Goal: Information Seeking & Learning: Learn about a topic

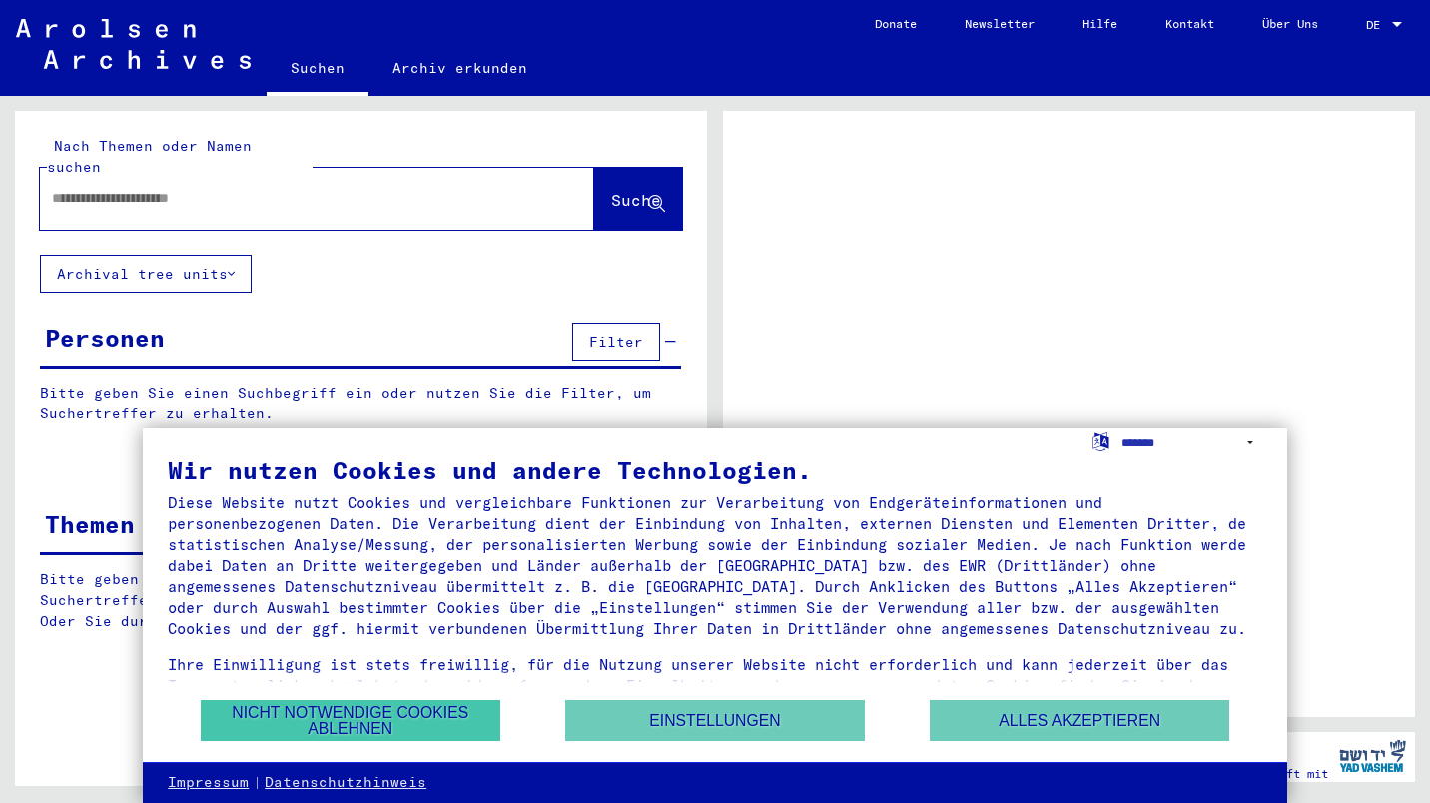
click at [377, 723] on button "Nicht notwendige Cookies ablehnen" at bounding box center [351, 720] width 300 height 41
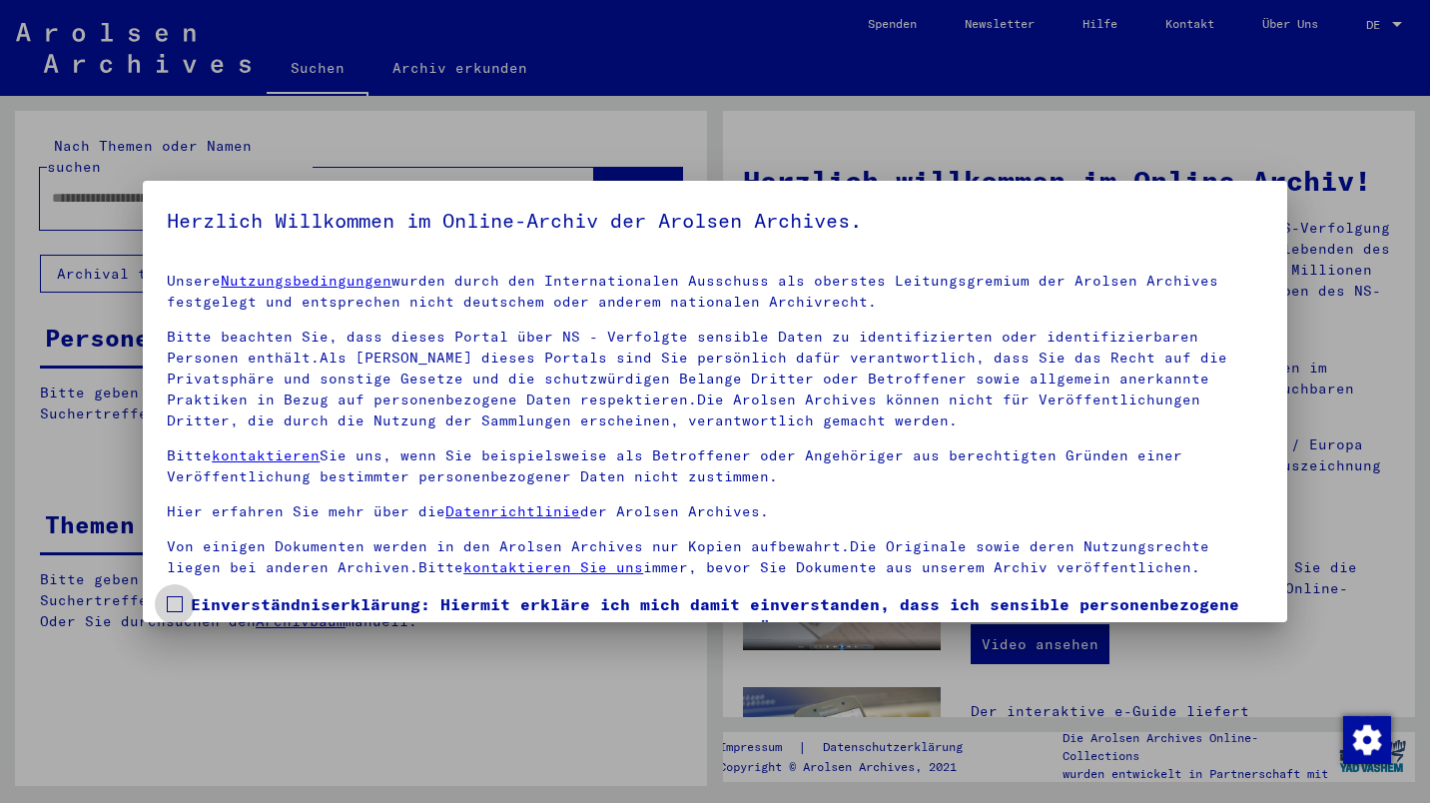
click at [176, 602] on span at bounding box center [175, 604] width 16 height 16
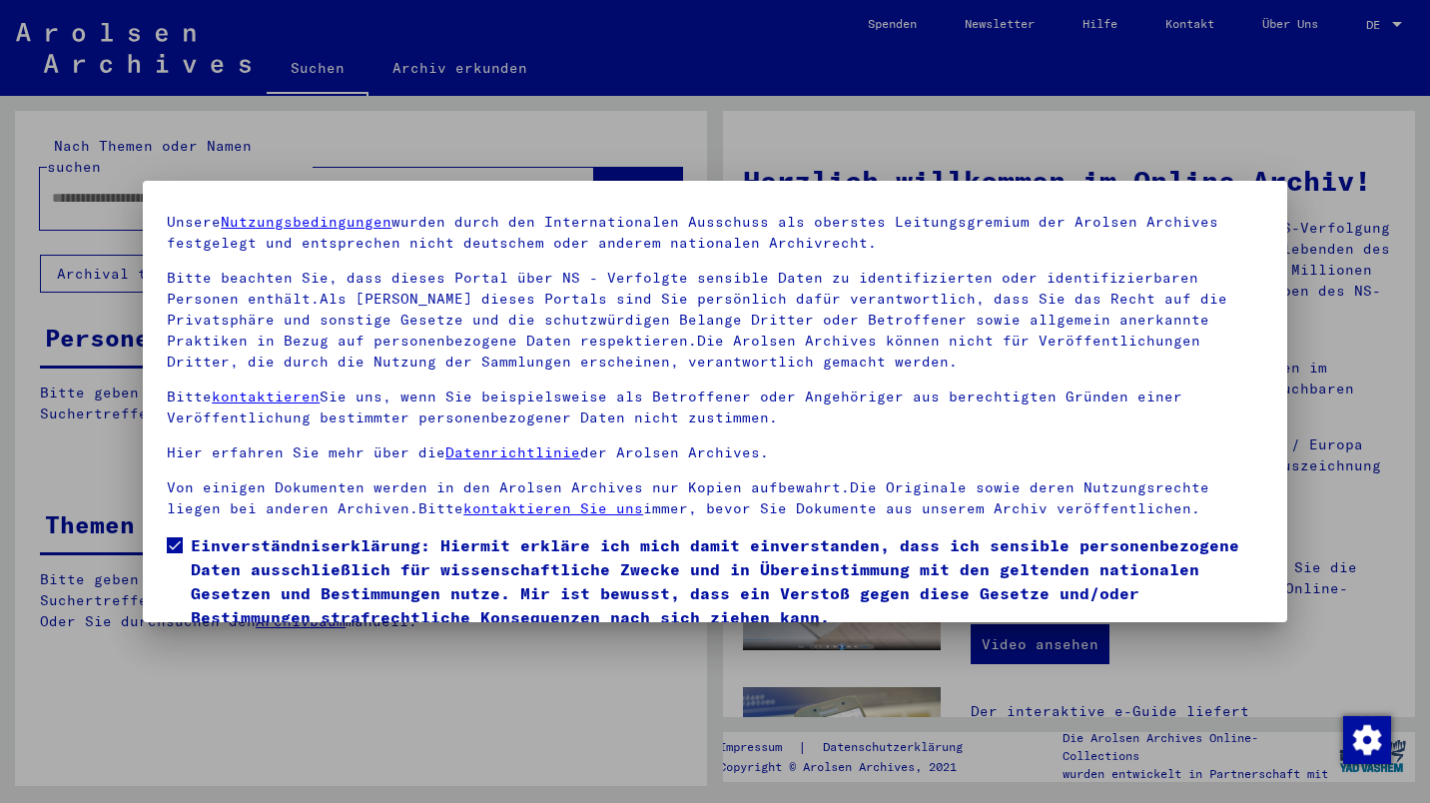
scroll to position [138, 0]
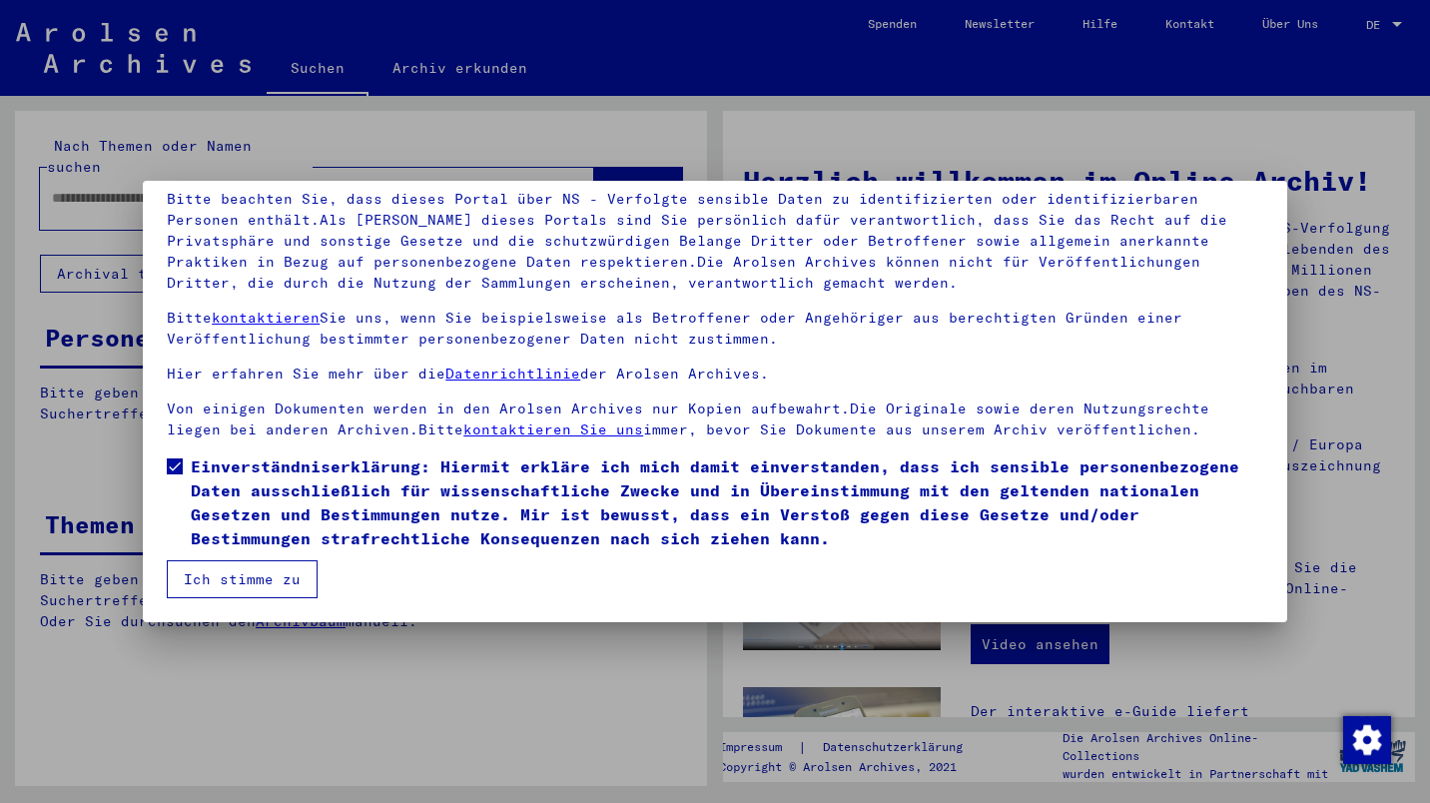
click at [236, 591] on button "Ich stimme zu" at bounding box center [242, 579] width 151 height 38
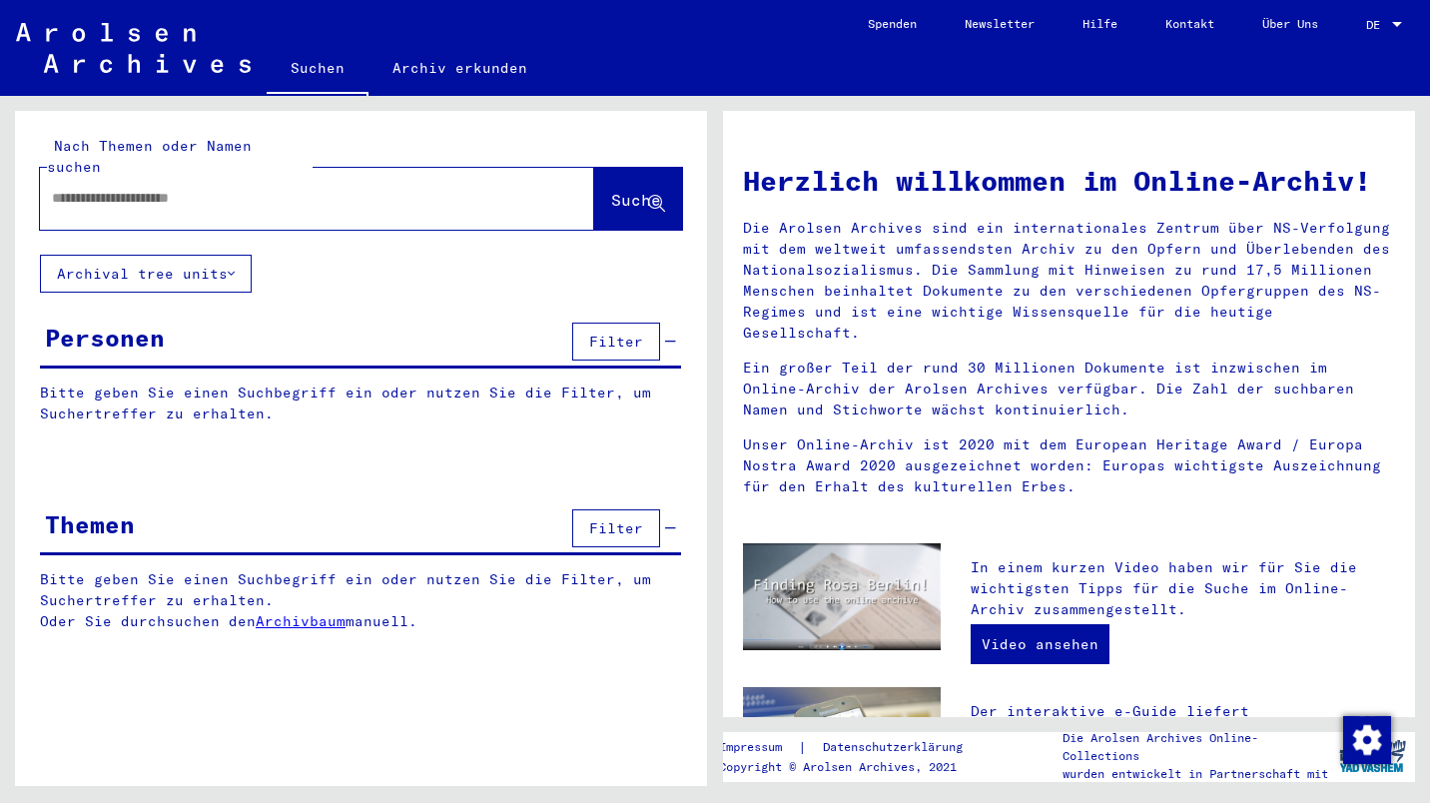
click at [260, 188] on input "text" at bounding box center [293, 198] width 482 height 21
type input "******"
click at [618, 190] on span "Suche" at bounding box center [636, 200] width 50 height 20
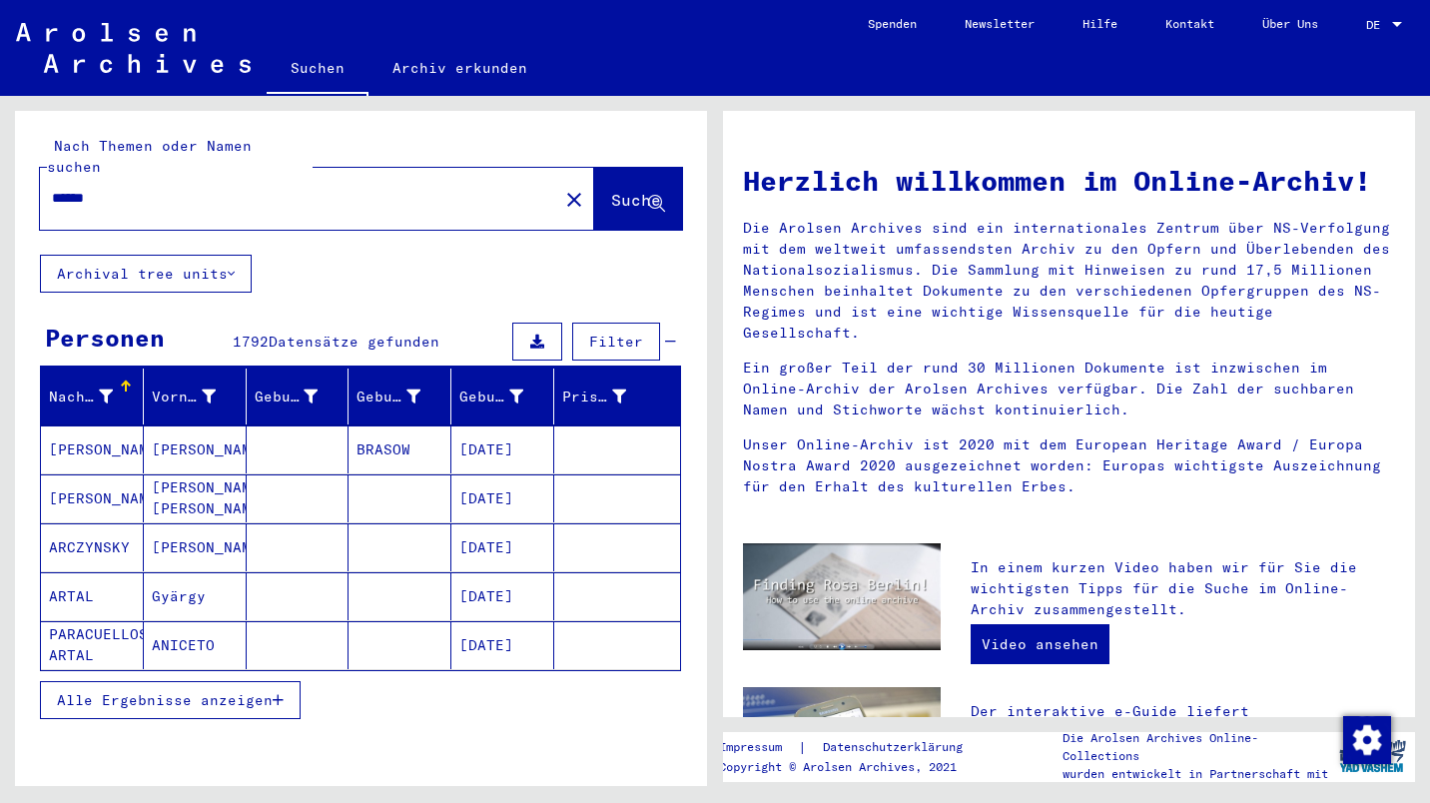
click at [261, 689] on button "Alle Ergebnisse anzeigen" at bounding box center [170, 700] width 261 height 38
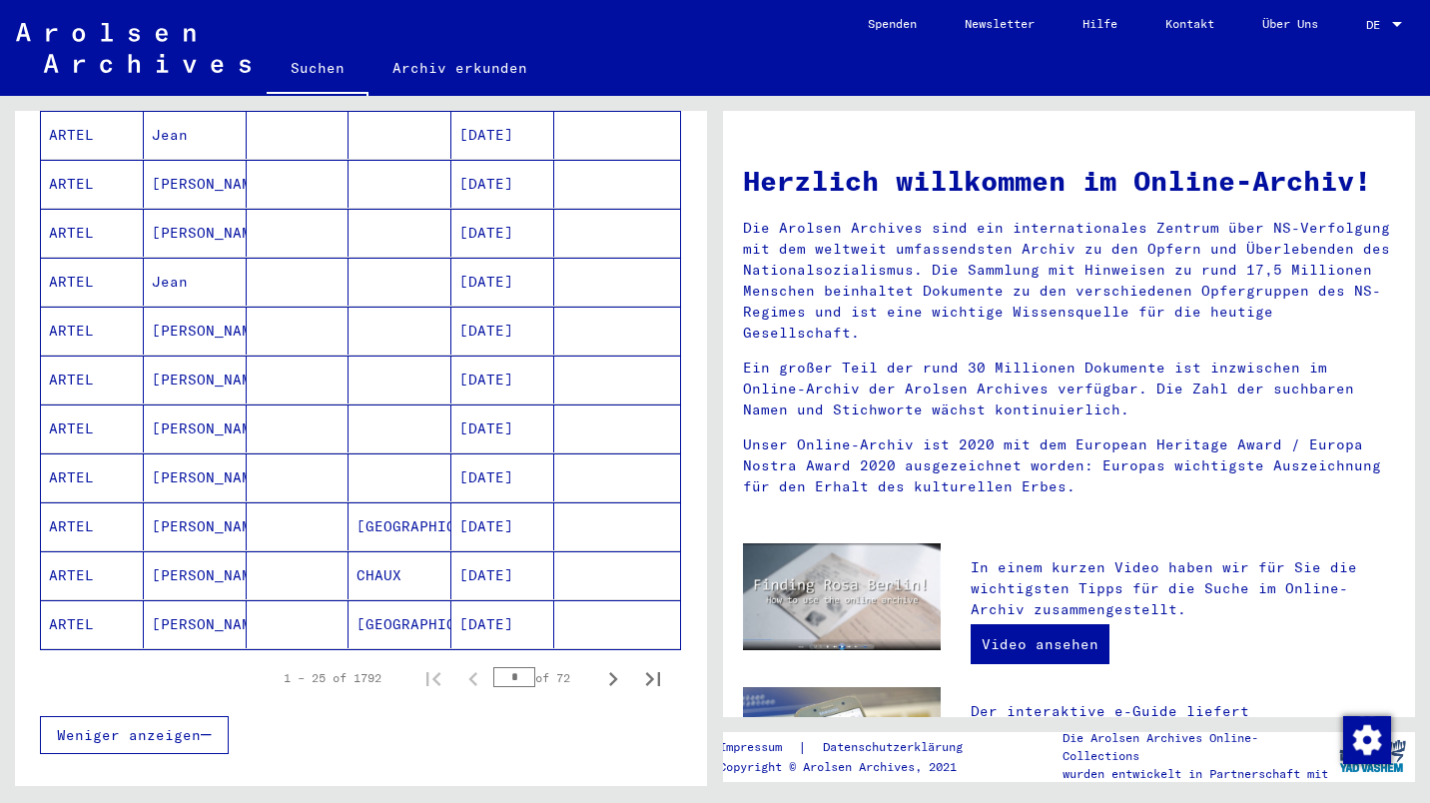
scroll to position [1002, 0]
click at [599, 662] on icon "Next page" at bounding box center [613, 676] width 28 height 28
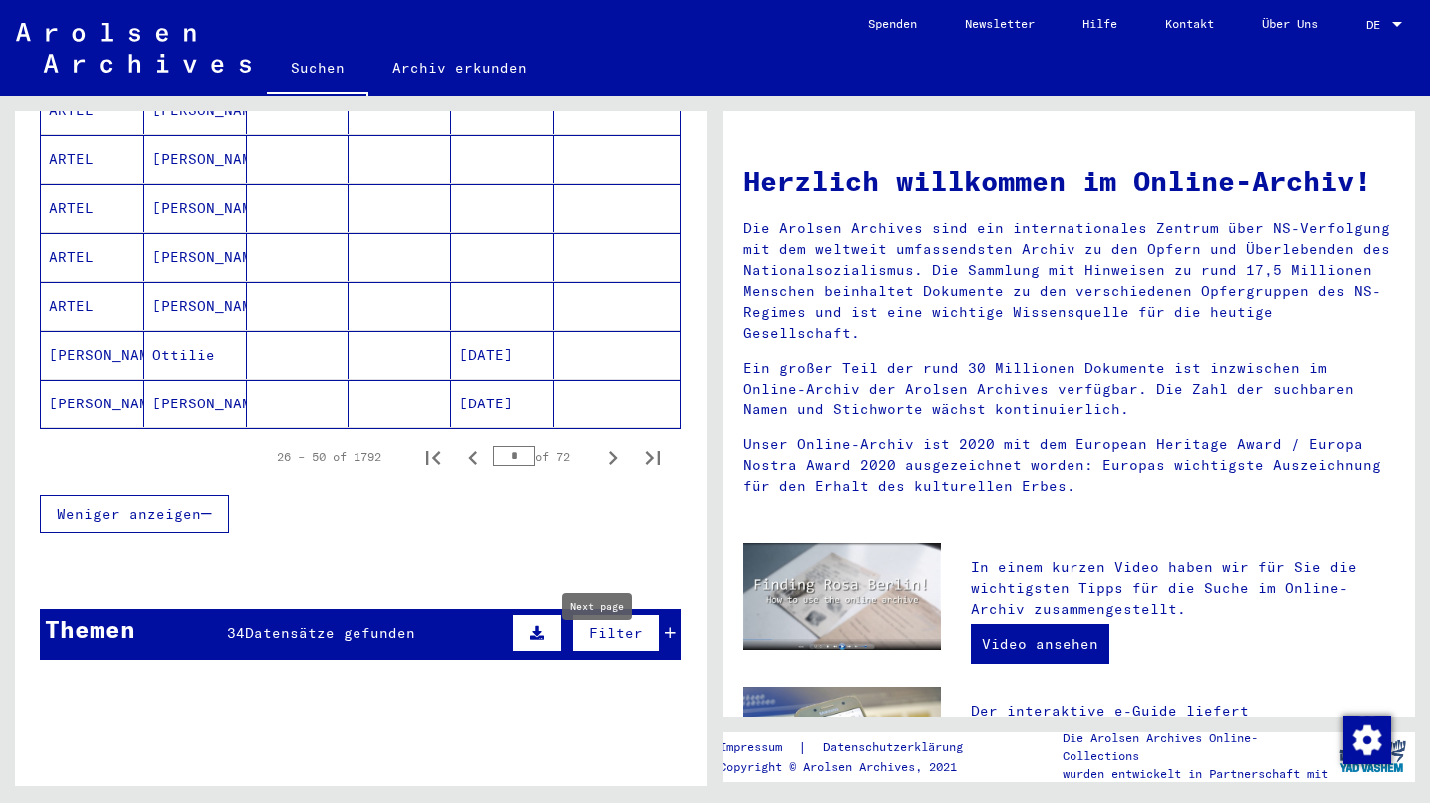
scroll to position [1219, 0]
click at [599, 445] on icon "Next page" at bounding box center [613, 459] width 28 height 28
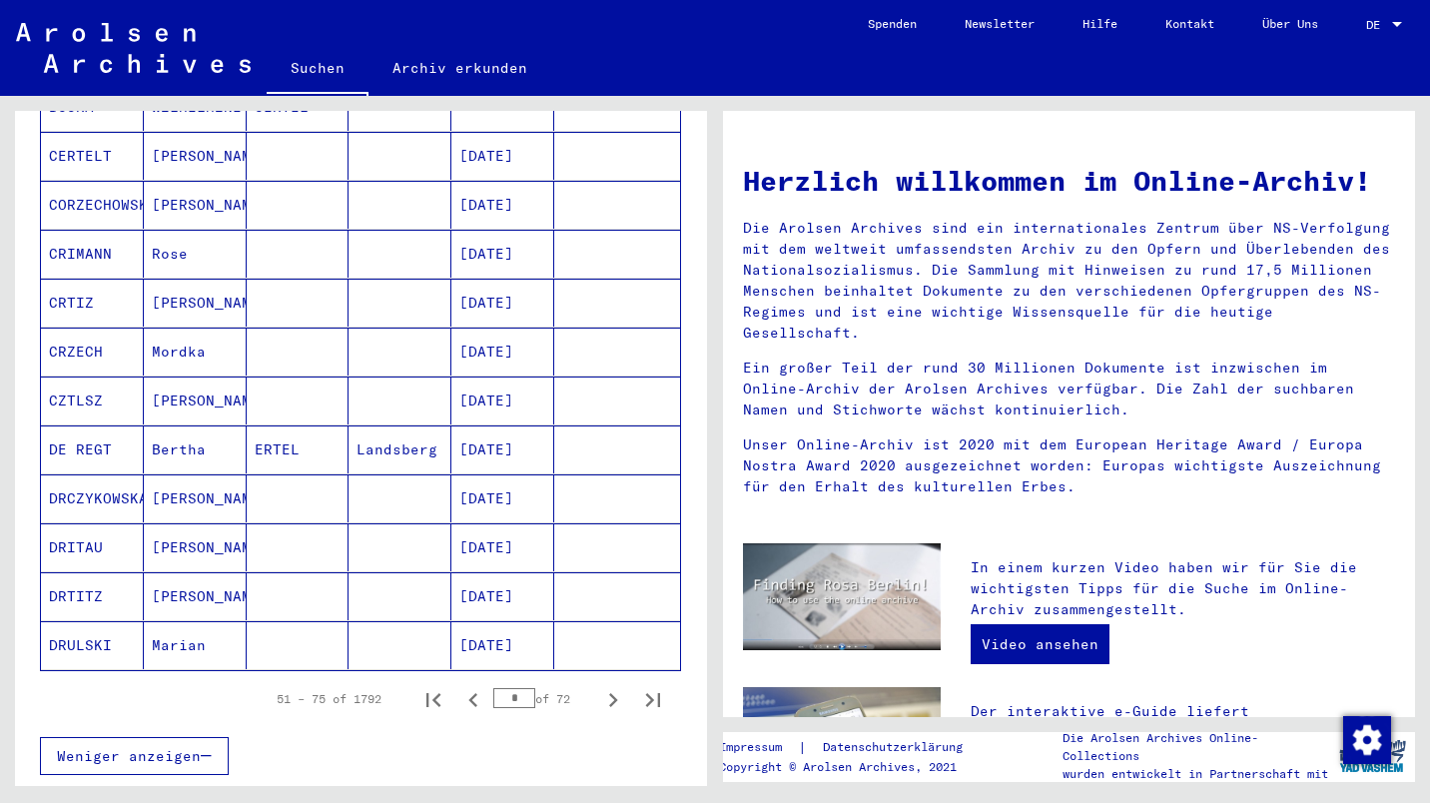
scroll to position [980, 0]
click at [599, 684] on icon "Next page" at bounding box center [613, 698] width 28 height 28
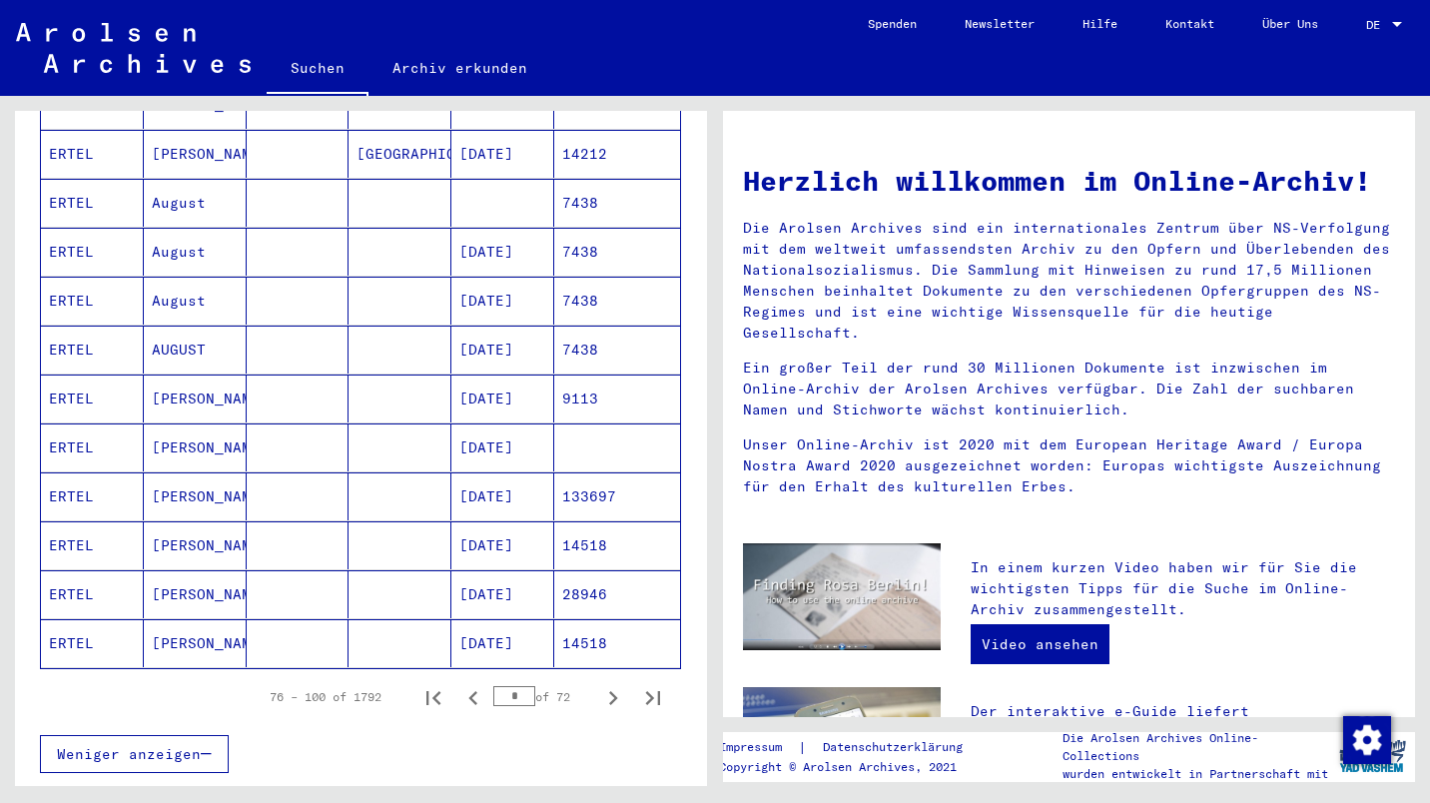
click at [599, 684] on icon "Next page" at bounding box center [613, 698] width 28 height 28
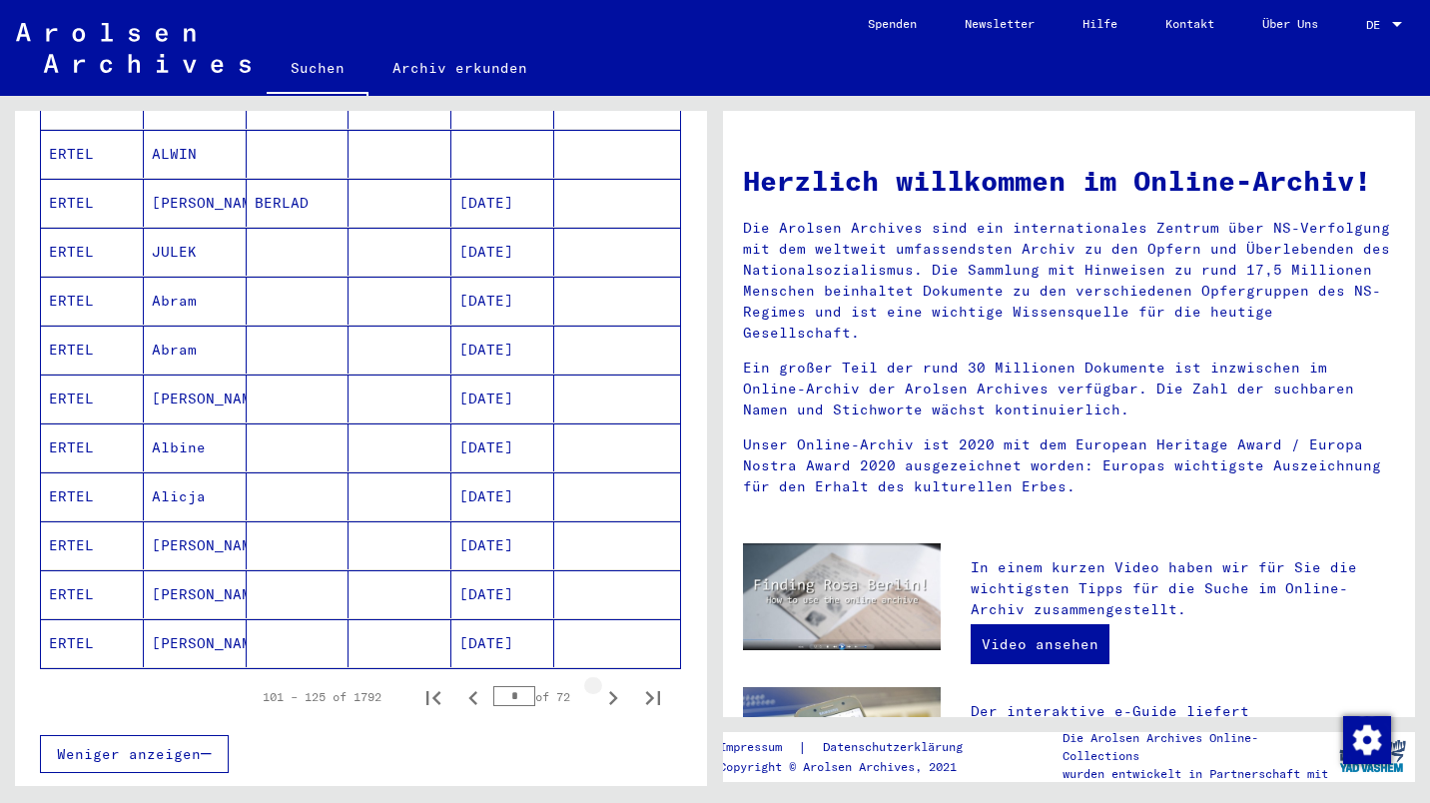
click at [599, 685] on icon "Next page" at bounding box center [613, 698] width 28 height 28
click at [593, 691] on button "Next page" at bounding box center [613, 697] width 40 height 40
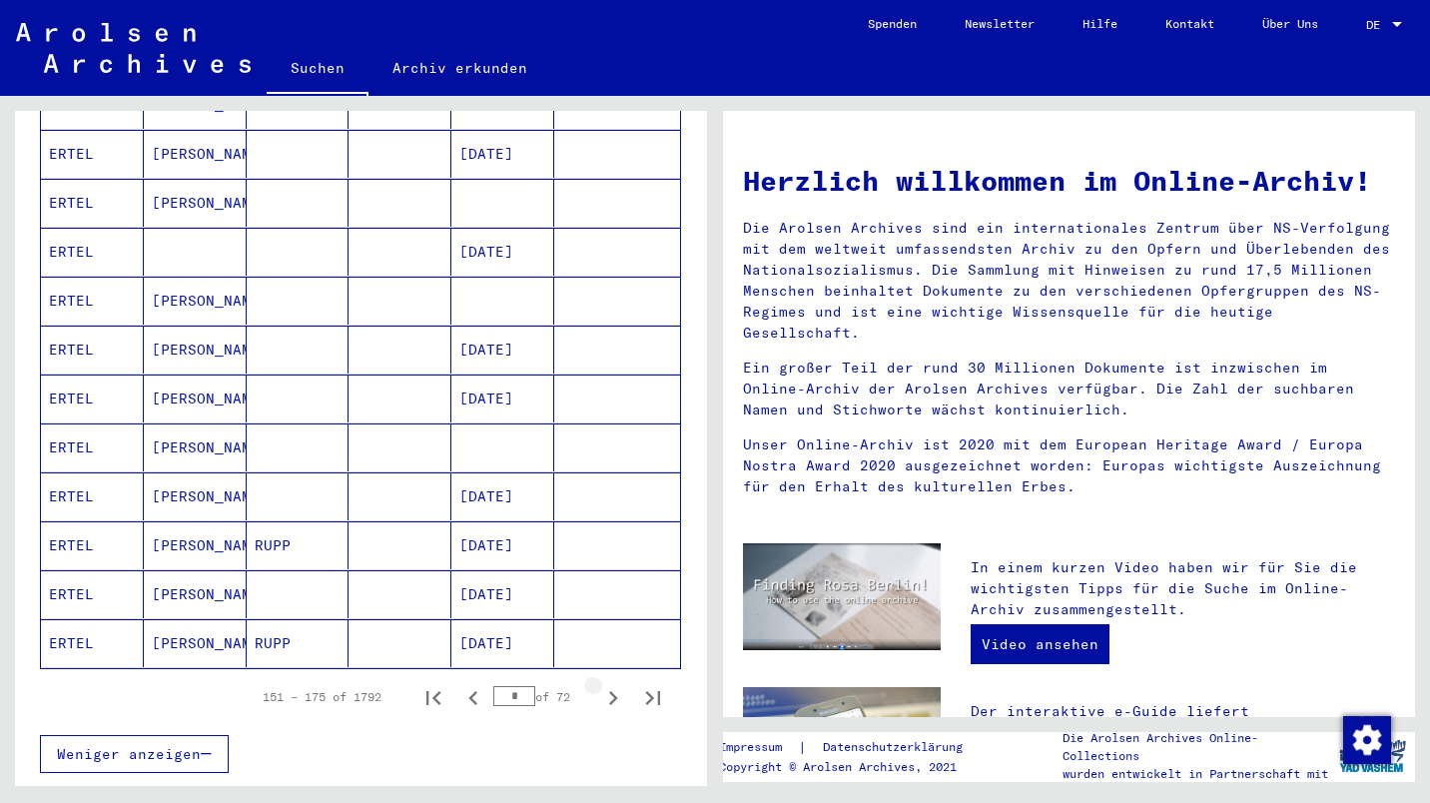
click at [593, 692] on button "Next page" at bounding box center [613, 697] width 40 height 40
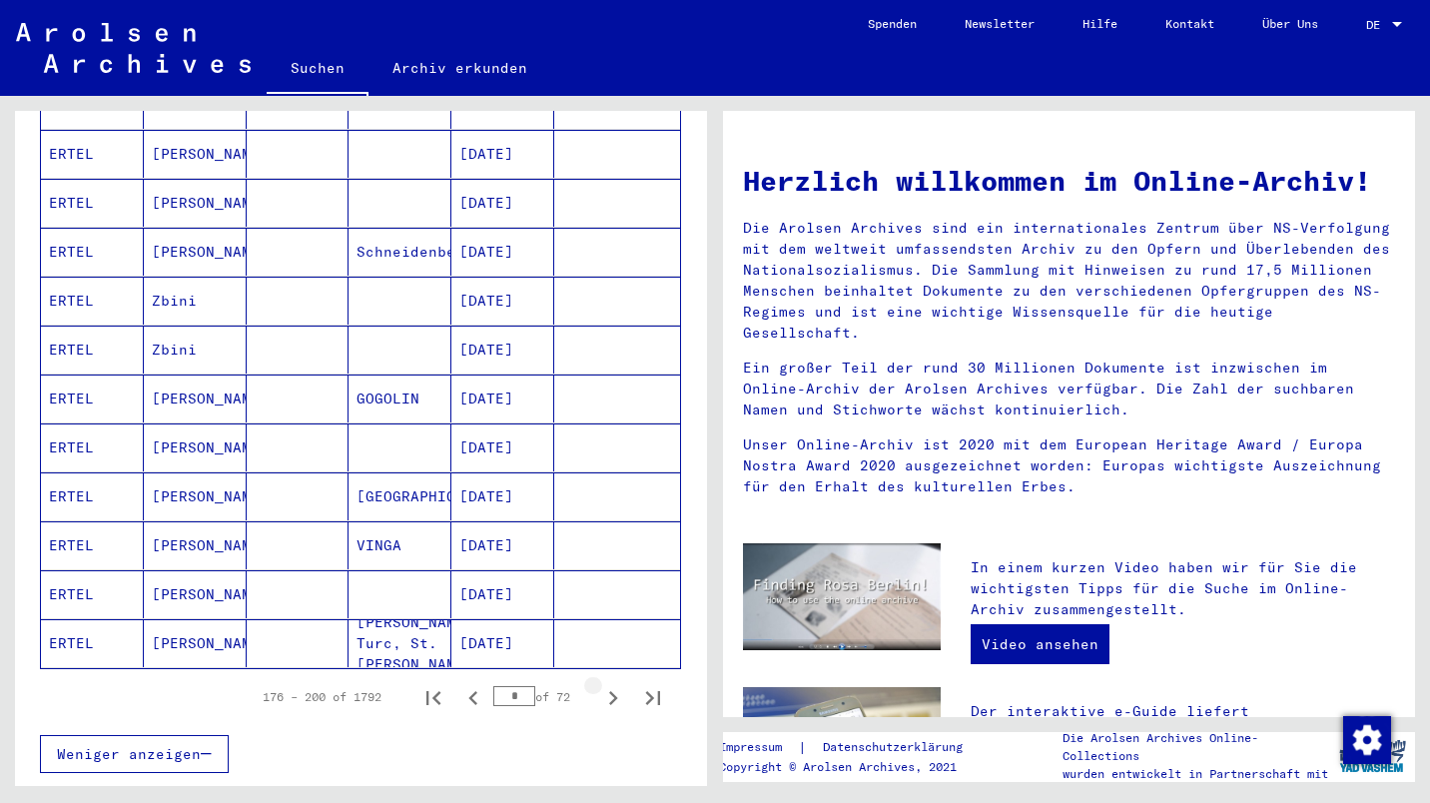
click at [595, 691] on button "Next page" at bounding box center [613, 697] width 40 height 40
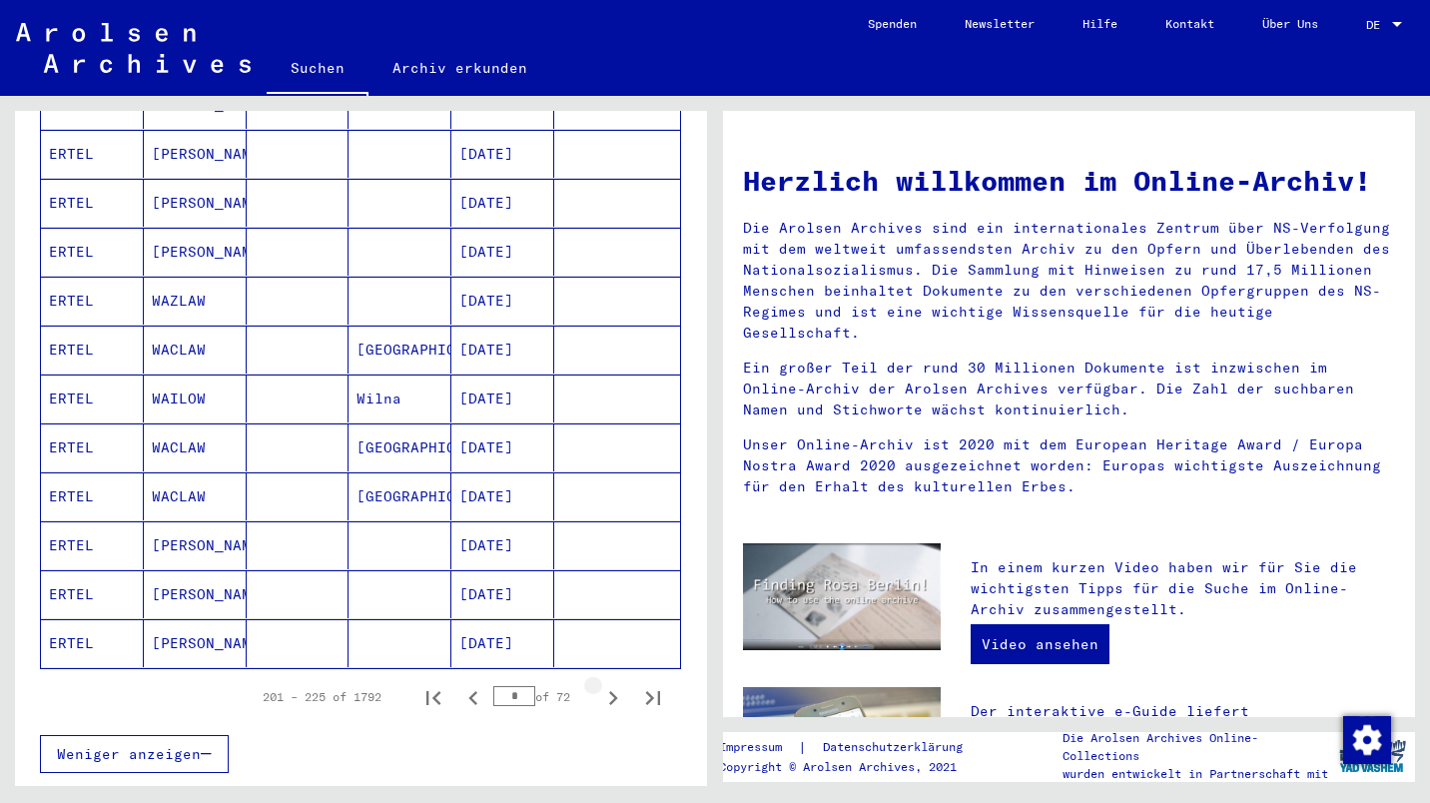
click at [609, 691] on icon "Next page" at bounding box center [613, 698] width 9 height 14
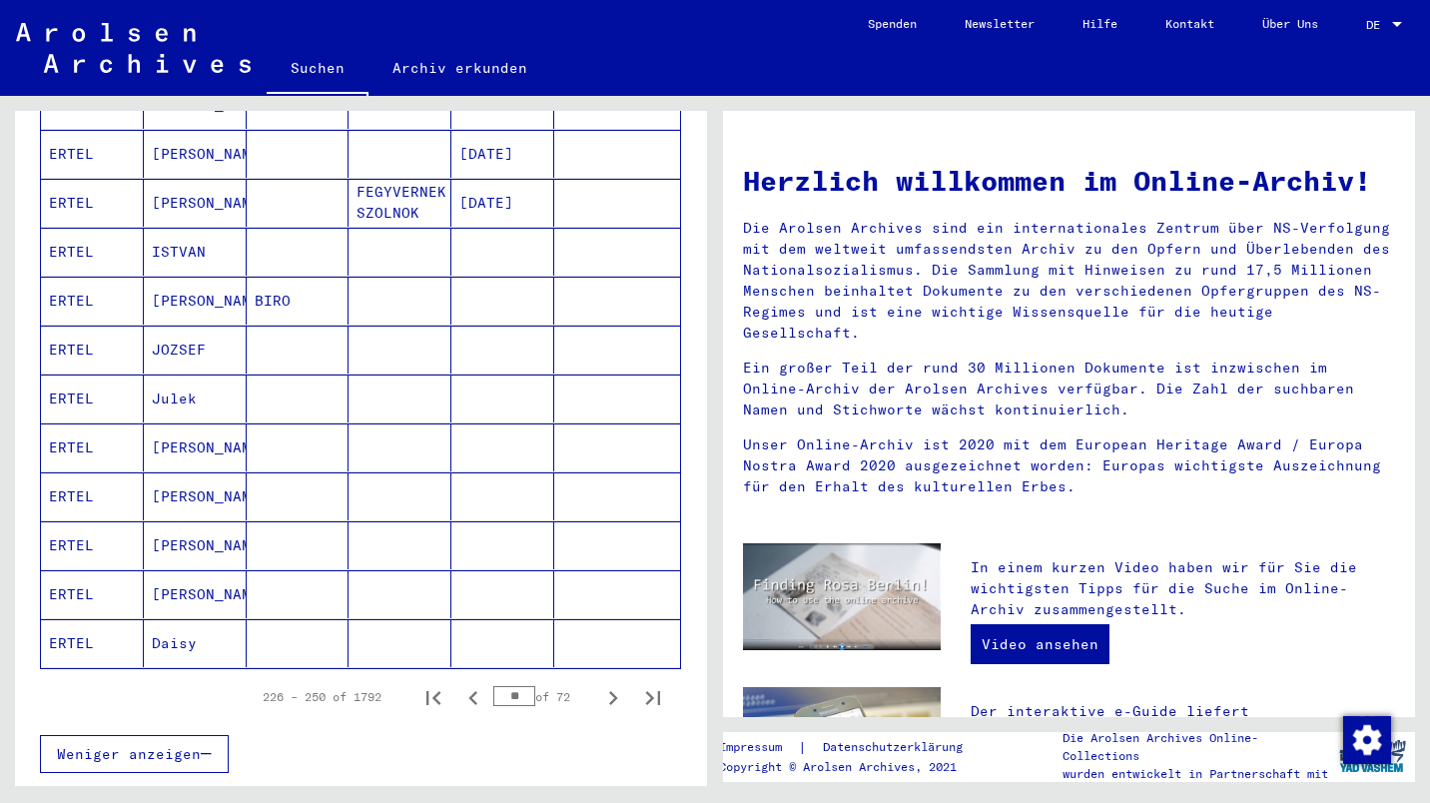
click at [609, 691] on icon "Next page" at bounding box center [613, 698] width 9 height 14
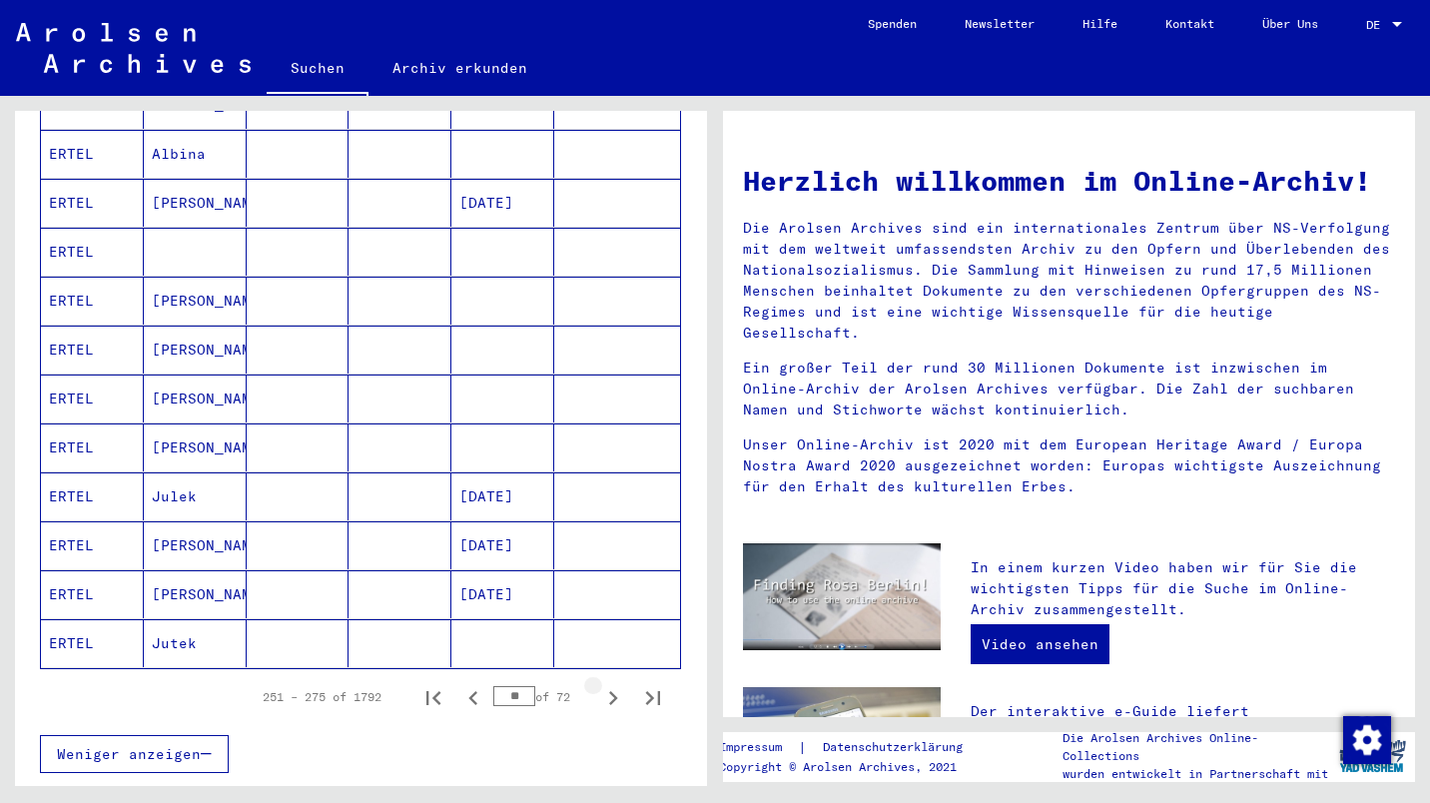
click at [609, 691] on icon "Next page" at bounding box center [613, 698] width 9 height 14
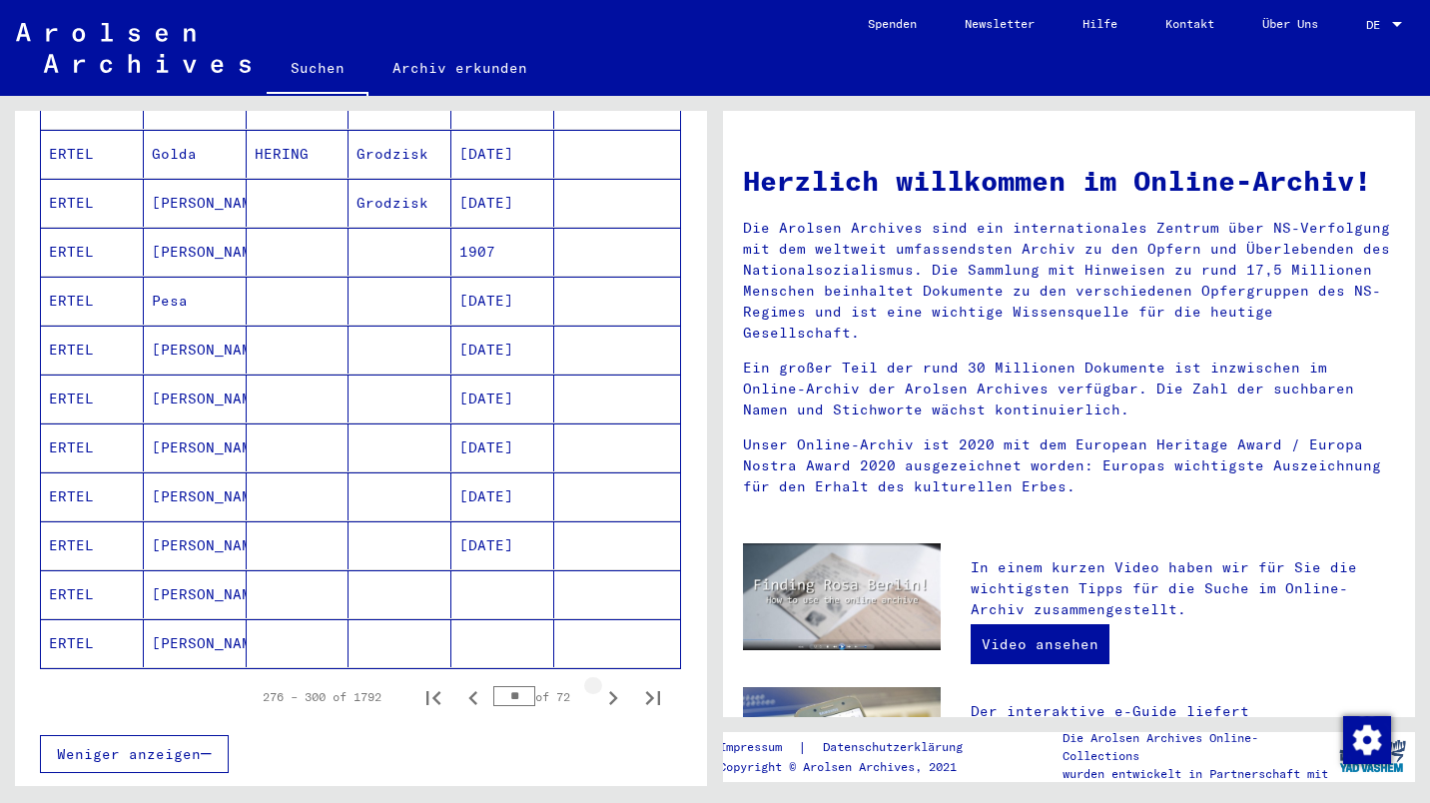
click at [603, 691] on button "Next page" at bounding box center [613, 697] width 40 height 40
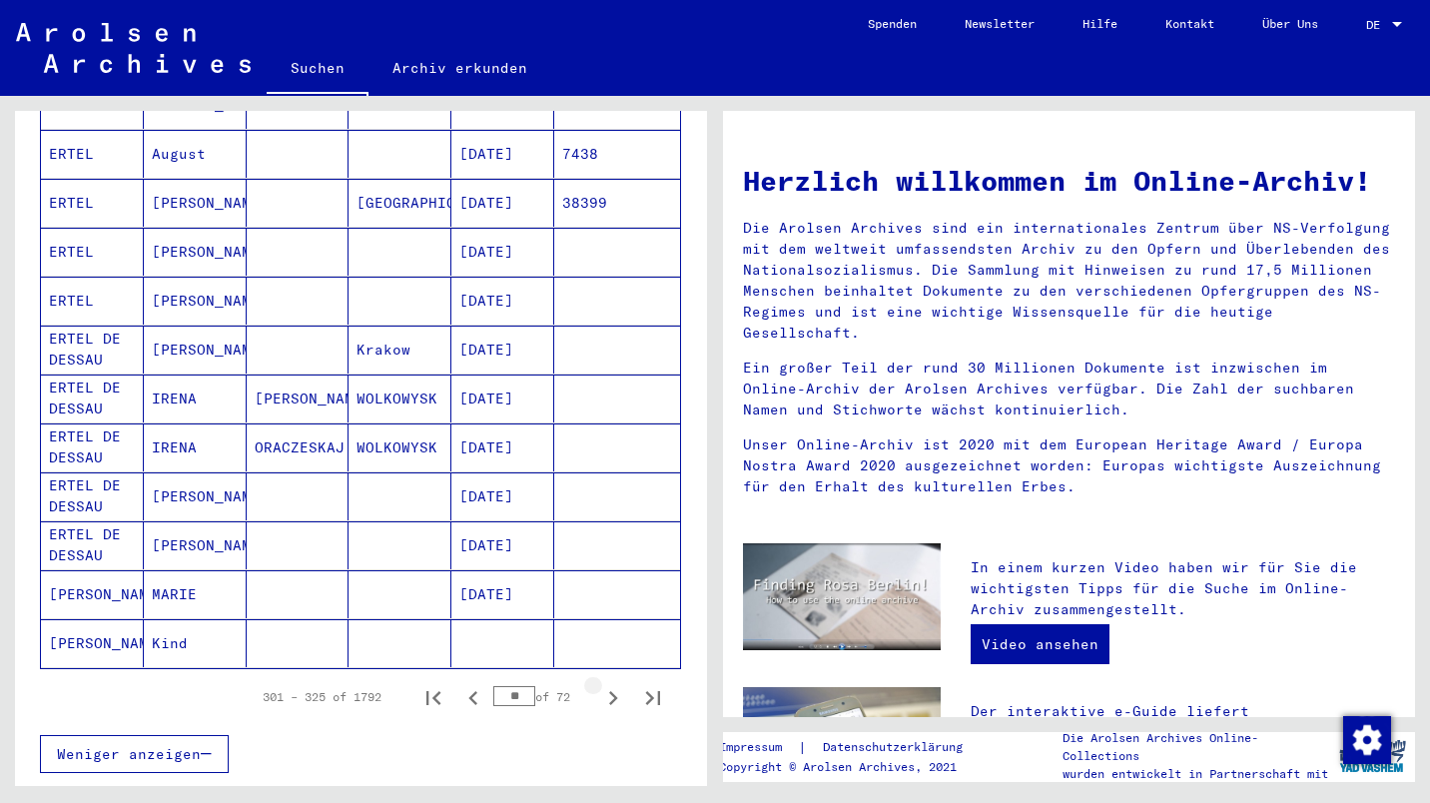
click at [599, 684] on icon "Next page" at bounding box center [613, 698] width 28 height 28
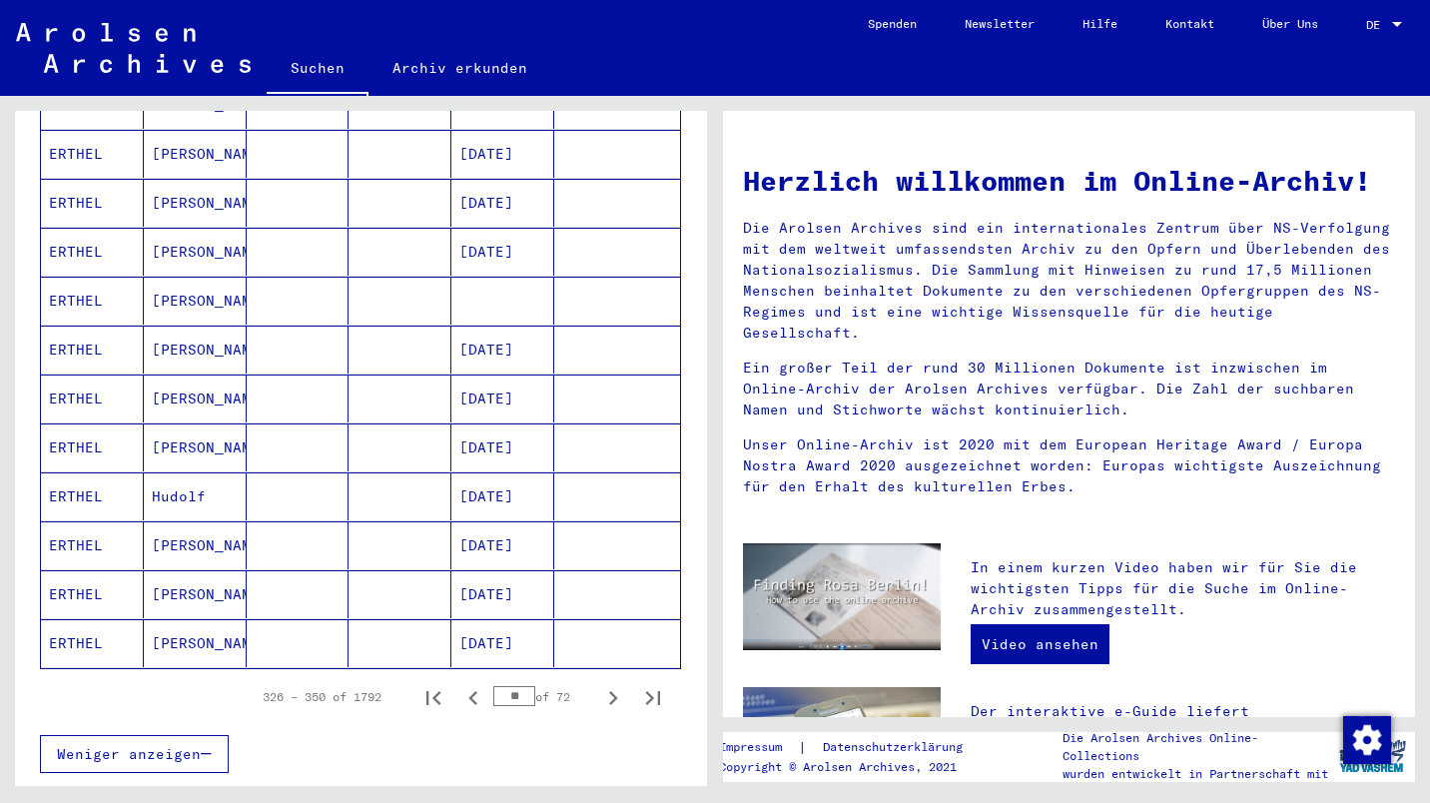
click at [599, 684] on icon "Next page" at bounding box center [613, 698] width 28 height 28
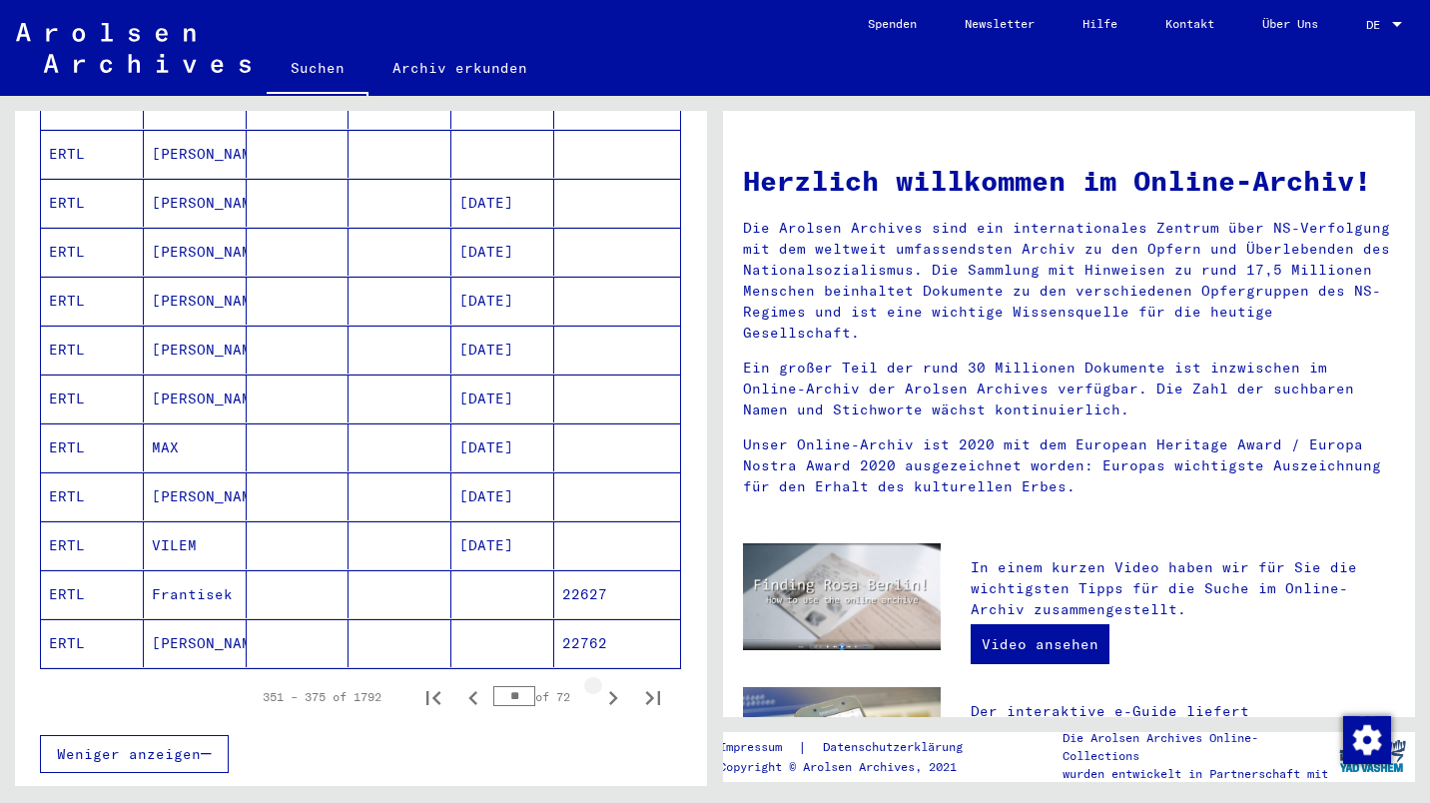
click at [599, 684] on icon "Next page" at bounding box center [613, 698] width 28 height 28
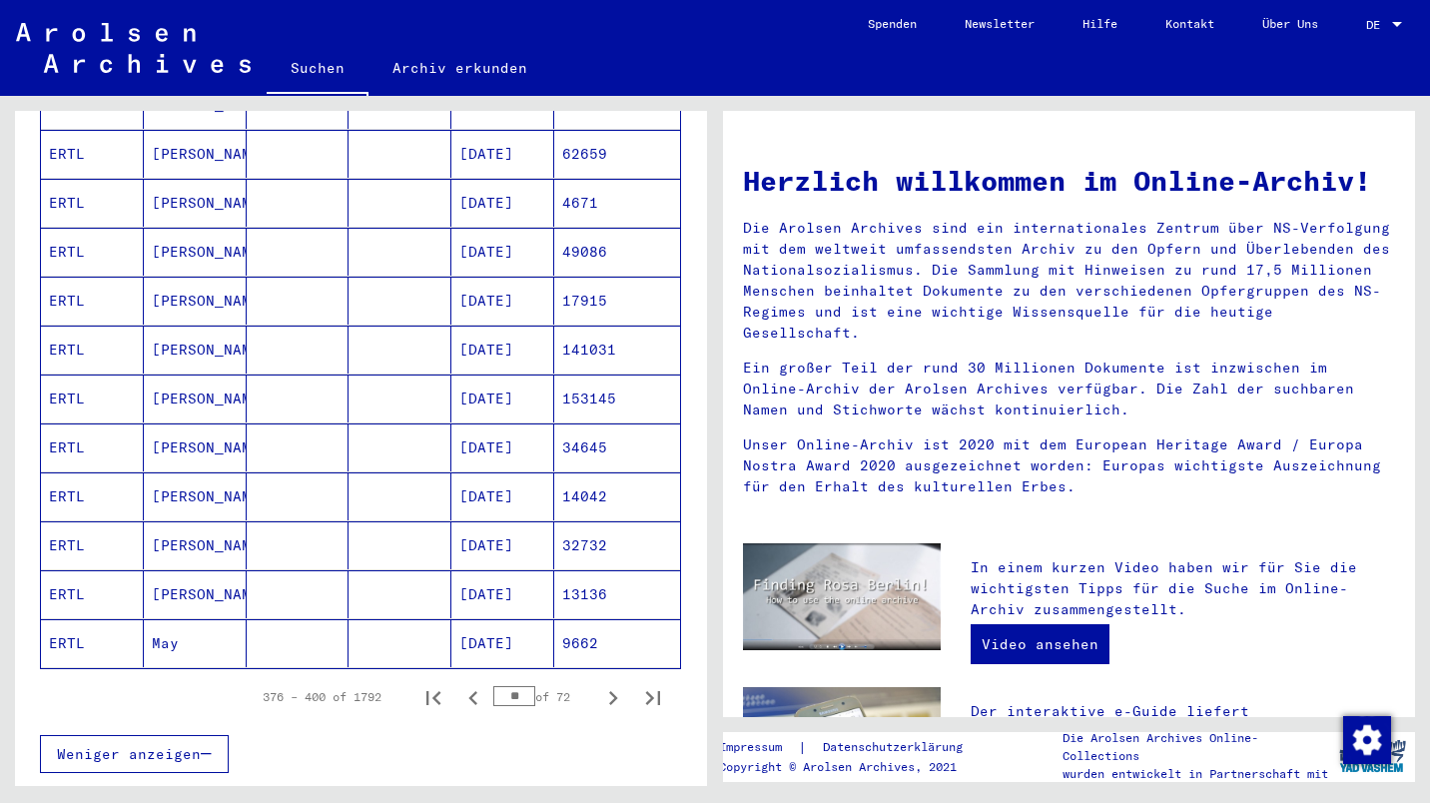
click at [609, 691] on icon "Next page" at bounding box center [613, 698] width 9 height 14
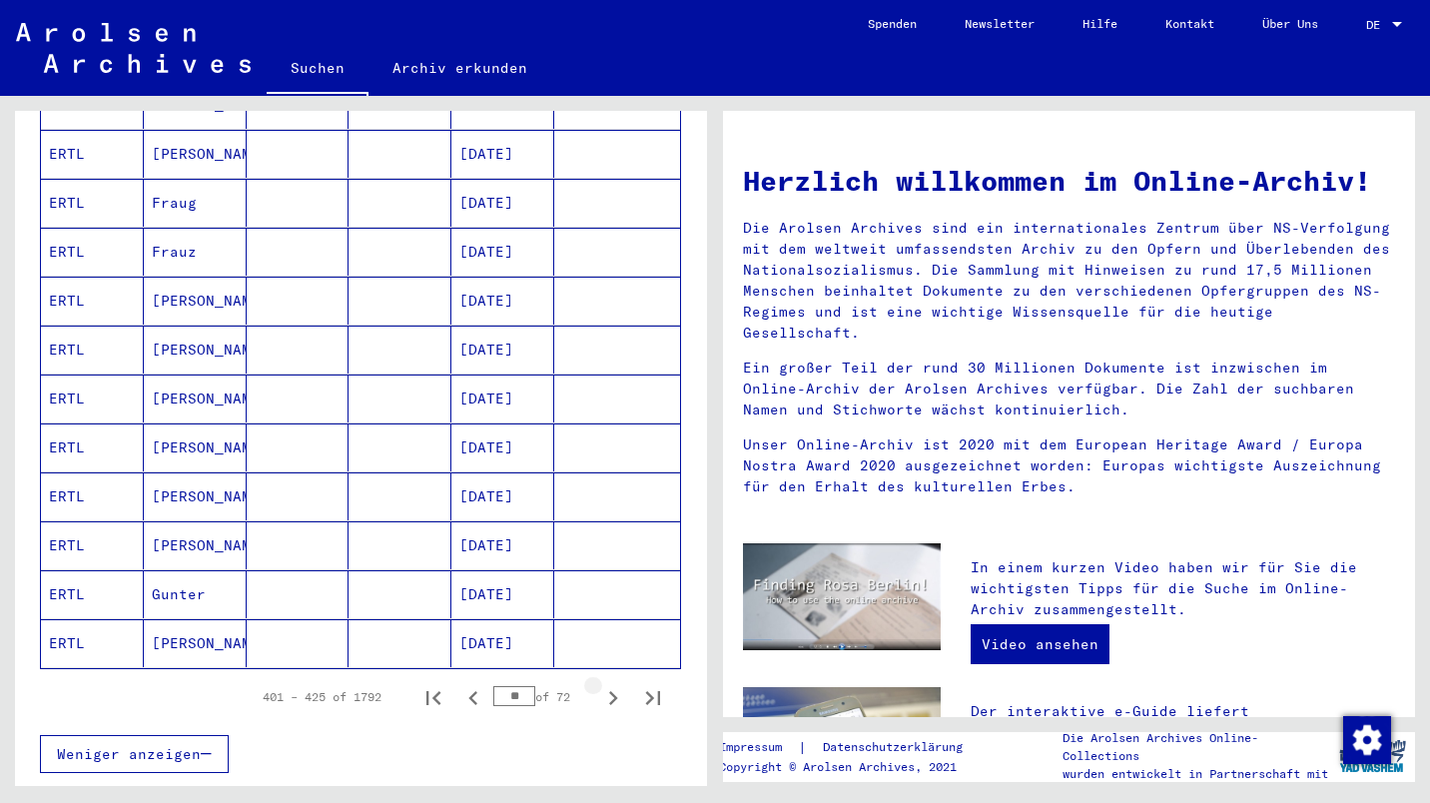
click at [609, 691] on icon "Next page" at bounding box center [613, 698] width 9 height 14
click at [599, 684] on icon "Next page" at bounding box center [613, 698] width 28 height 28
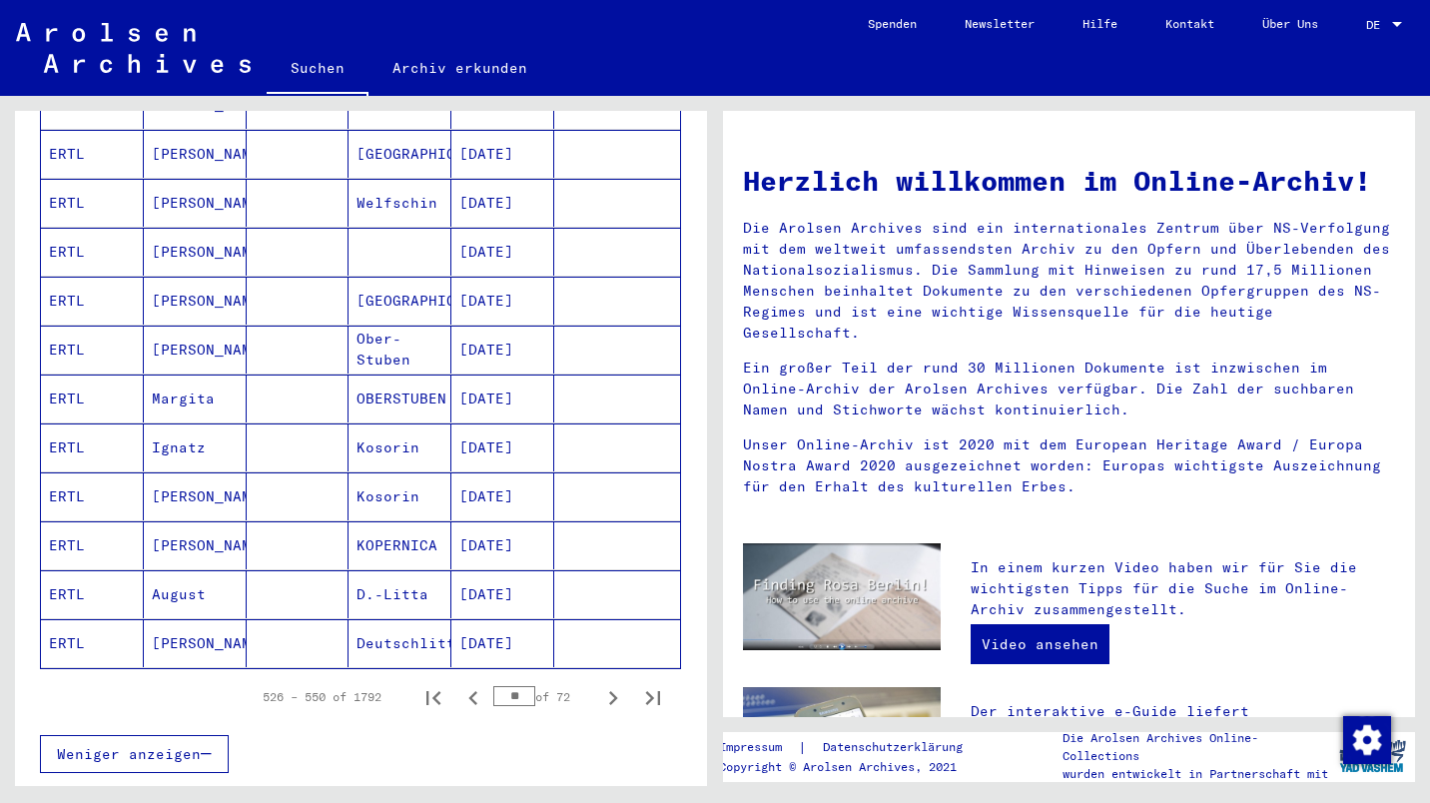
click at [599, 684] on icon "Next page" at bounding box center [613, 698] width 28 height 28
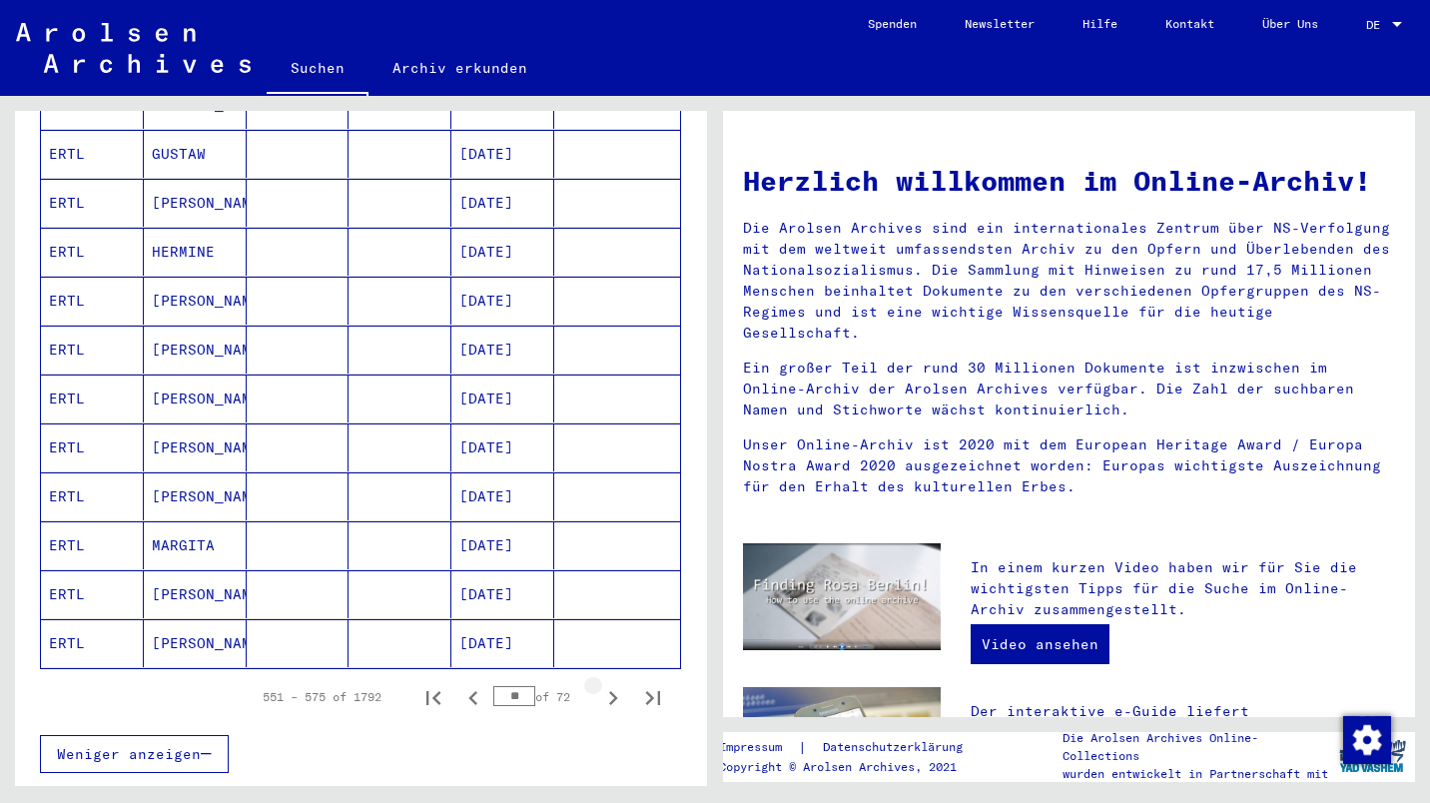
click at [613, 691] on div "551 – 575 of 1792 ** of 72" at bounding box center [456, 697] width 434 height 40
click at [606, 691] on button "Next page" at bounding box center [613, 697] width 40 height 40
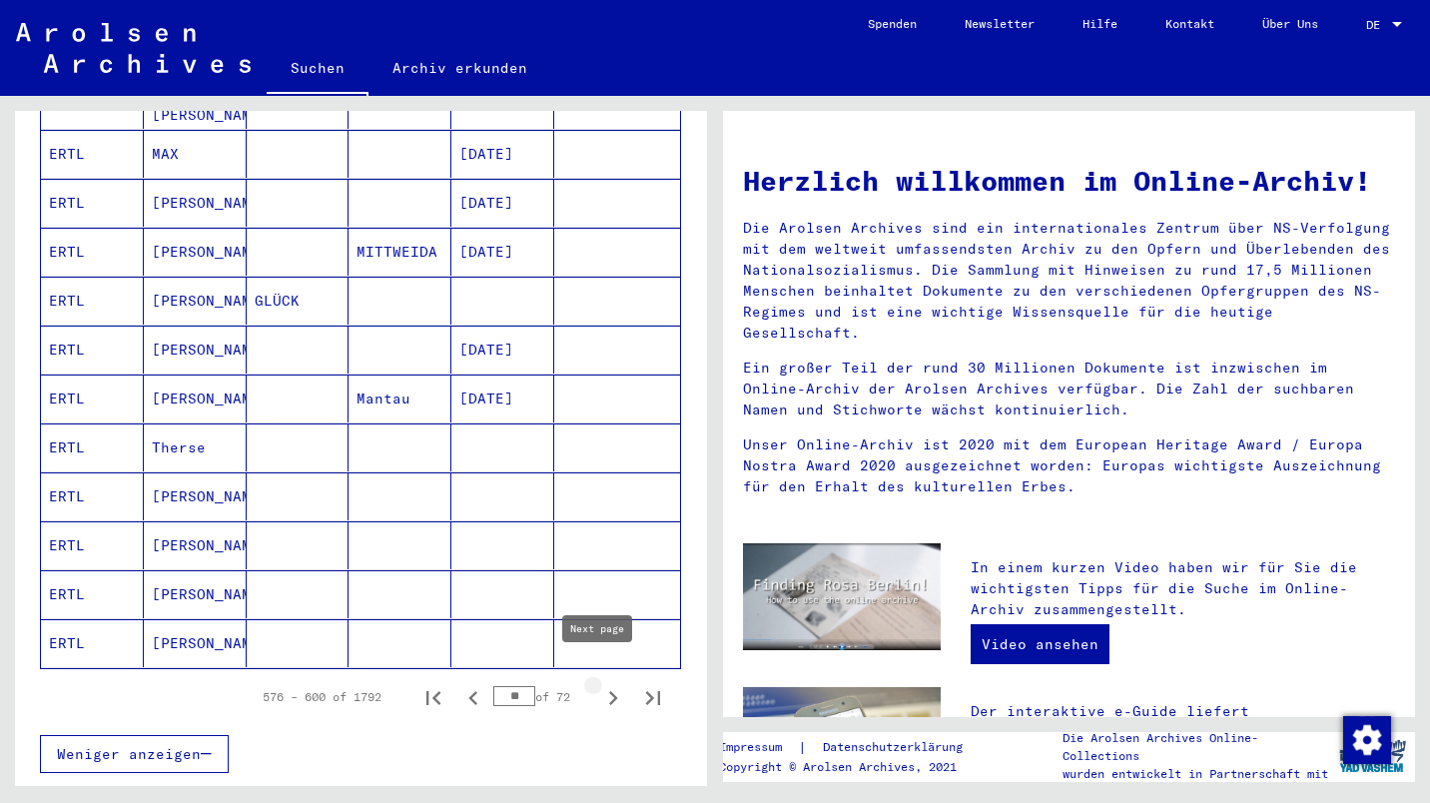
click at [609, 691] on icon "Next page" at bounding box center [613, 698] width 9 height 14
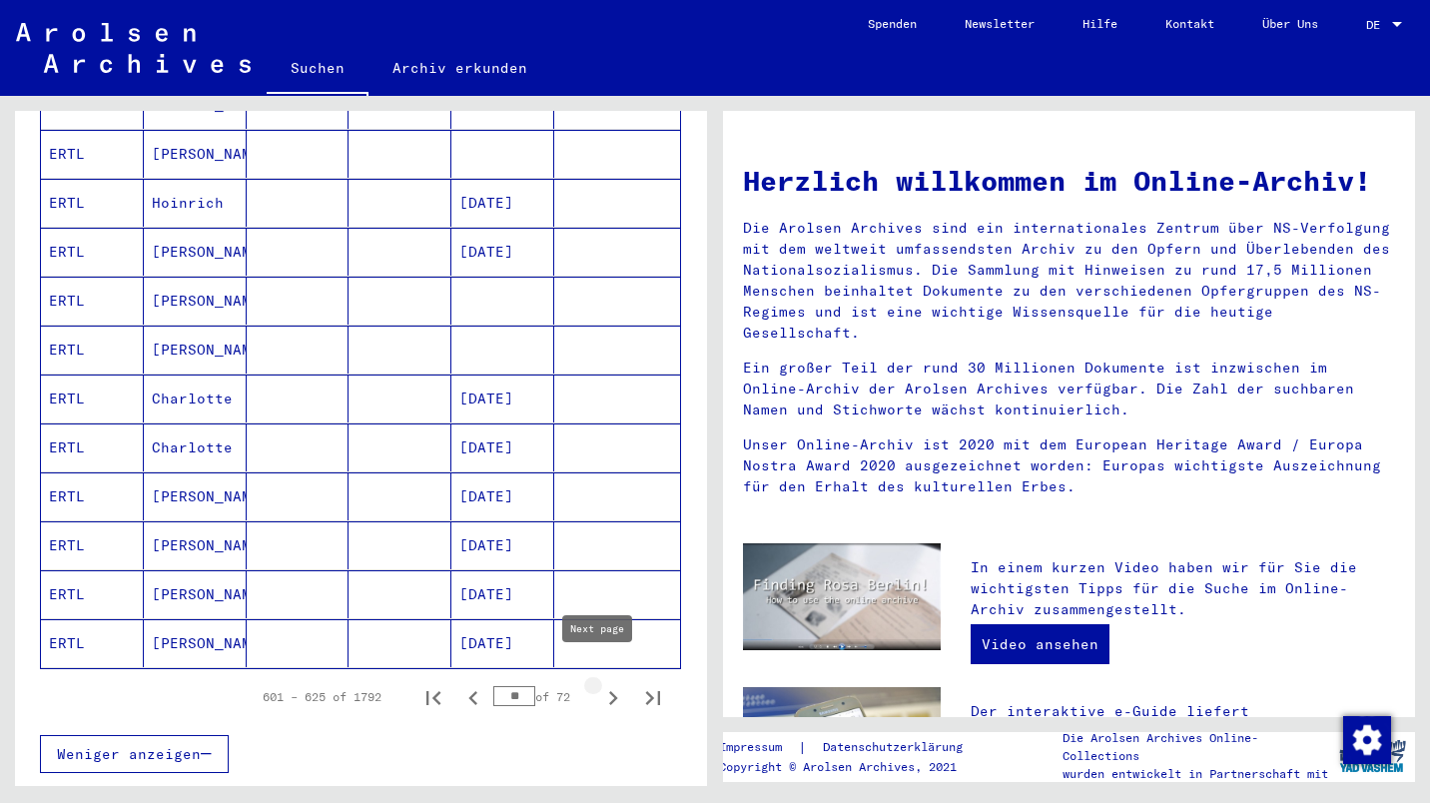
click at [609, 691] on icon "Next page" at bounding box center [613, 698] width 9 height 14
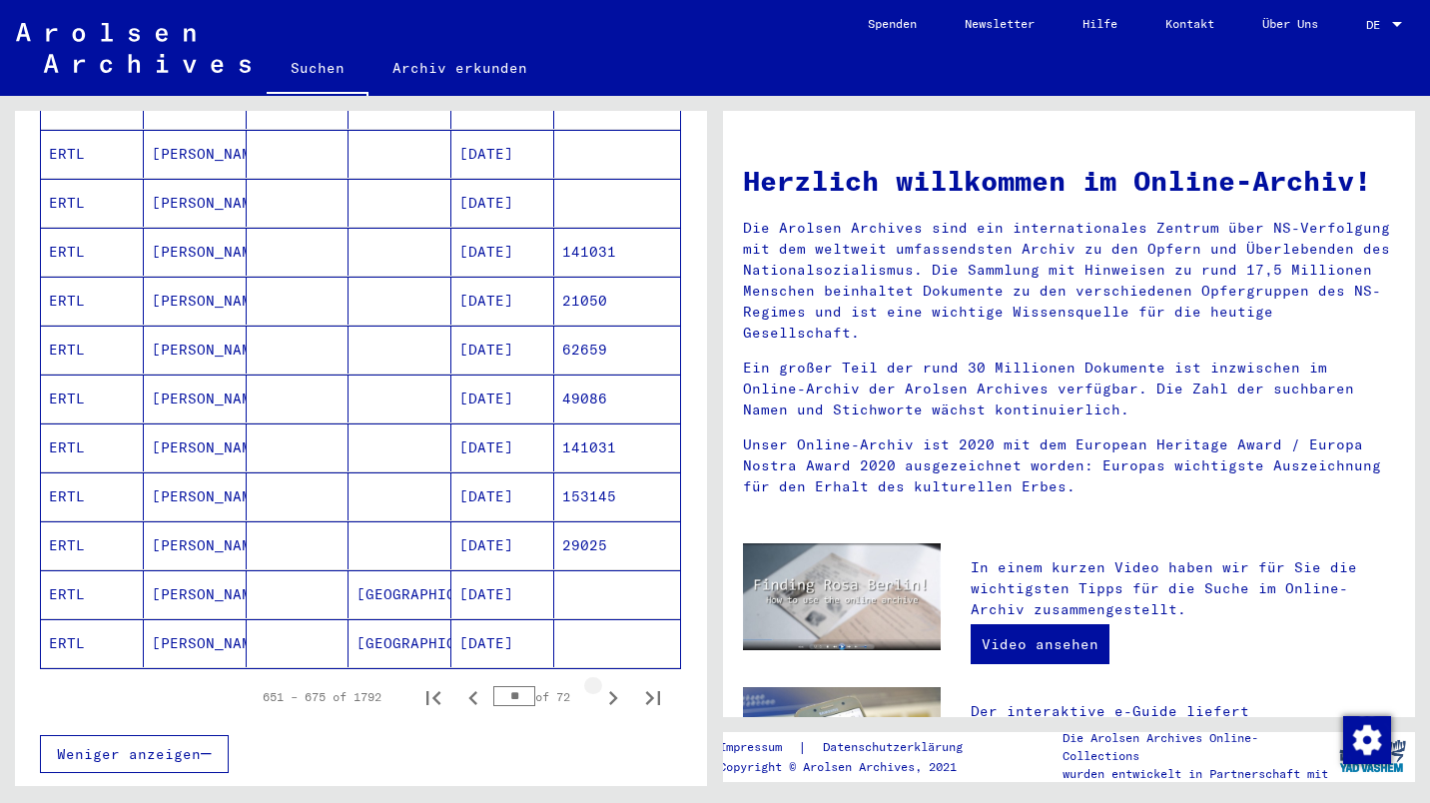
click at [609, 691] on icon "Next page" at bounding box center [613, 698] width 9 height 14
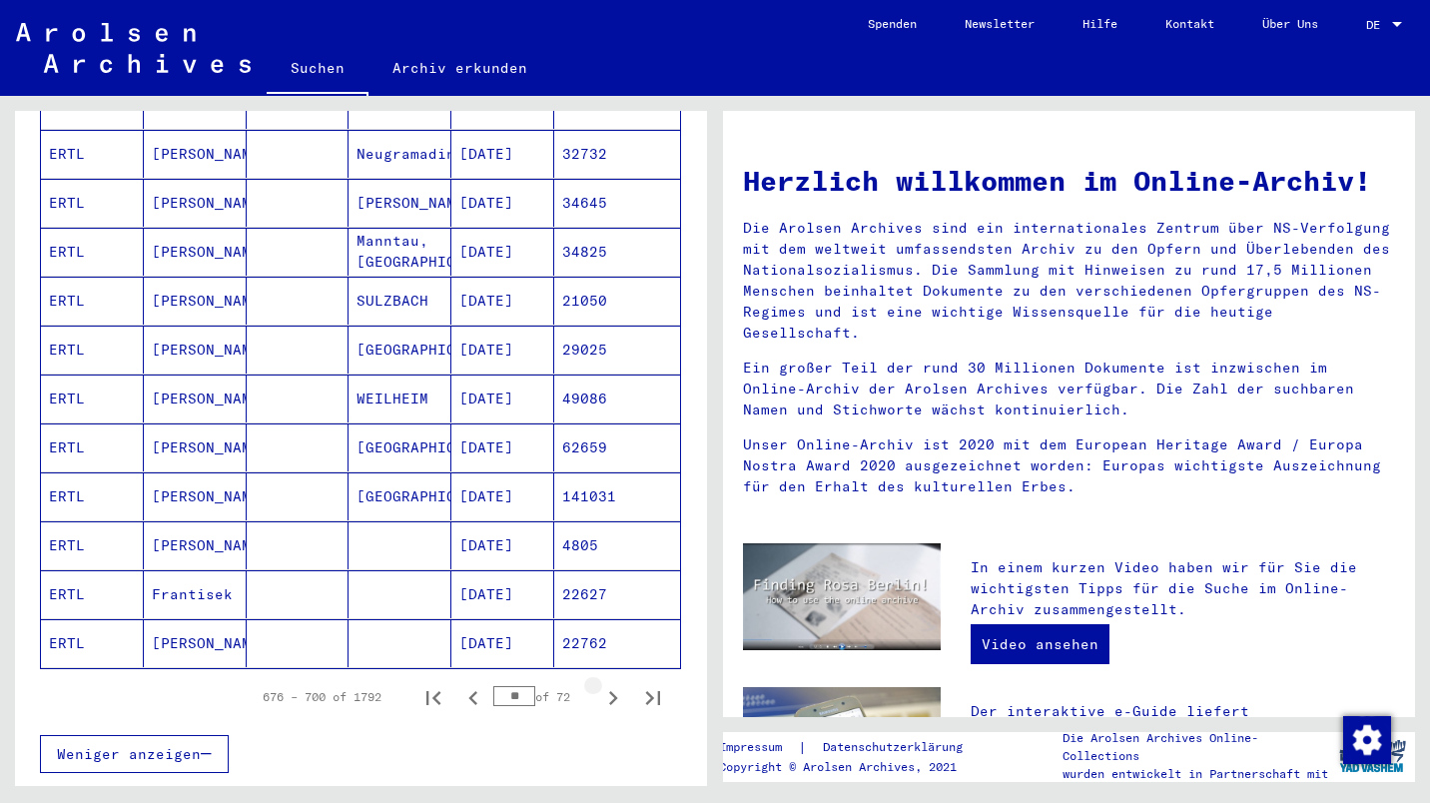
click at [609, 691] on icon "Next page" at bounding box center [613, 698] width 9 height 14
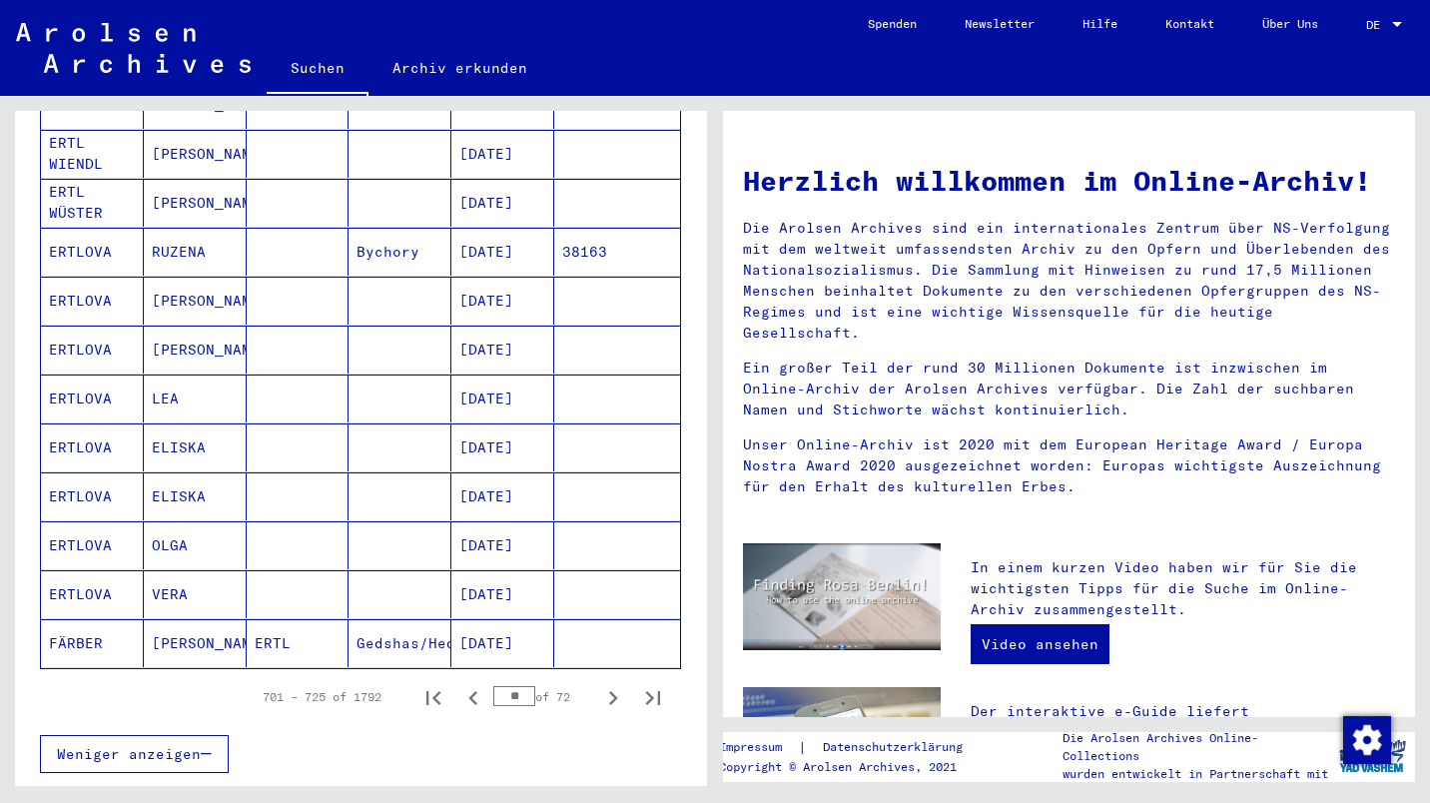
click at [646, 691] on icon "Last page" at bounding box center [653, 698] width 14 height 14
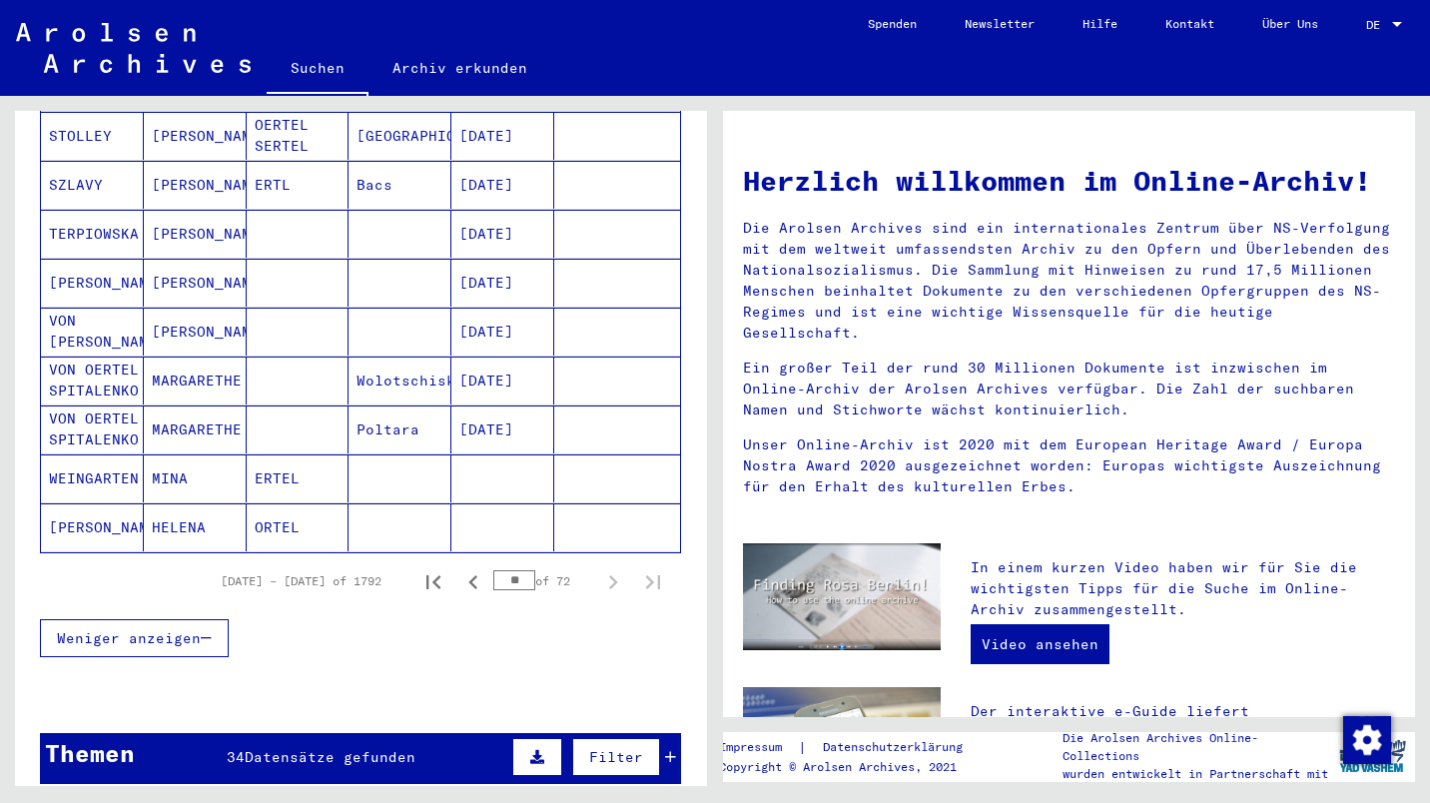
scroll to position [708, 0]
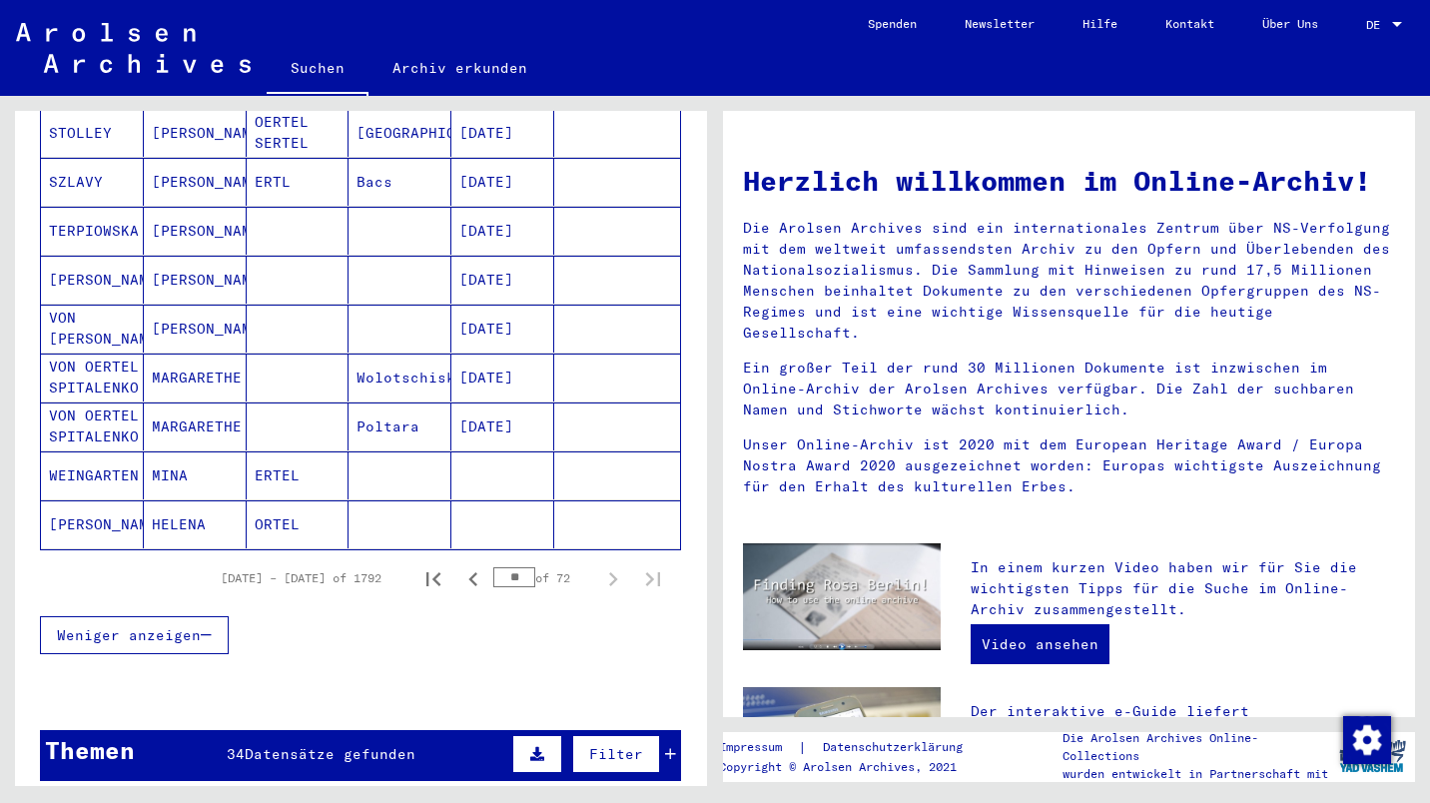
click at [459, 565] on icon "Previous page" at bounding box center [473, 579] width 28 height 28
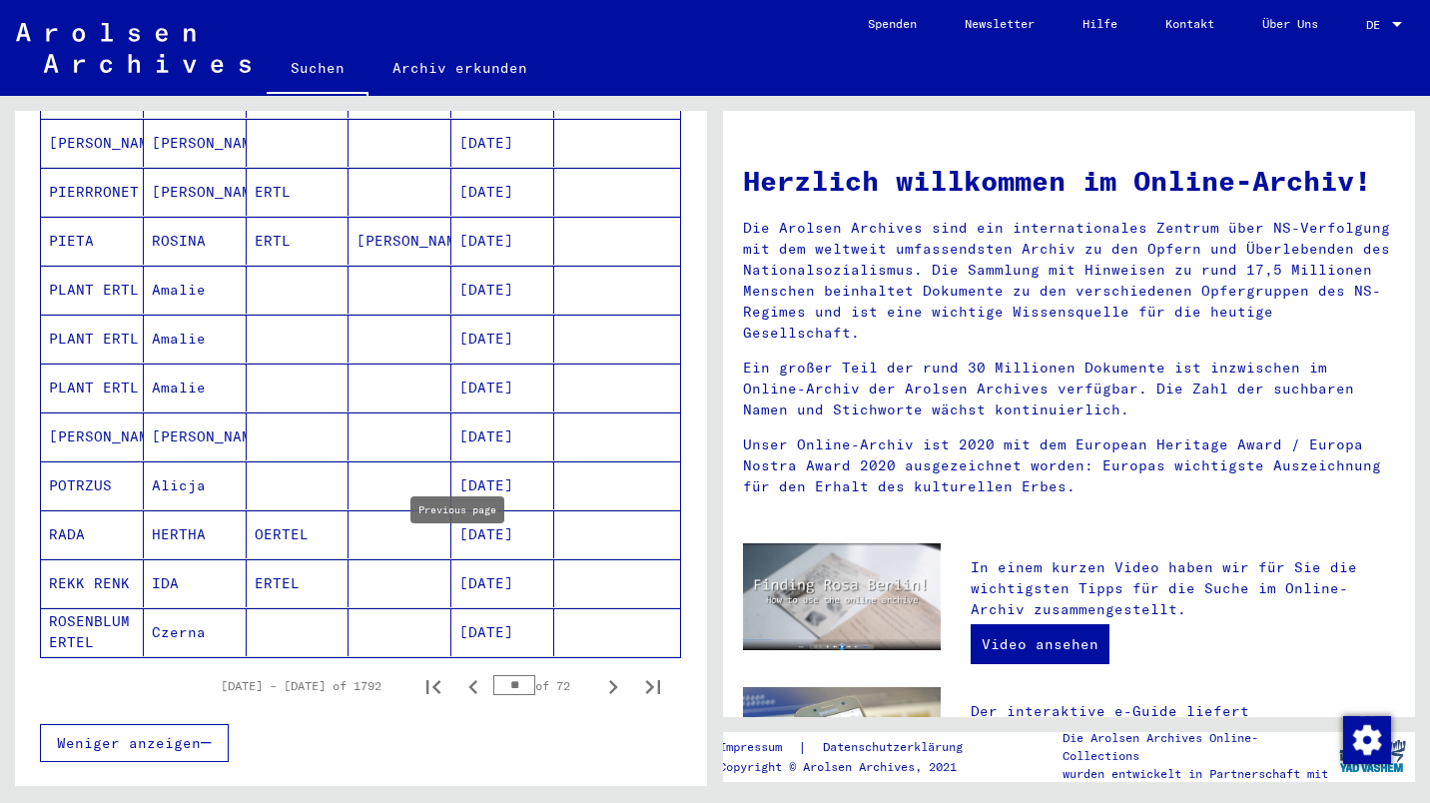
scroll to position [993, 0]
click at [468, 678] on icon "Previous page" at bounding box center [472, 685] width 9 height 14
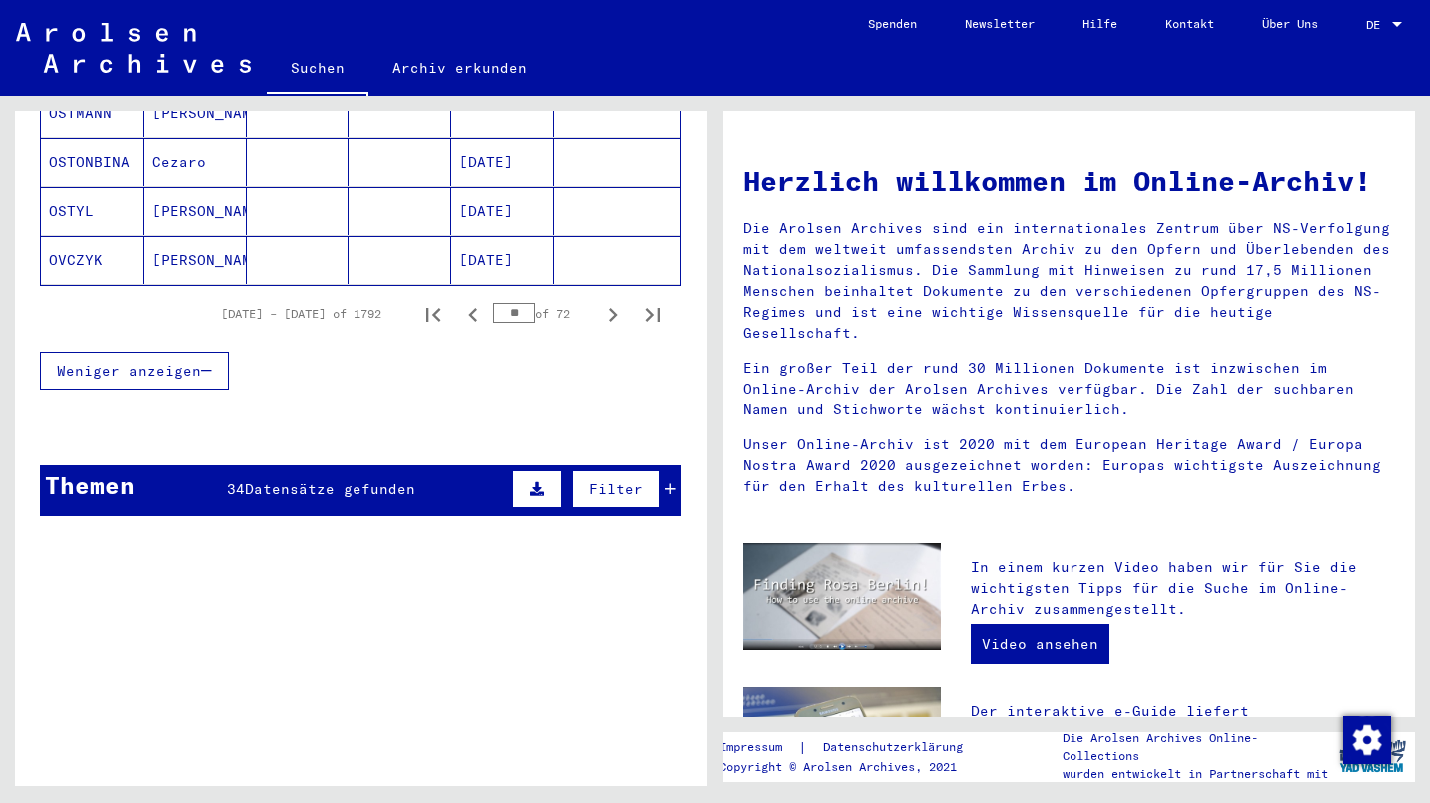
scroll to position [1370, 0]
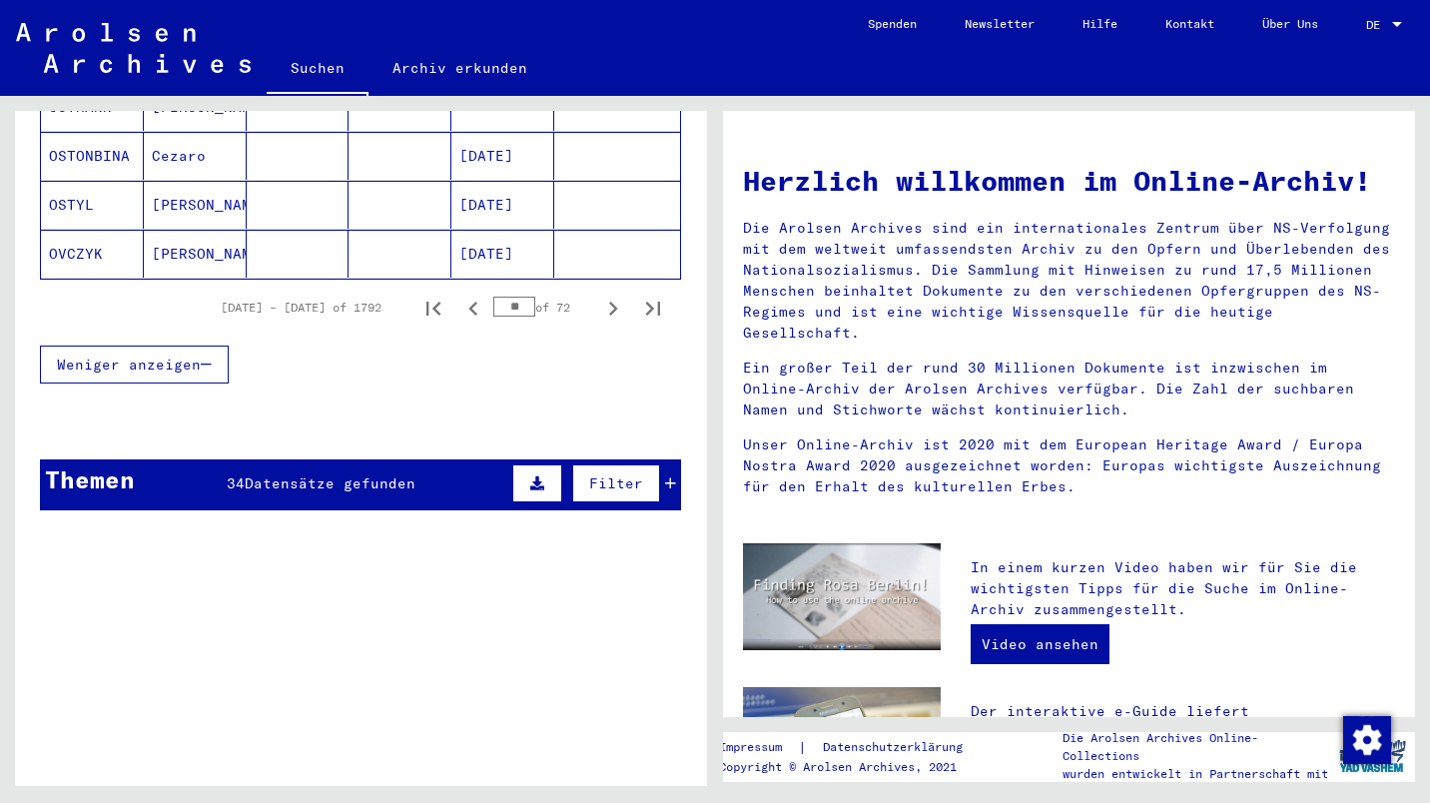
click at [459, 295] on icon "Previous page" at bounding box center [473, 309] width 28 height 28
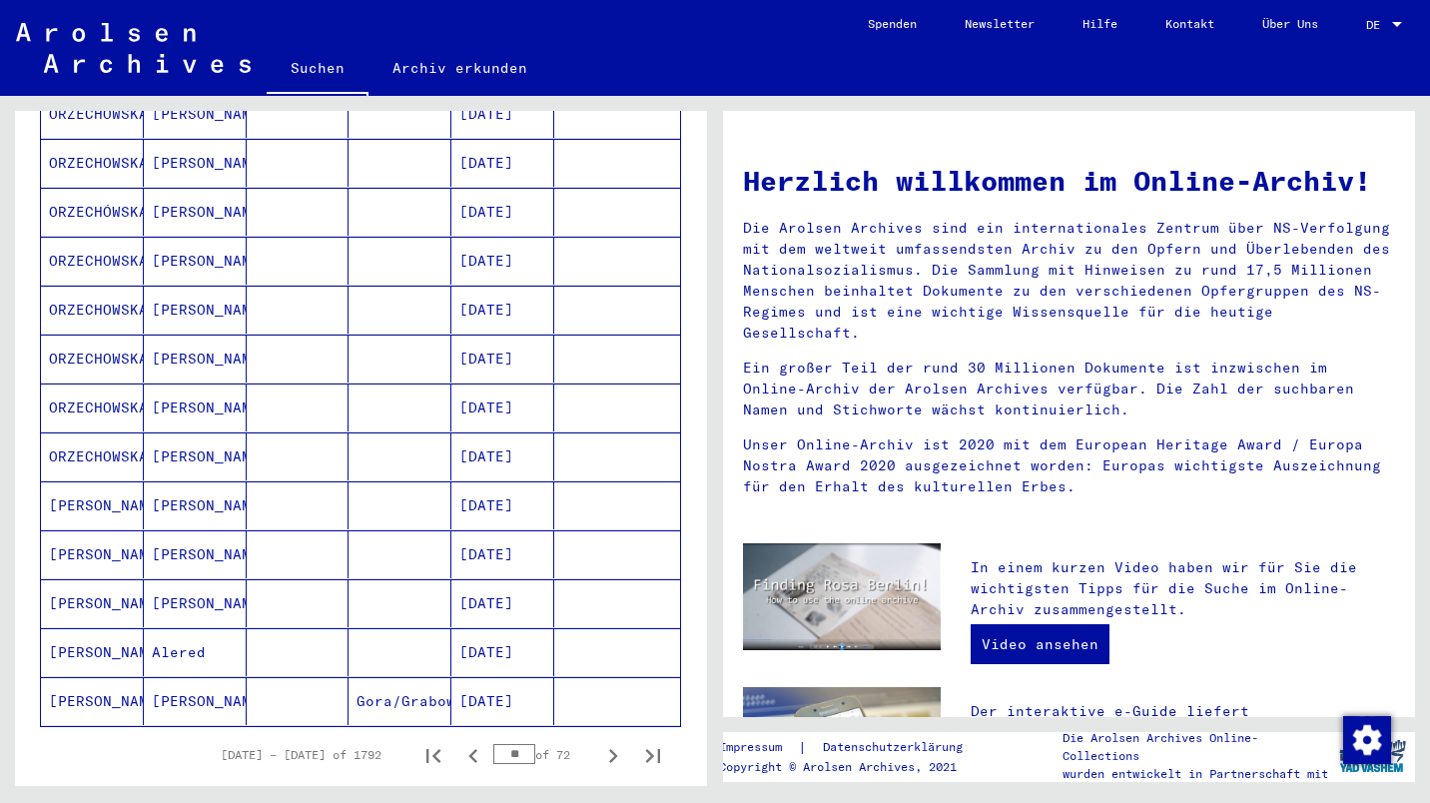
scroll to position [950, 0]
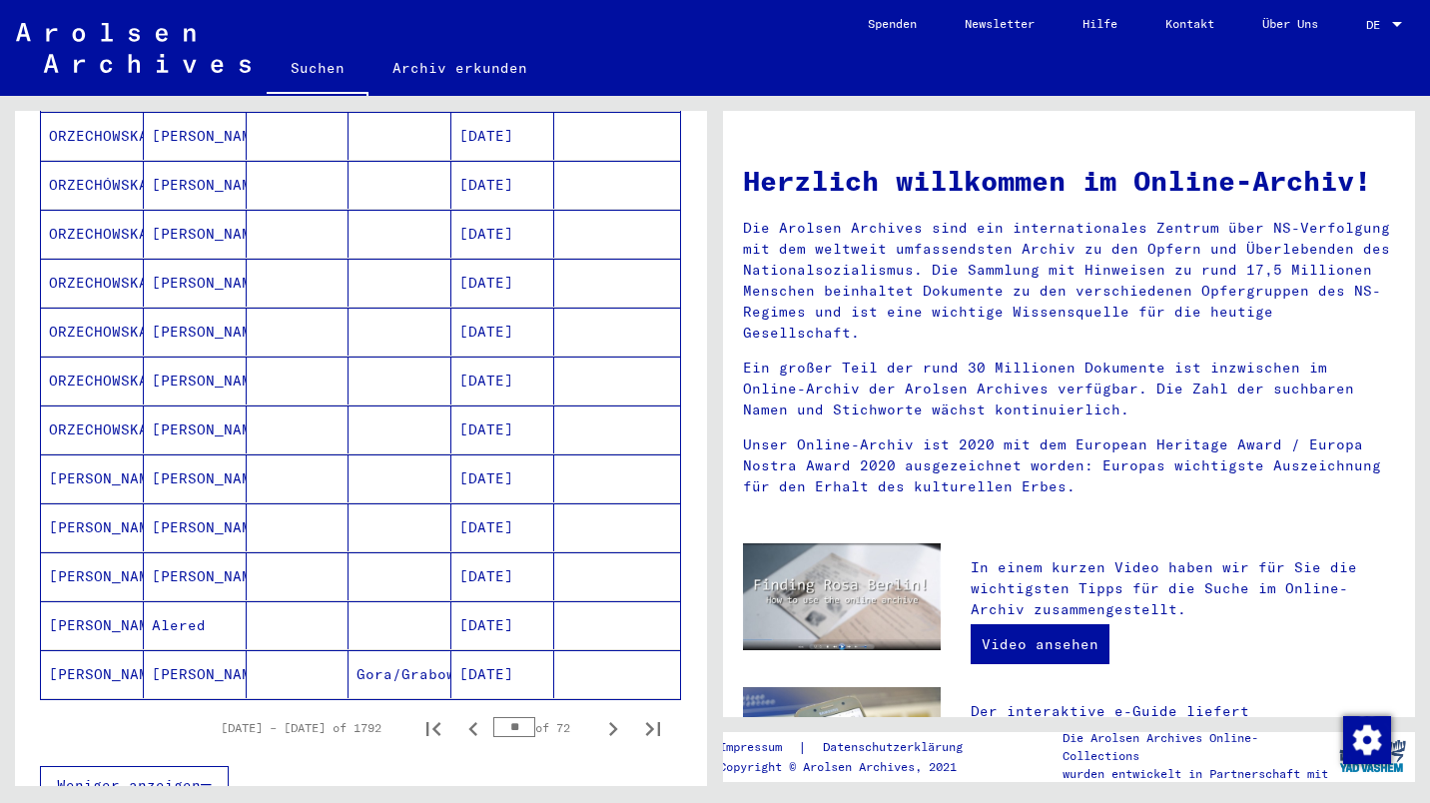
click at [468, 722] on icon "Previous page" at bounding box center [472, 729] width 9 height 14
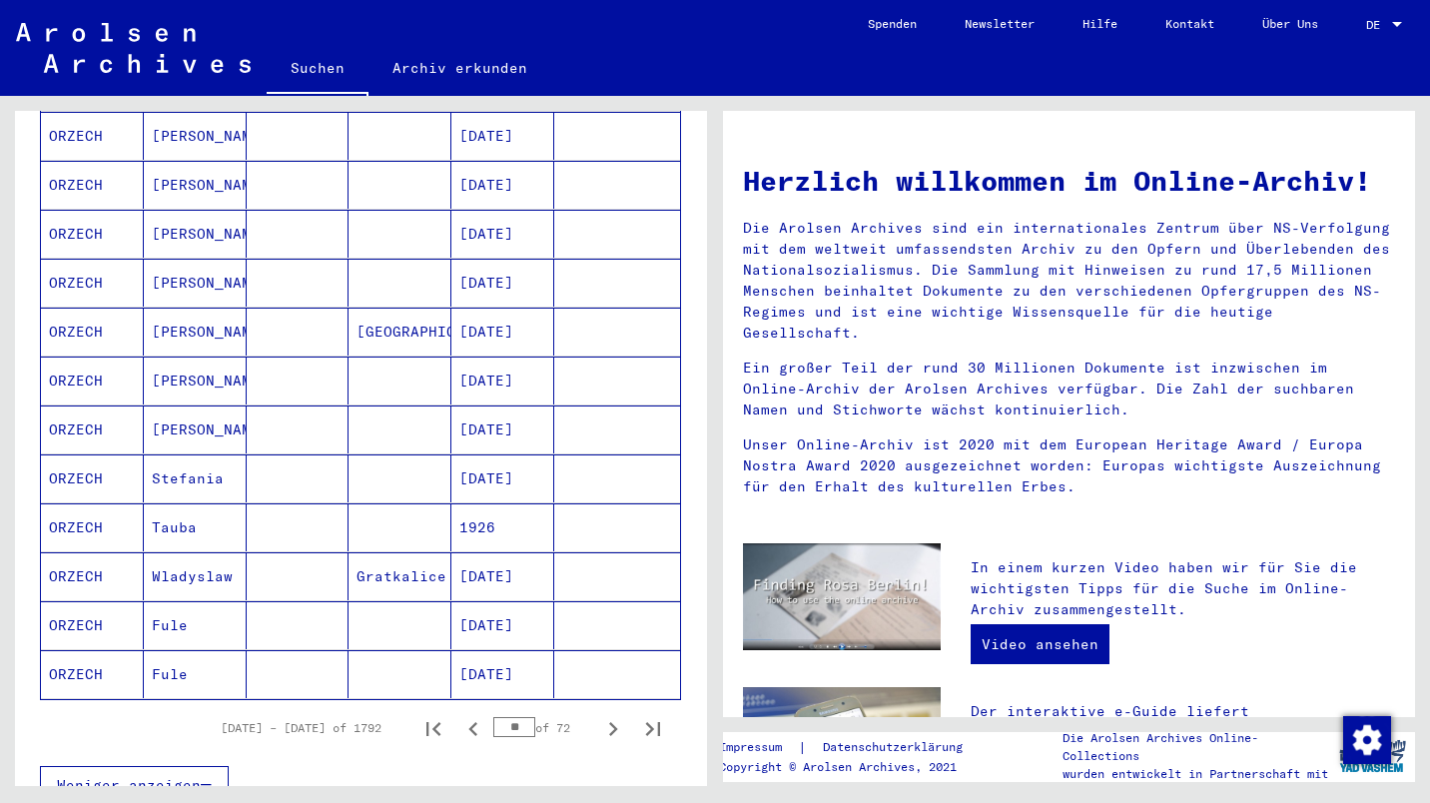
click at [459, 715] on icon "Previous page" at bounding box center [473, 729] width 28 height 28
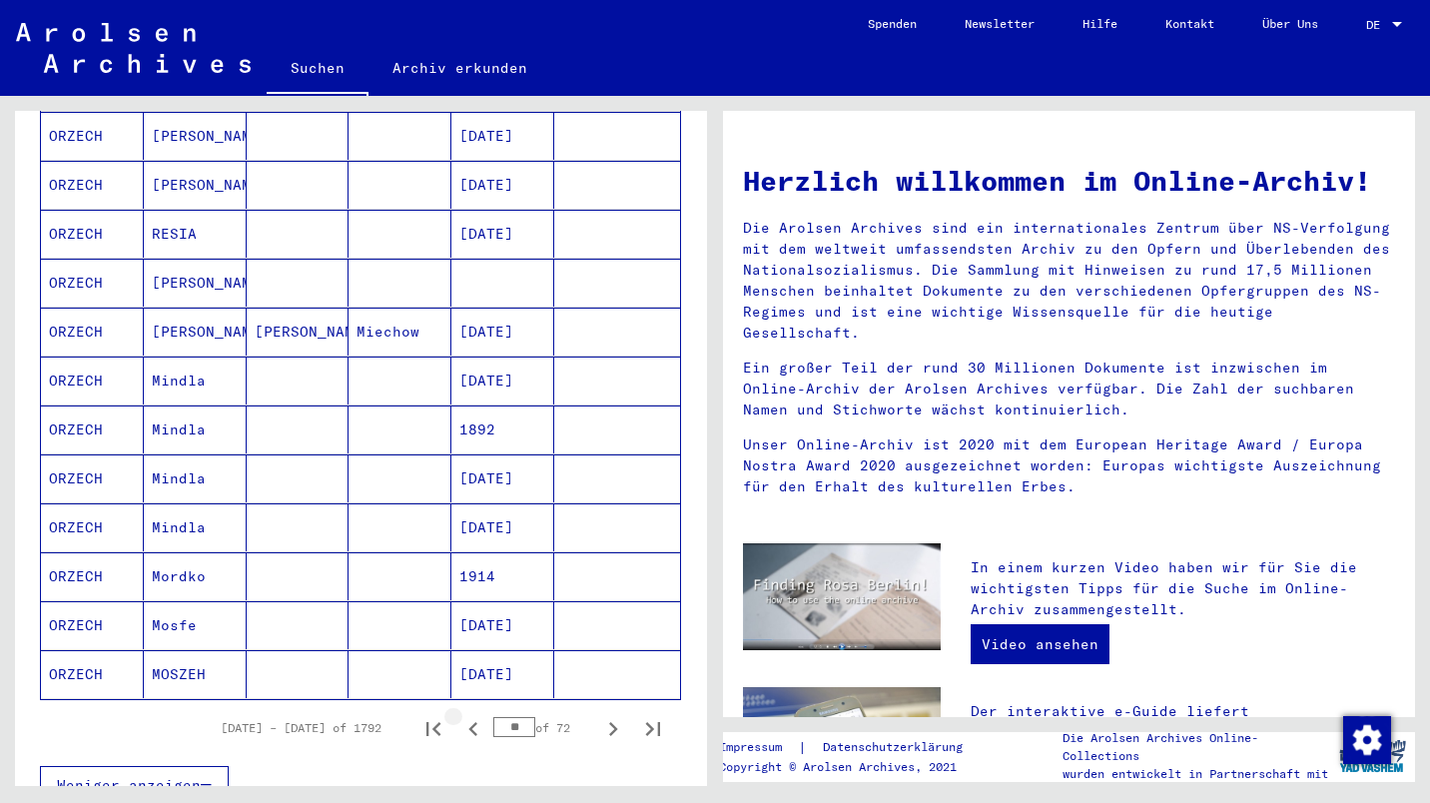
click at [459, 715] on icon "Previous page" at bounding box center [473, 729] width 28 height 28
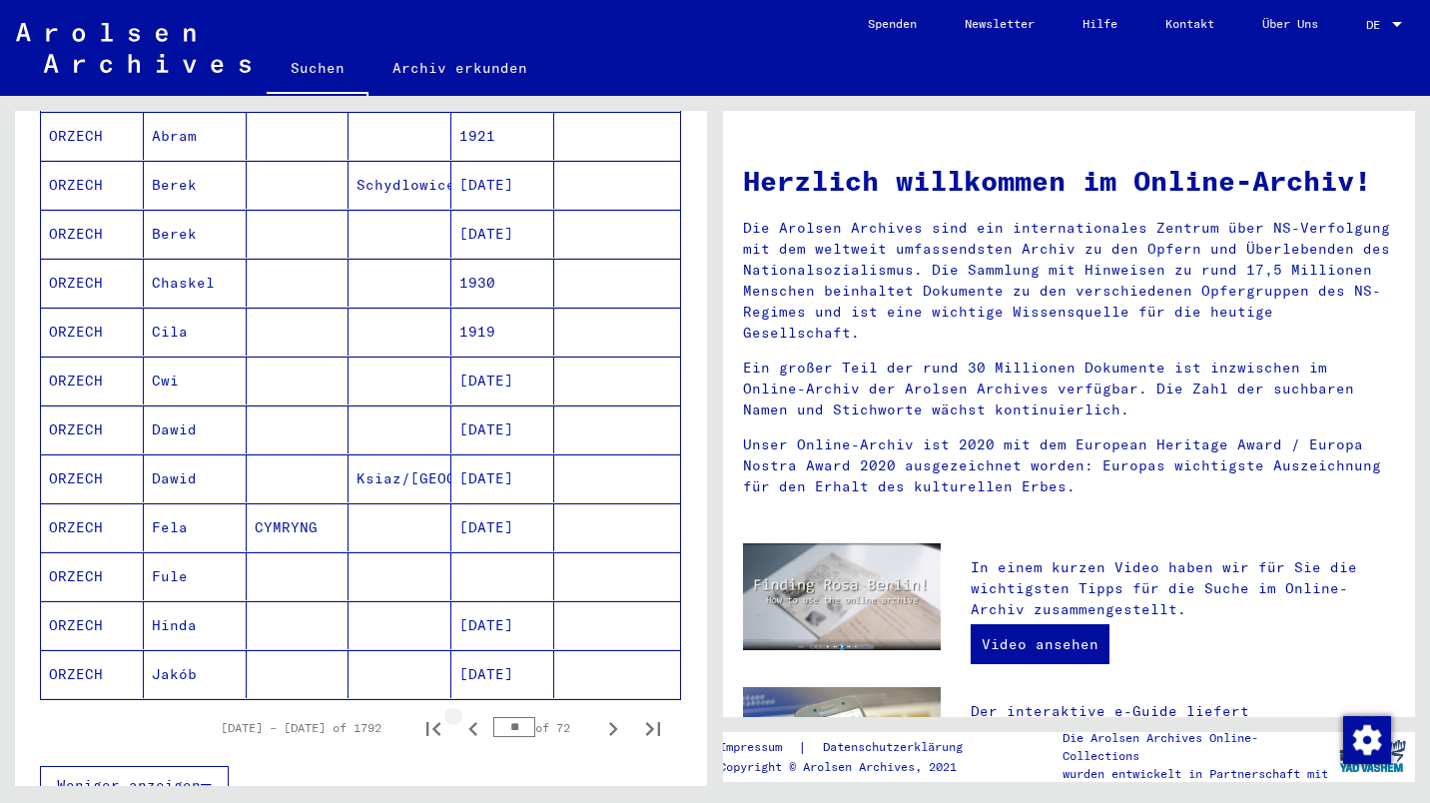
click at [461, 715] on icon "Previous page" at bounding box center [473, 729] width 28 height 28
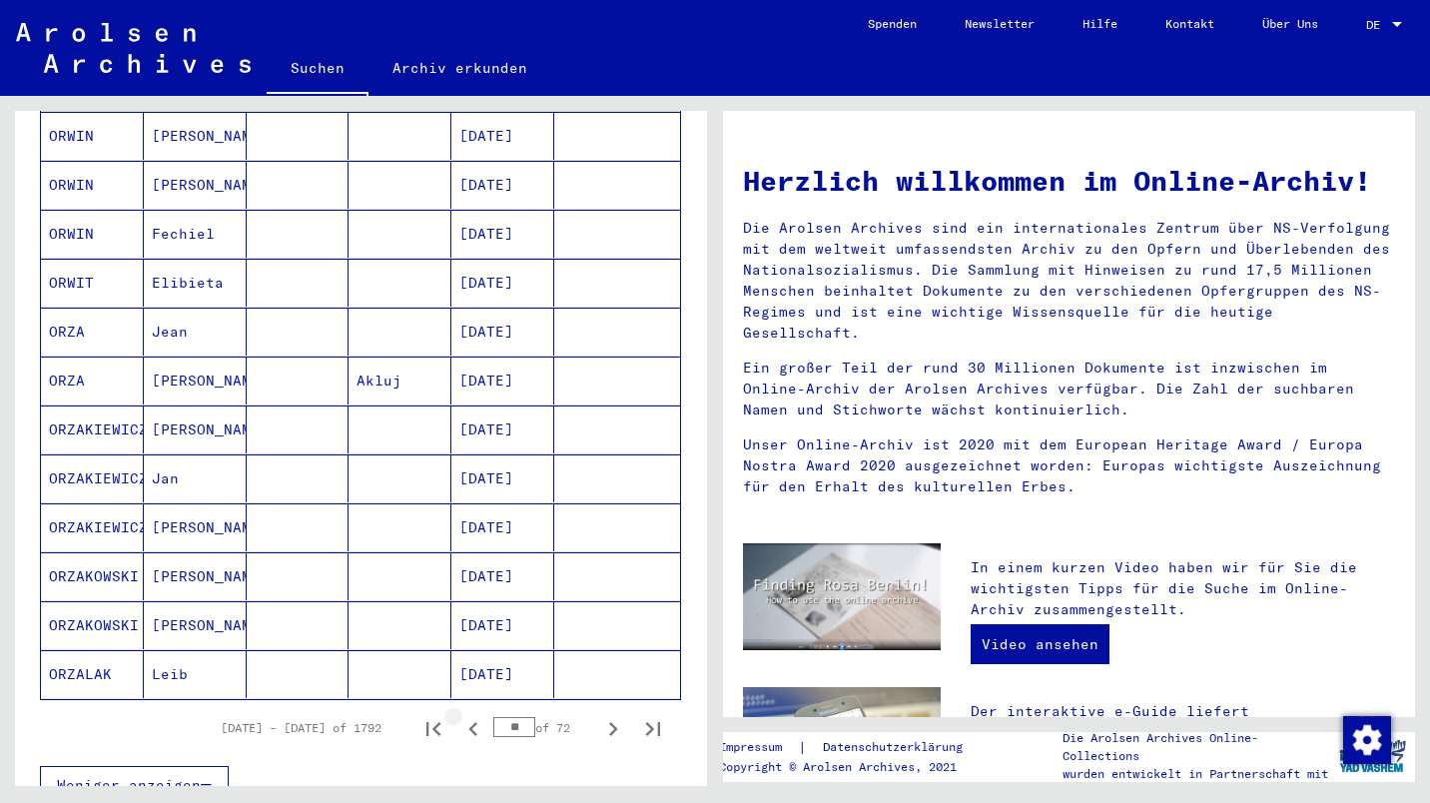
click at [459, 715] on icon "Previous page" at bounding box center [473, 729] width 28 height 28
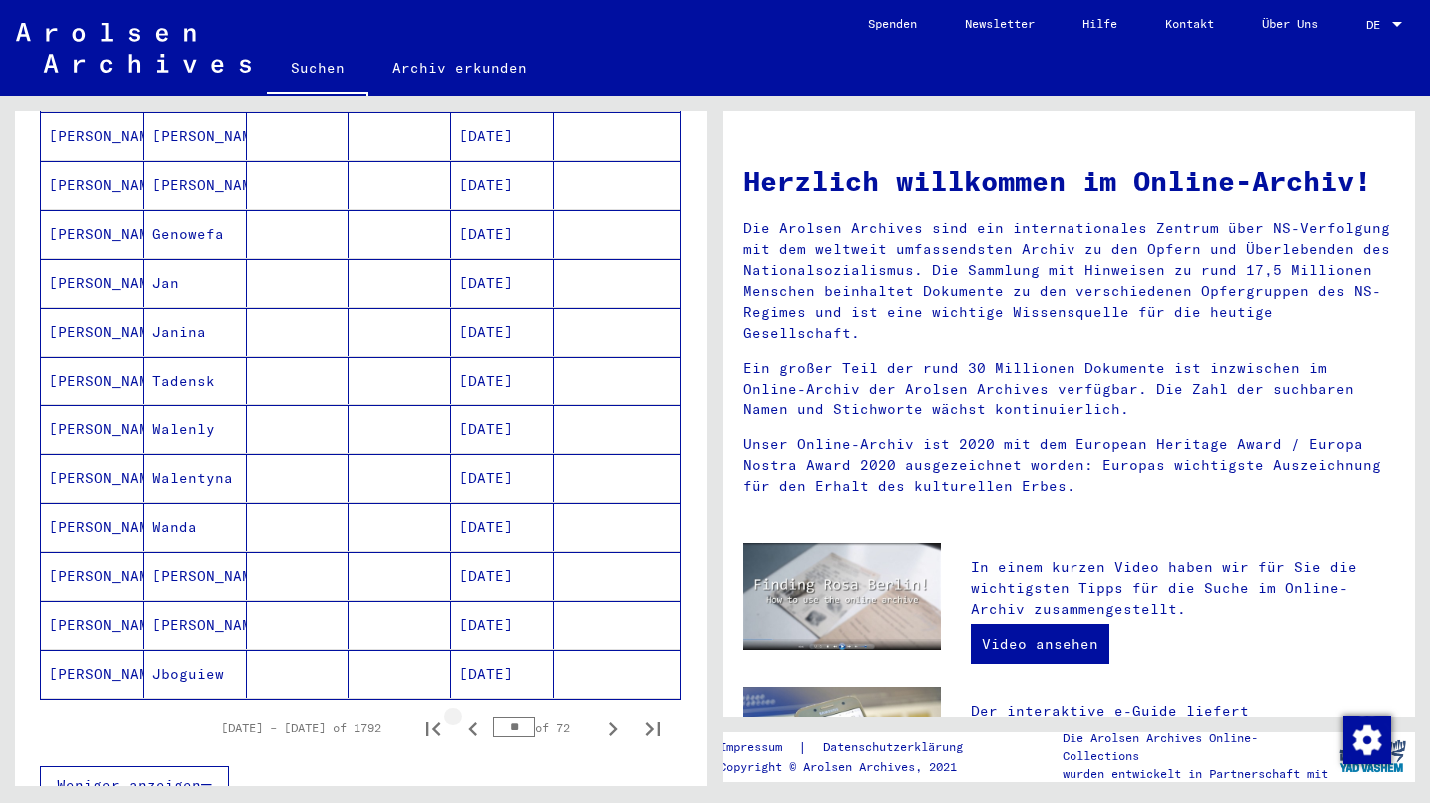
click at [467, 715] on icon "Previous page" at bounding box center [473, 729] width 28 height 28
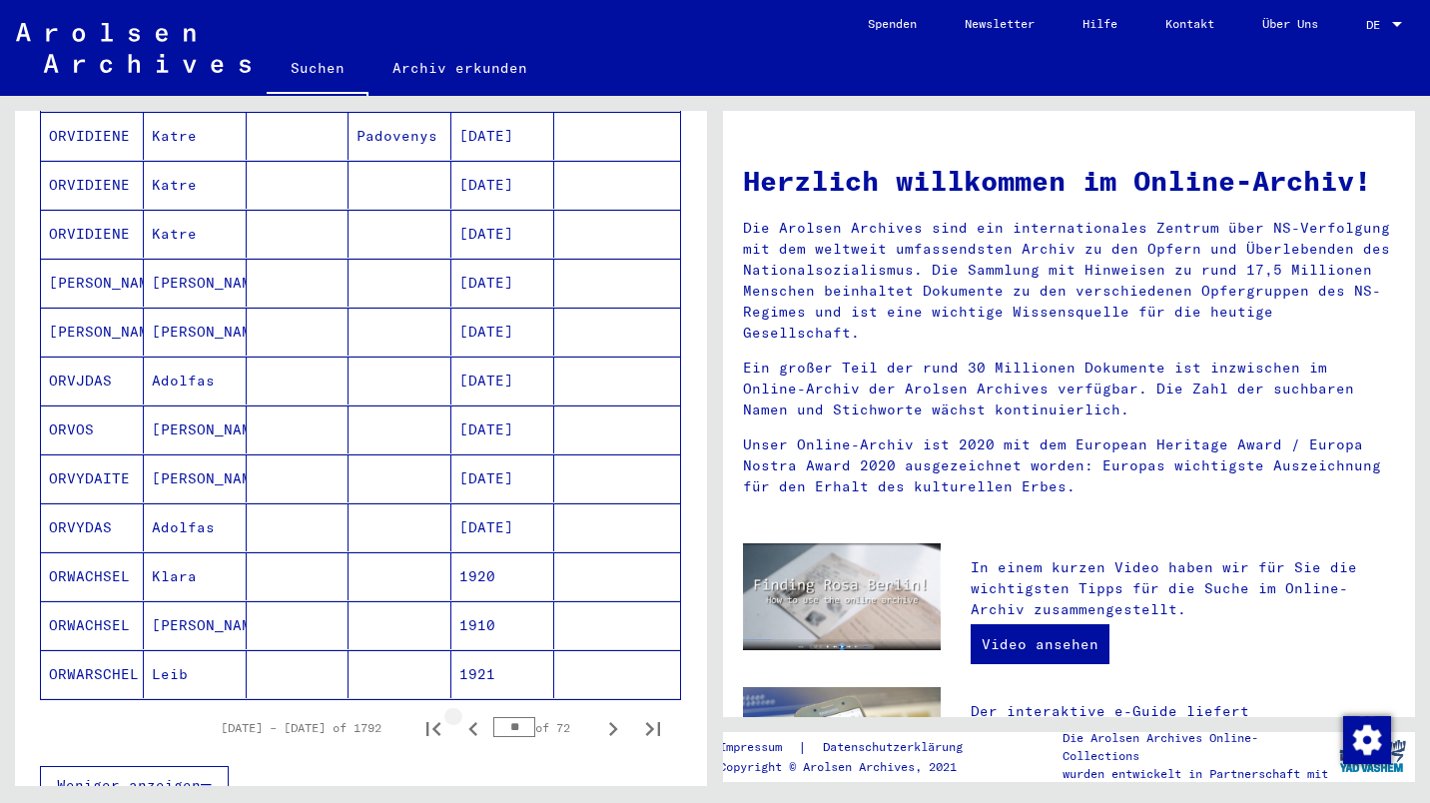
click at [470, 715] on icon "Previous page" at bounding box center [473, 729] width 28 height 28
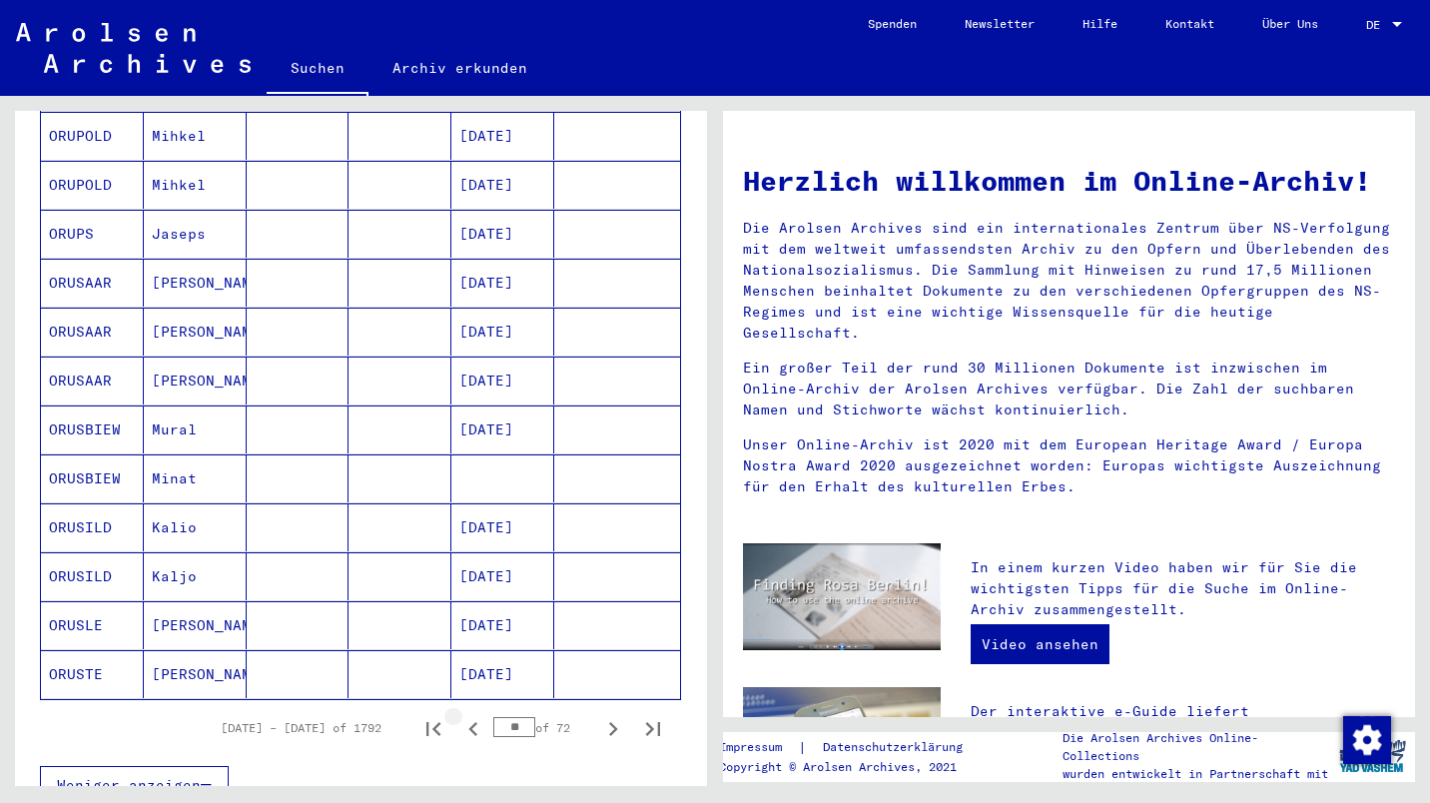
click at [459, 715] on icon "Previous page" at bounding box center [473, 729] width 28 height 28
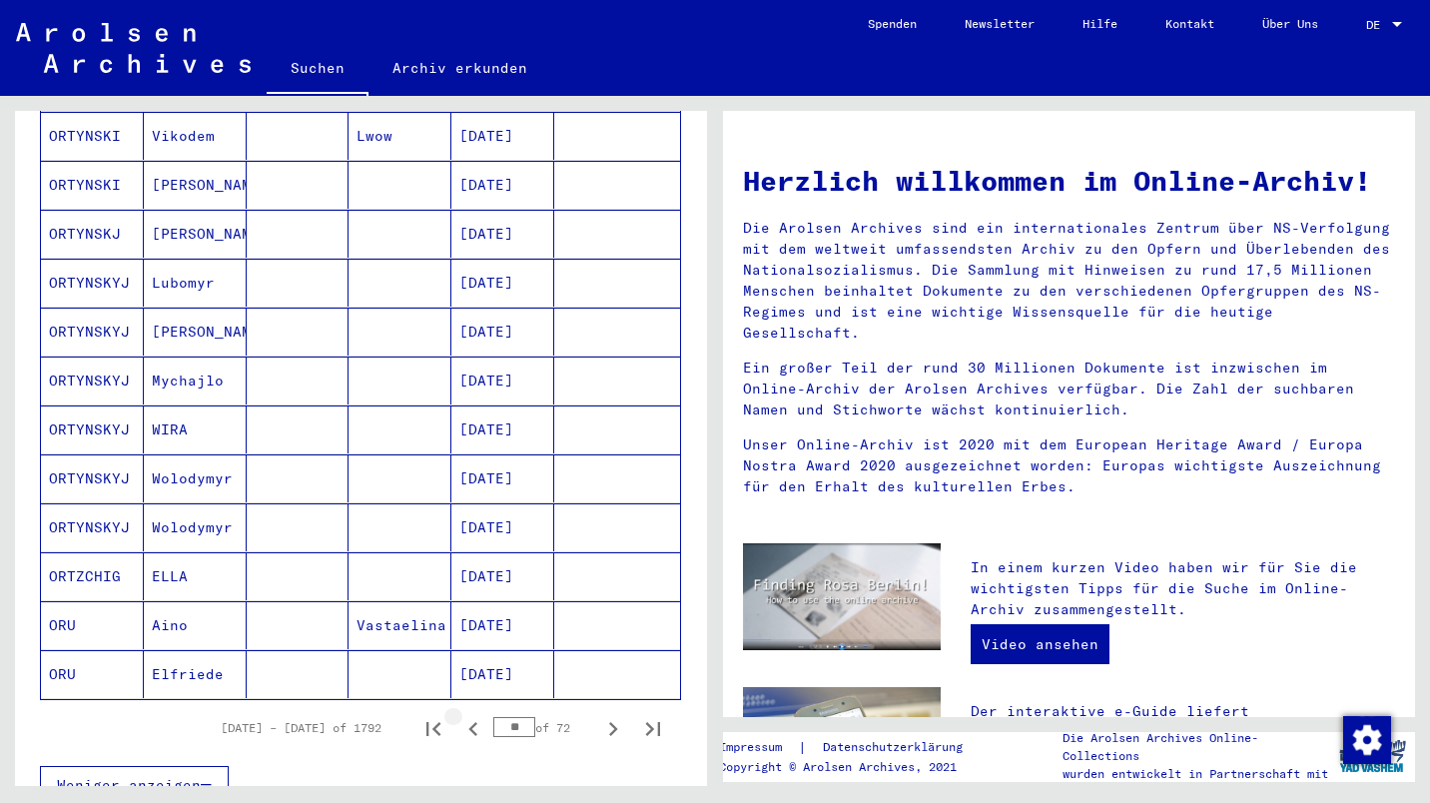
click at [459, 715] on icon "Previous page" at bounding box center [473, 729] width 28 height 28
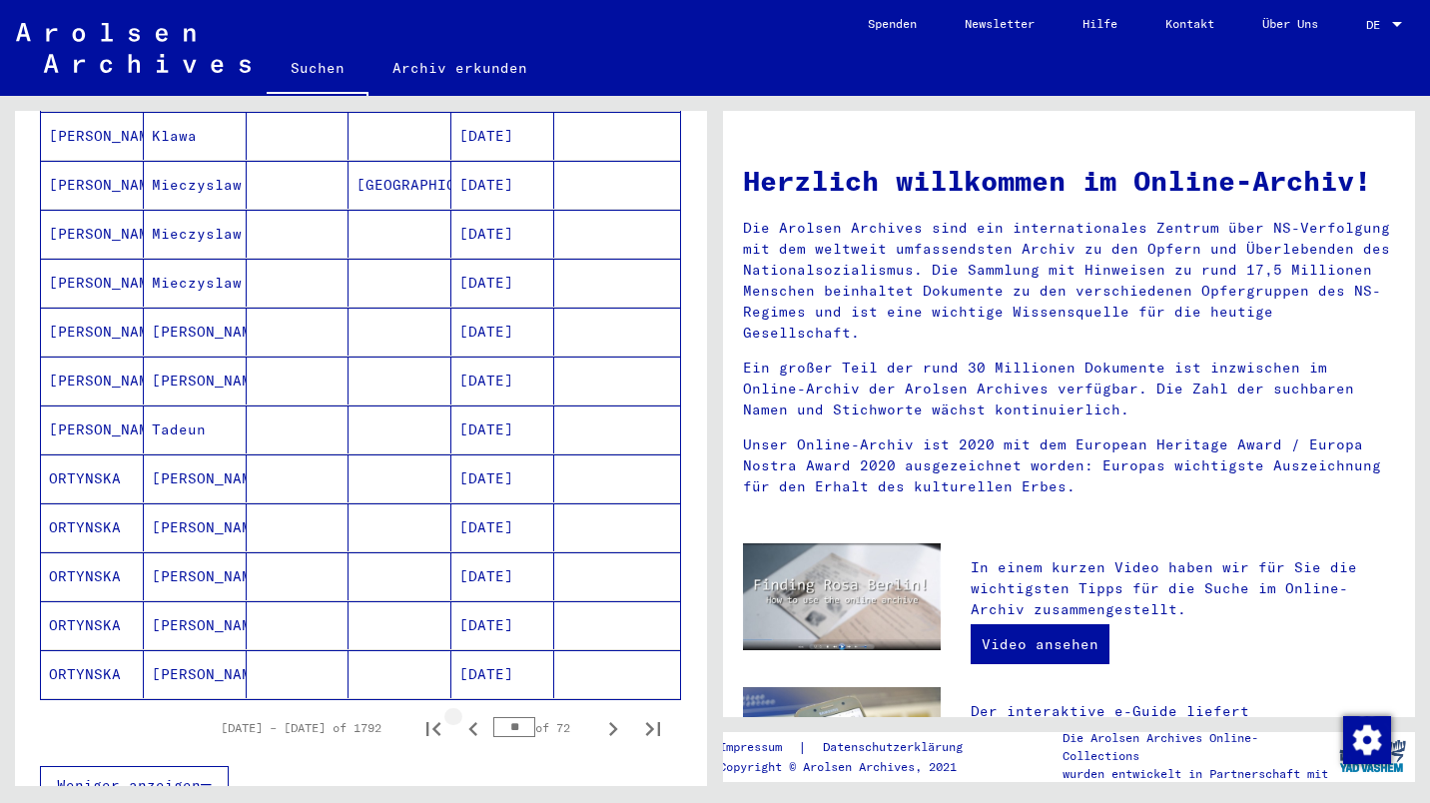
click at [459, 715] on icon "Previous page" at bounding box center [473, 729] width 28 height 28
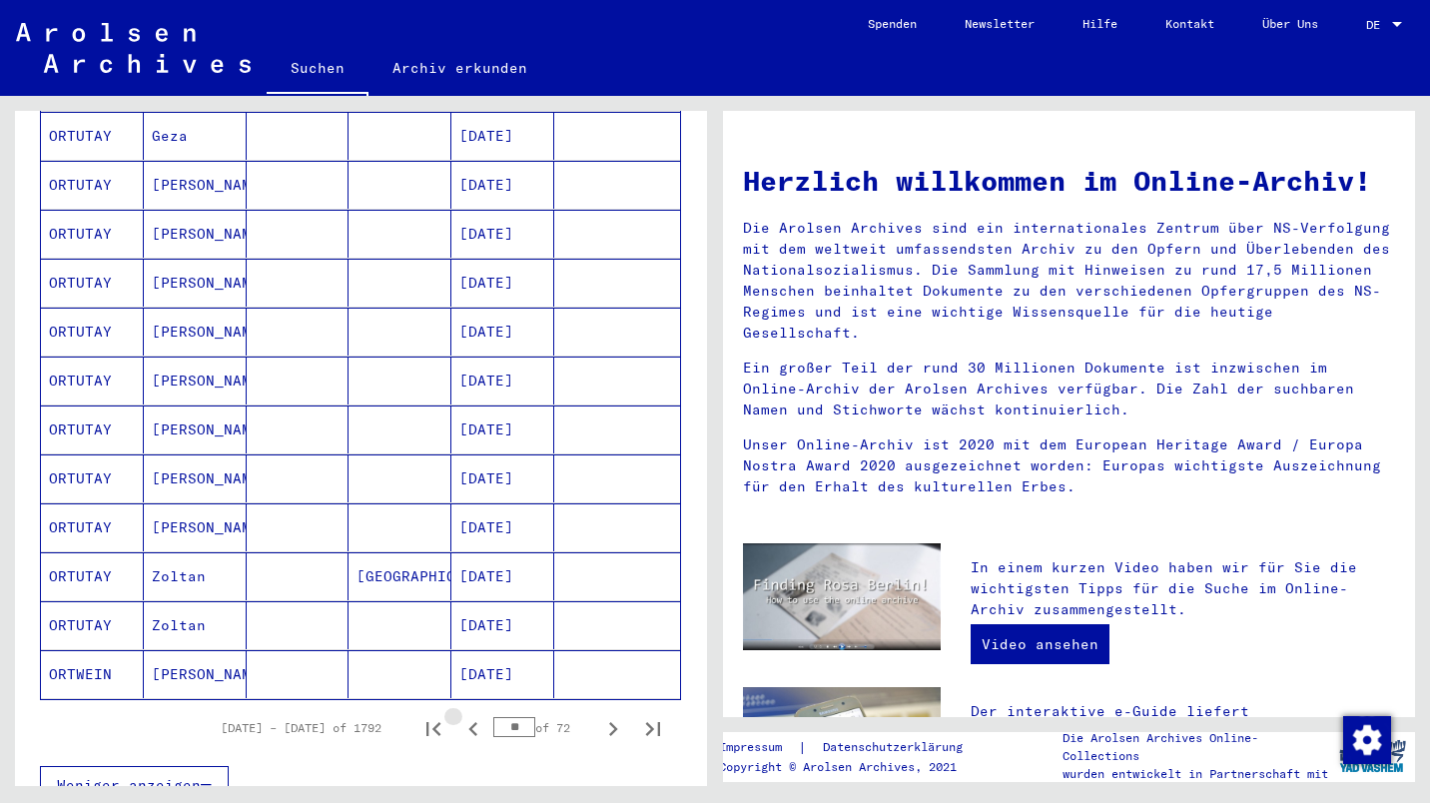
click at [462, 718] on icon "Previous page" at bounding box center [473, 729] width 28 height 28
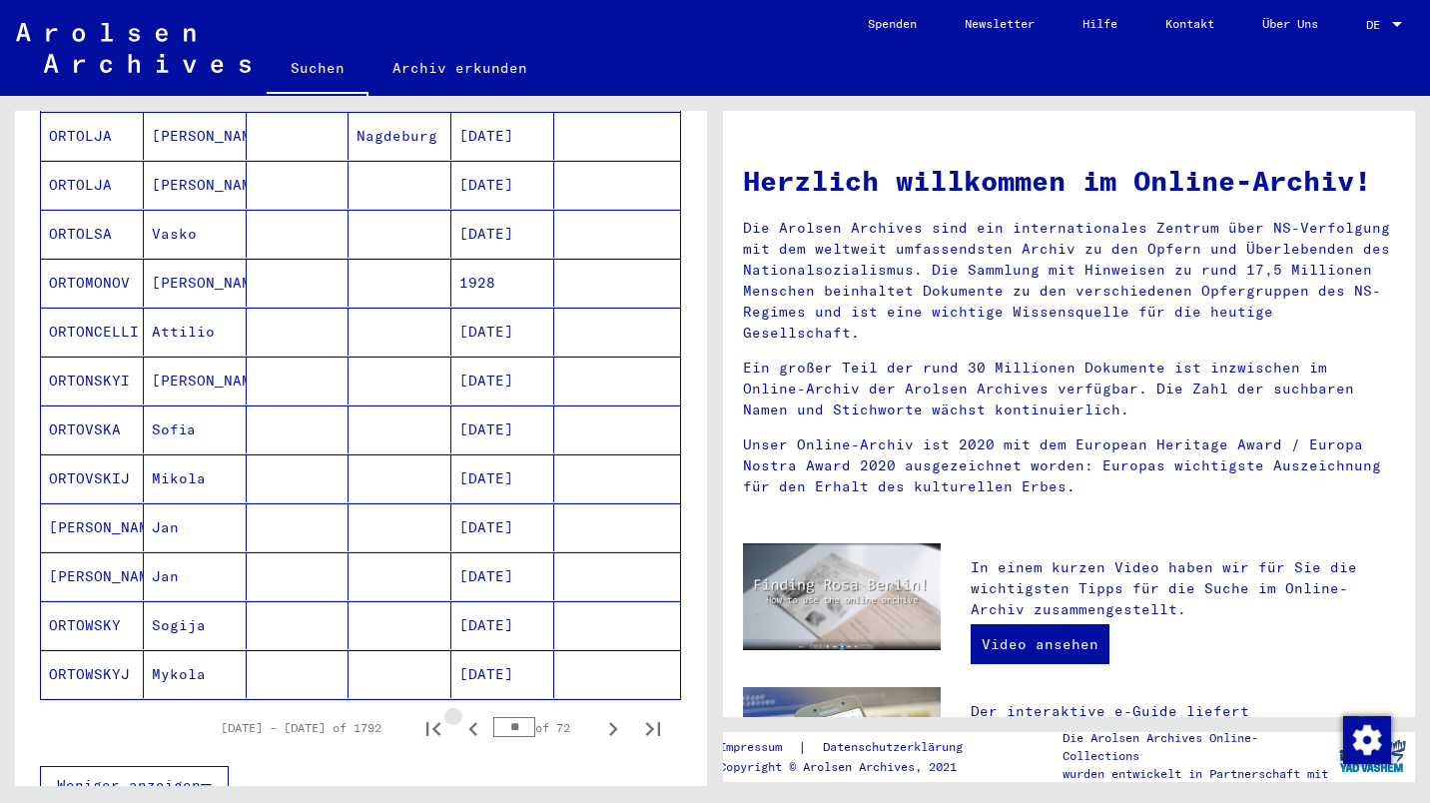
click at [464, 724] on button "Previous page" at bounding box center [473, 728] width 40 height 40
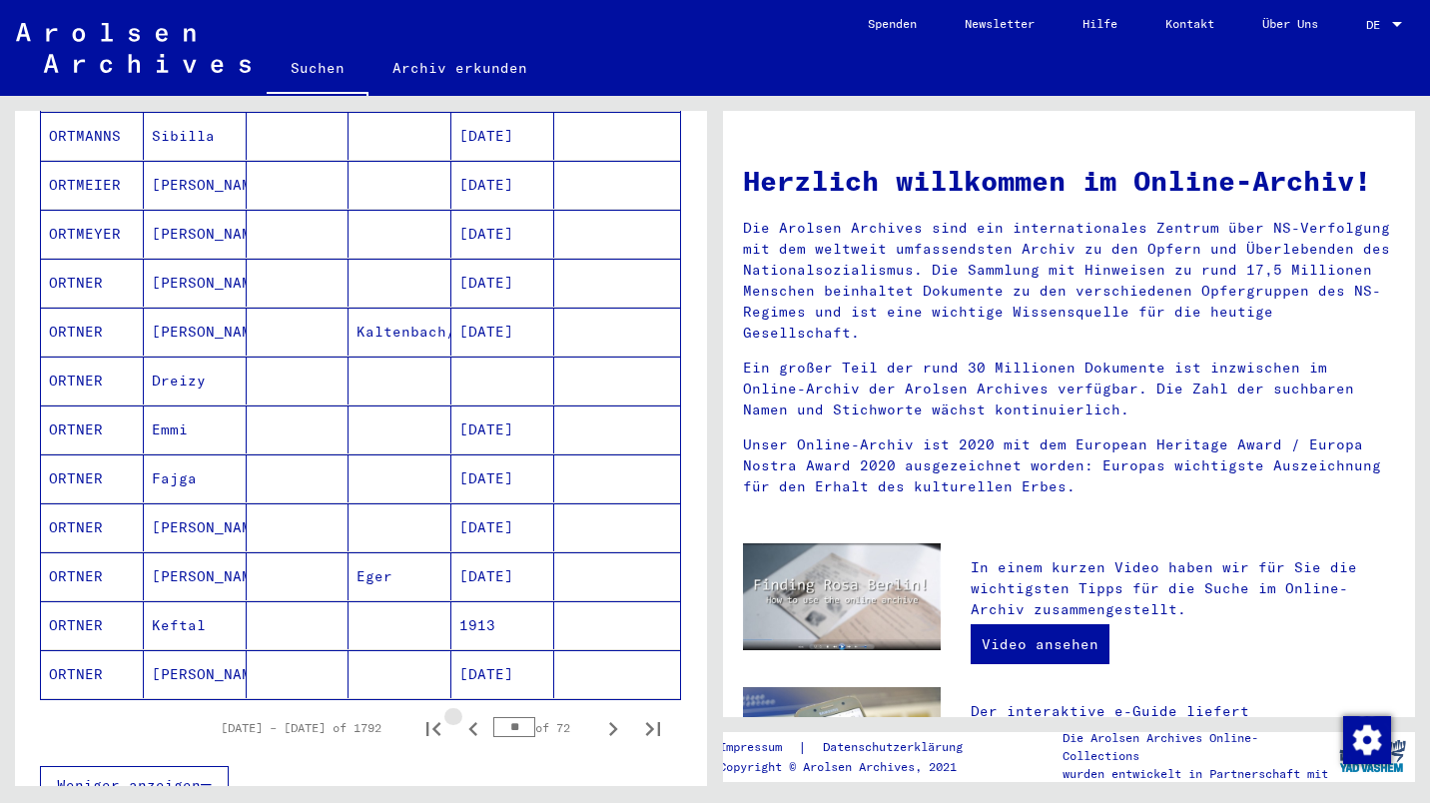
click at [465, 724] on button "Previous page" at bounding box center [473, 728] width 40 height 40
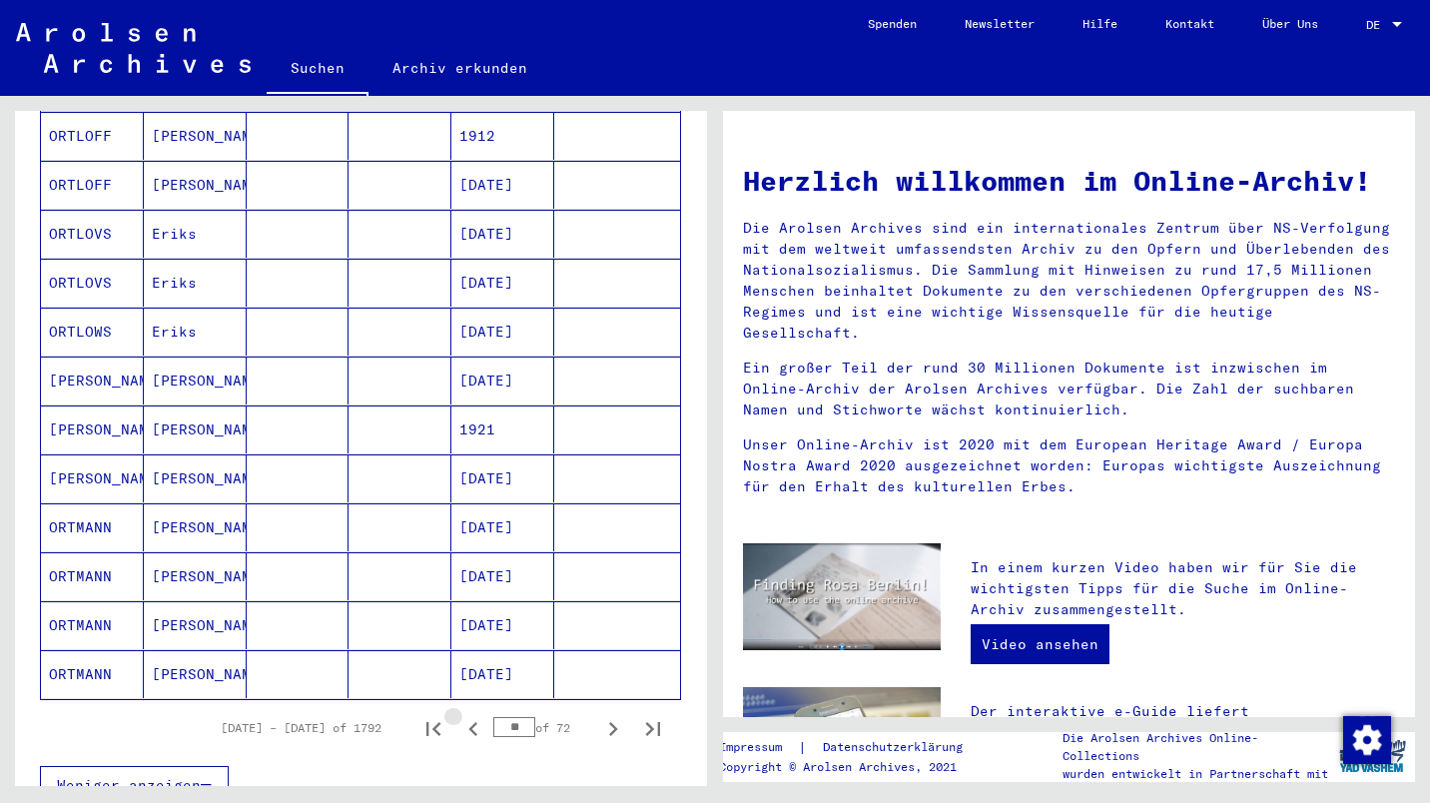
click at [468, 722] on icon "Previous page" at bounding box center [472, 729] width 9 height 14
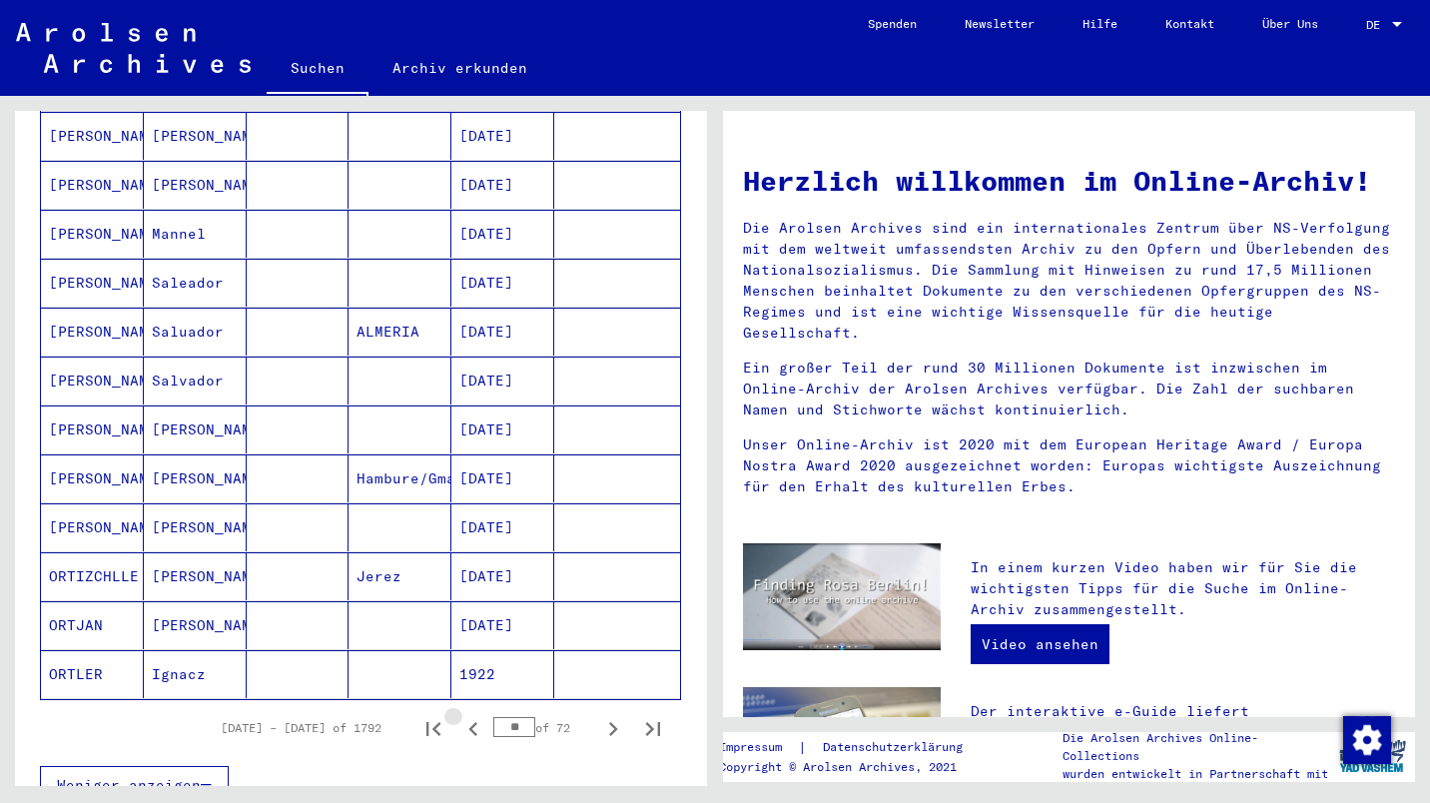
click at [459, 715] on icon "Previous page" at bounding box center [473, 729] width 28 height 28
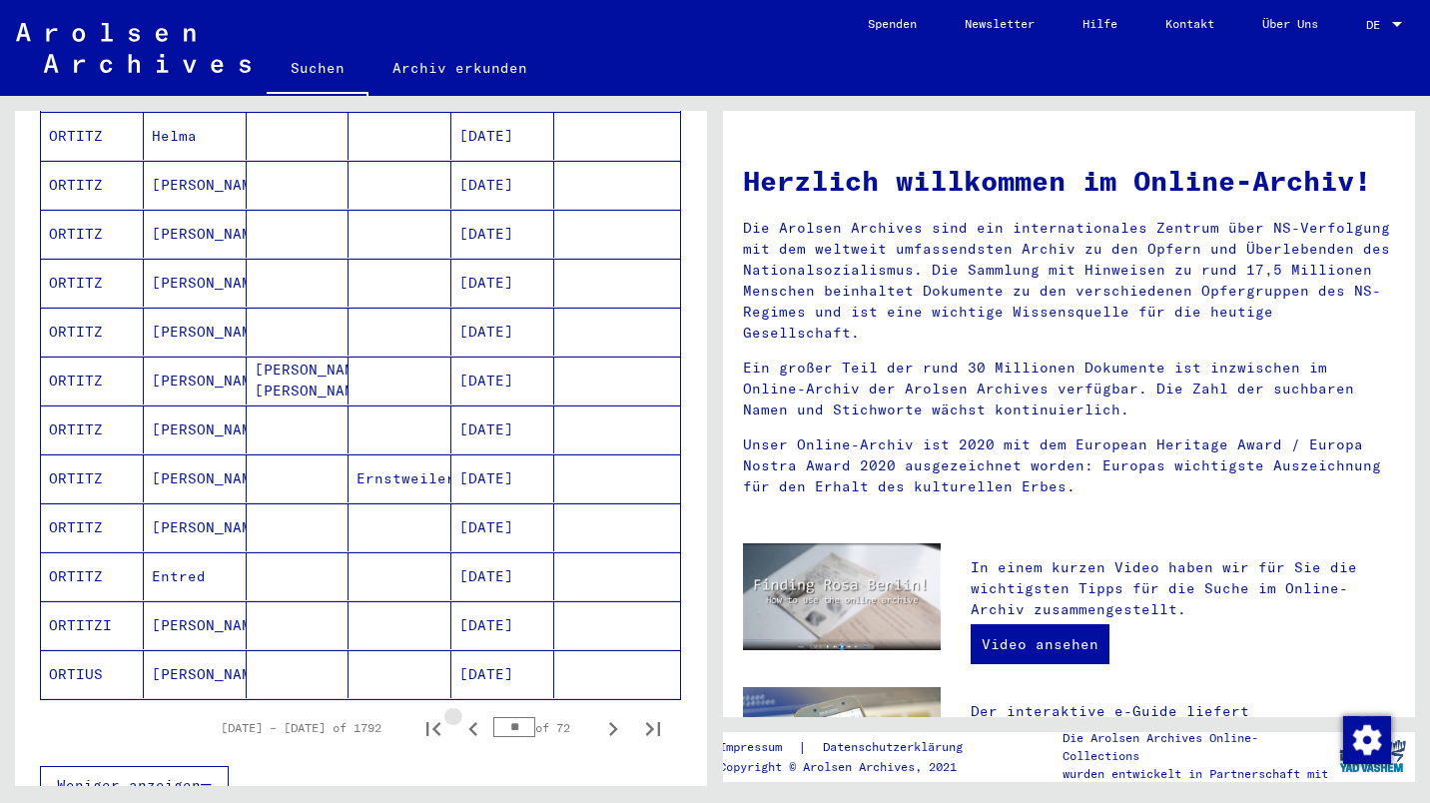
click at [468, 722] on icon "Previous page" at bounding box center [472, 729] width 9 height 14
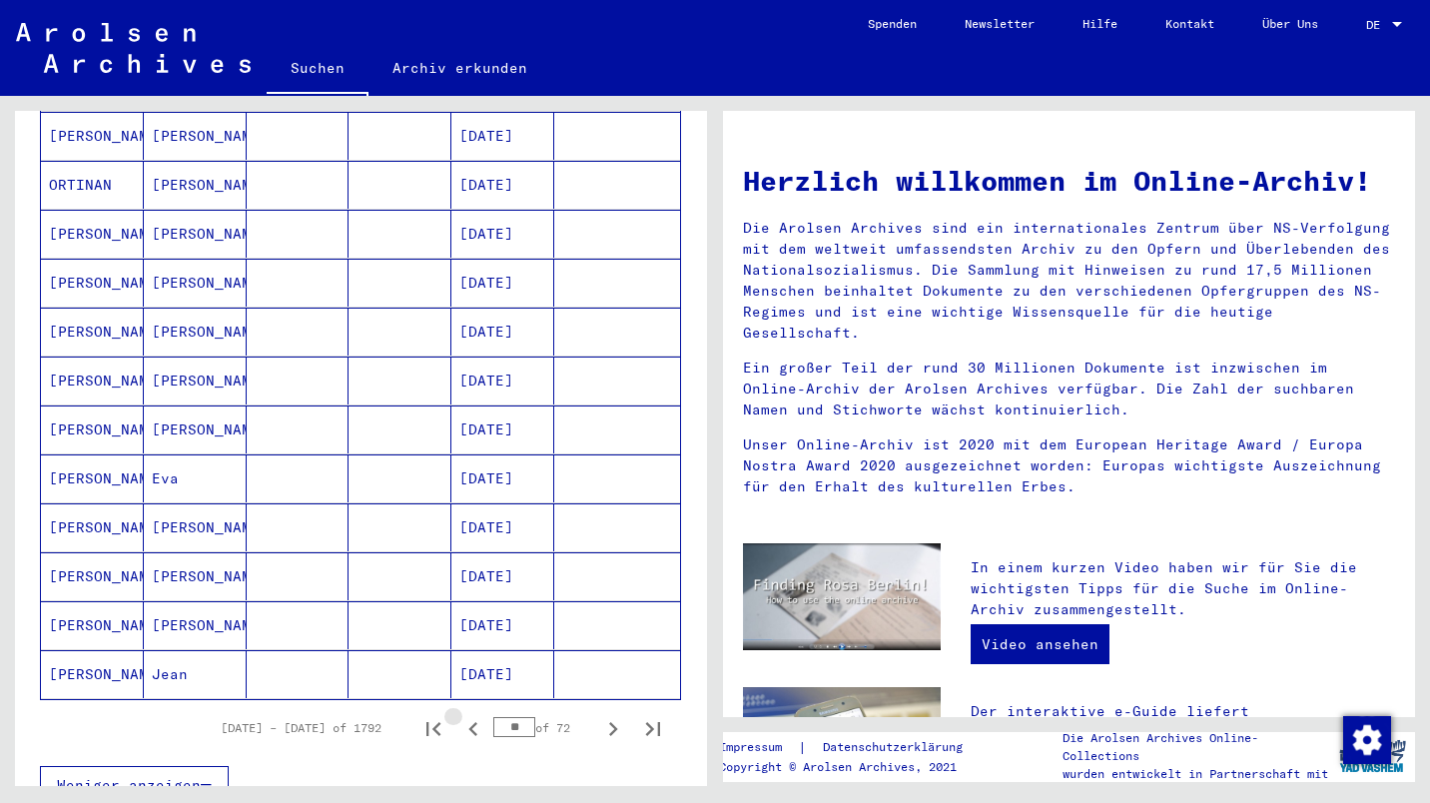
click at [464, 724] on button "Previous page" at bounding box center [473, 728] width 40 height 40
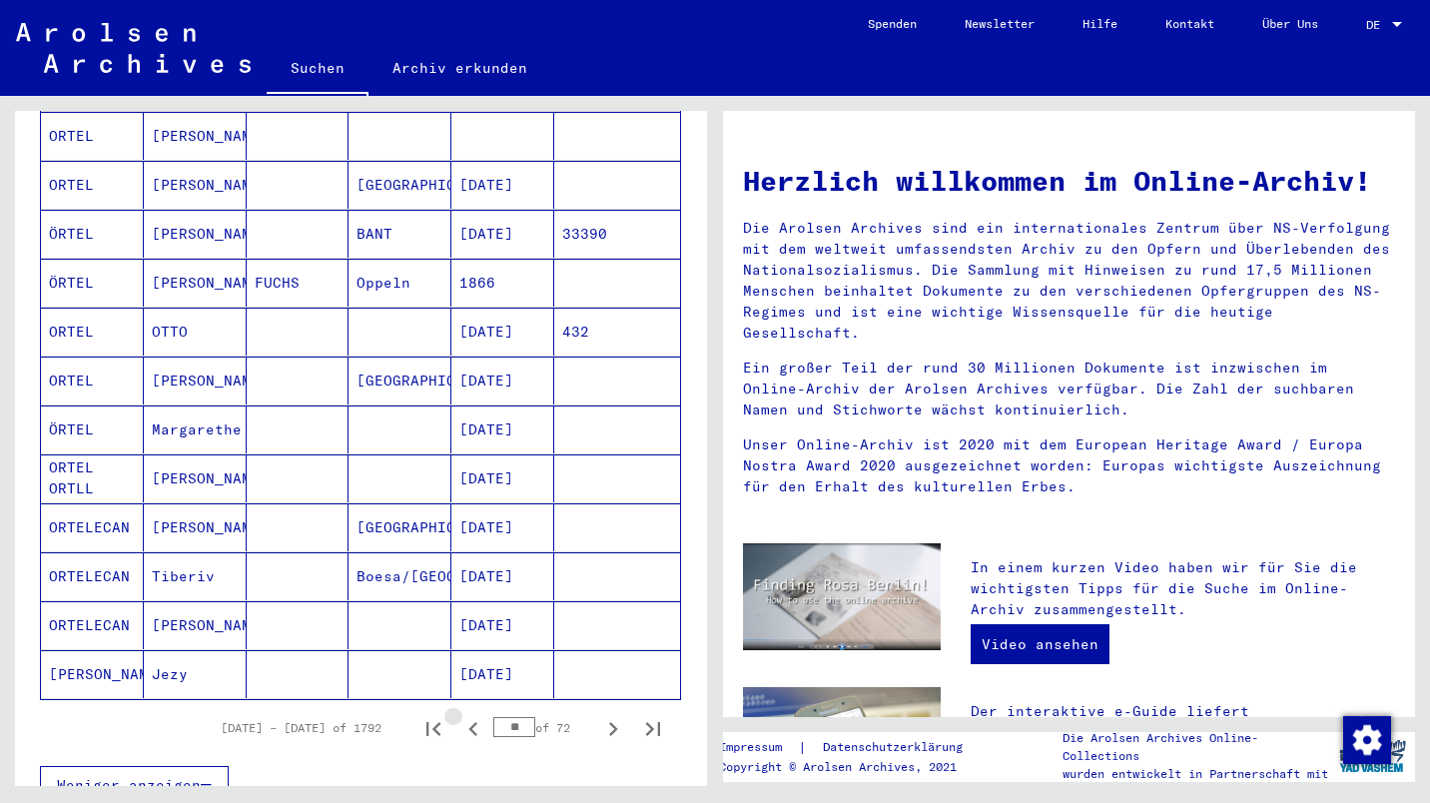
click at [468, 722] on icon "Previous page" at bounding box center [472, 729] width 9 height 14
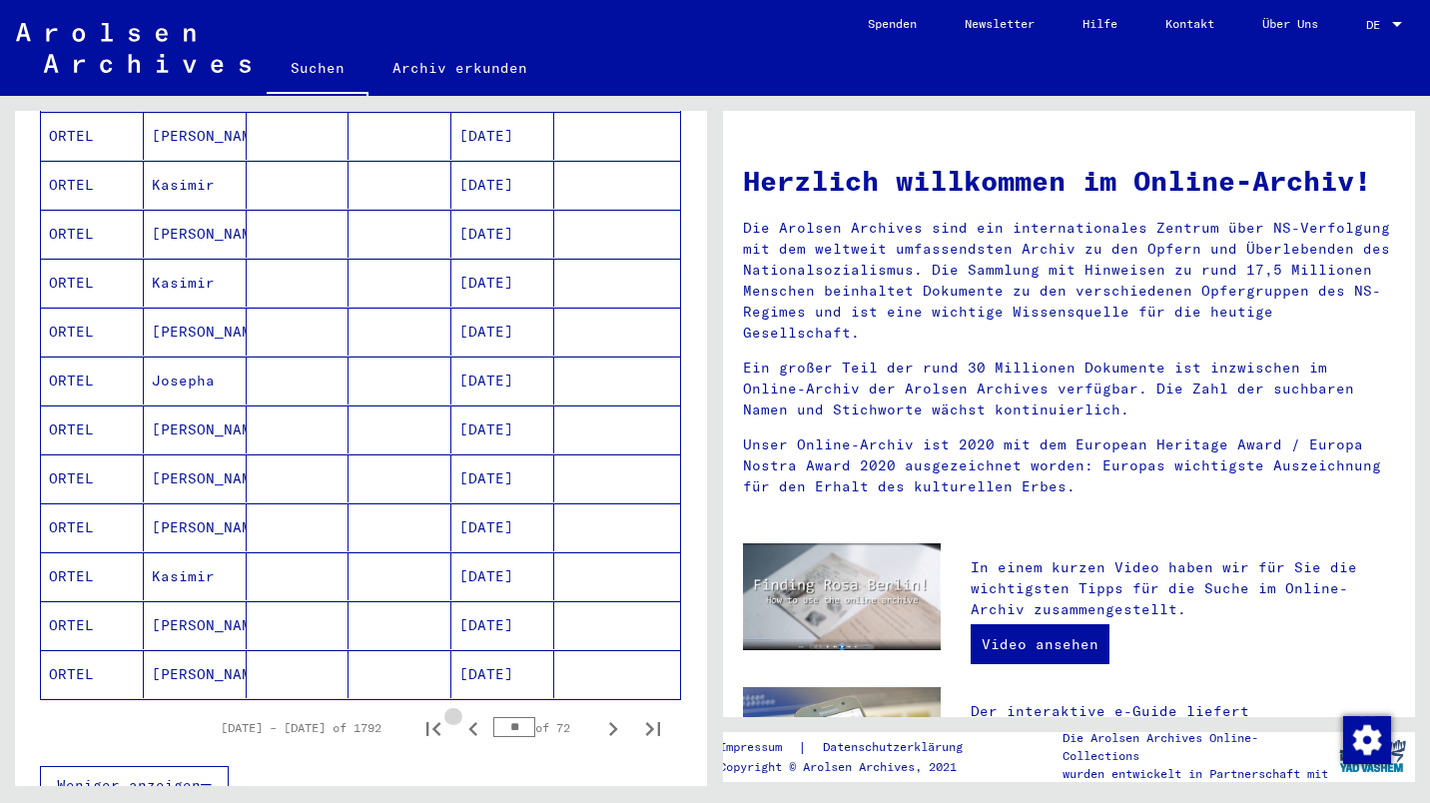
click at [463, 720] on icon "Previous page" at bounding box center [473, 729] width 28 height 28
click at [459, 715] on icon "Previous page" at bounding box center [473, 729] width 28 height 28
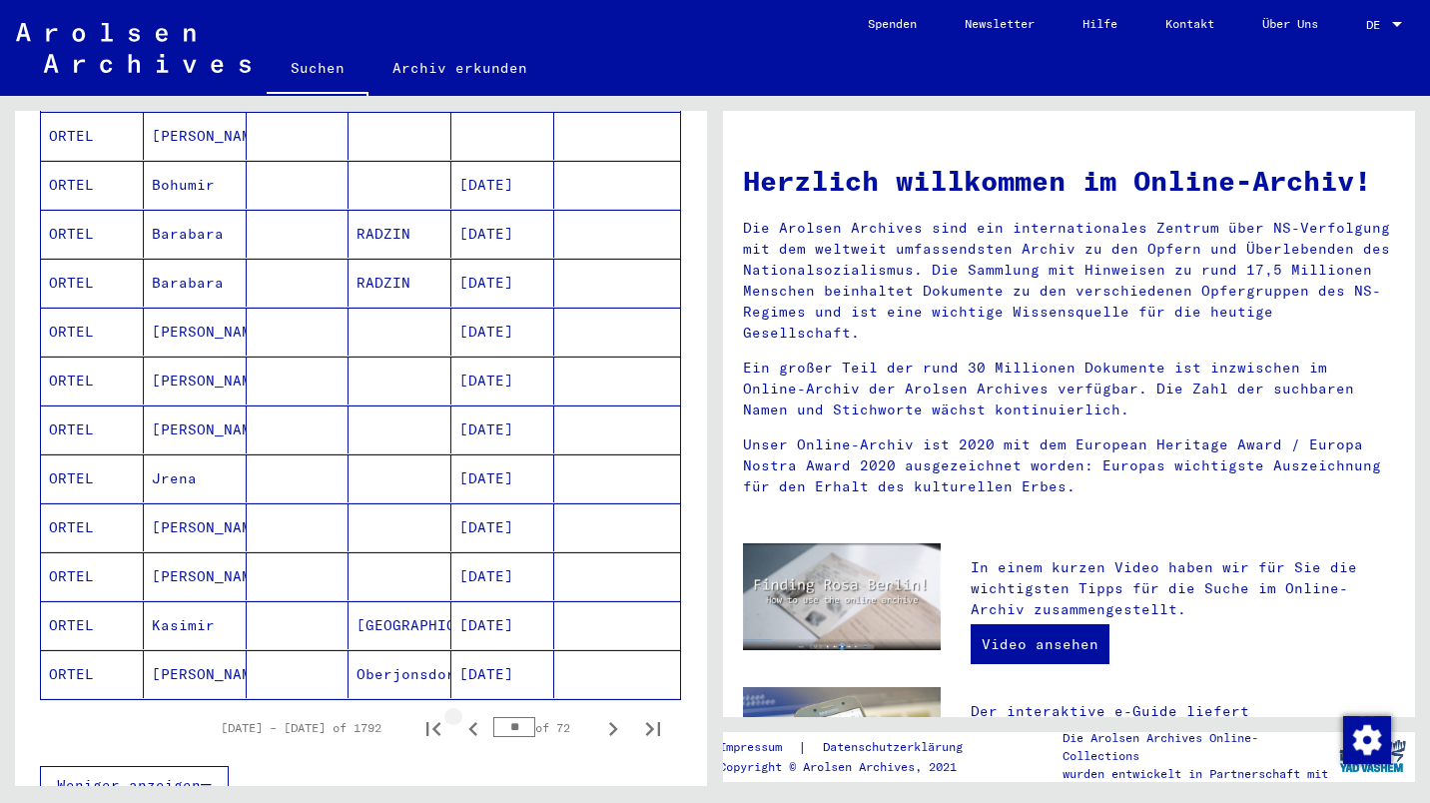
click at [465, 716] on icon "Previous page" at bounding box center [473, 729] width 28 height 28
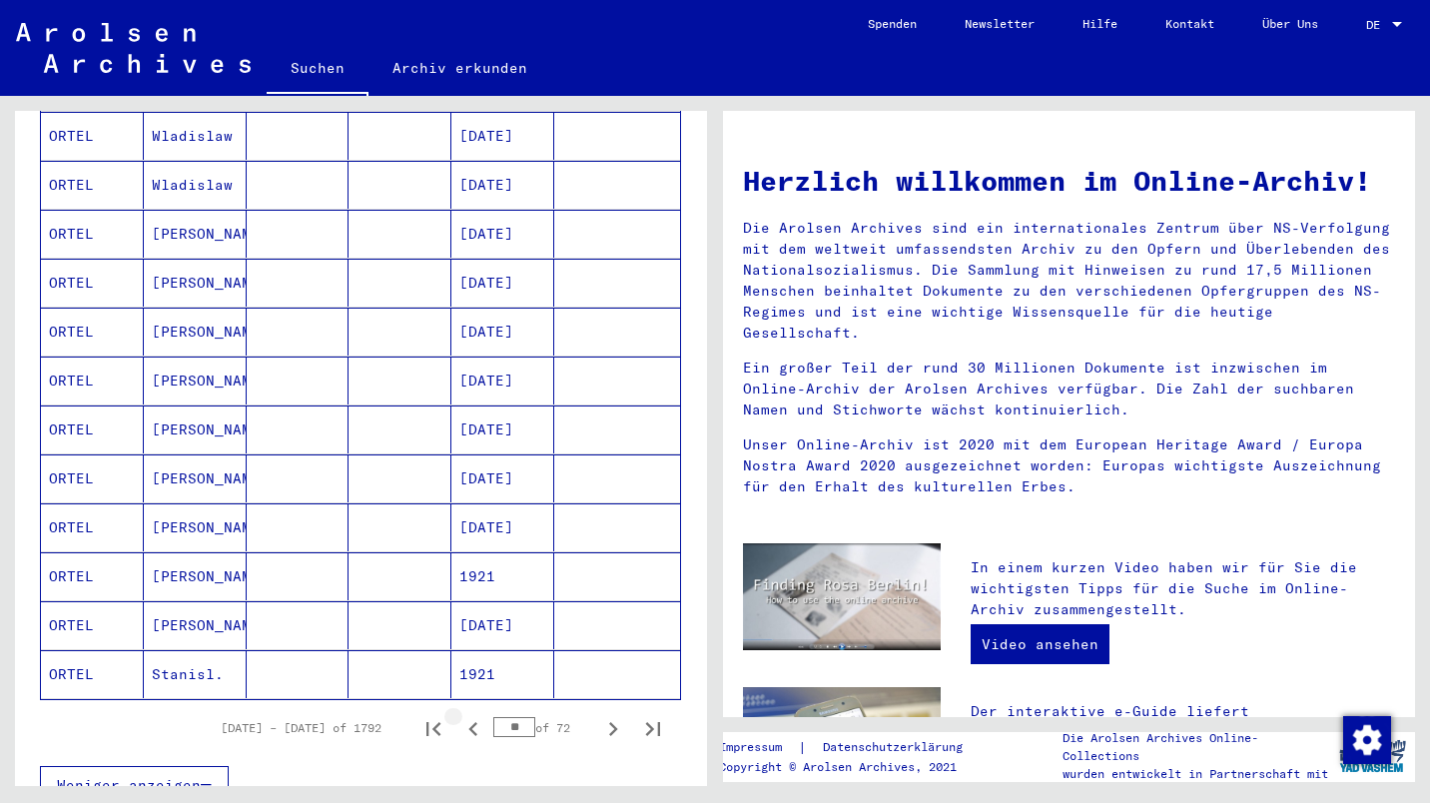
click at [459, 715] on icon "Previous page" at bounding box center [473, 729] width 28 height 28
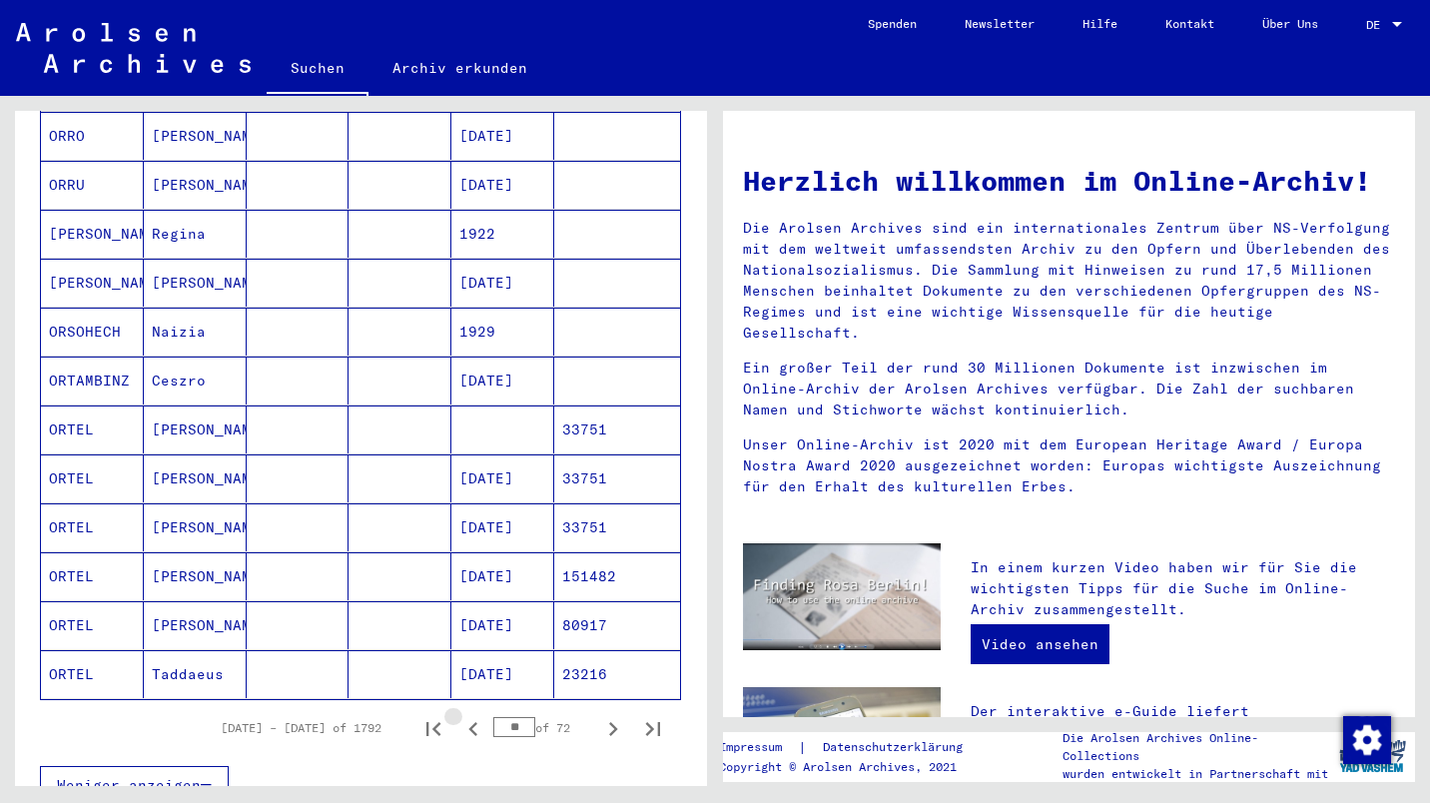
click at [465, 716] on icon "Previous page" at bounding box center [473, 729] width 28 height 28
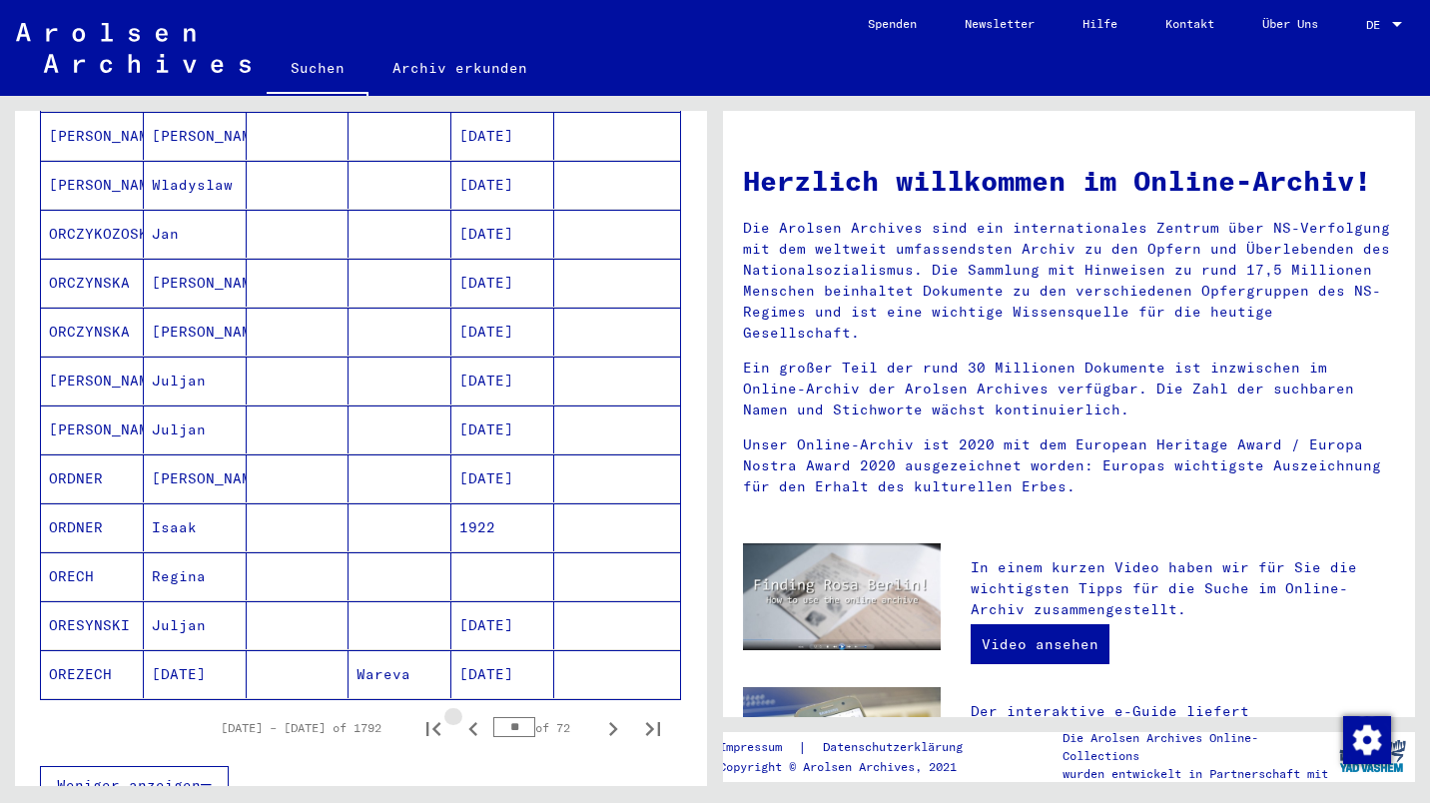
click at [459, 715] on icon "Previous page" at bounding box center [473, 729] width 28 height 28
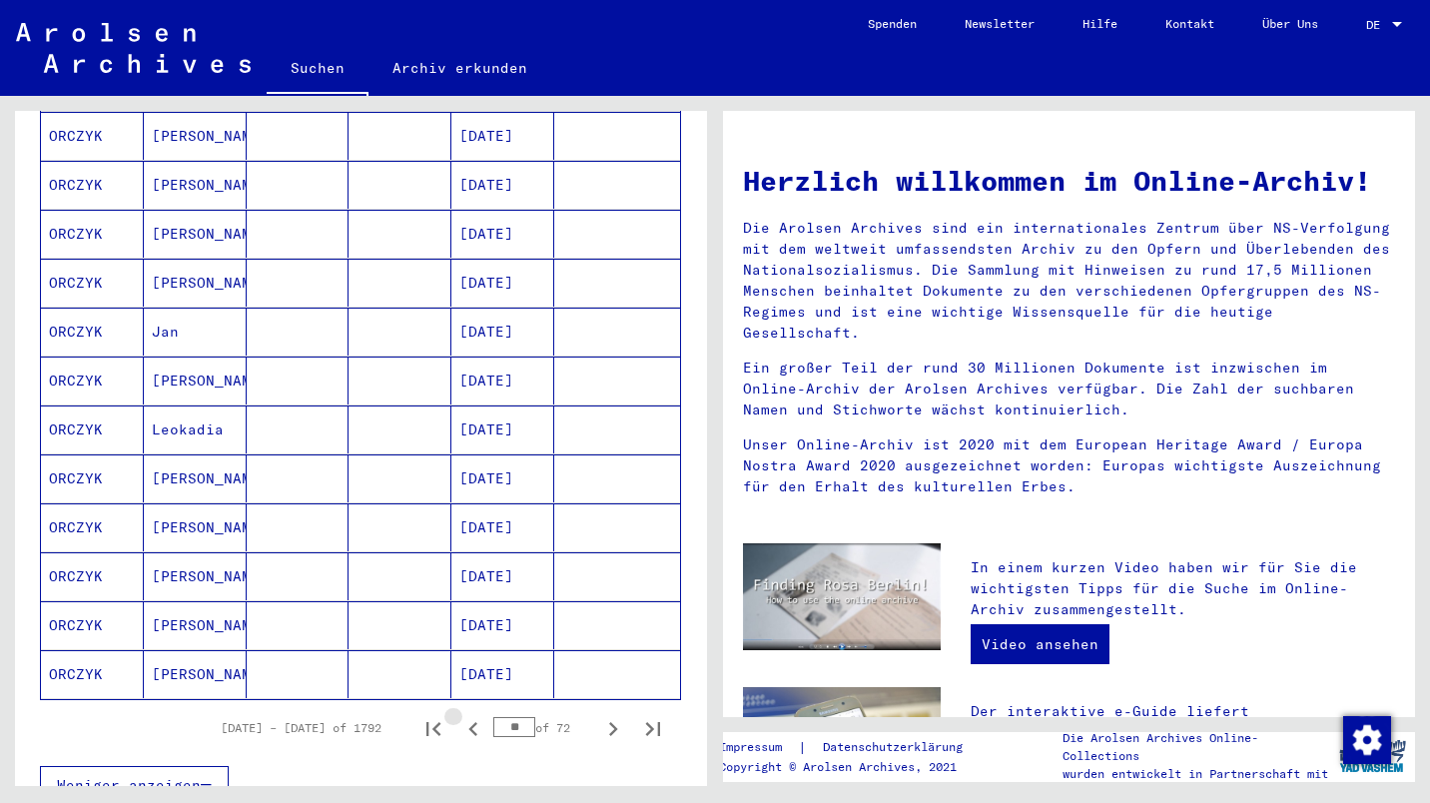
click at [468, 719] on icon "Previous page" at bounding box center [473, 729] width 28 height 28
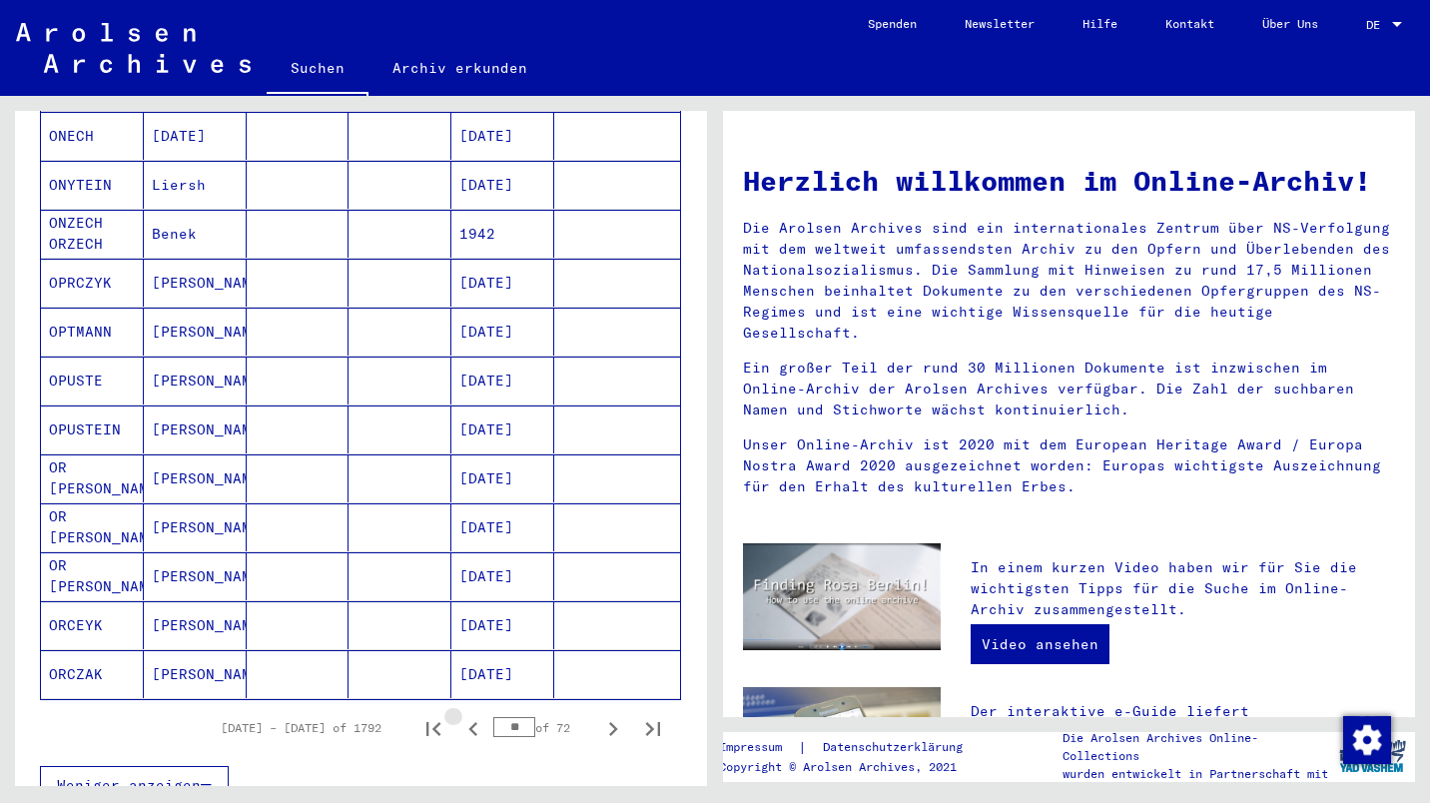
click at [470, 720] on icon "Previous page" at bounding box center [473, 729] width 28 height 28
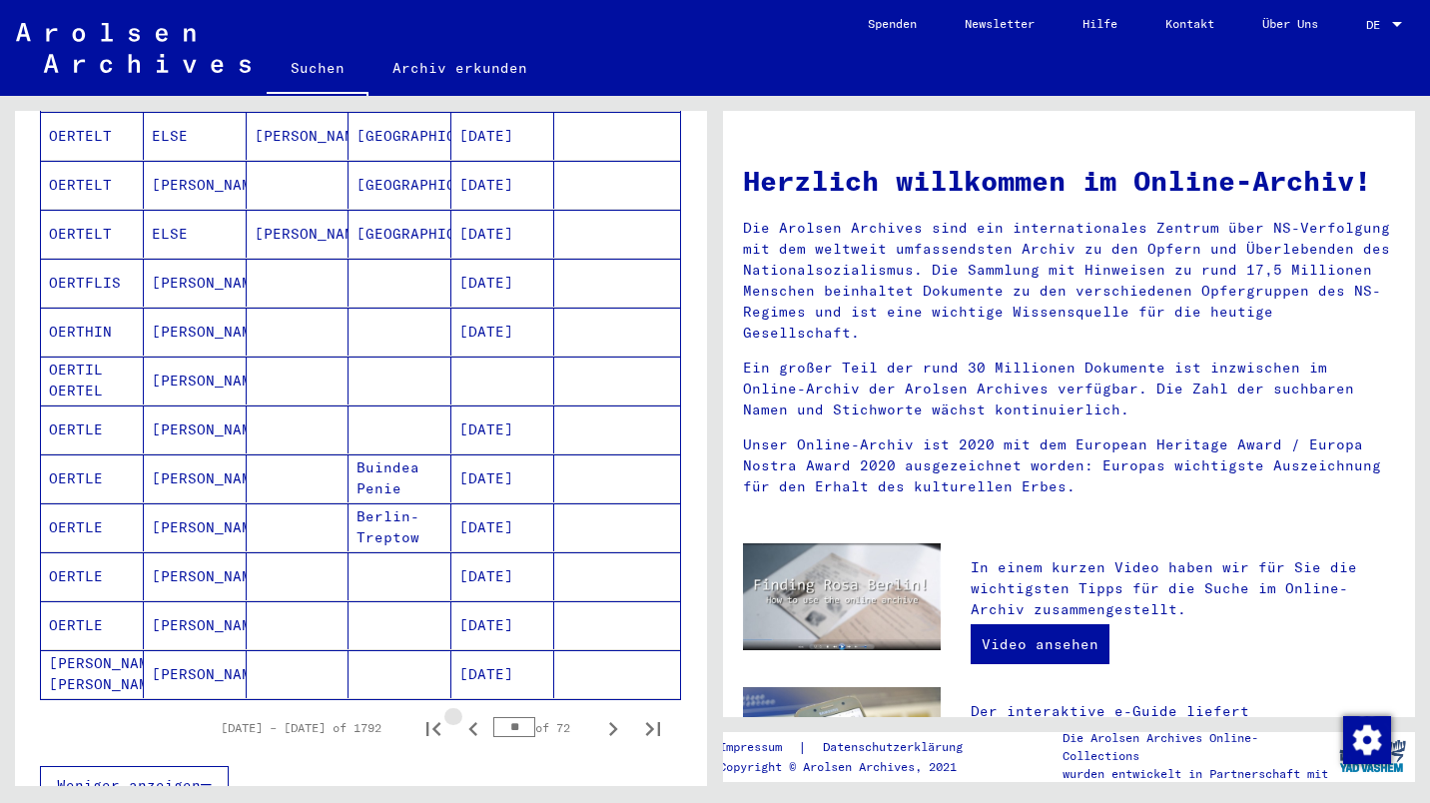
click at [470, 717] on icon "Previous page" at bounding box center [473, 729] width 28 height 28
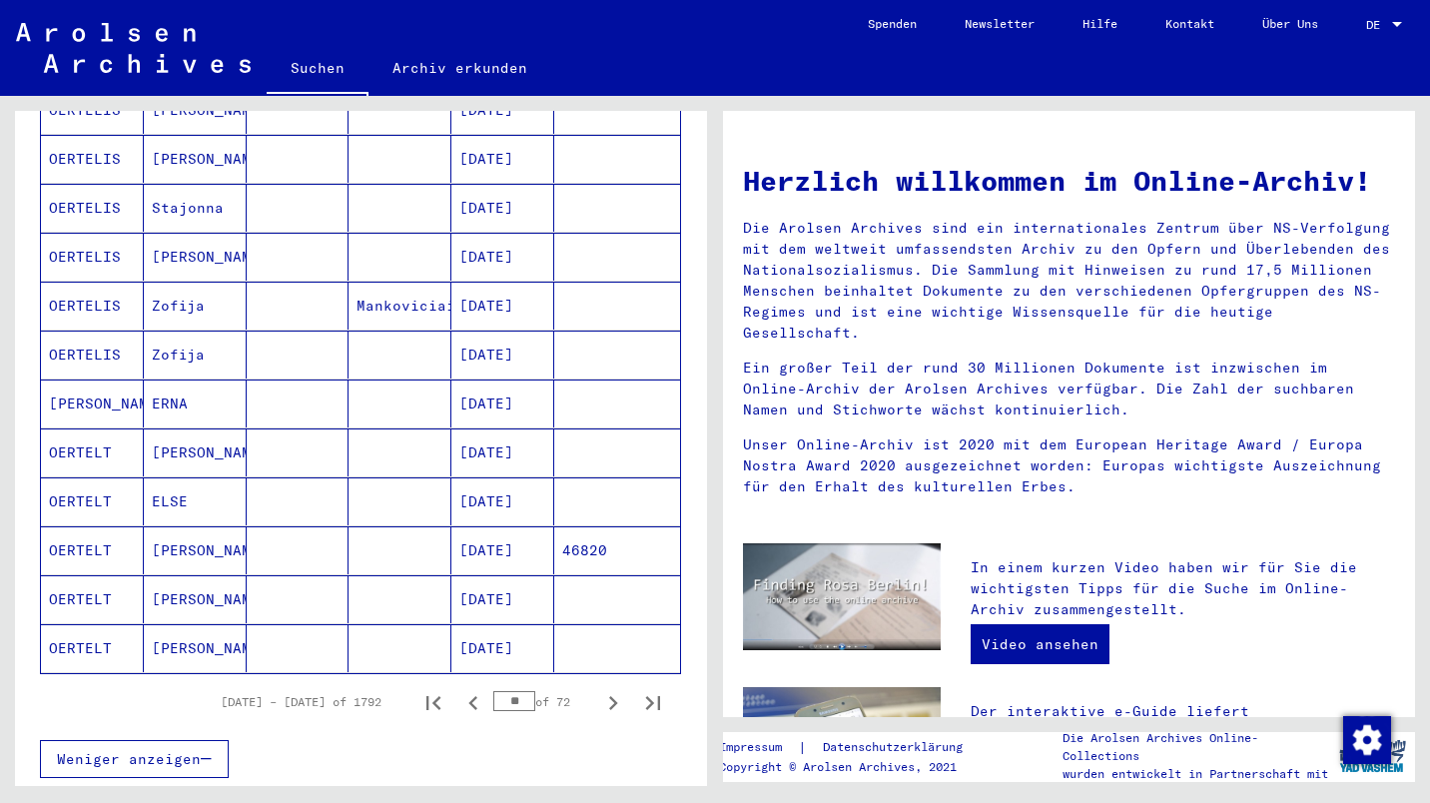
scroll to position [983, 0]
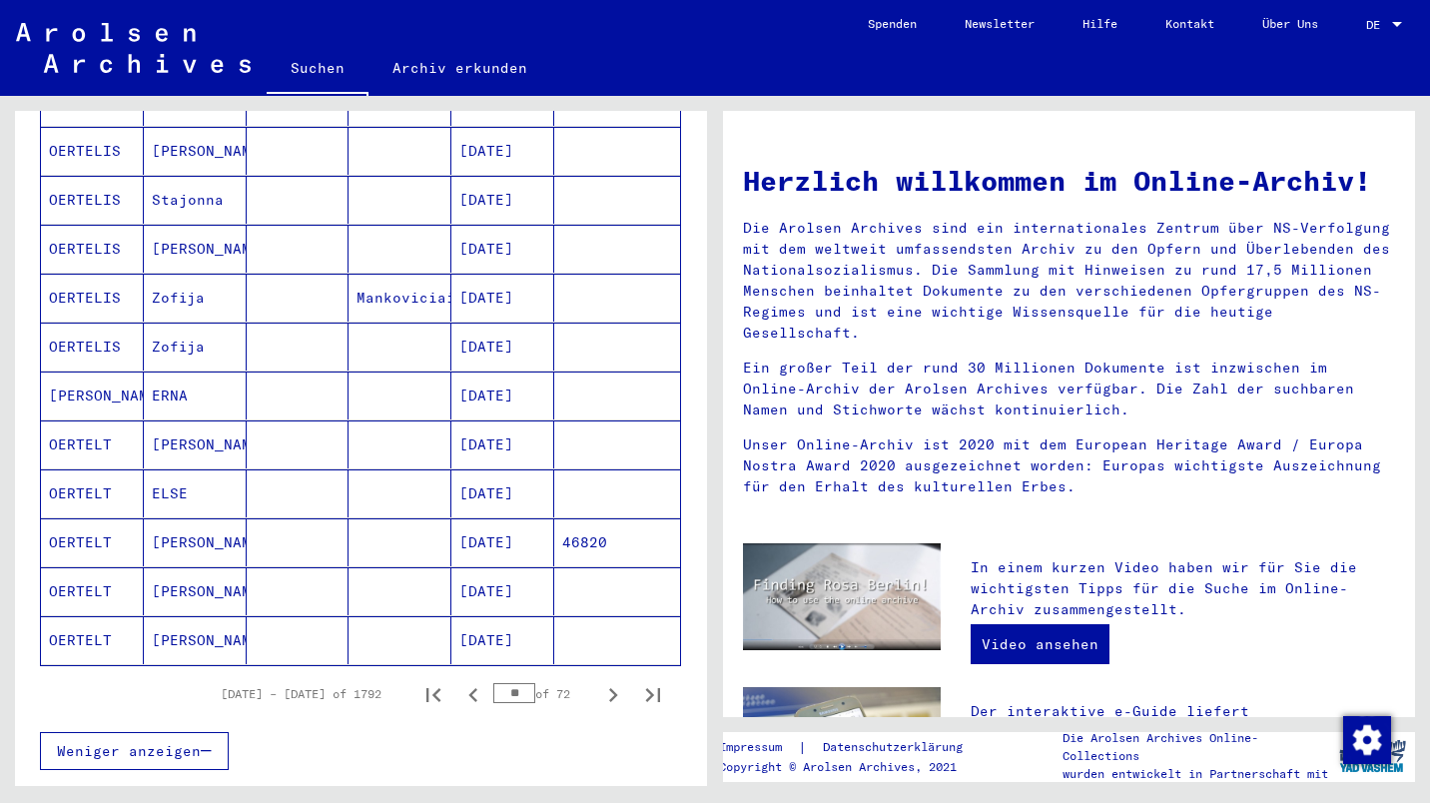
click at [609, 688] on icon "Next page" at bounding box center [613, 695] width 9 height 14
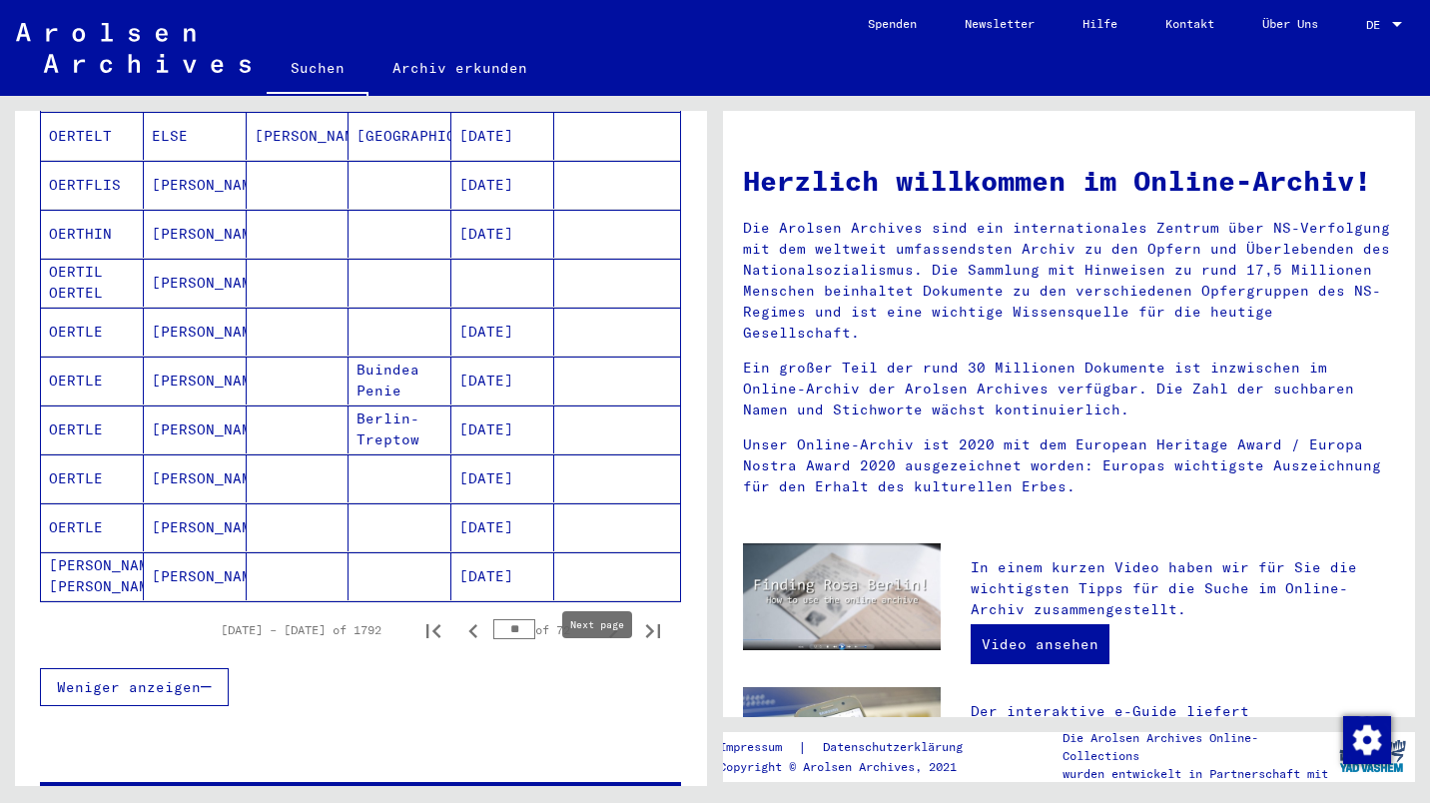
scroll to position [1050, 0]
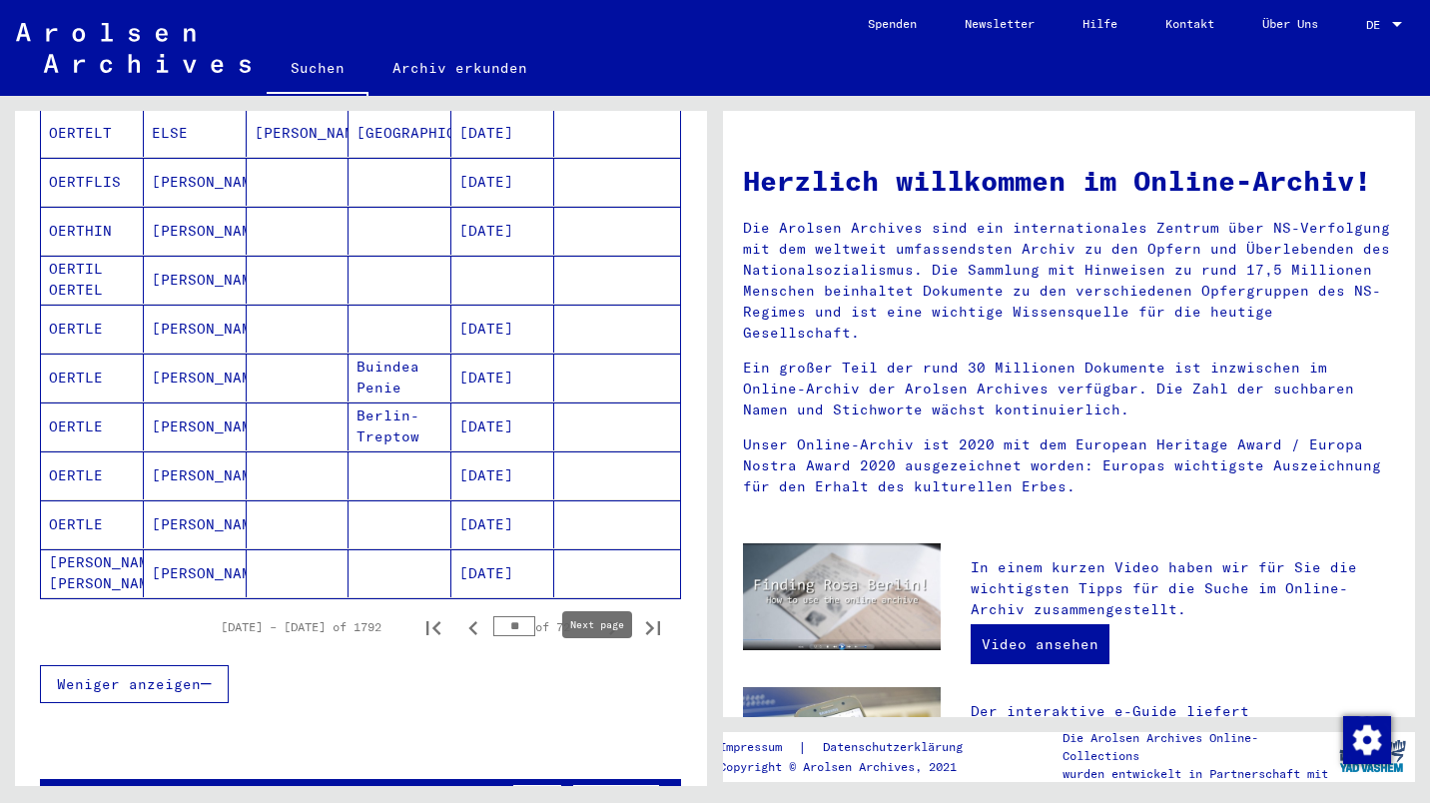
click at [460, 614] on icon "Previous page" at bounding box center [473, 628] width 28 height 28
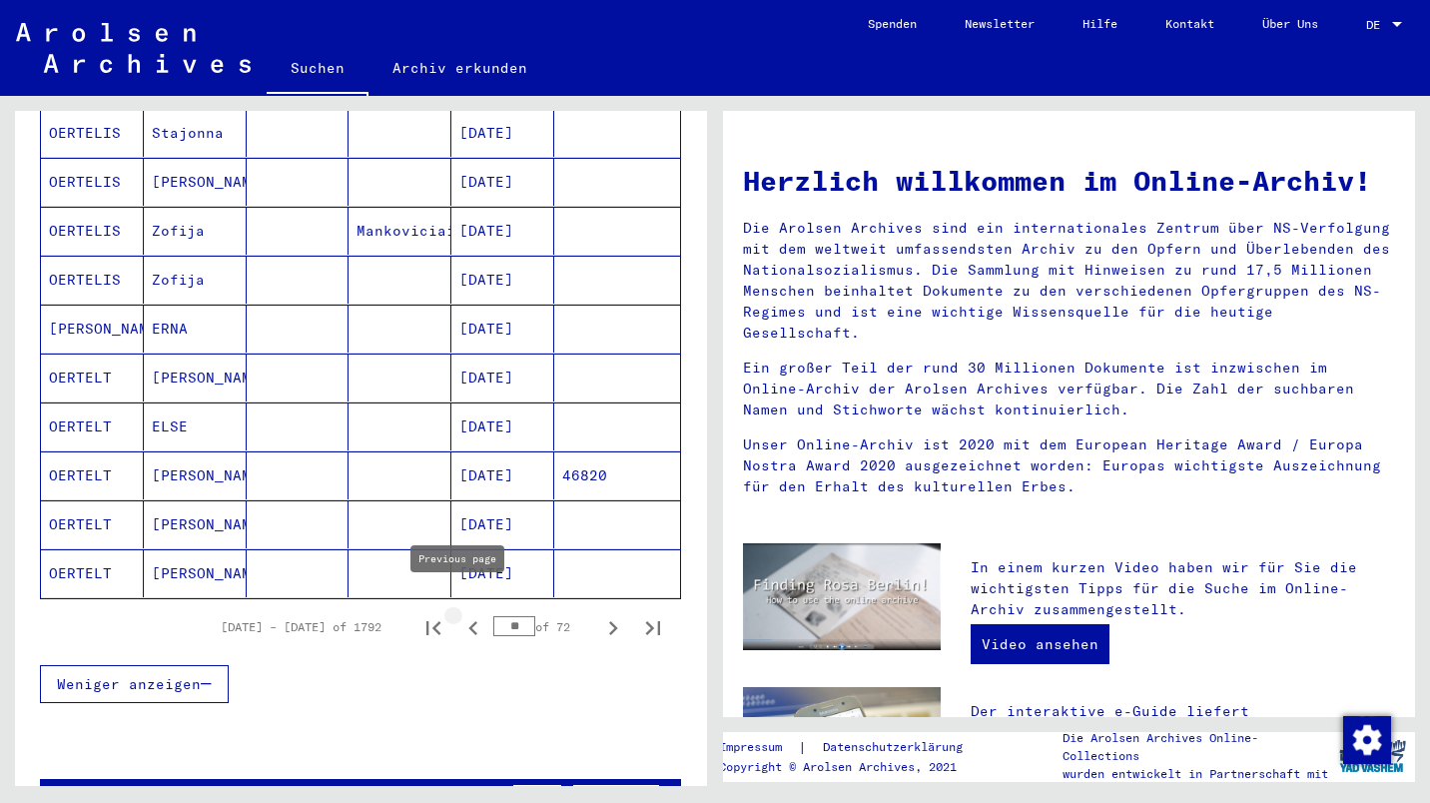
click at [468, 621] on icon "Previous page" at bounding box center [472, 628] width 9 height 14
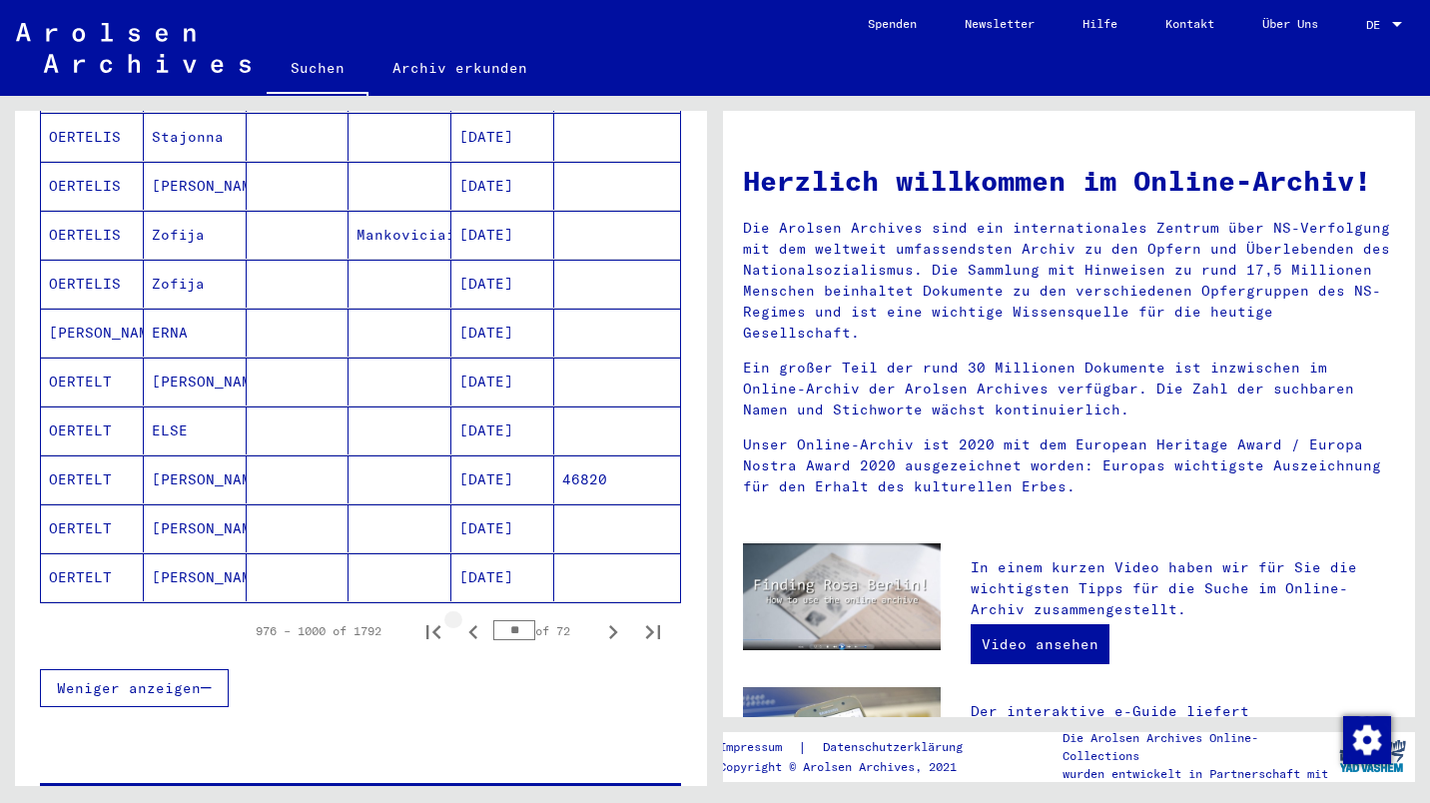
scroll to position [1054, 0]
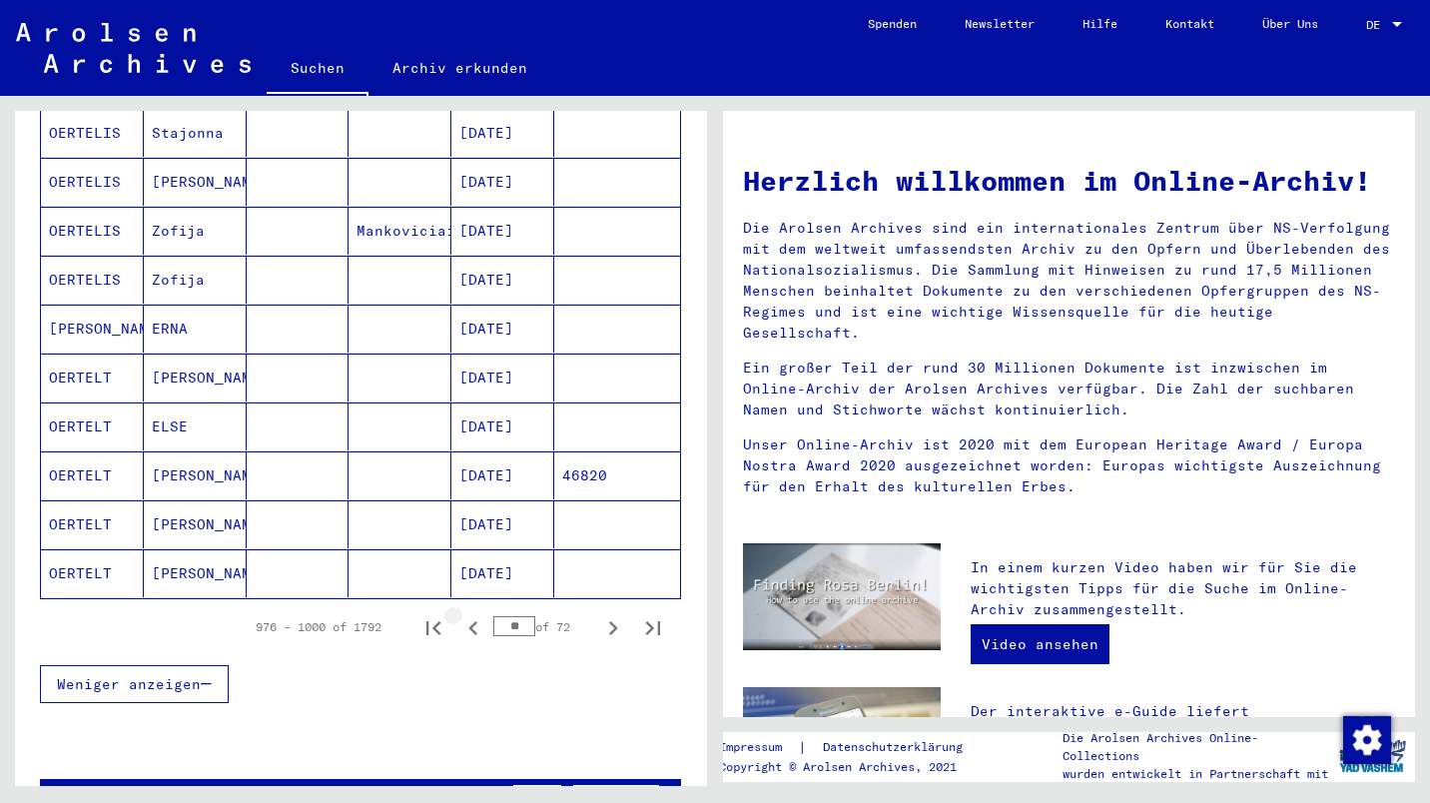
click at [461, 614] on icon "Previous page" at bounding box center [473, 628] width 28 height 28
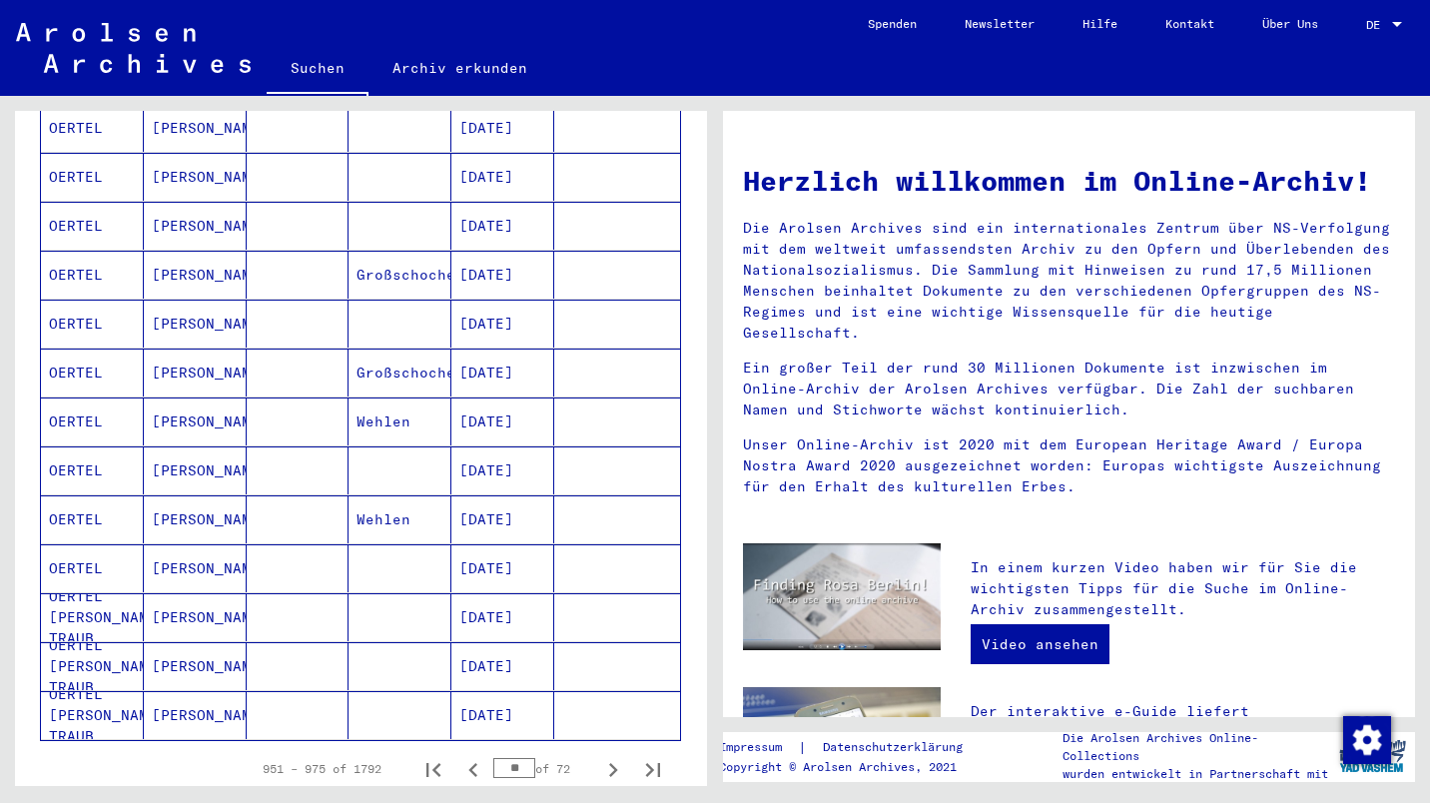
scroll to position [910, 0]
click at [469, 755] on icon "Previous page" at bounding box center [473, 769] width 28 height 28
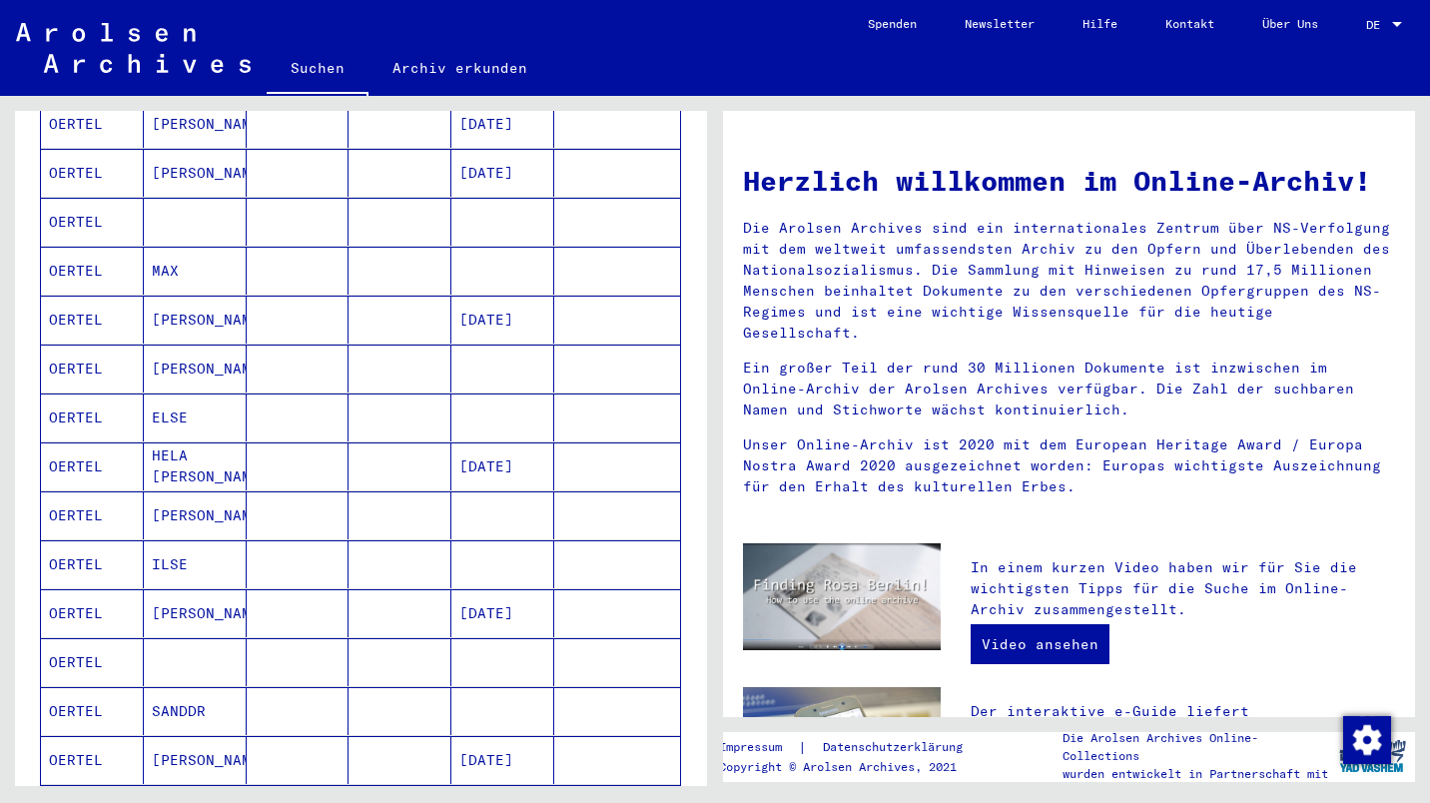
scroll to position [759, 0]
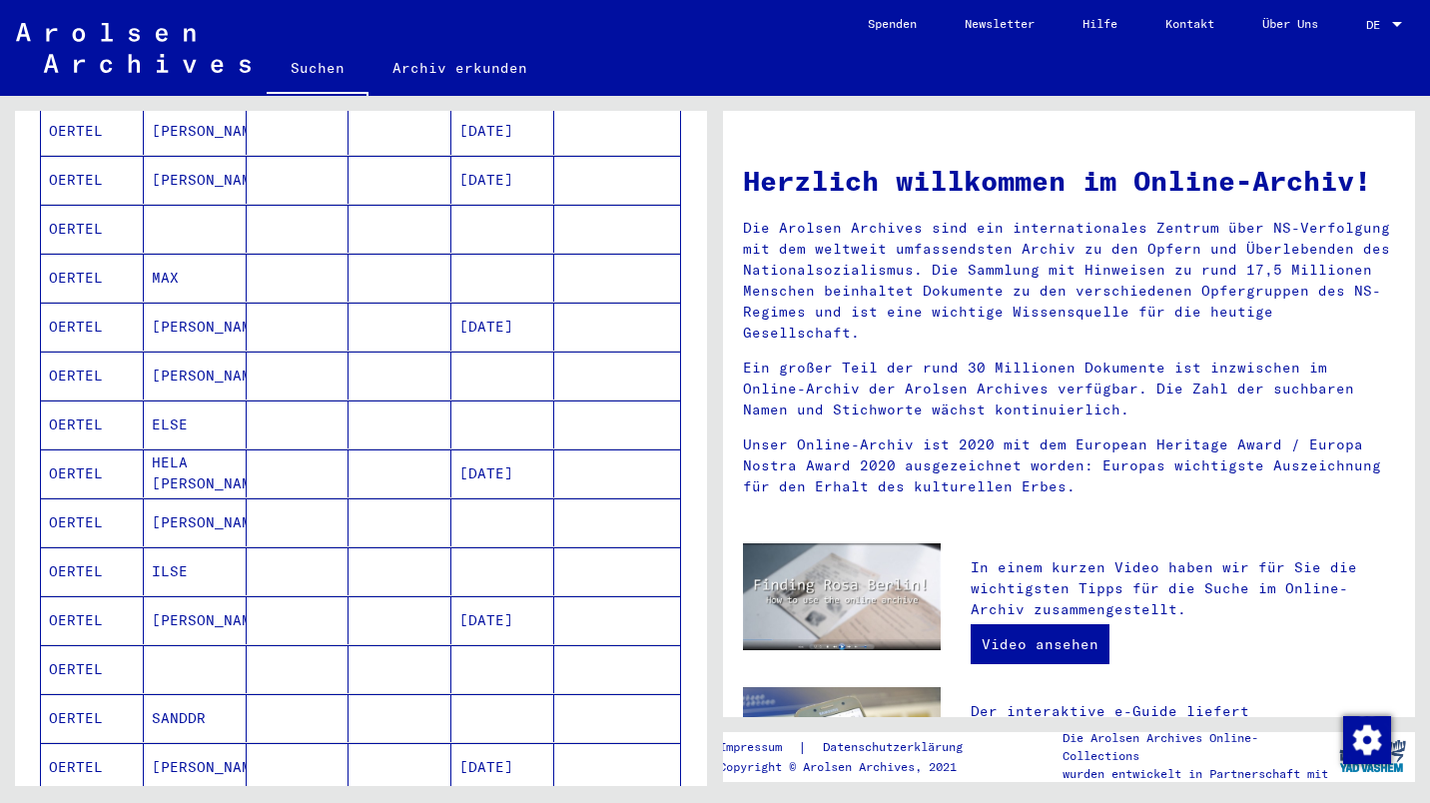
click at [92, 504] on mat-cell "OERTEL" at bounding box center [92, 522] width 103 height 48
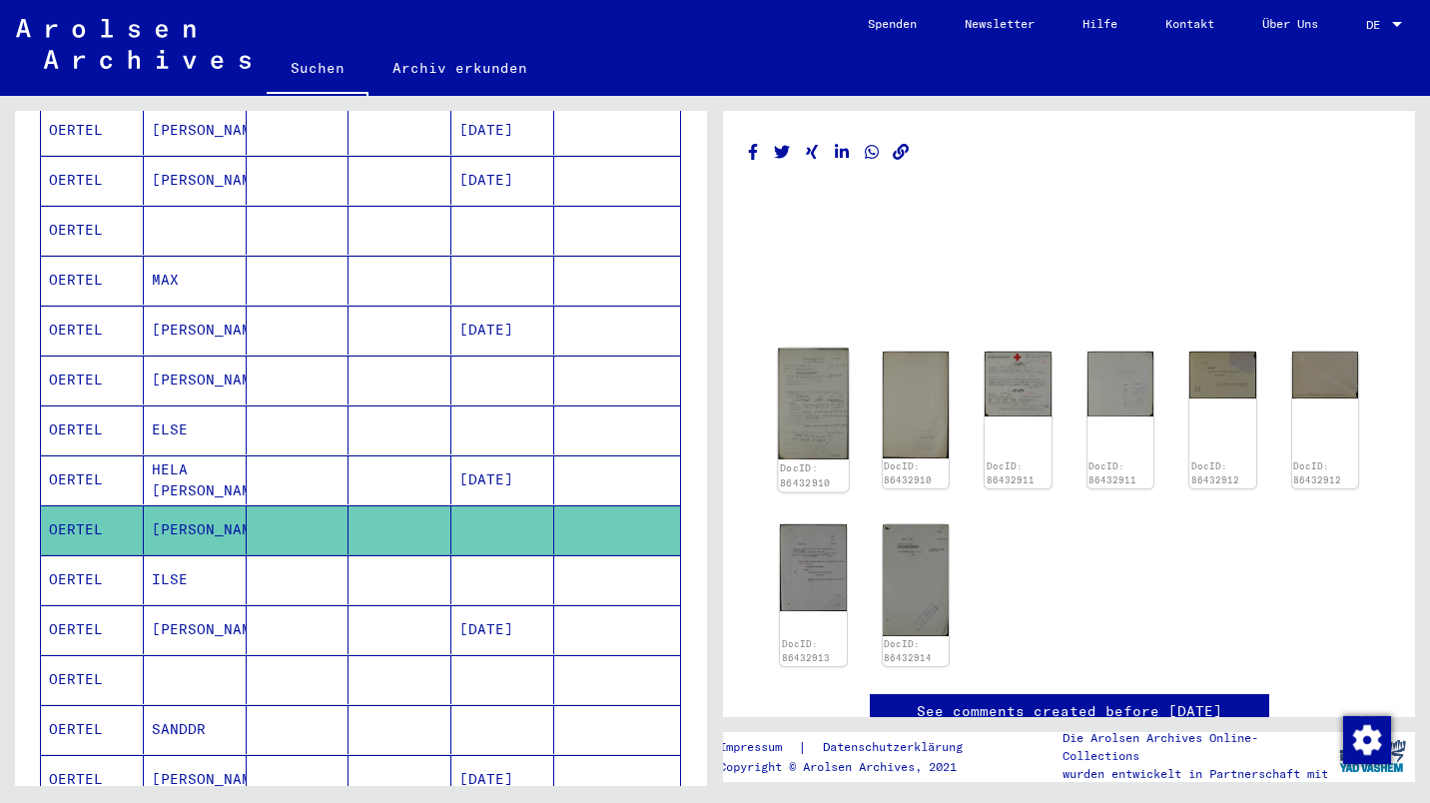
click at [816, 381] on img at bounding box center [813, 403] width 70 height 111
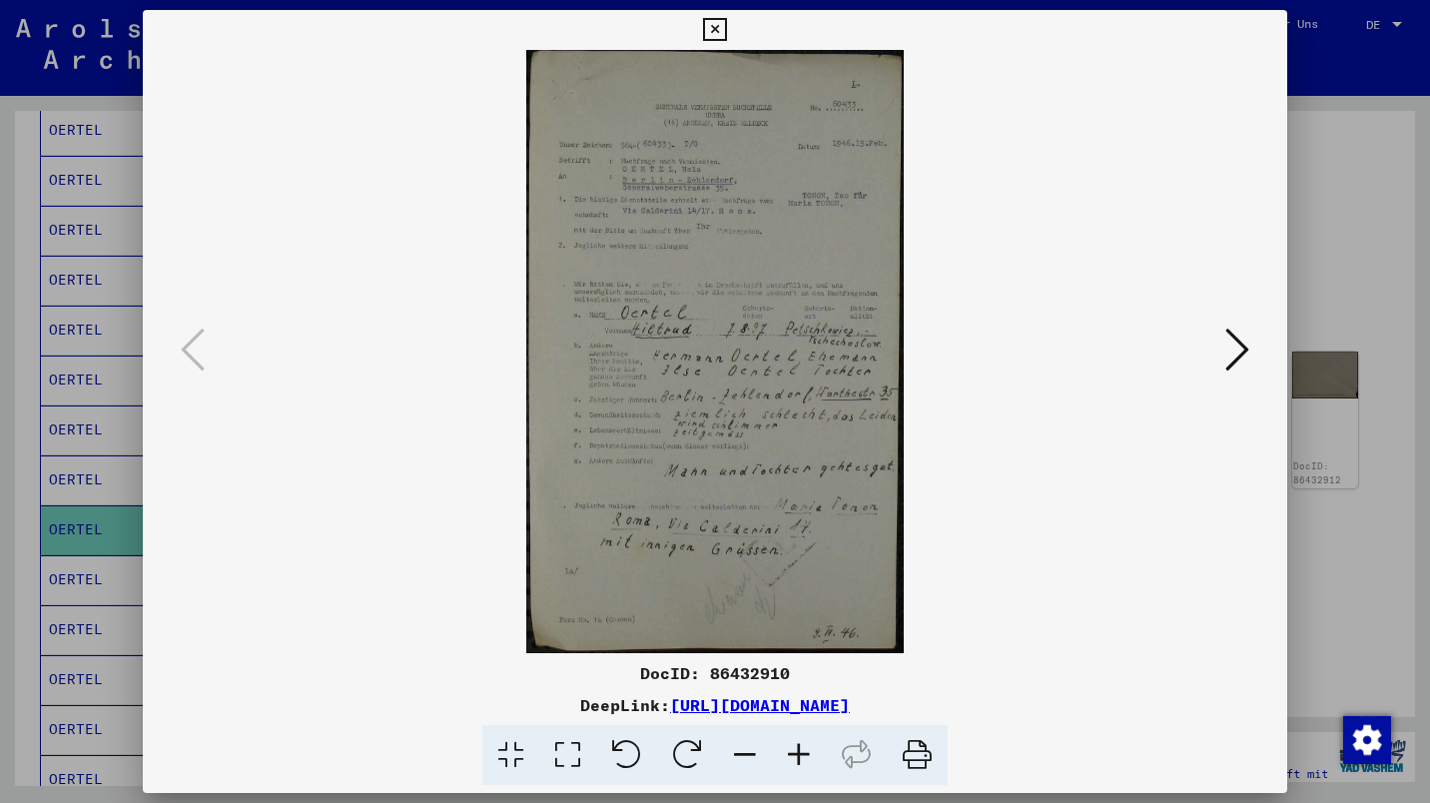
click at [1230, 350] on icon at bounding box center [1237, 350] width 24 height 48
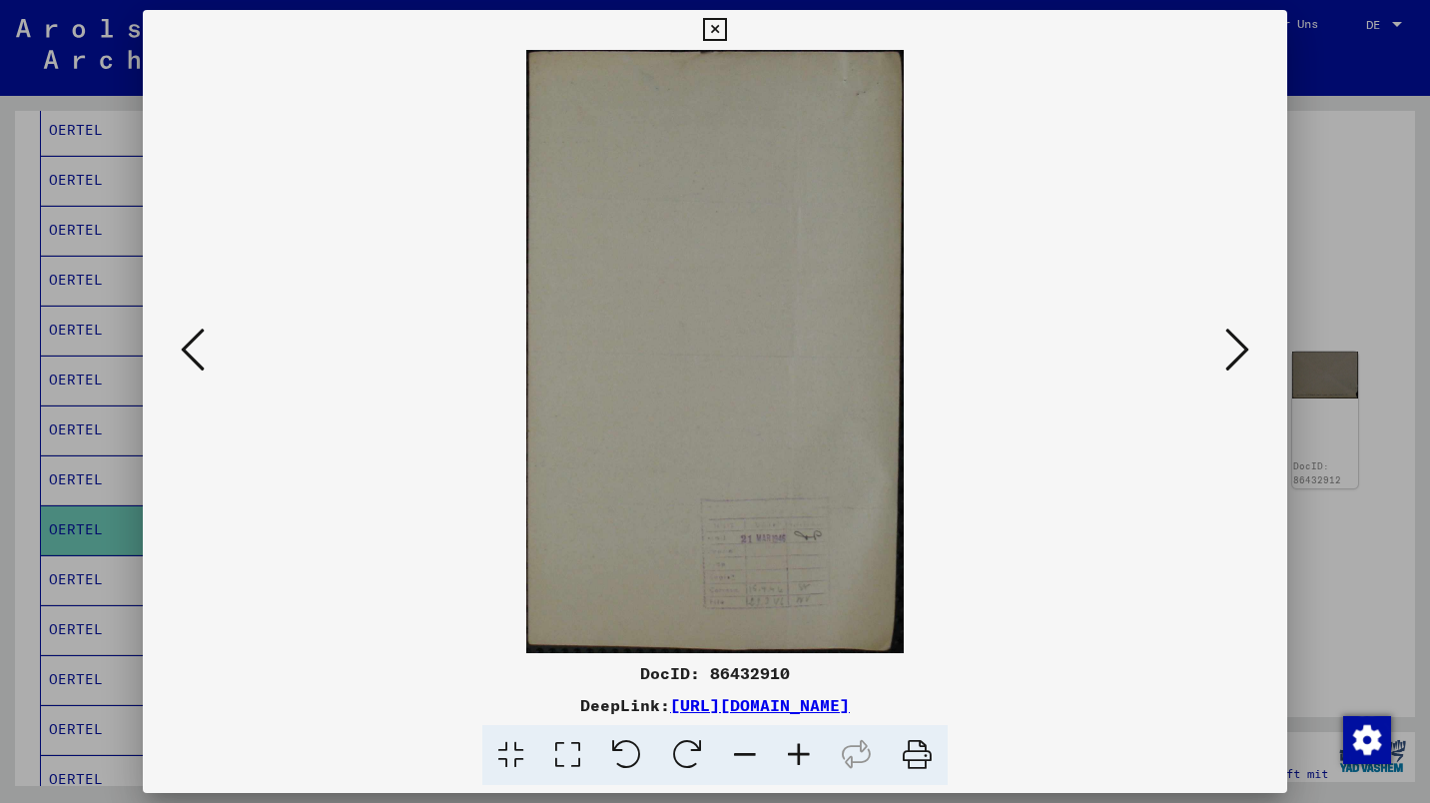
click at [1239, 371] on icon at bounding box center [1237, 350] width 24 height 48
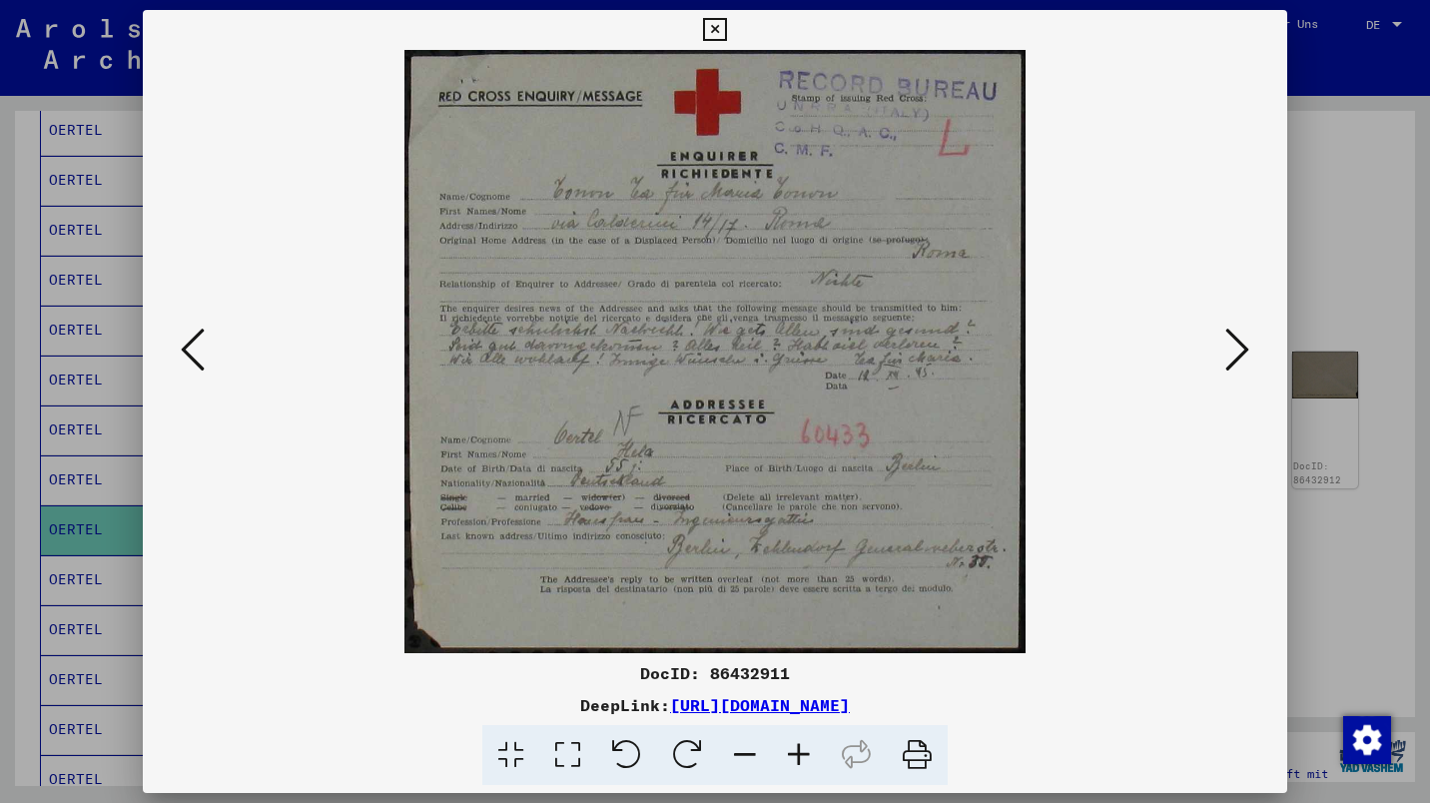
click at [1232, 345] on icon at bounding box center [1237, 350] width 24 height 48
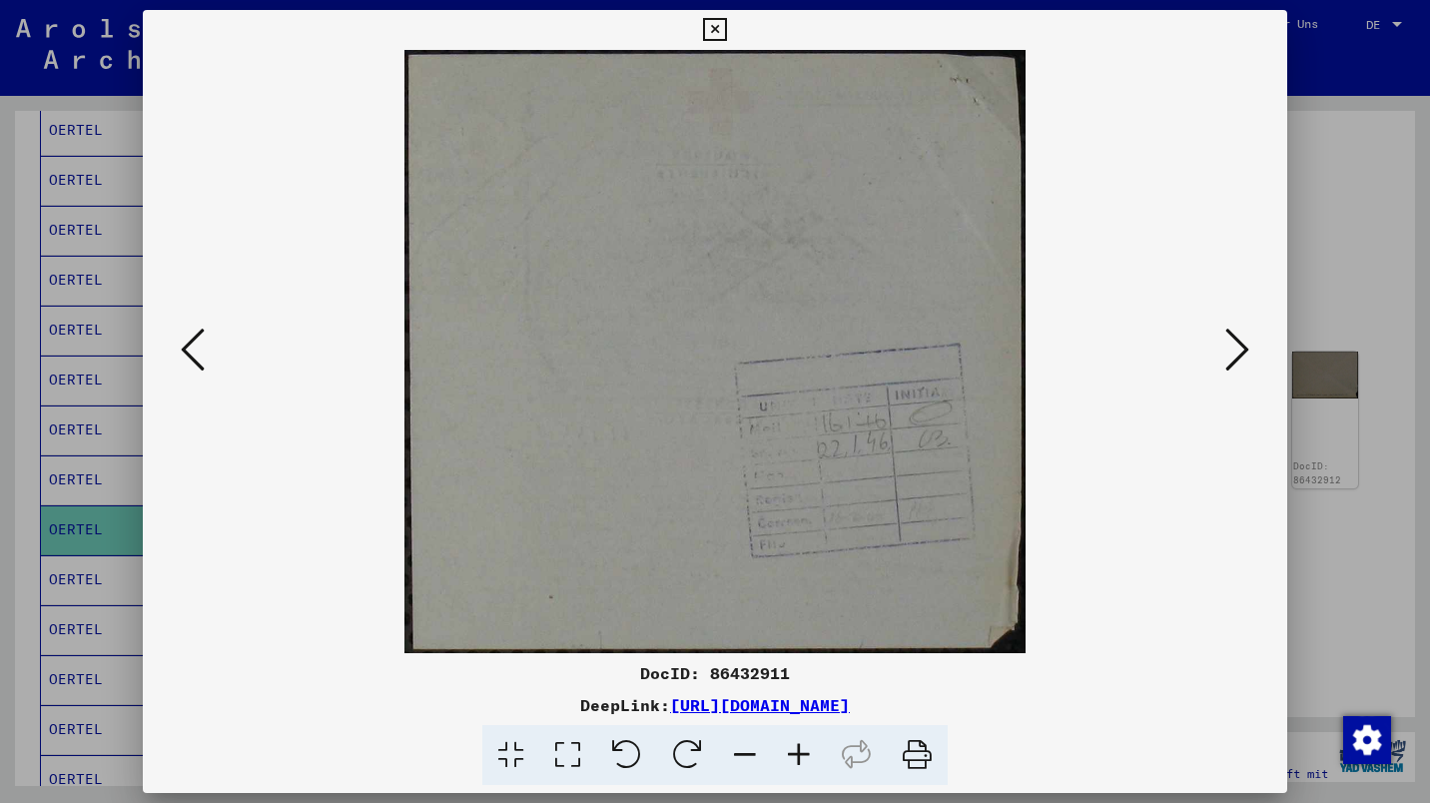
click at [1229, 352] on icon at bounding box center [1237, 350] width 24 height 48
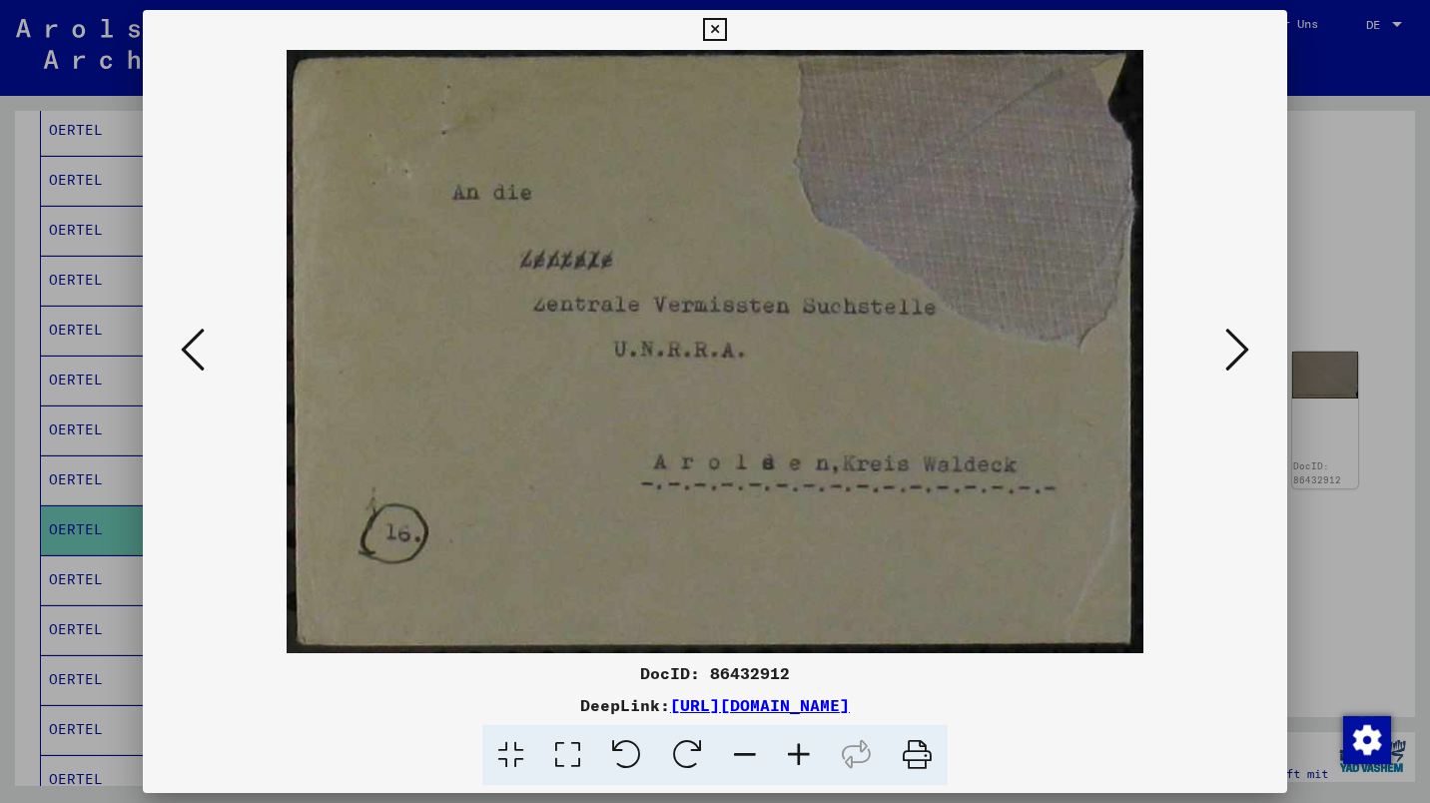
click at [1231, 356] on icon at bounding box center [1237, 350] width 24 height 48
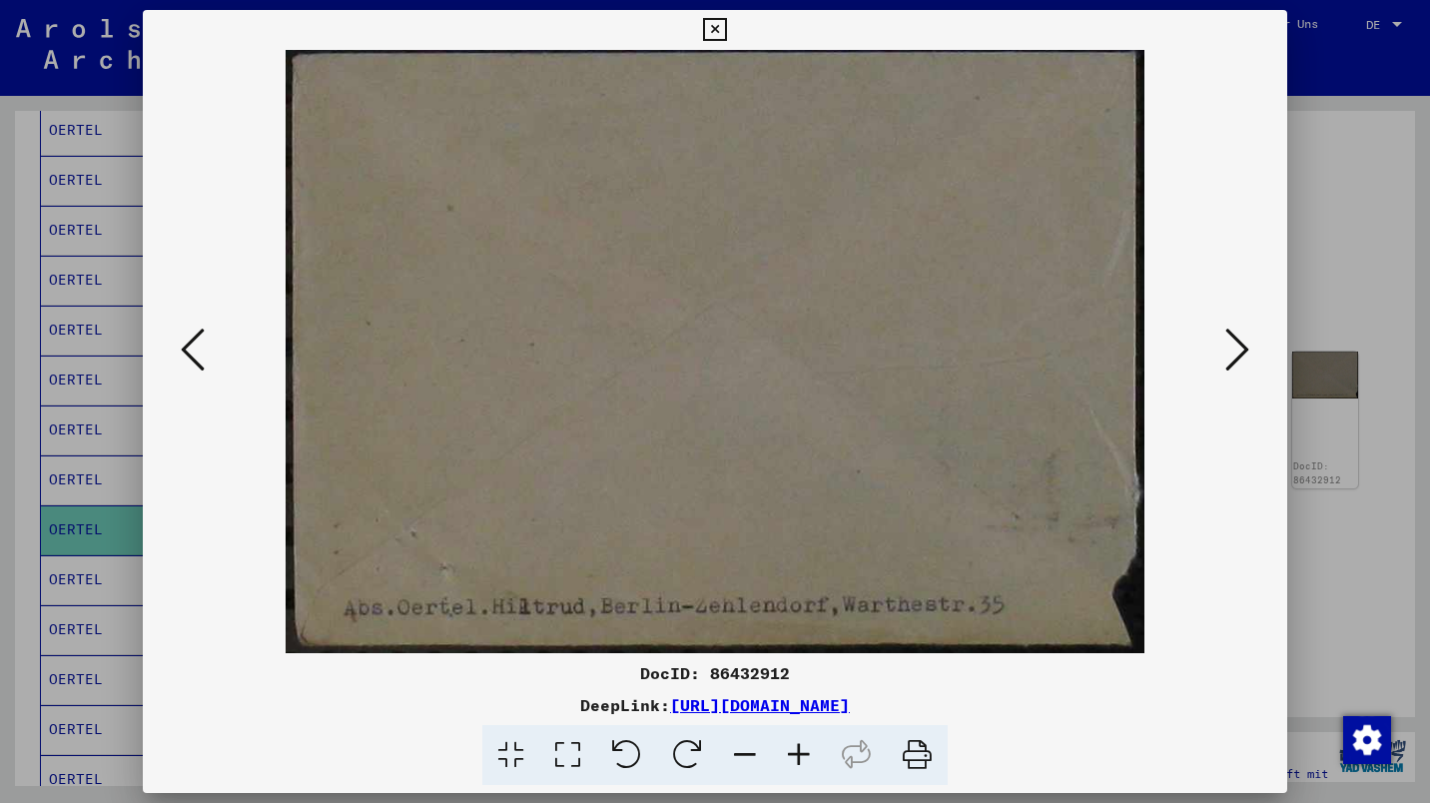
click at [1243, 354] on icon at bounding box center [1237, 350] width 24 height 48
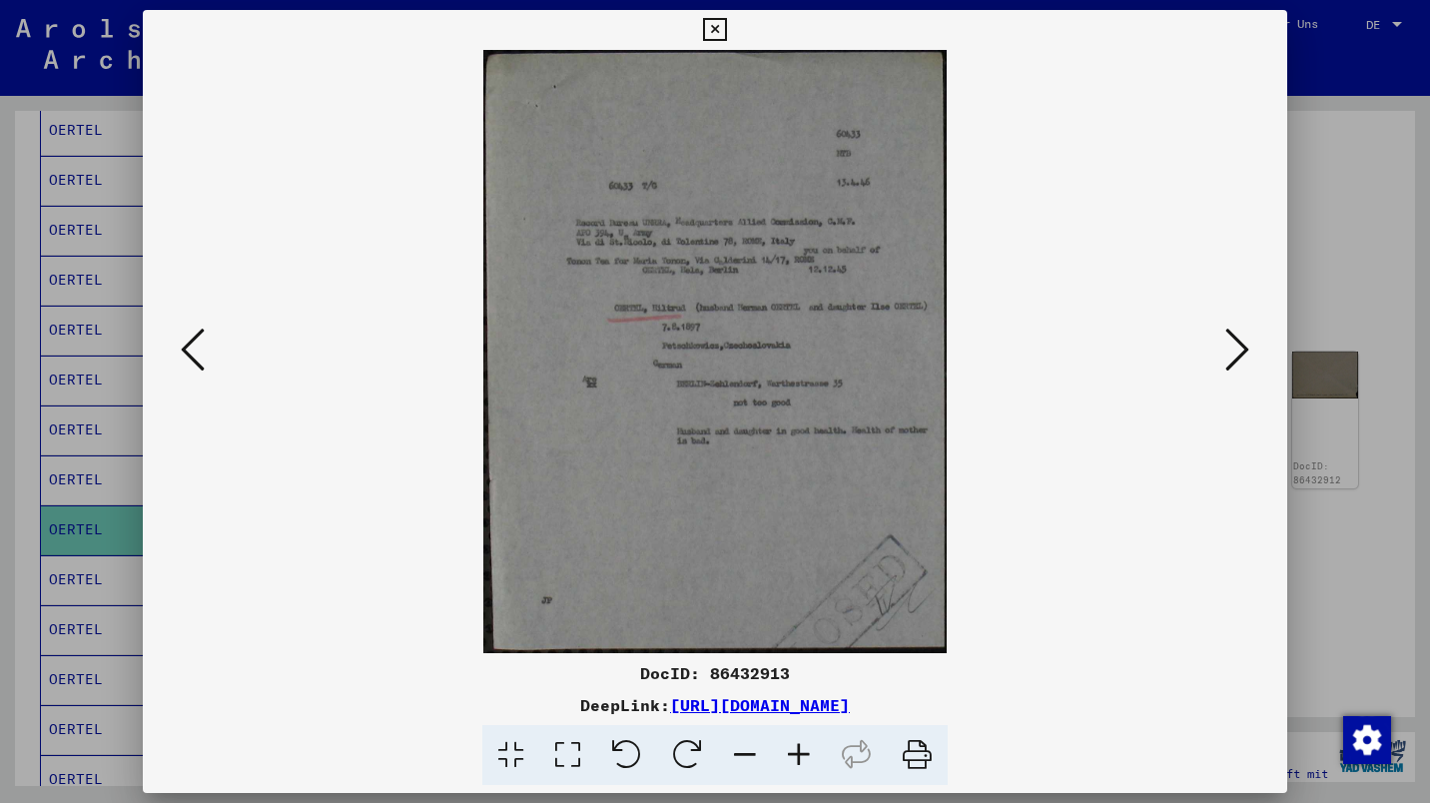
click at [719, 28] on icon at bounding box center [714, 30] width 23 height 24
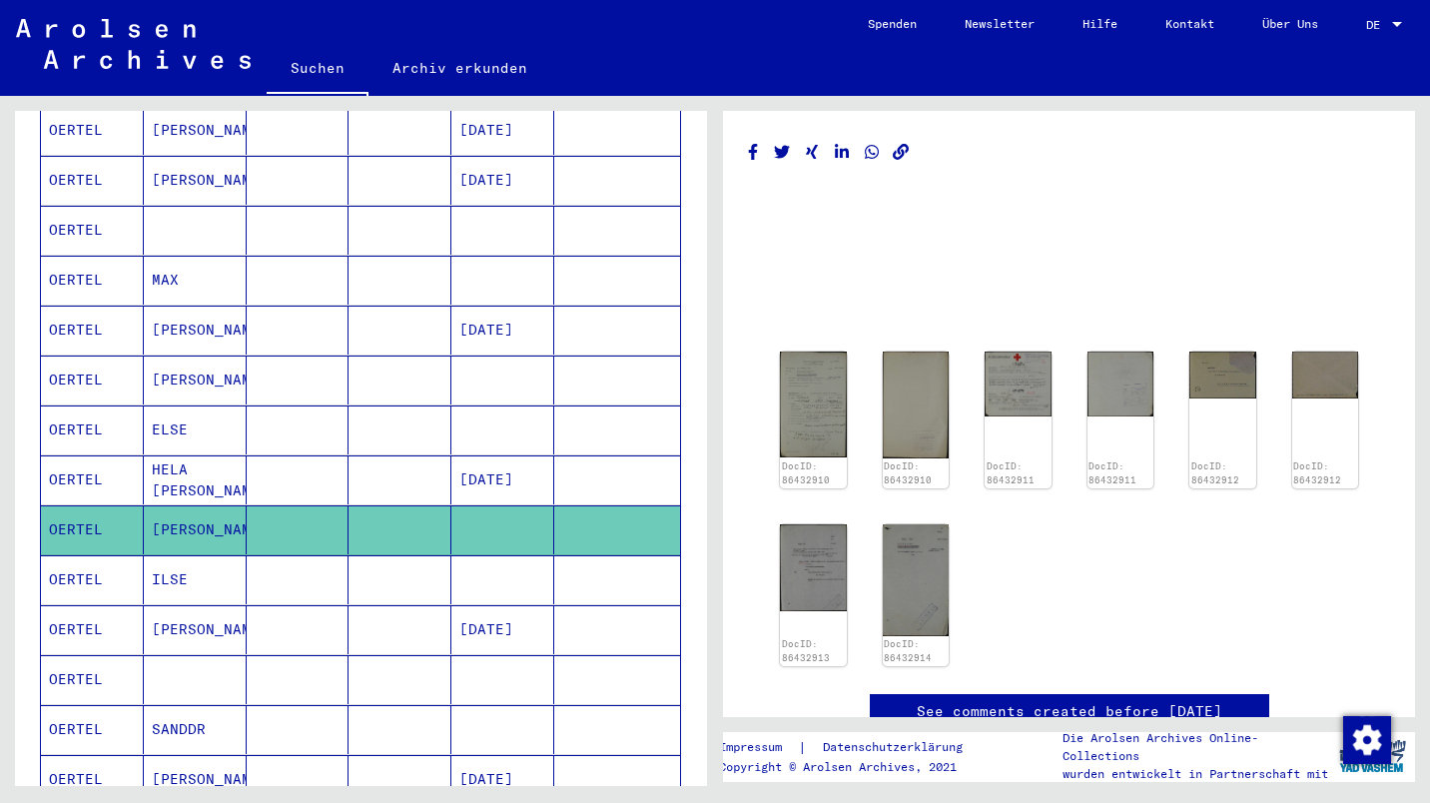
click at [83, 521] on mat-cell "OERTEL" at bounding box center [92, 529] width 103 height 49
click at [163, 563] on mat-cell "ILSE" at bounding box center [195, 579] width 103 height 49
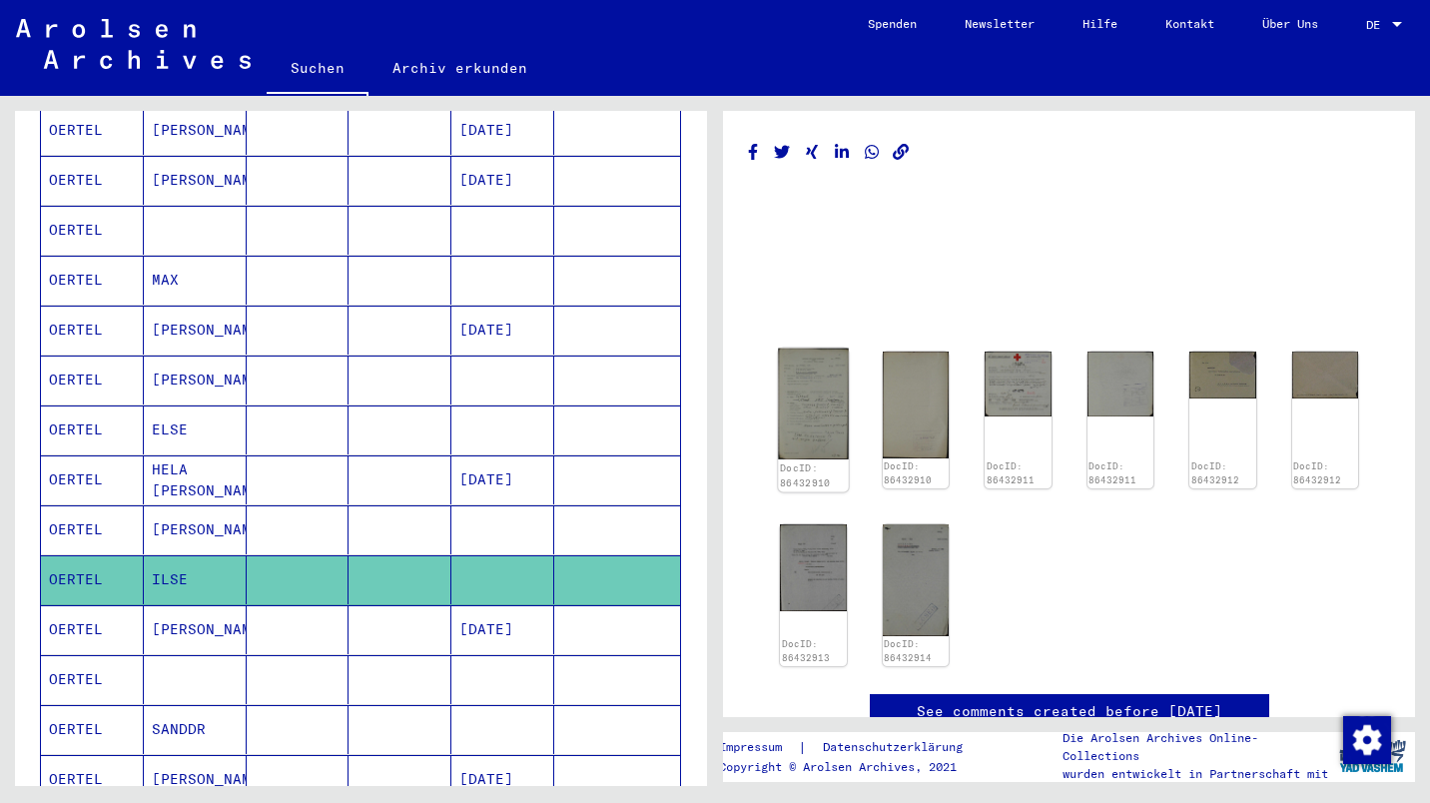
click at [813, 401] on img at bounding box center [813, 403] width 70 height 111
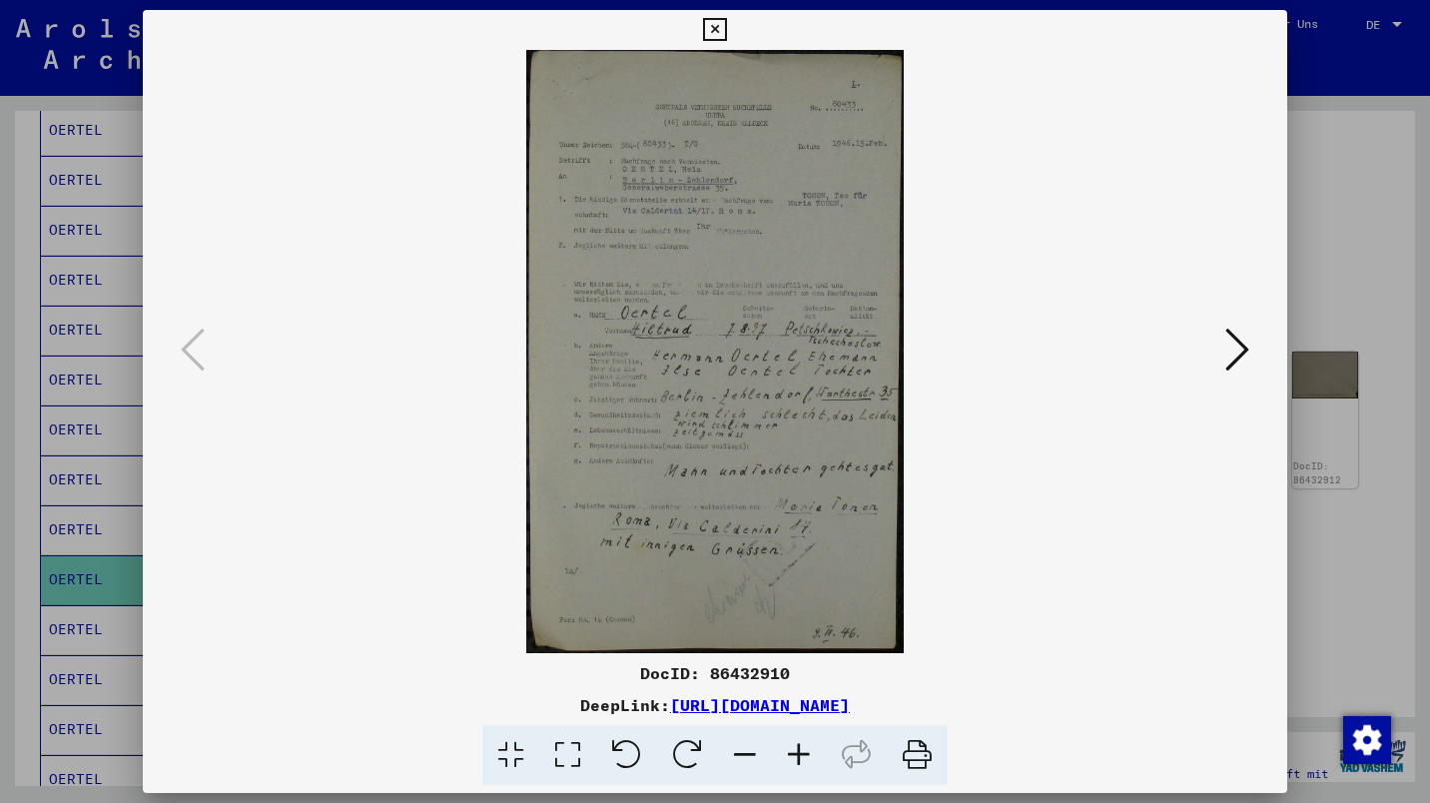
click at [718, 30] on icon at bounding box center [714, 30] width 23 height 24
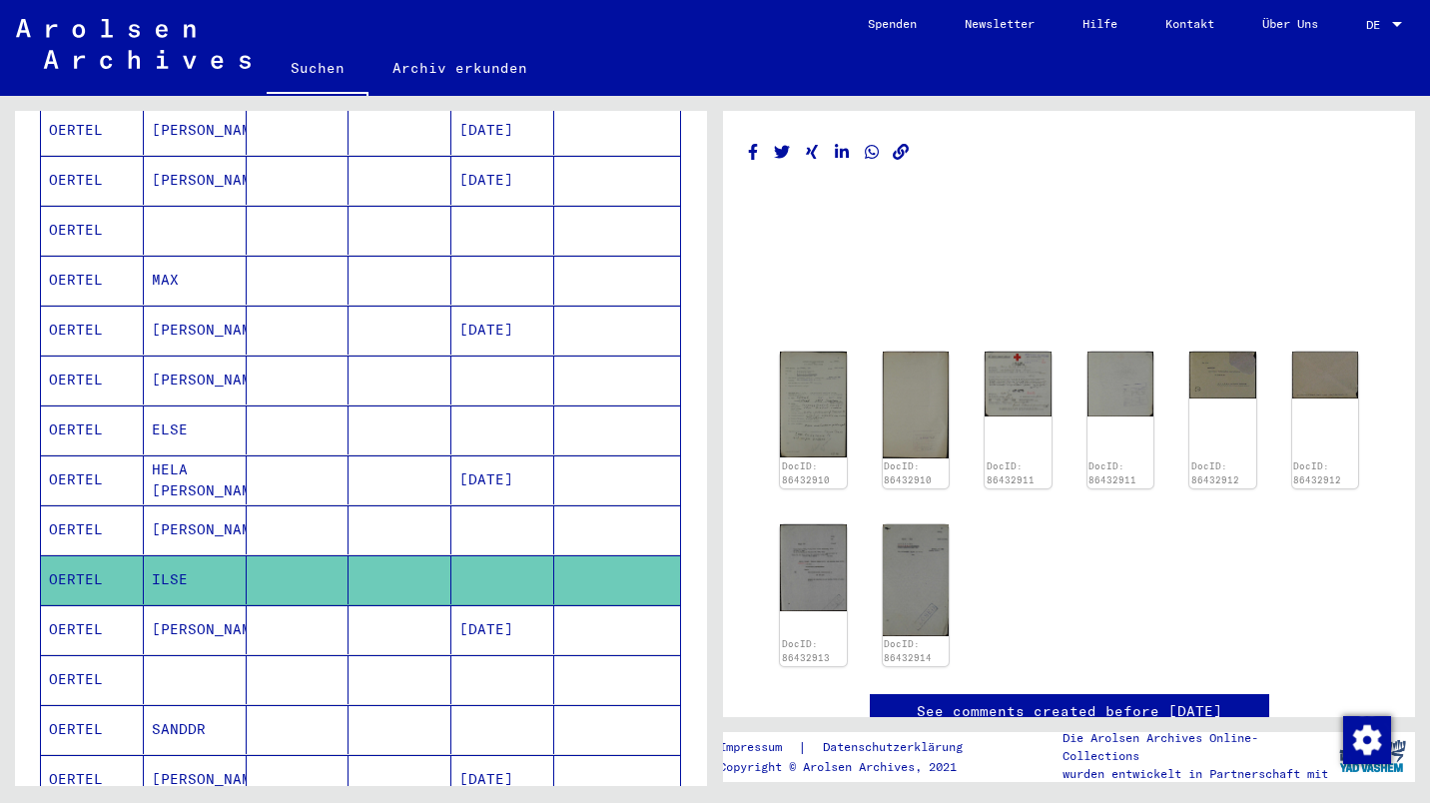
click at [476, 607] on mat-cell "[DATE]" at bounding box center [502, 629] width 103 height 49
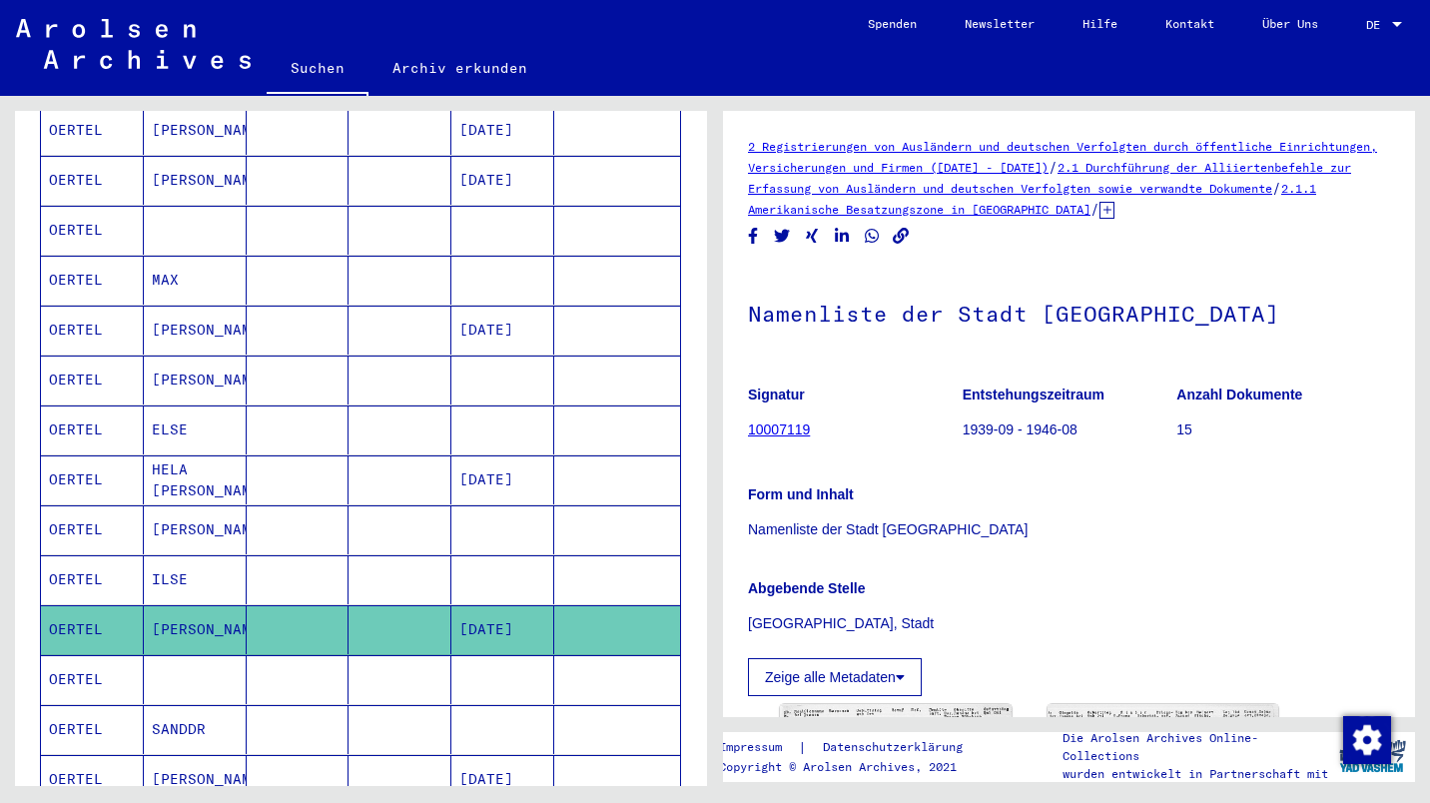
click at [476, 464] on mat-cell "[DATE]" at bounding box center [502, 479] width 103 height 49
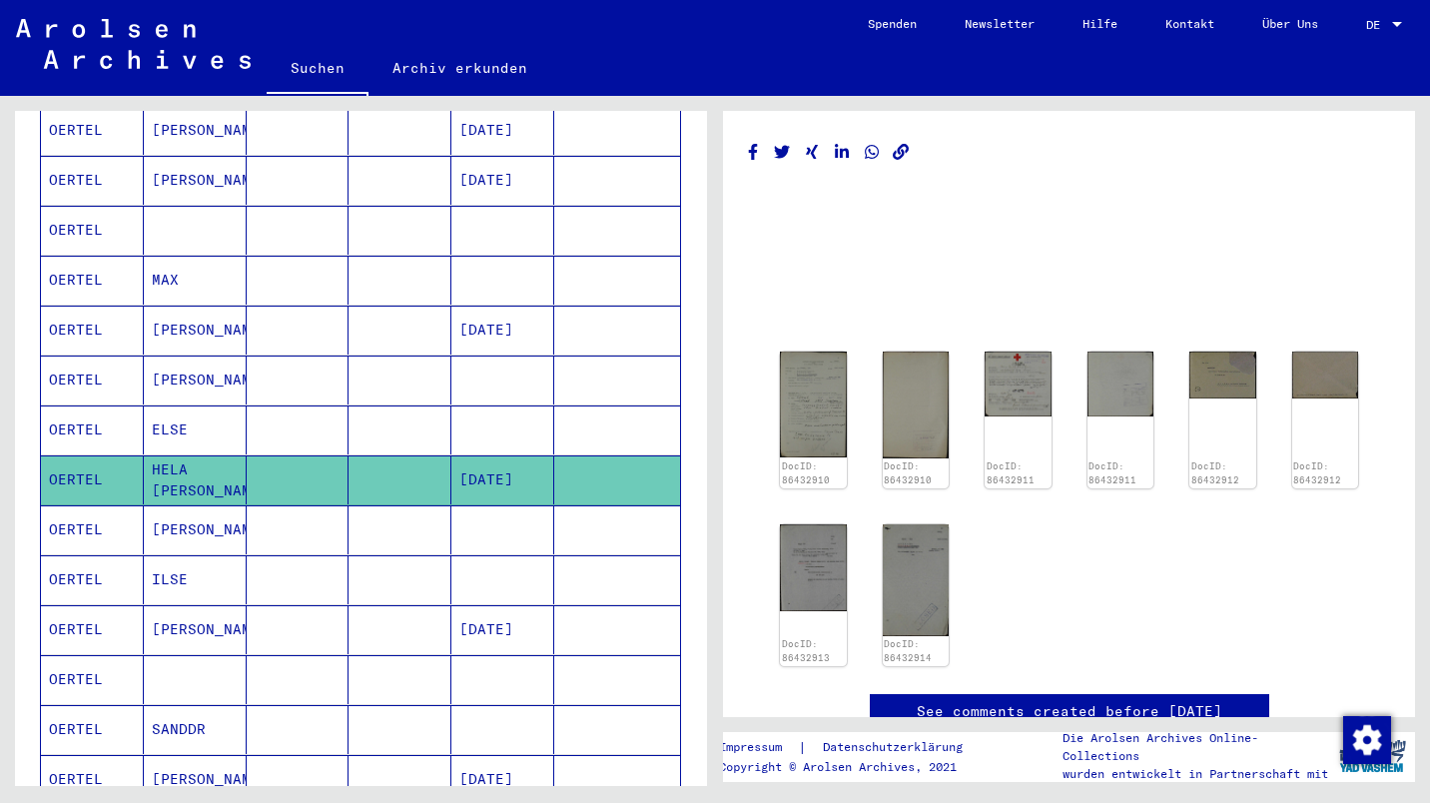
click at [223, 512] on mat-cell "[PERSON_NAME]" at bounding box center [195, 529] width 103 height 49
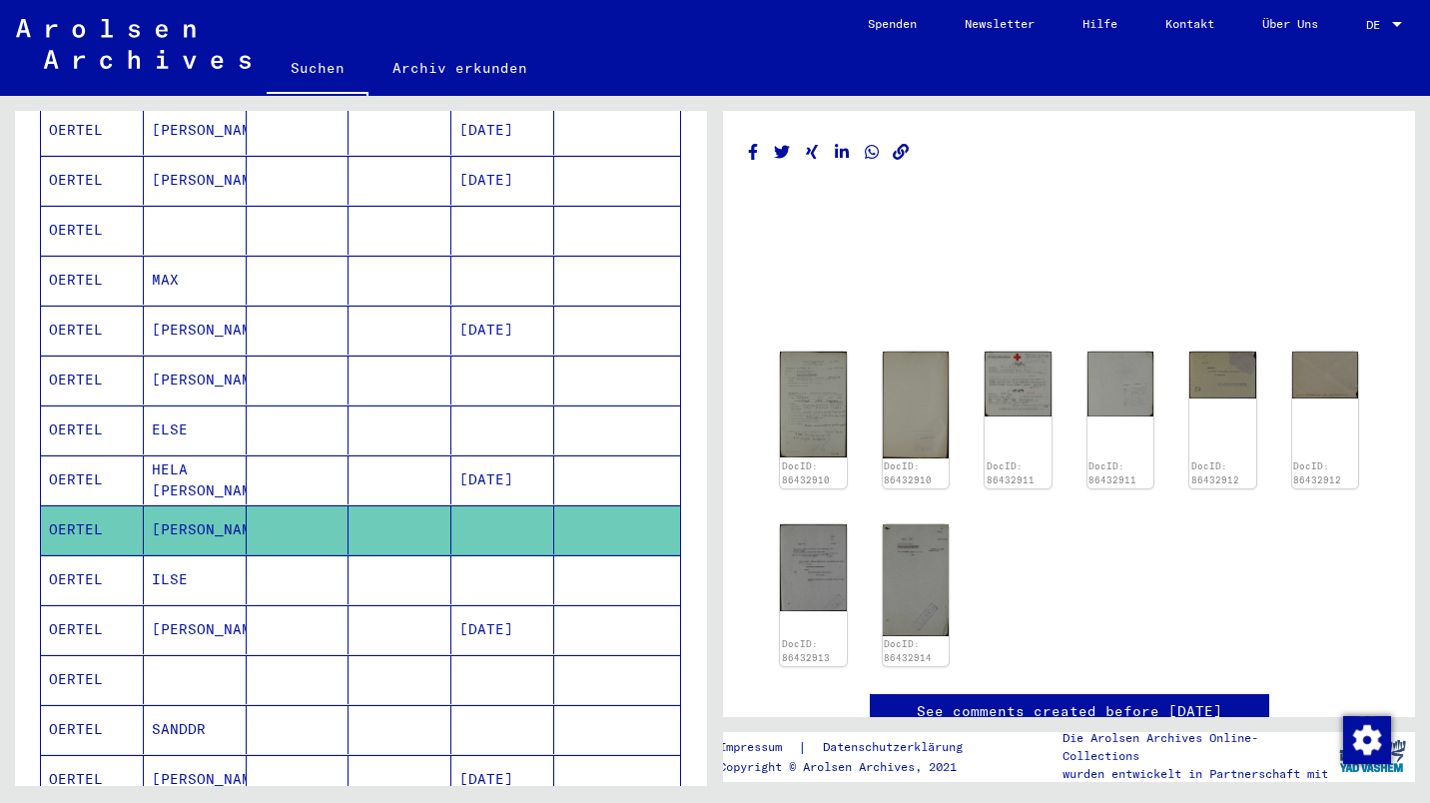
click at [486, 306] on mat-cell "[DATE]" at bounding box center [502, 330] width 103 height 49
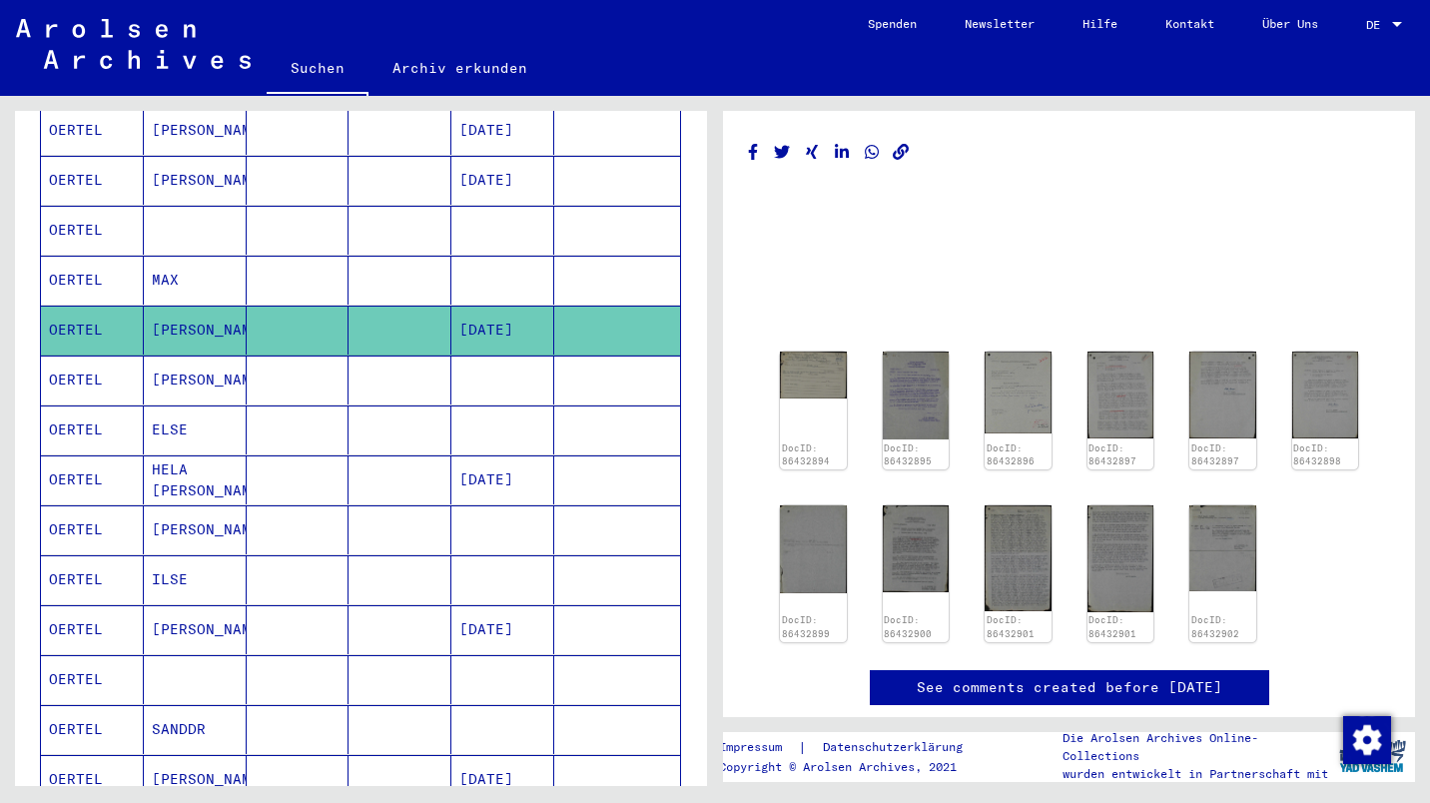
click at [151, 518] on mat-cell "[PERSON_NAME]" at bounding box center [195, 529] width 103 height 49
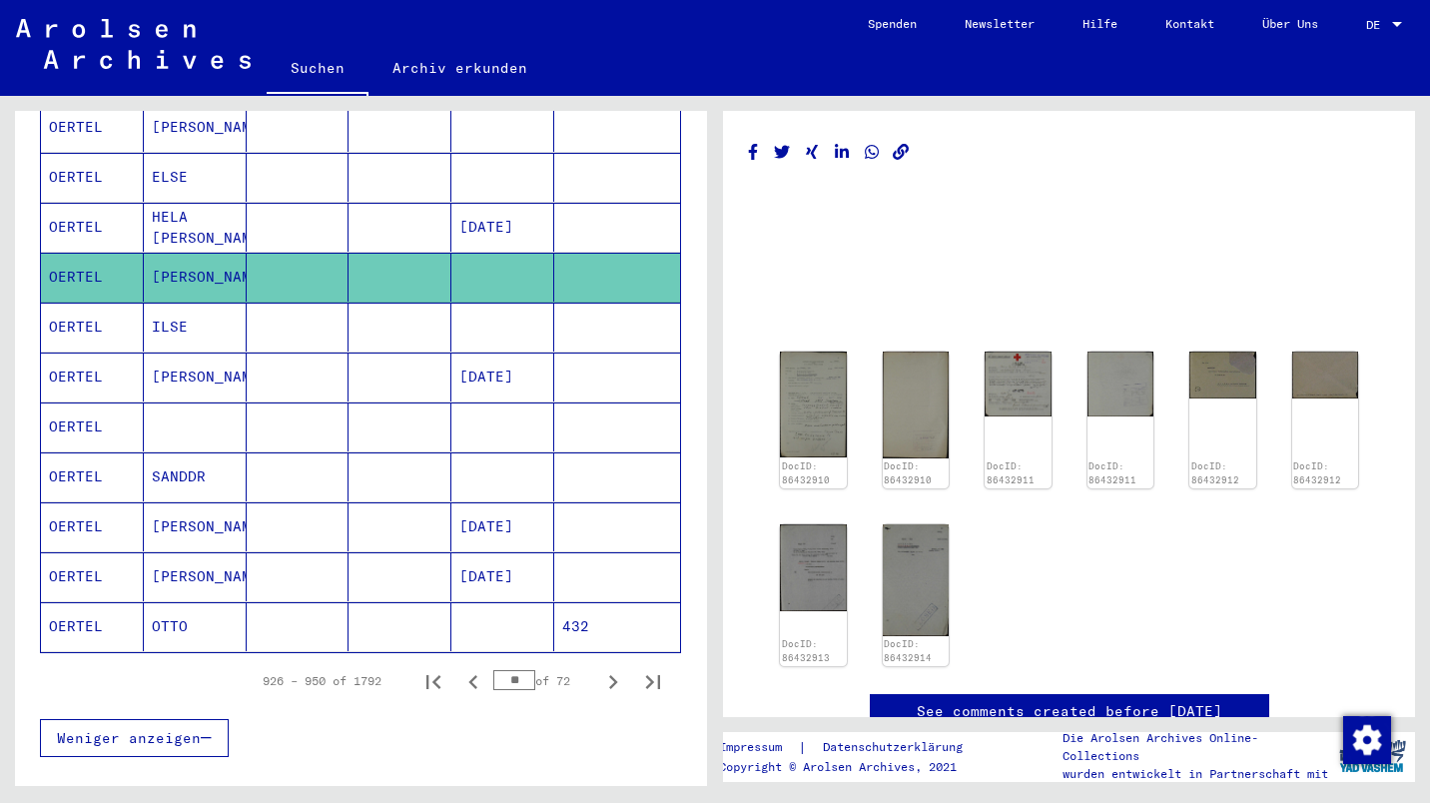
scroll to position [1045, 0]
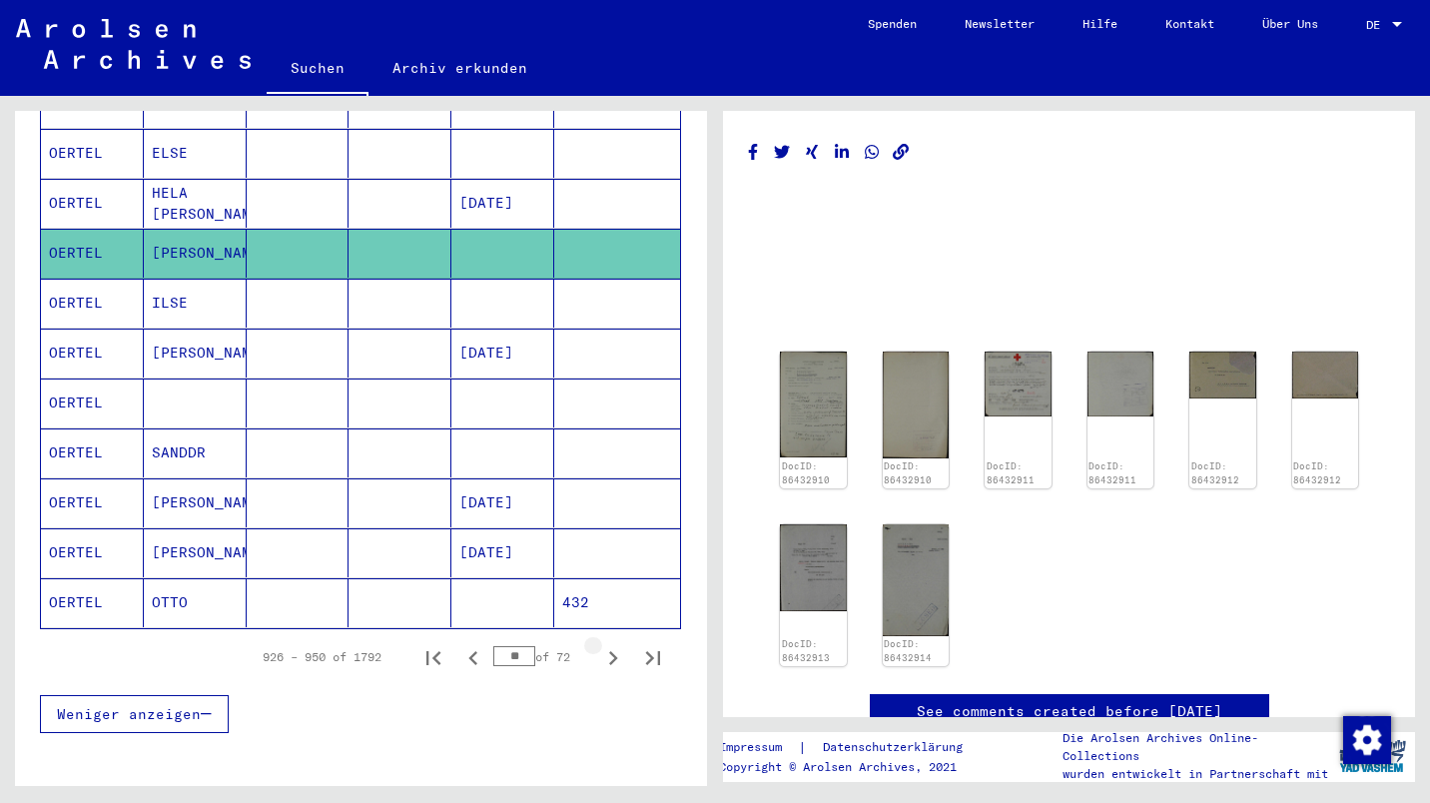
click at [601, 644] on icon "Next page" at bounding box center [613, 658] width 28 height 28
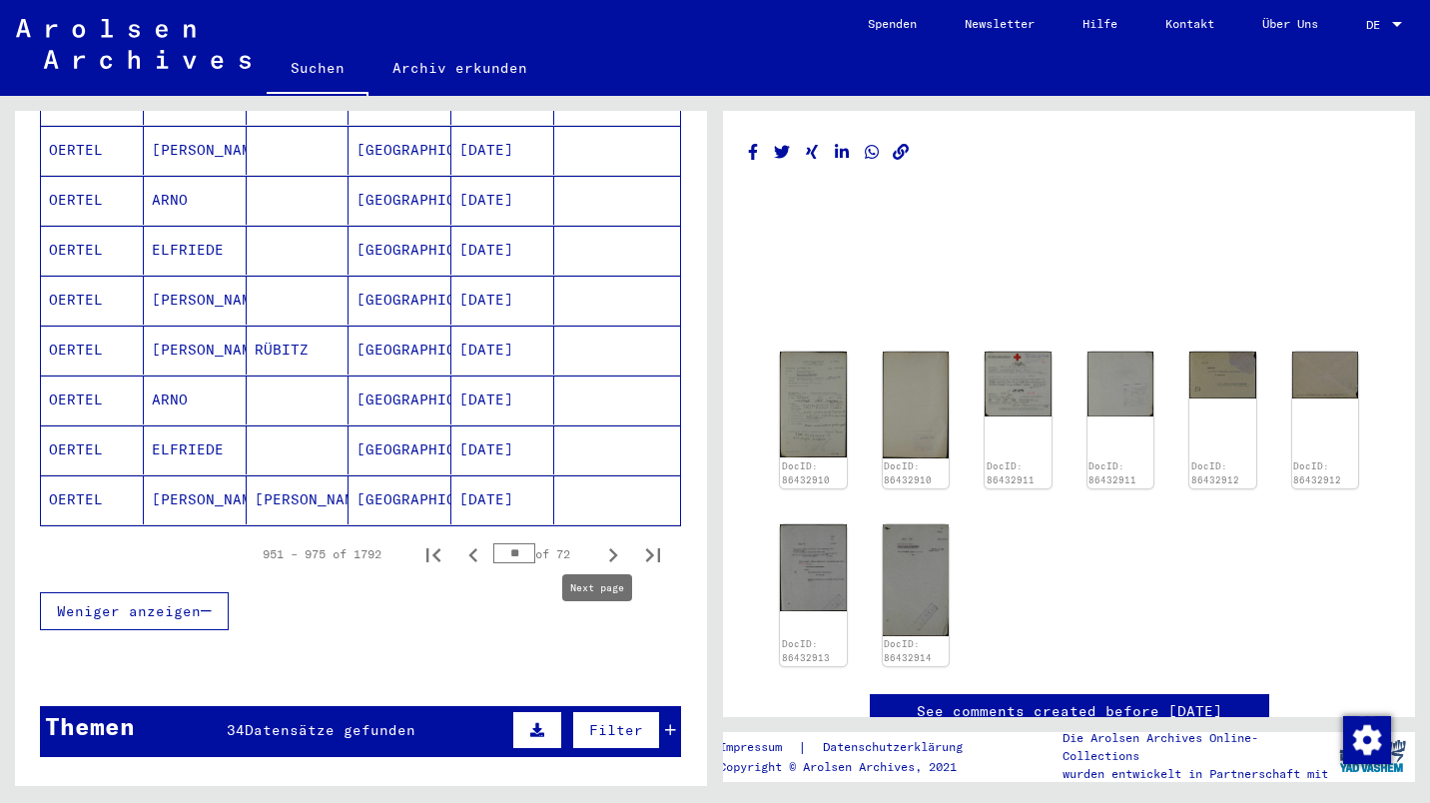
scroll to position [1153, 0]
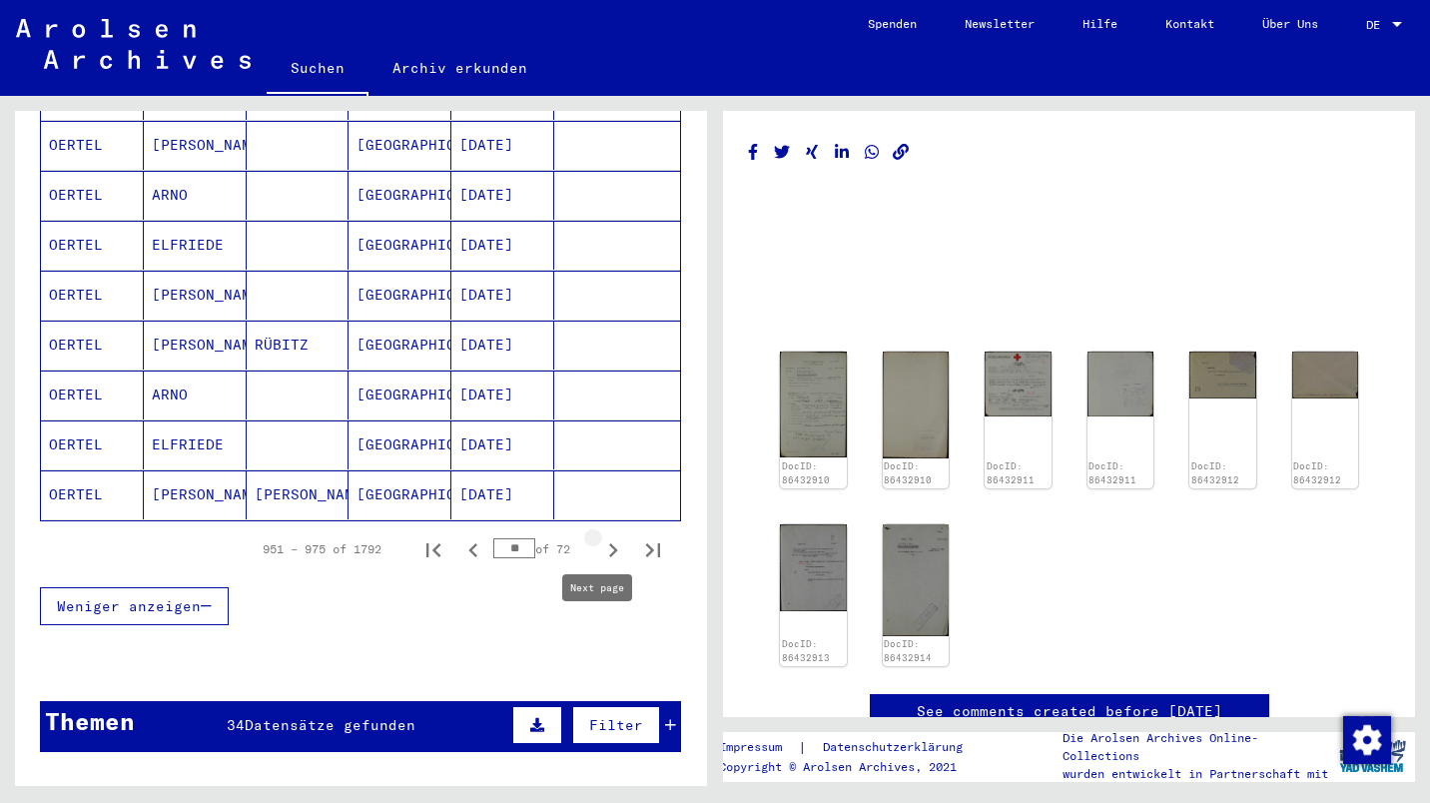
click at [599, 536] on icon "Next page" at bounding box center [613, 550] width 28 height 28
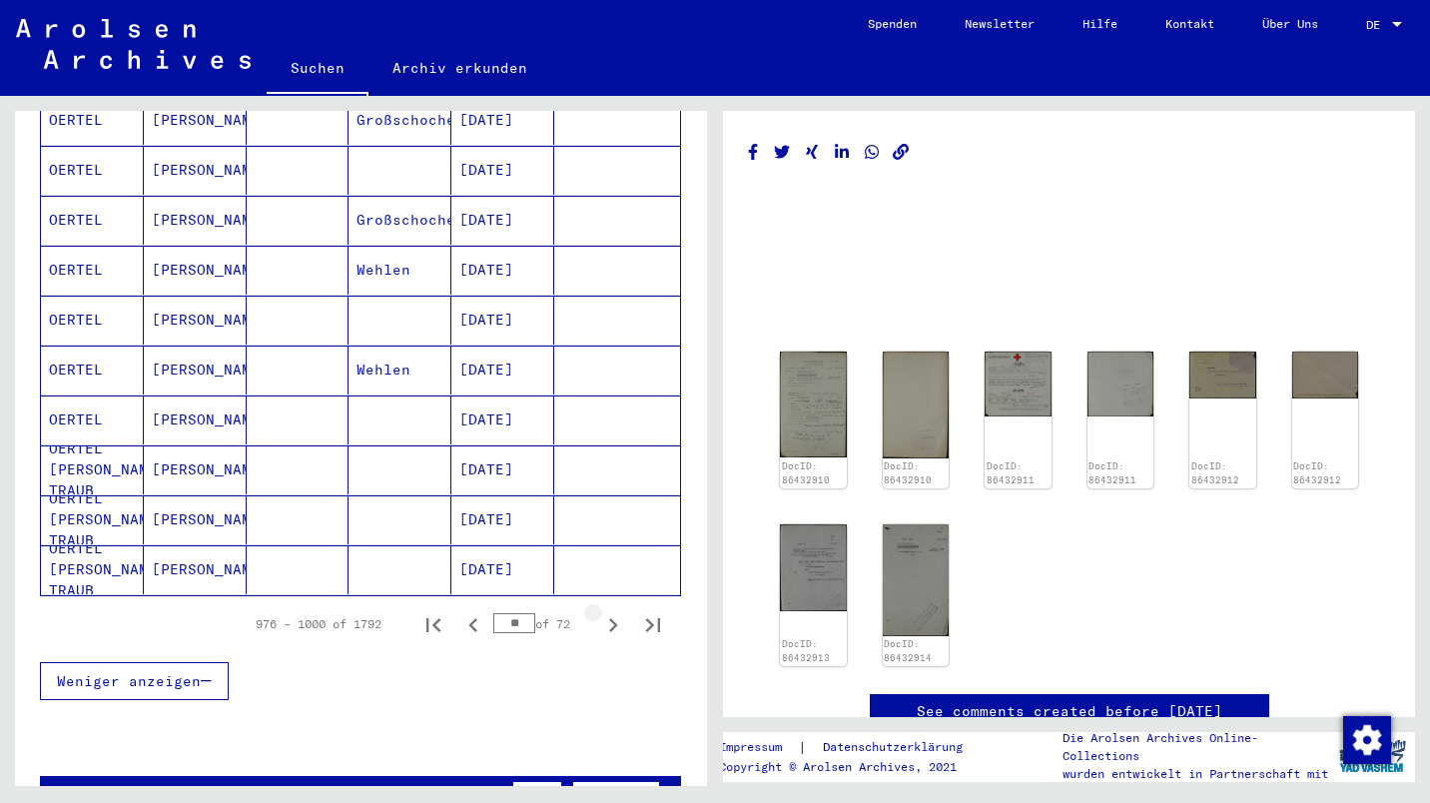
click at [599, 611] on icon "Next page" at bounding box center [613, 625] width 28 height 28
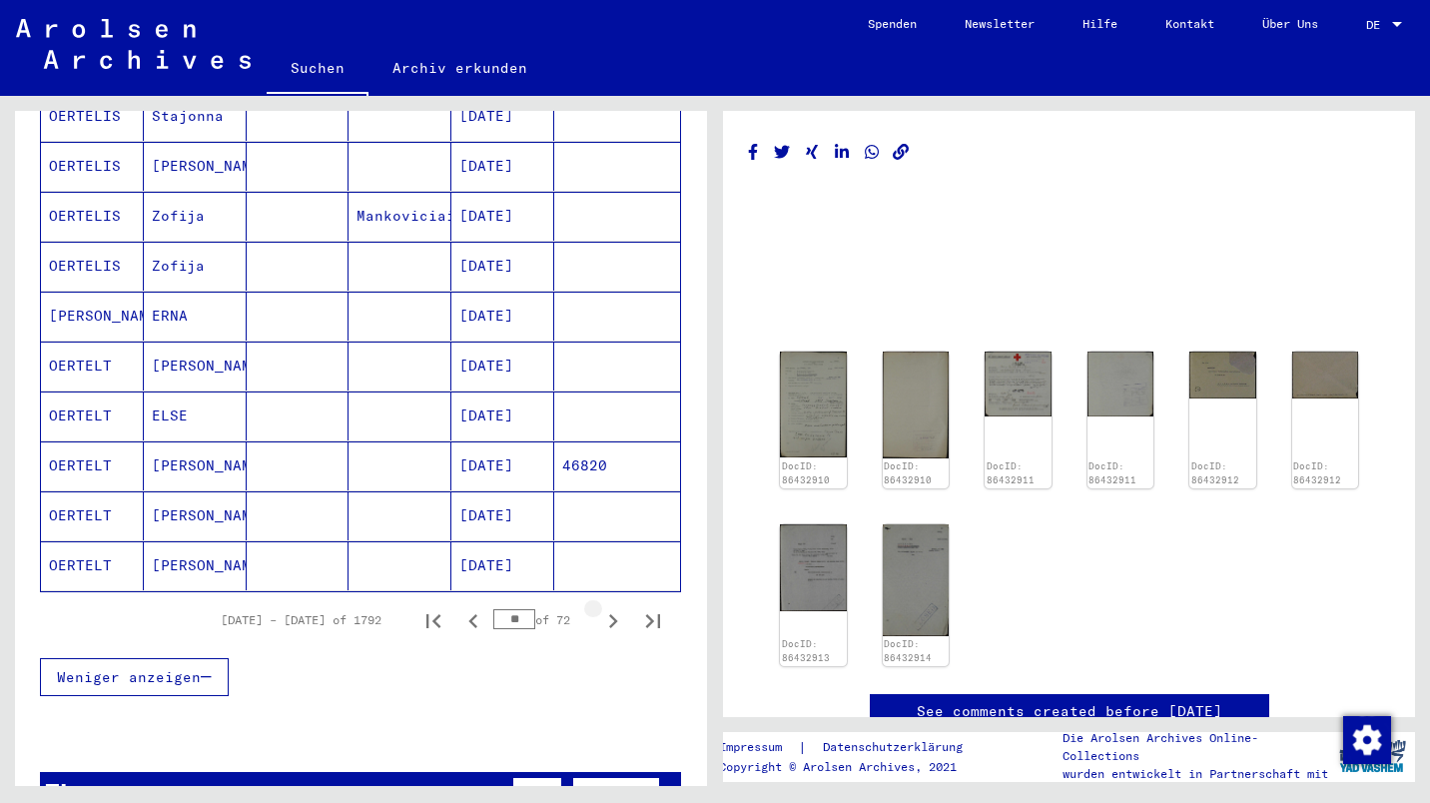
click at [609, 614] on icon "Next page" at bounding box center [613, 621] width 9 height 14
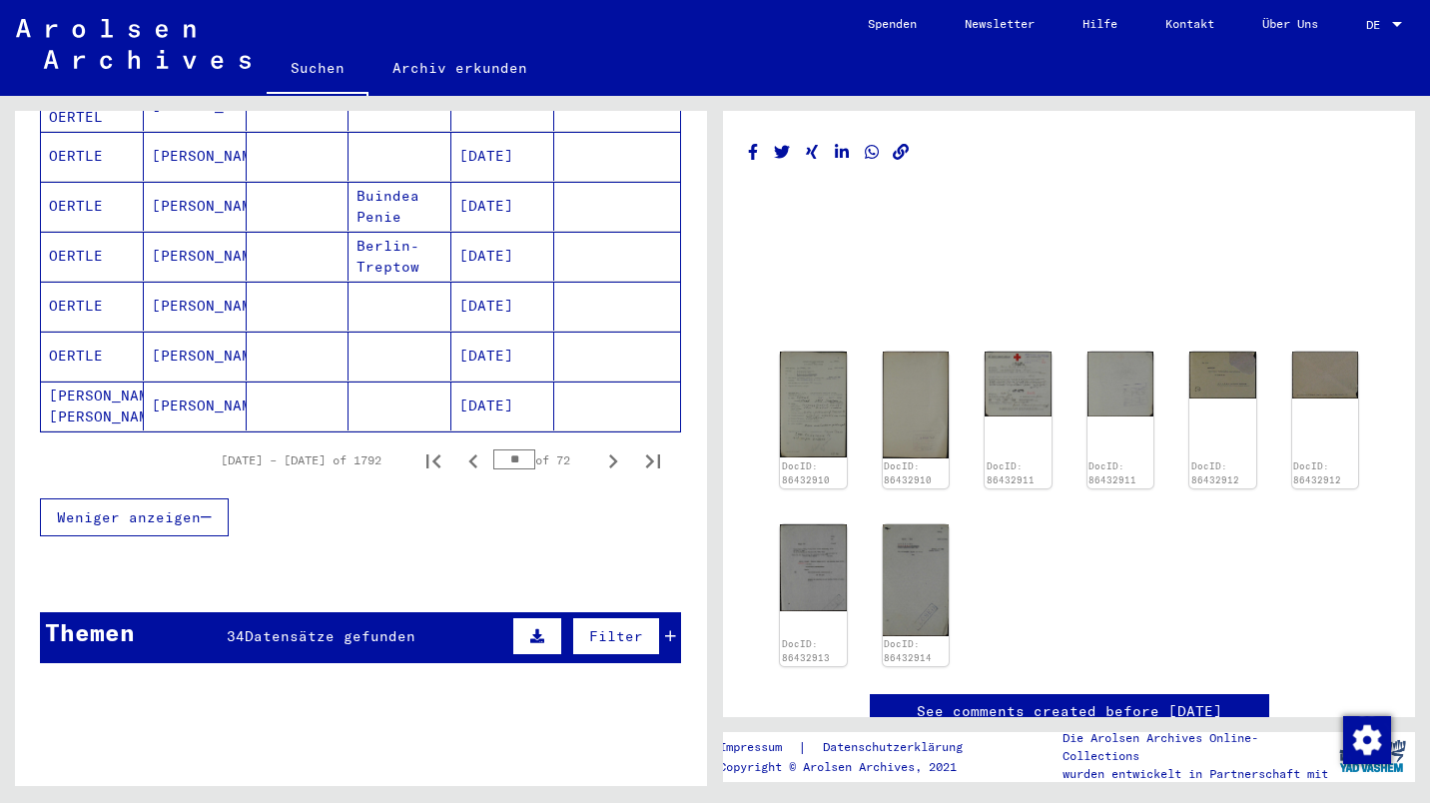
scroll to position [1231, 0]
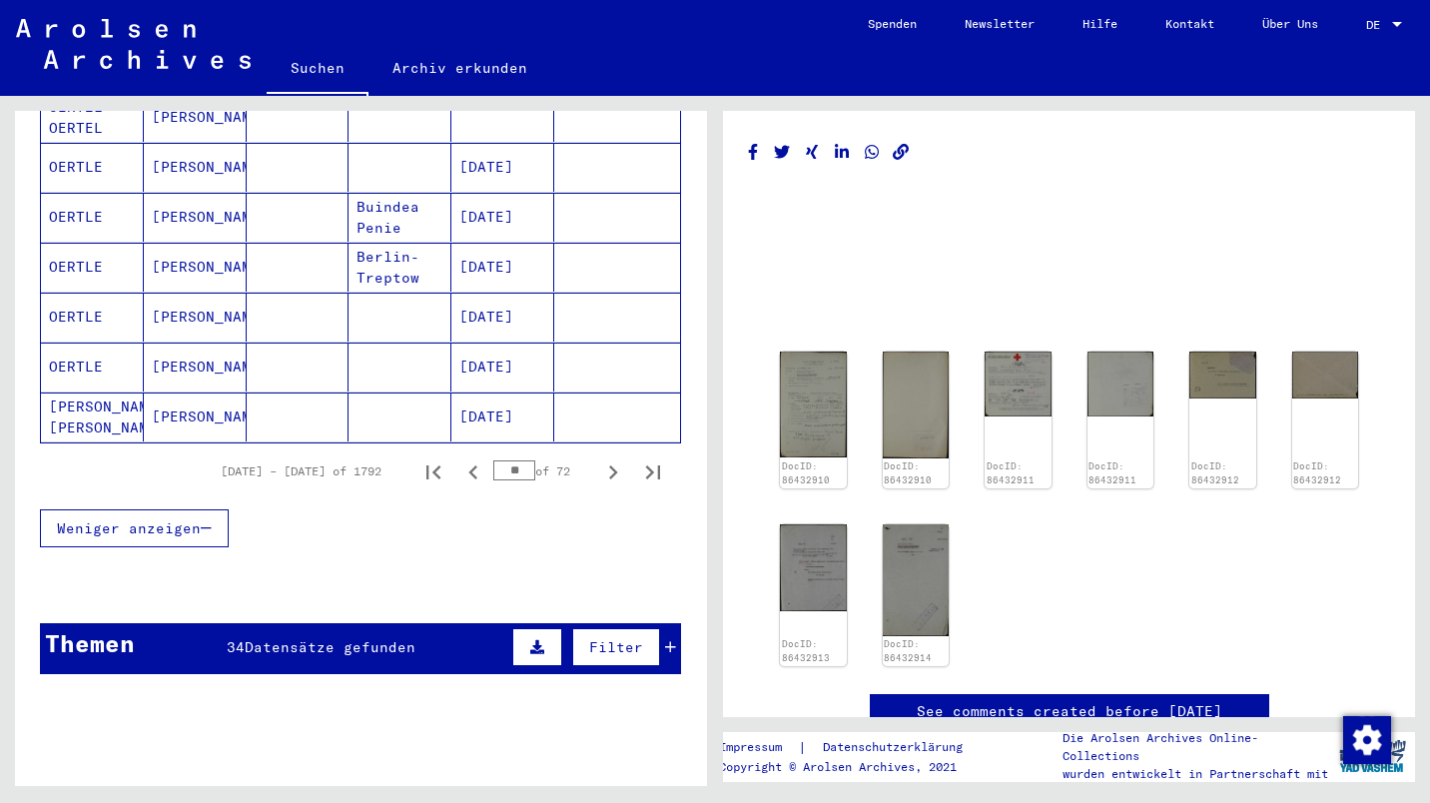
click at [468, 465] on icon "Previous page" at bounding box center [472, 472] width 9 height 14
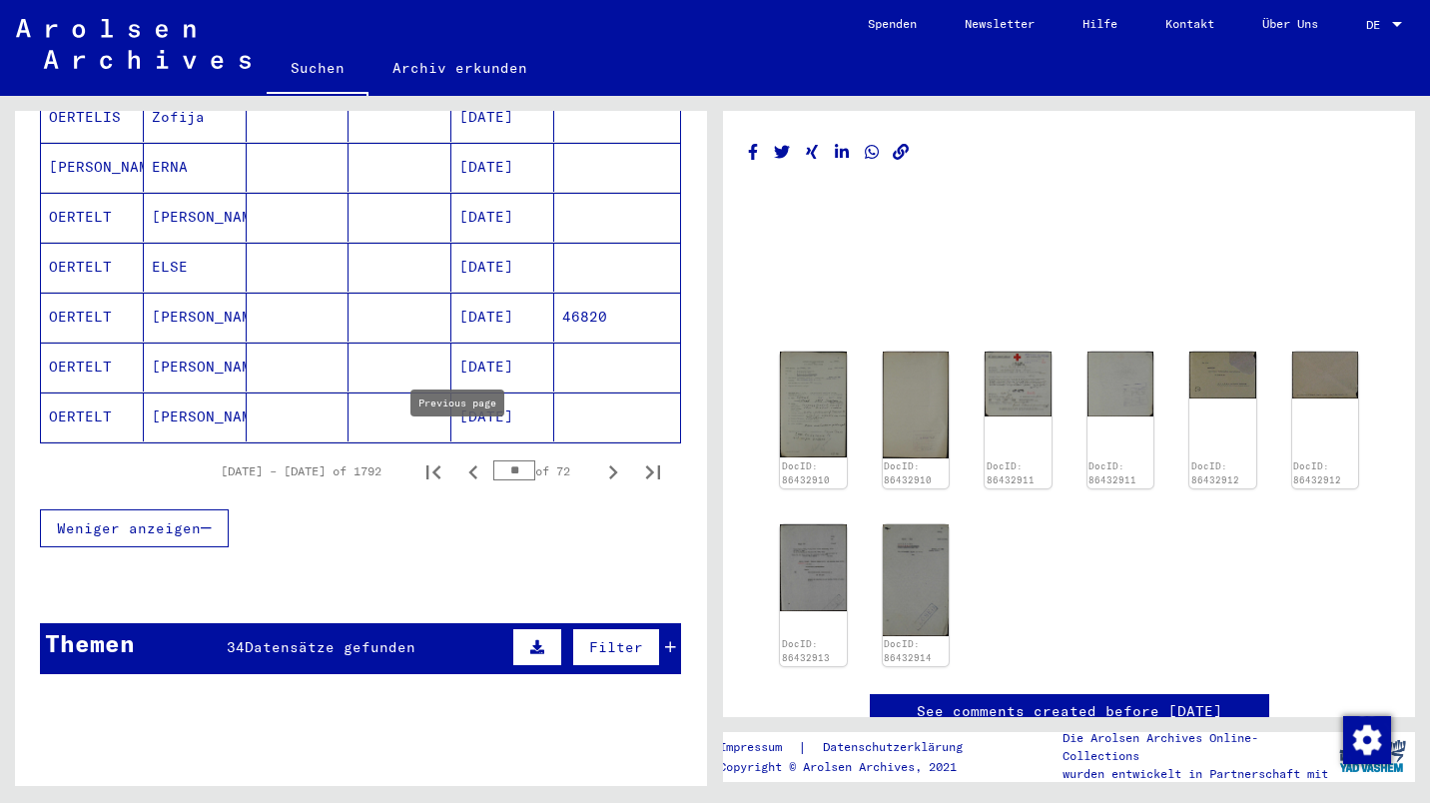
click at [460, 458] on icon "Previous page" at bounding box center [473, 472] width 28 height 28
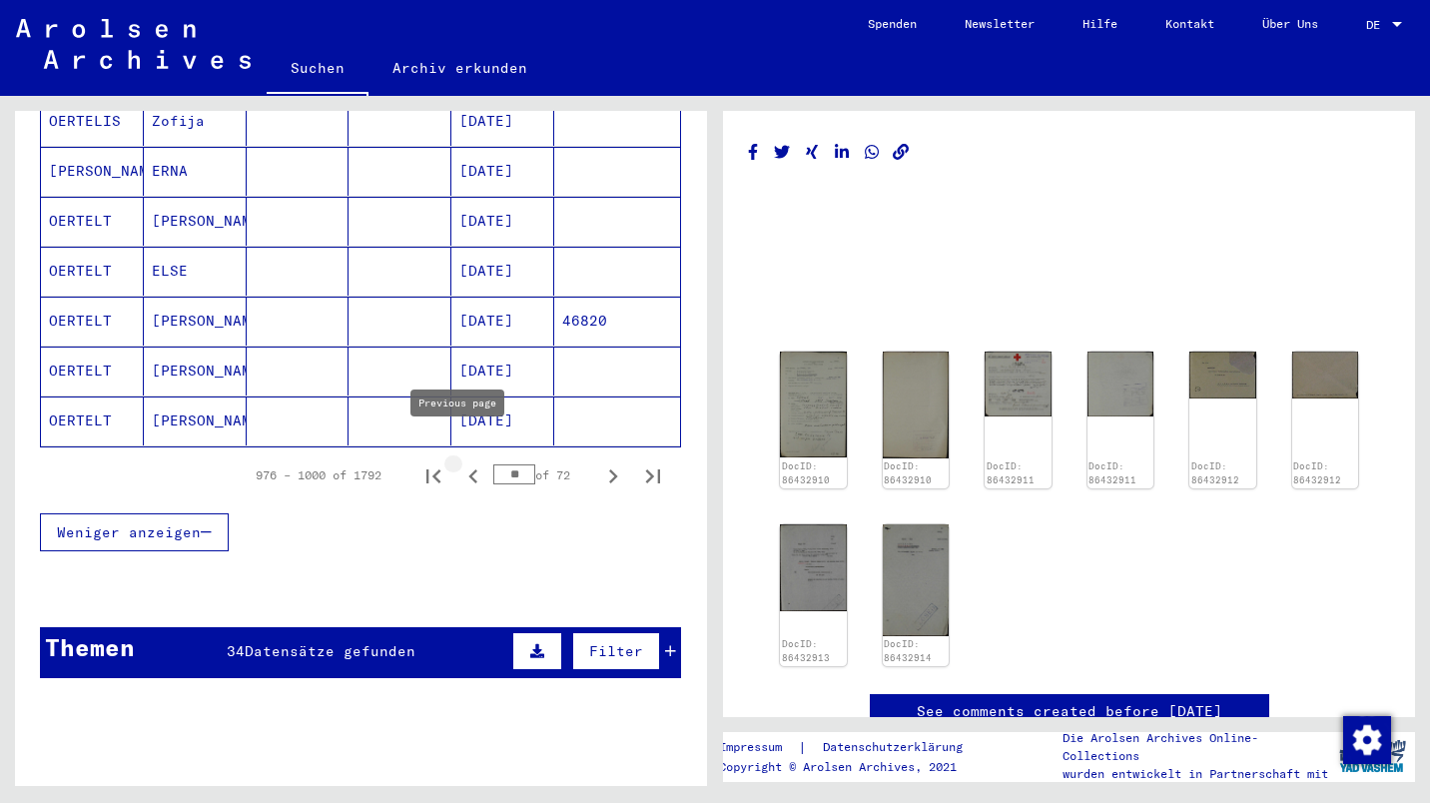
type input "**"
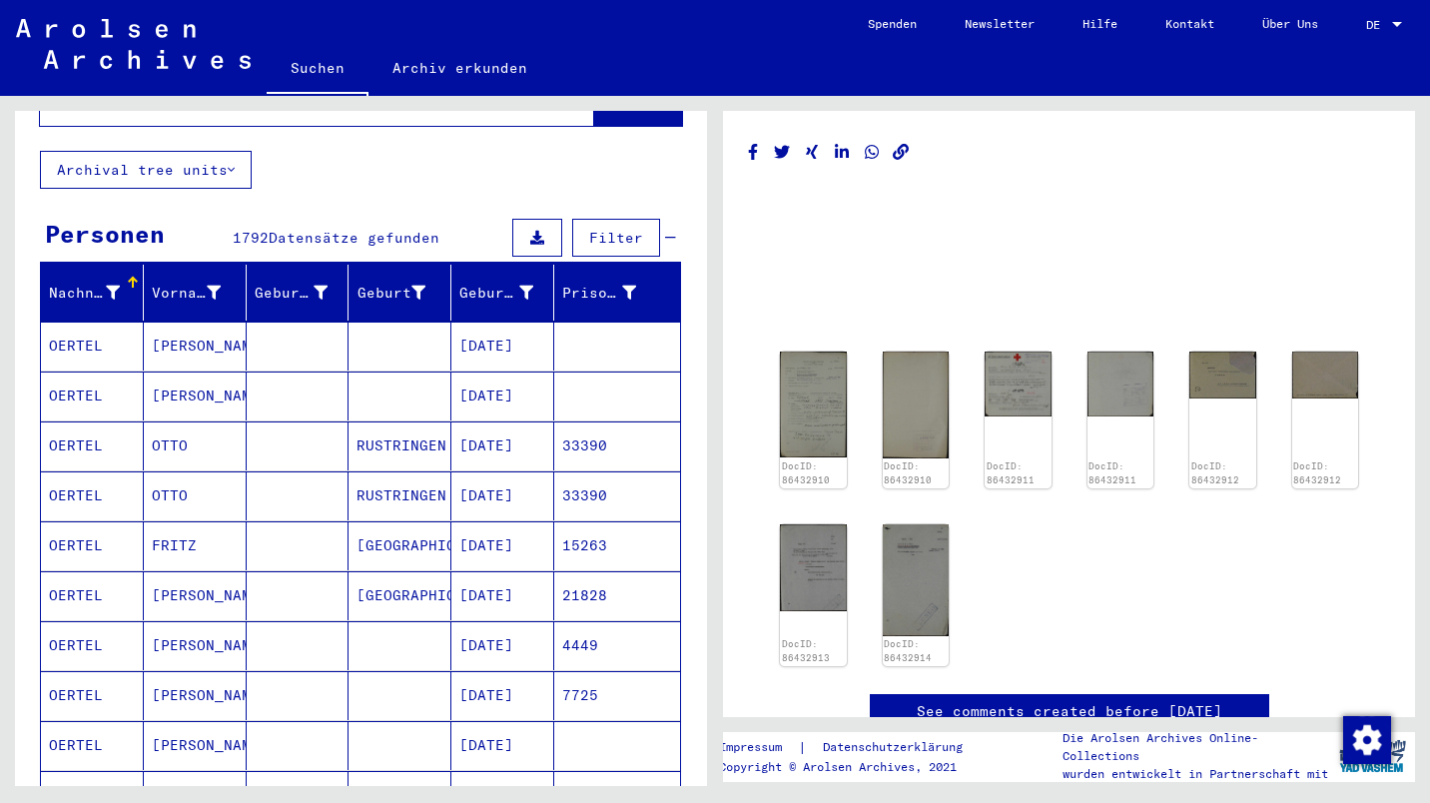
scroll to position [0, 0]
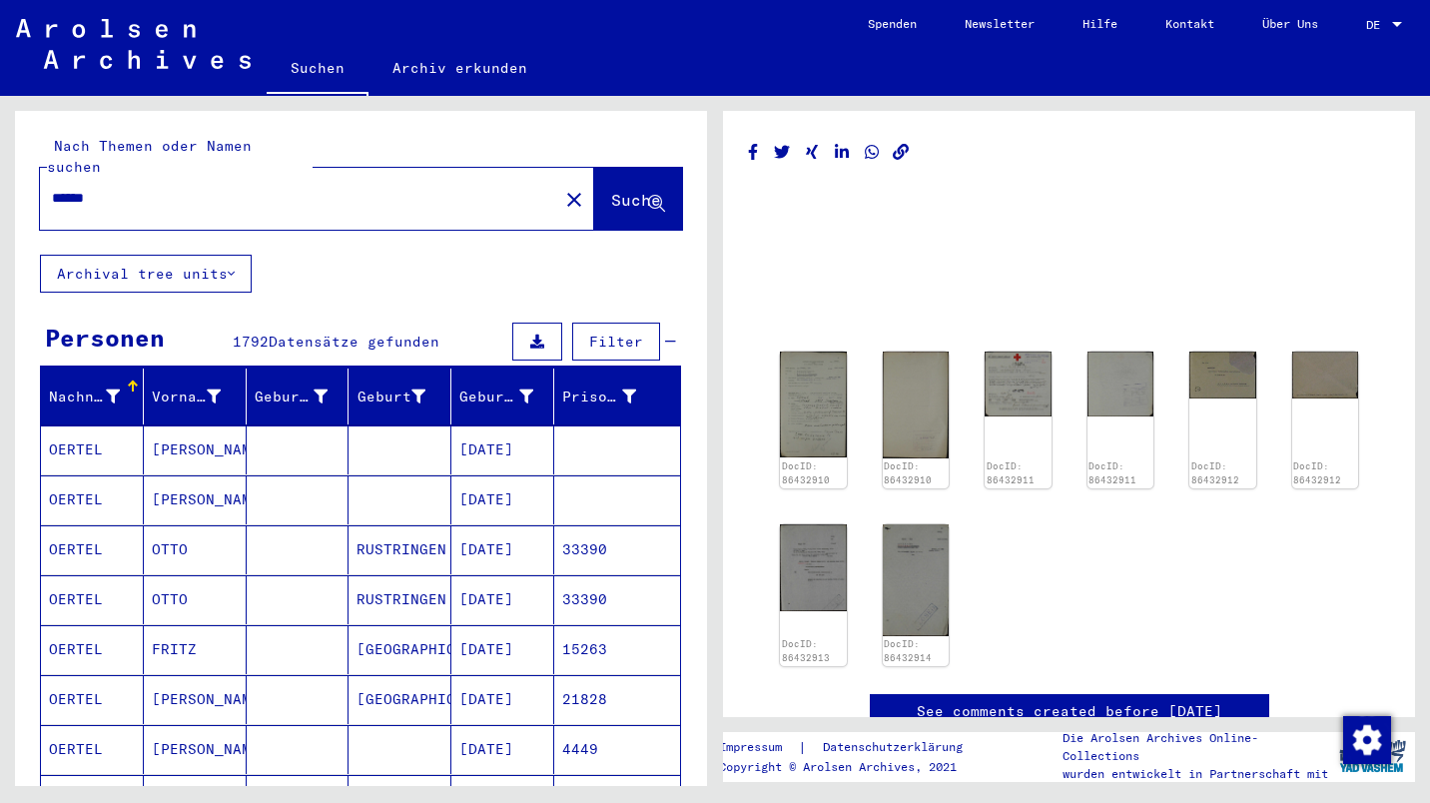
click at [173, 188] on input "******" at bounding box center [299, 198] width 494 height 21
click at [611, 190] on span "Suche" at bounding box center [636, 200] width 50 height 20
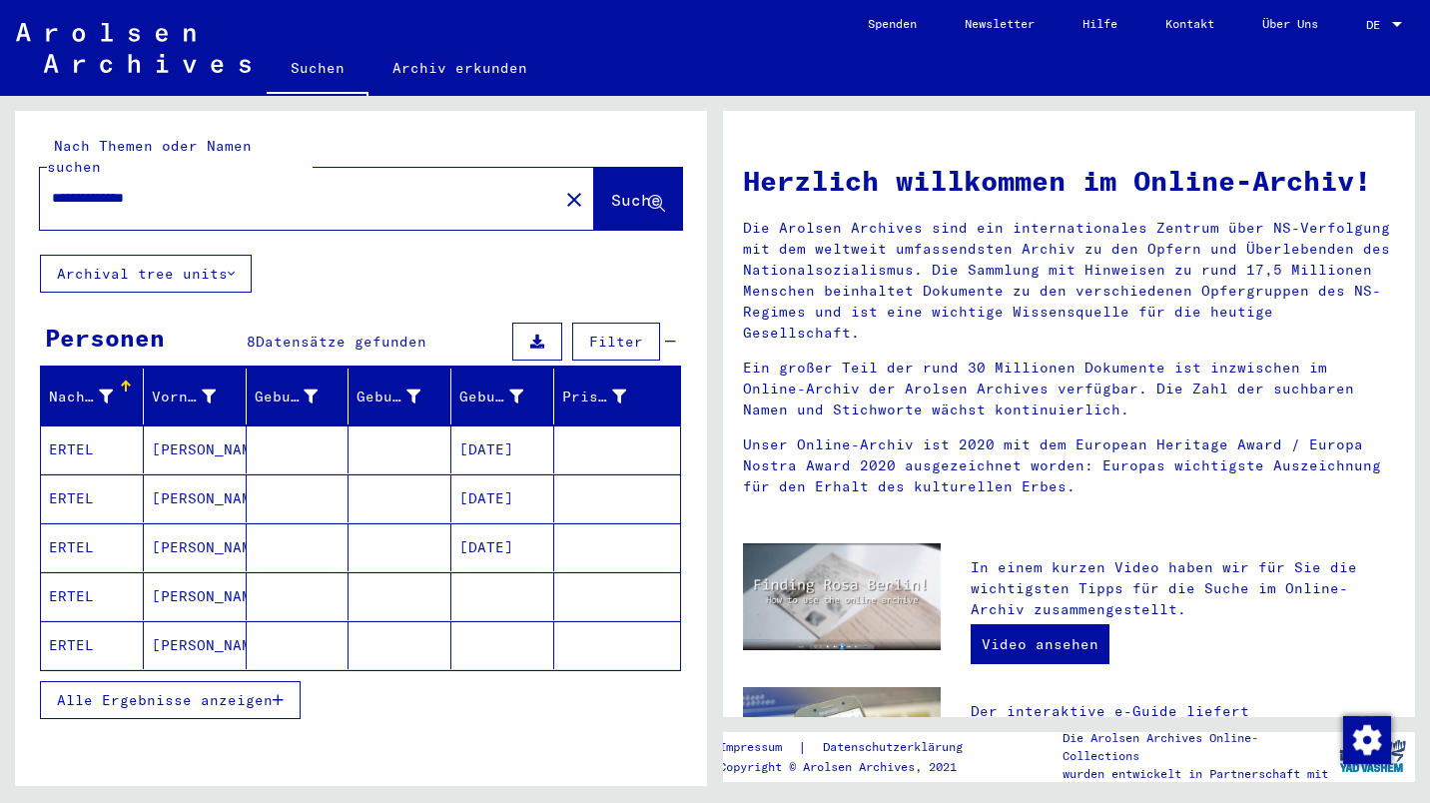
click at [225, 691] on span "Alle Ergebnisse anzeigen" at bounding box center [165, 700] width 216 height 18
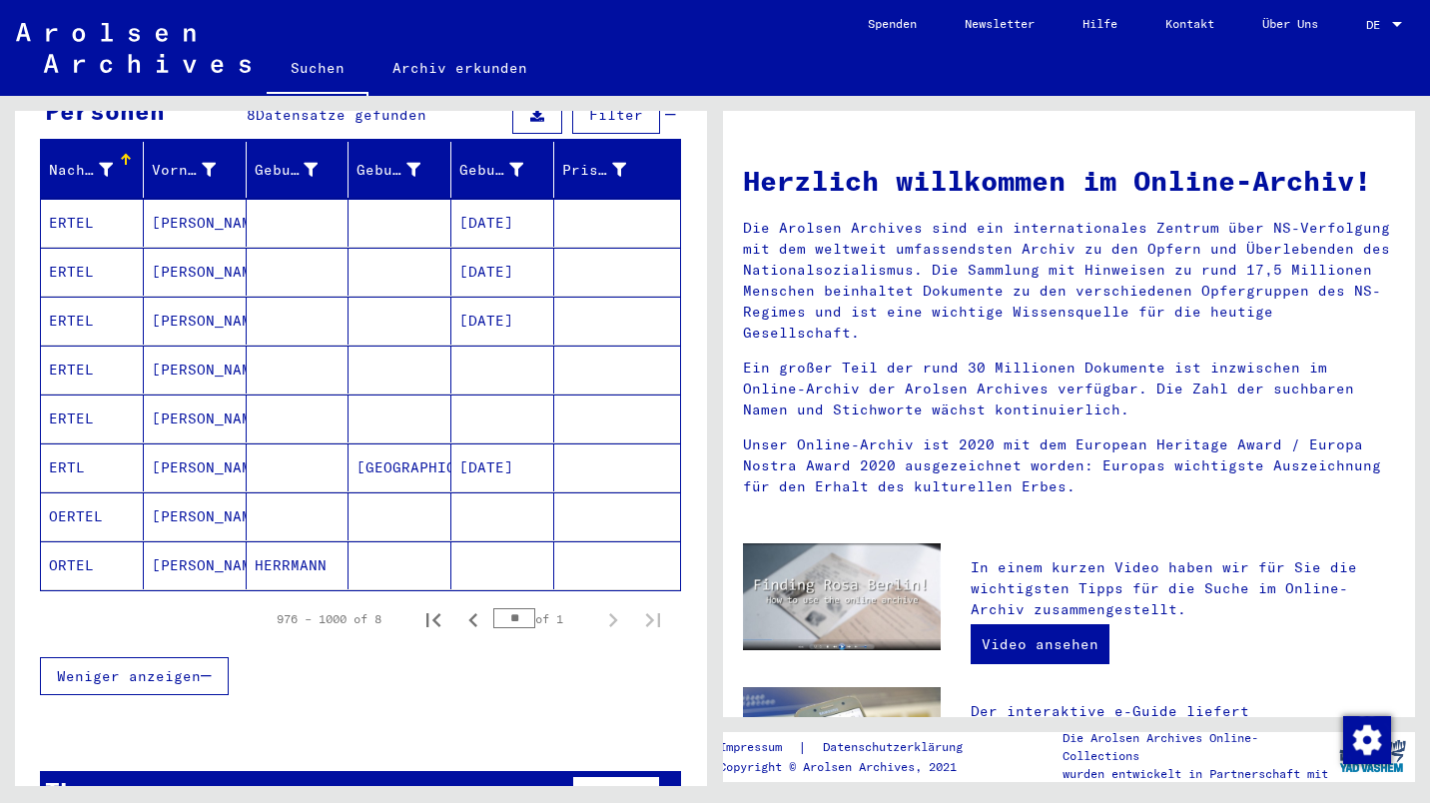
scroll to position [229, 0]
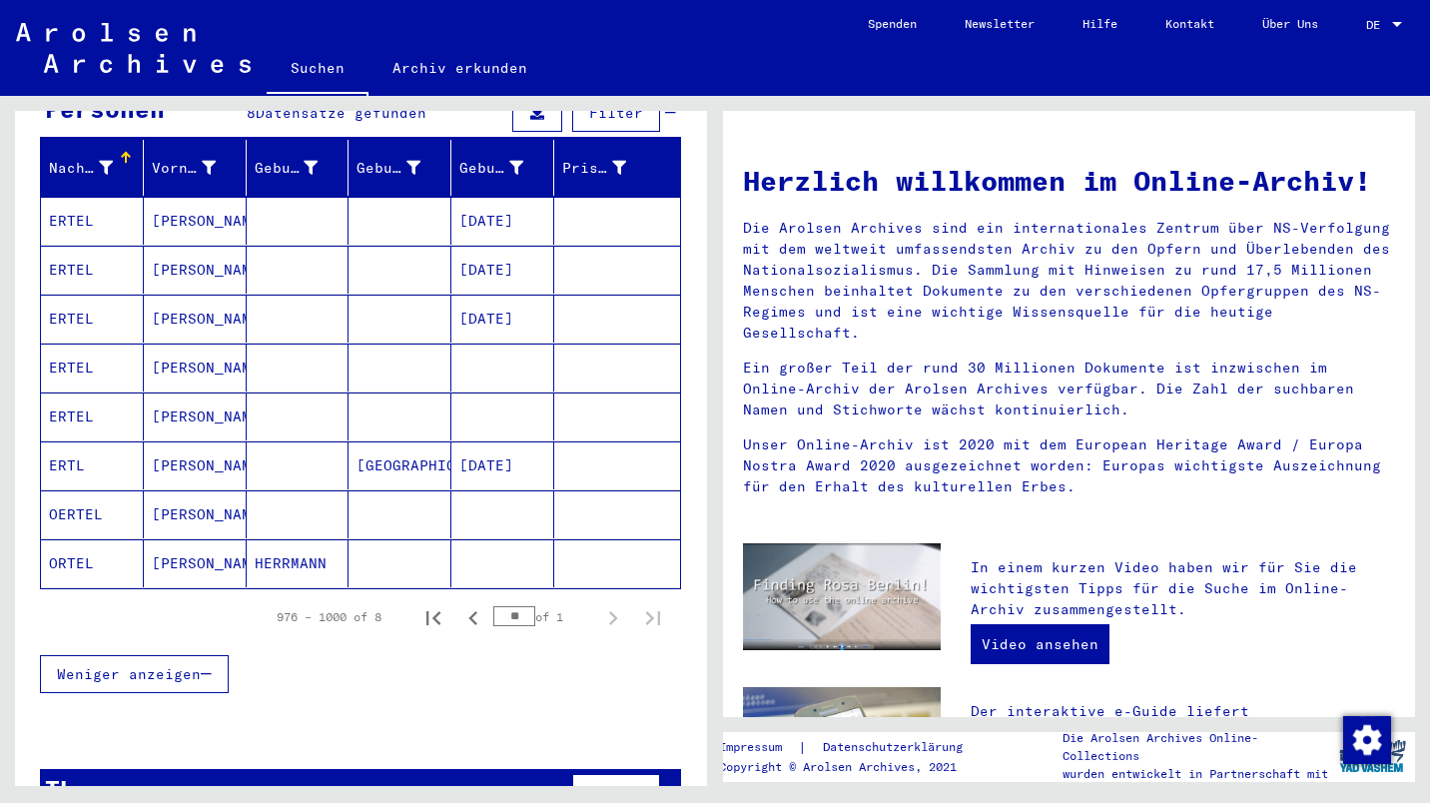
click at [167, 493] on mat-cell "[PERSON_NAME]" at bounding box center [195, 514] width 103 height 48
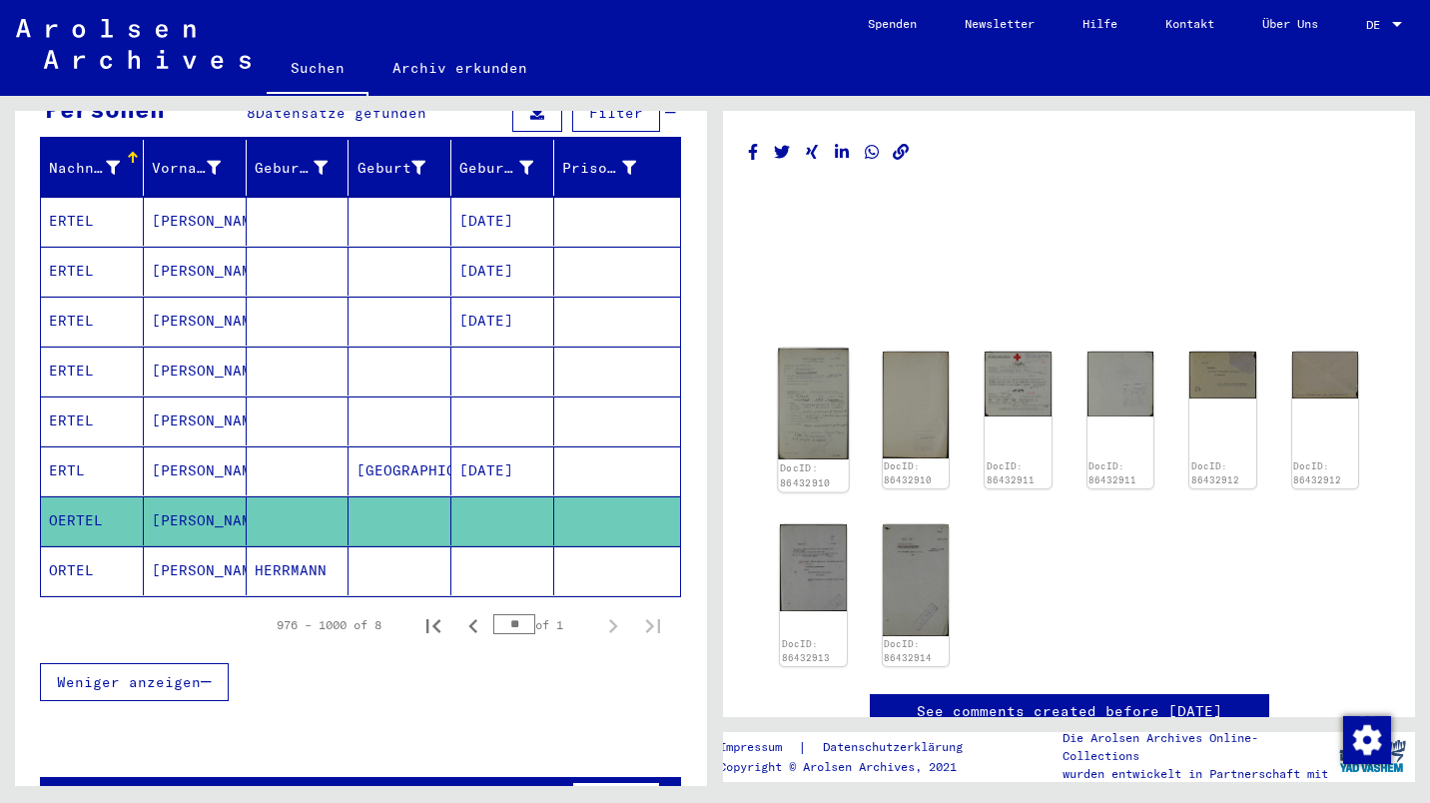
click at [818, 409] on img at bounding box center [813, 403] width 70 height 111
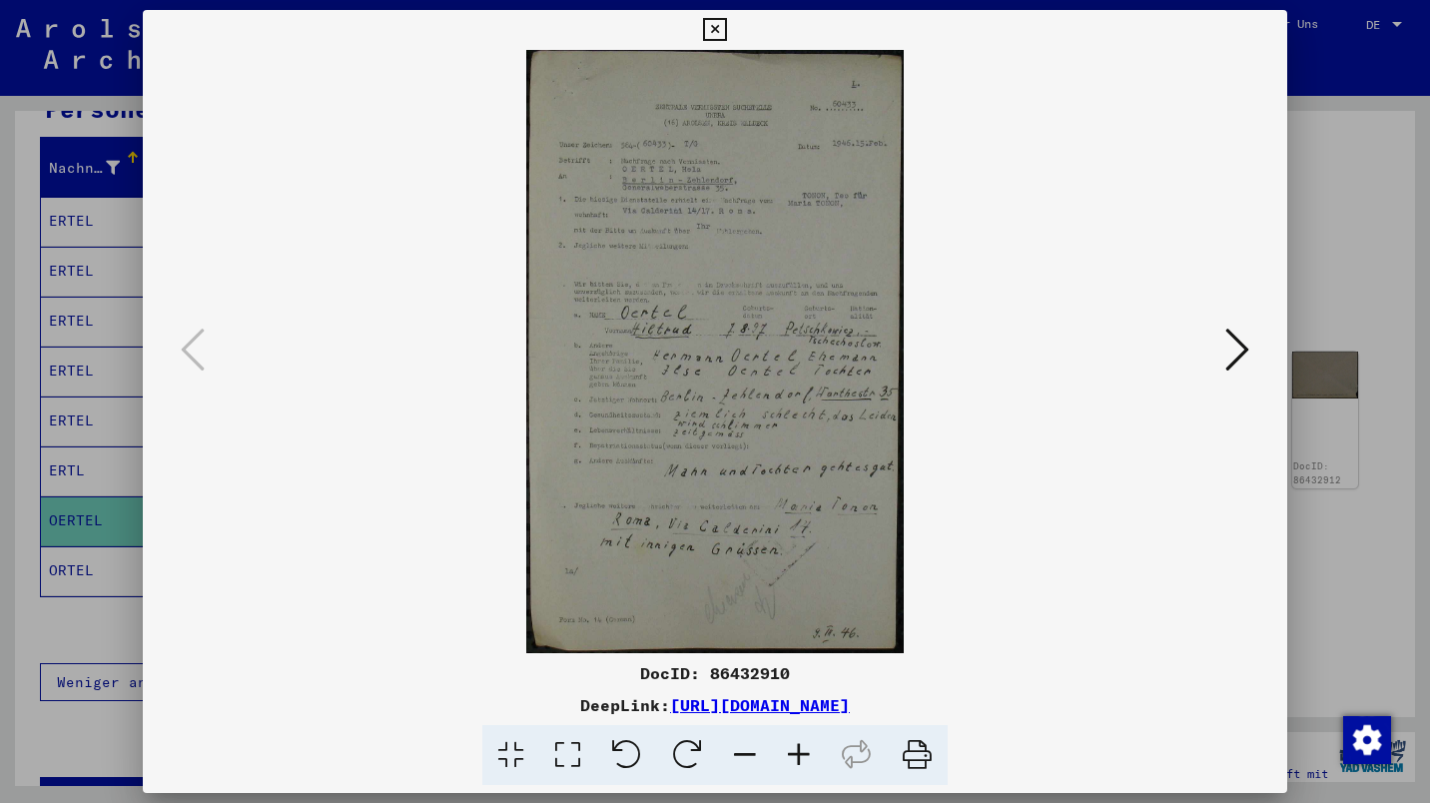
click at [715, 34] on icon at bounding box center [714, 30] width 23 height 24
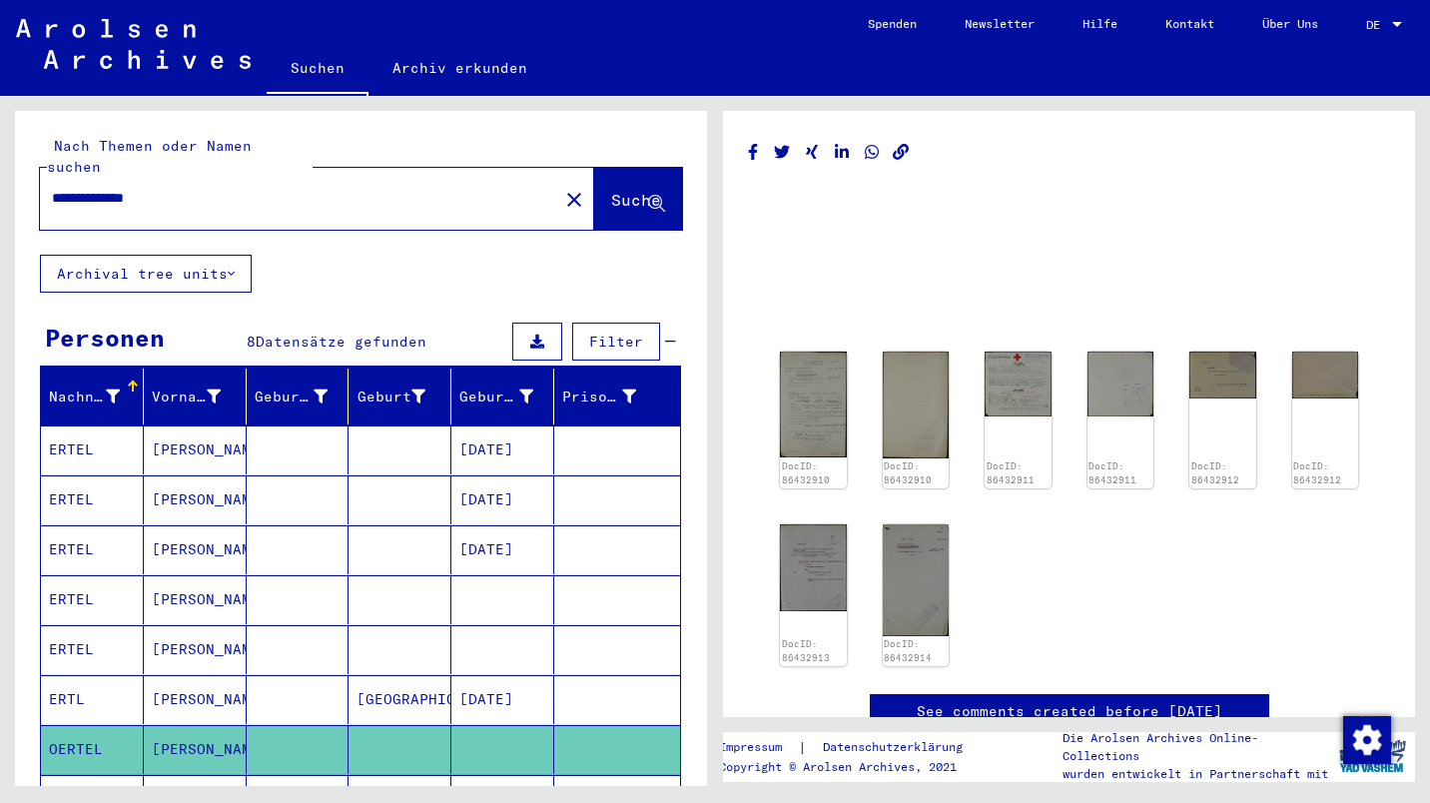
click at [367, 188] on input "**********" at bounding box center [299, 198] width 494 height 21
click at [611, 190] on span "Suche" at bounding box center [636, 200] width 50 height 20
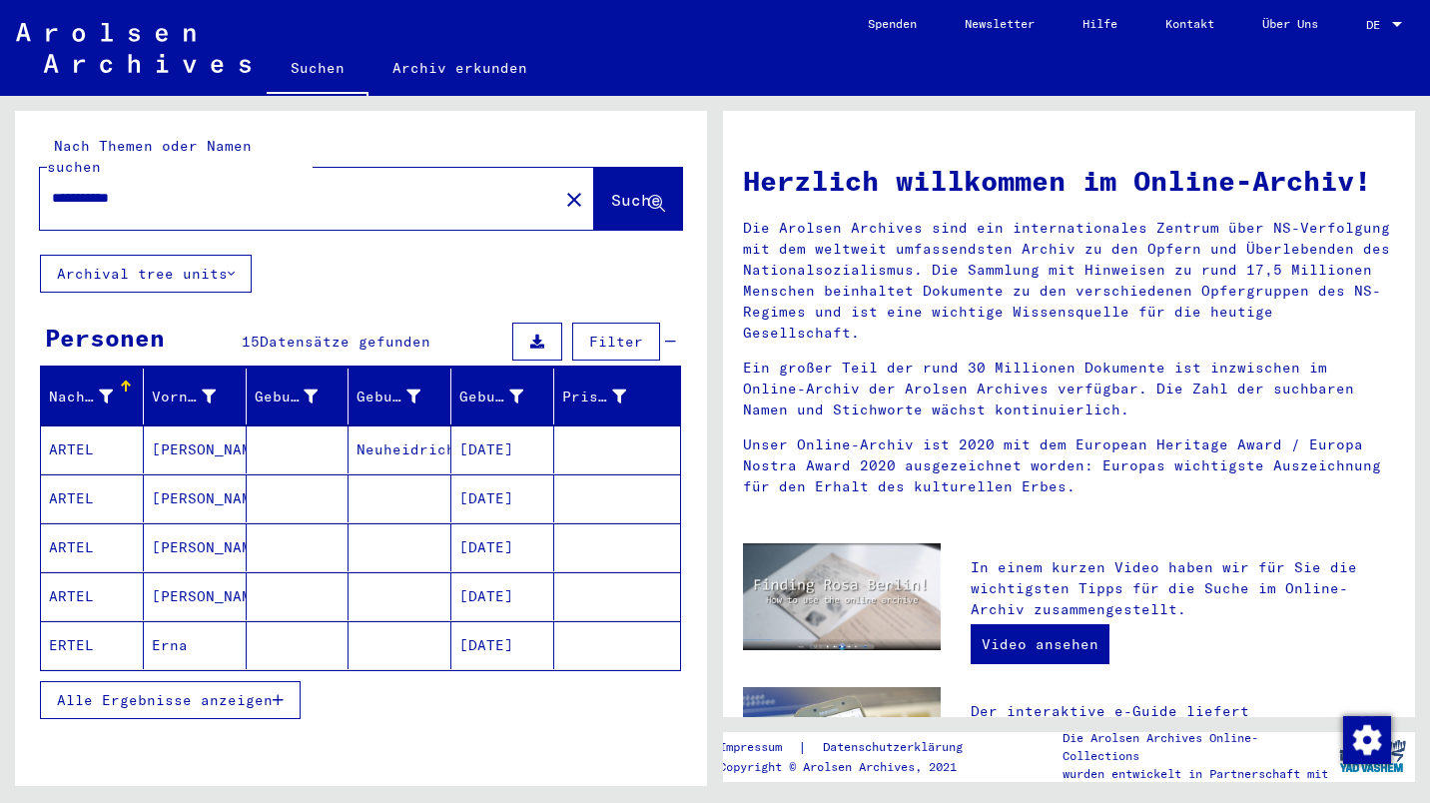
click at [221, 691] on span "Alle Ergebnisse anzeigen" at bounding box center [165, 700] width 216 height 18
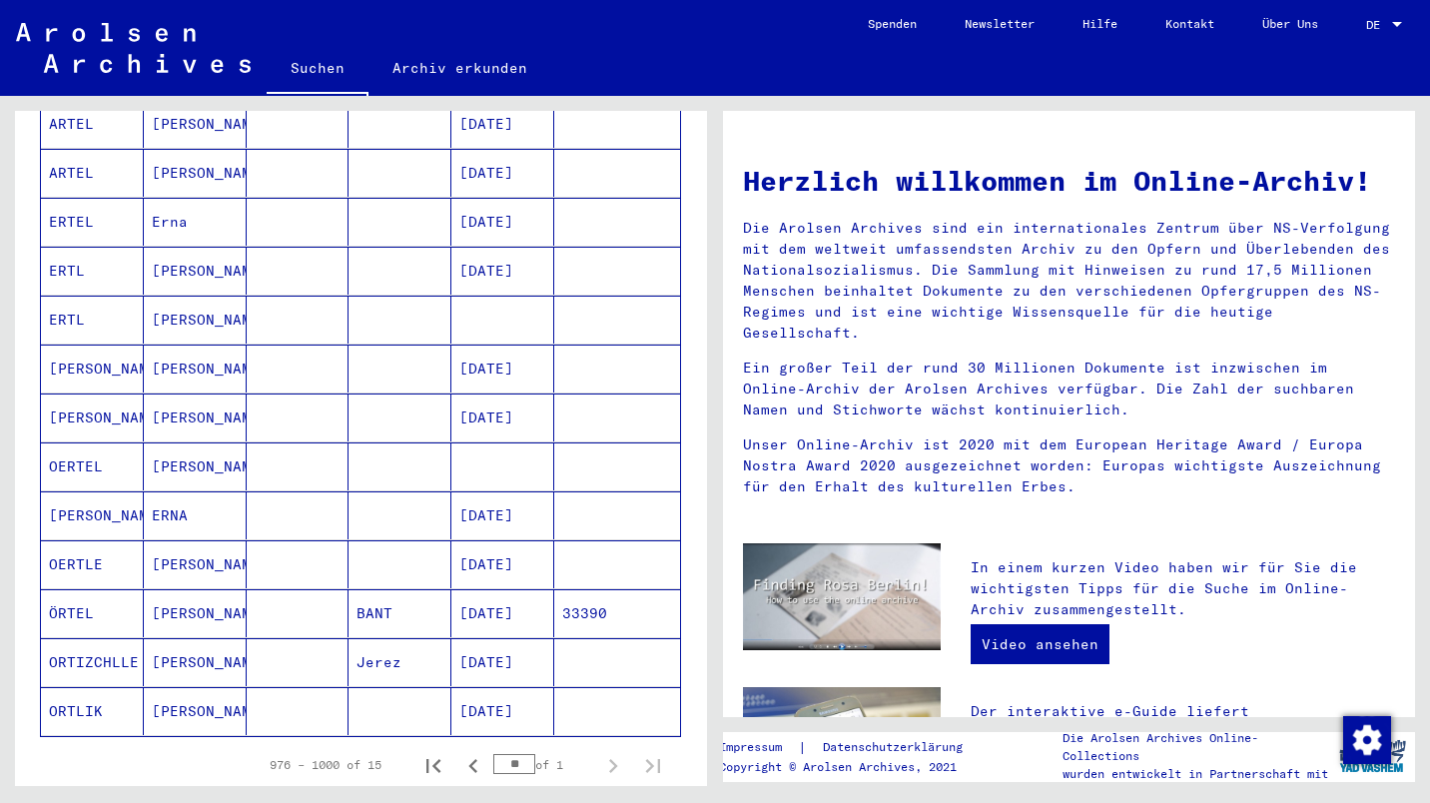
scroll to position [440, 0]
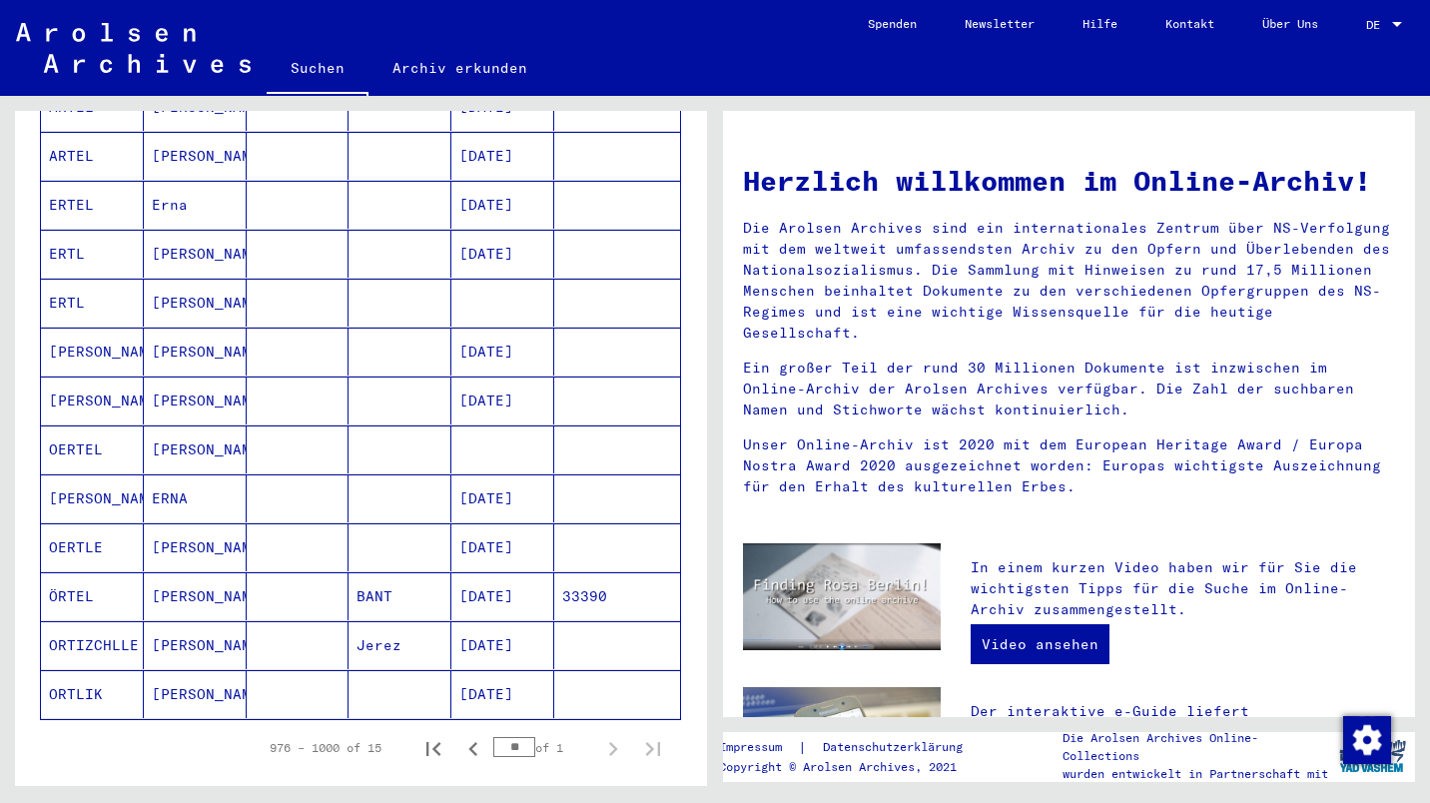
click at [190, 425] on mat-cell "[PERSON_NAME]" at bounding box center [195, 449] width 103 height 48
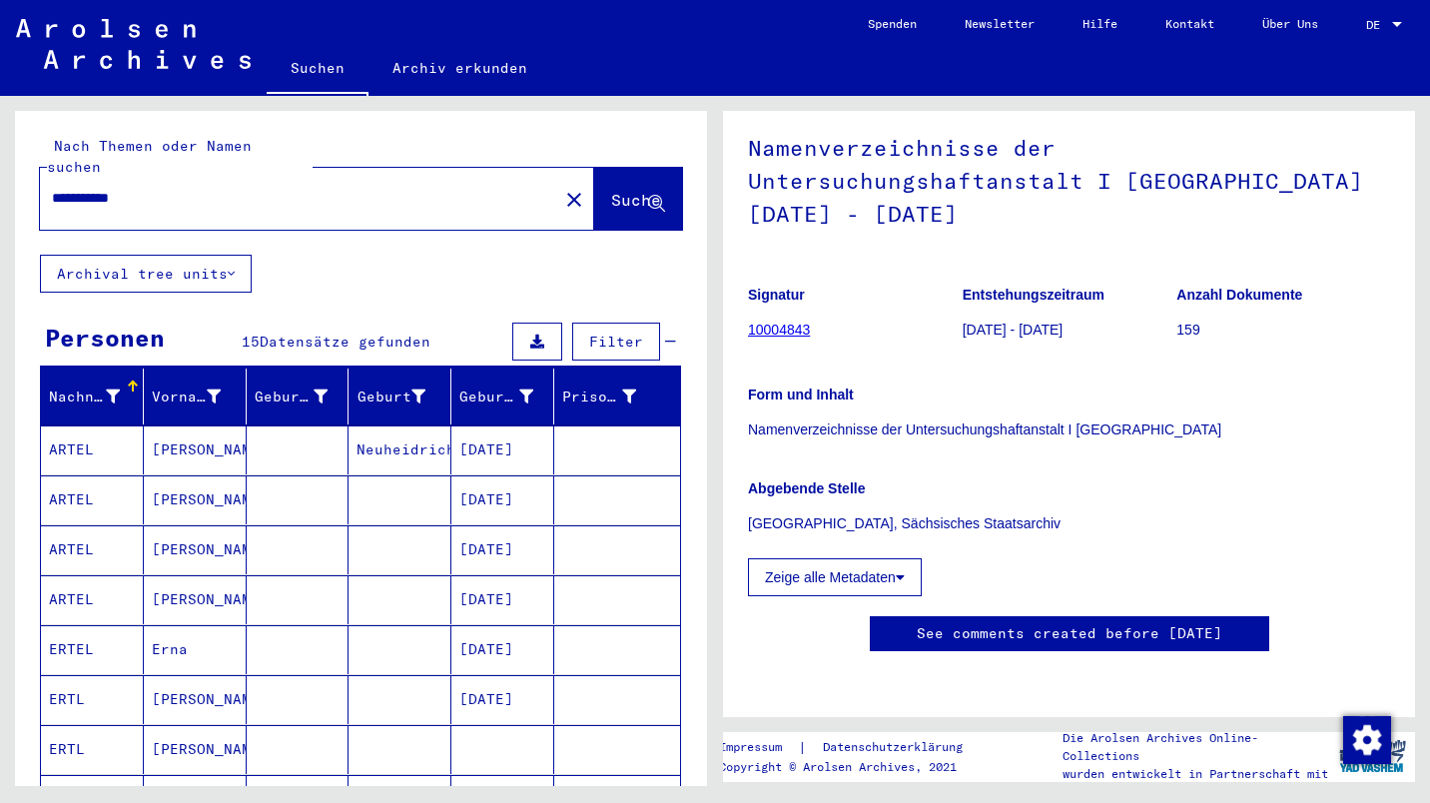
click at [314, 188] on input "**********" at bounding box center [299, 198] width 494 height 21
type input "**********"
click at [611, 190] on span "Suche" at bounding box center [636, 200] width 50 height 20
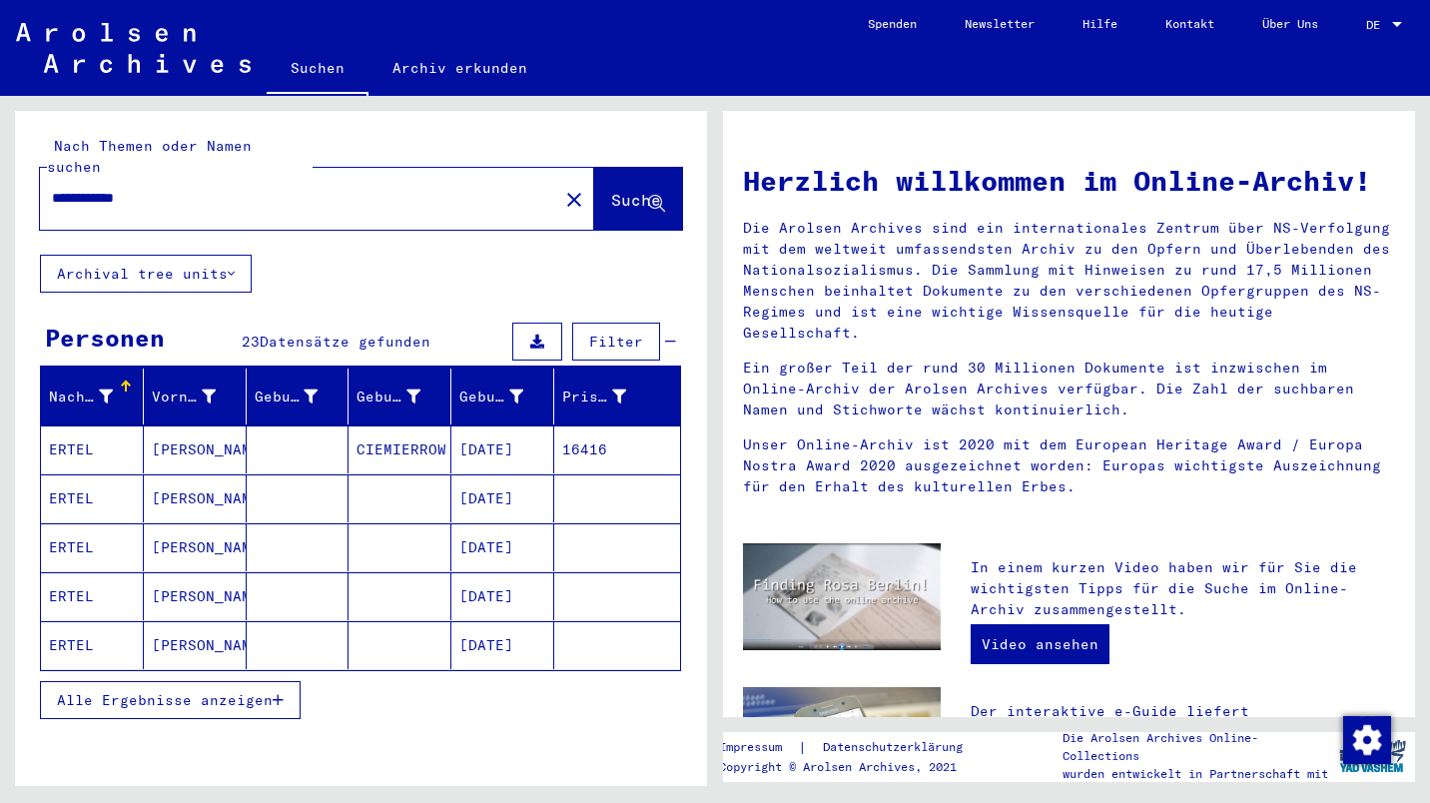
click at [186, 691] on span "Alle Ergebnisse anzeigen" at bounding box center [165, 700] width 216 height 18
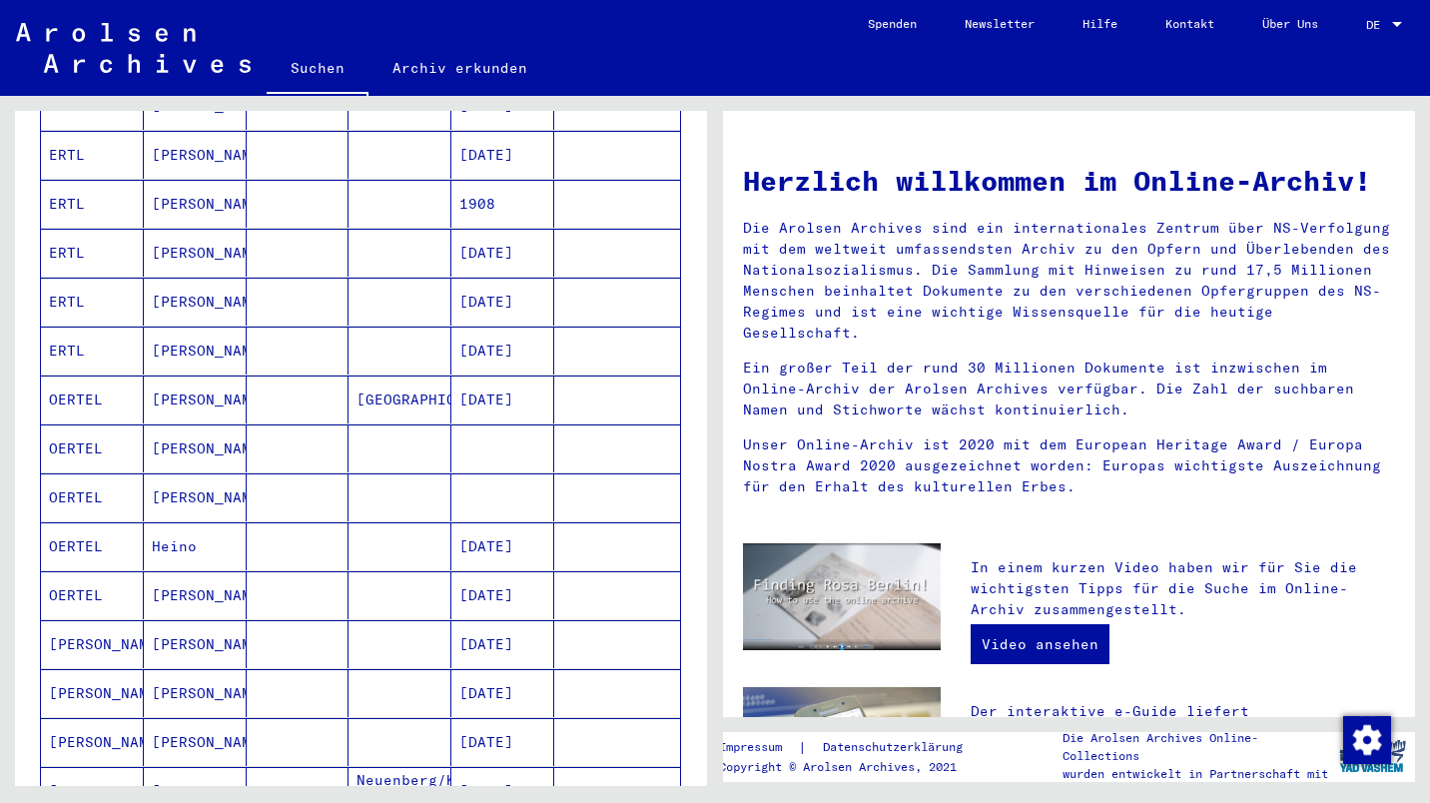
scroll to position [689, 0]
click at [98, 436] on mat-cell "OERTEL" at bounding box center [92, 445] width 103 height 48
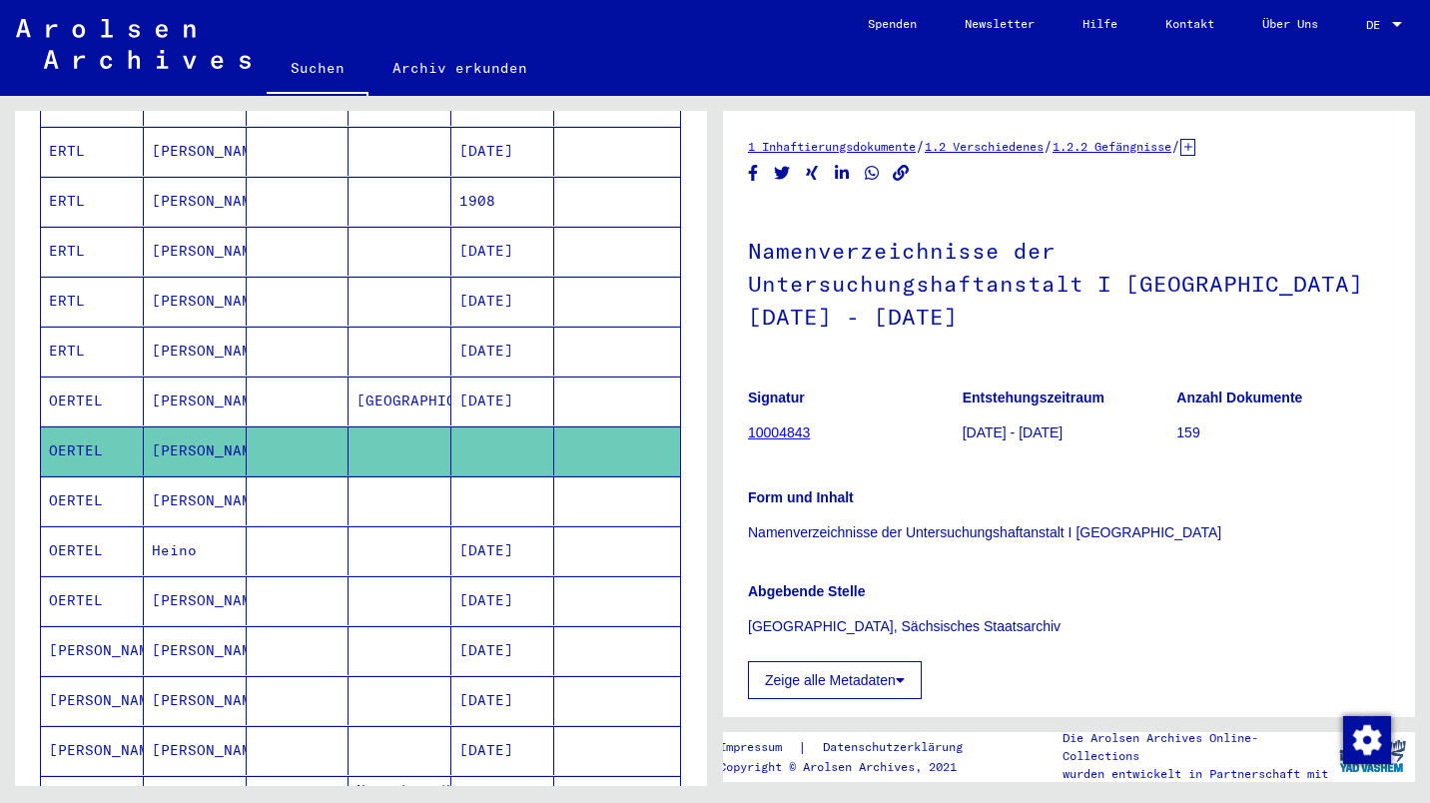
click at [905, 673] on icon at bounding box center [900, 680] width 9 height 14
click at [771, 424] on link "10004843" at bounding box center [779, 432] width 62 height 16
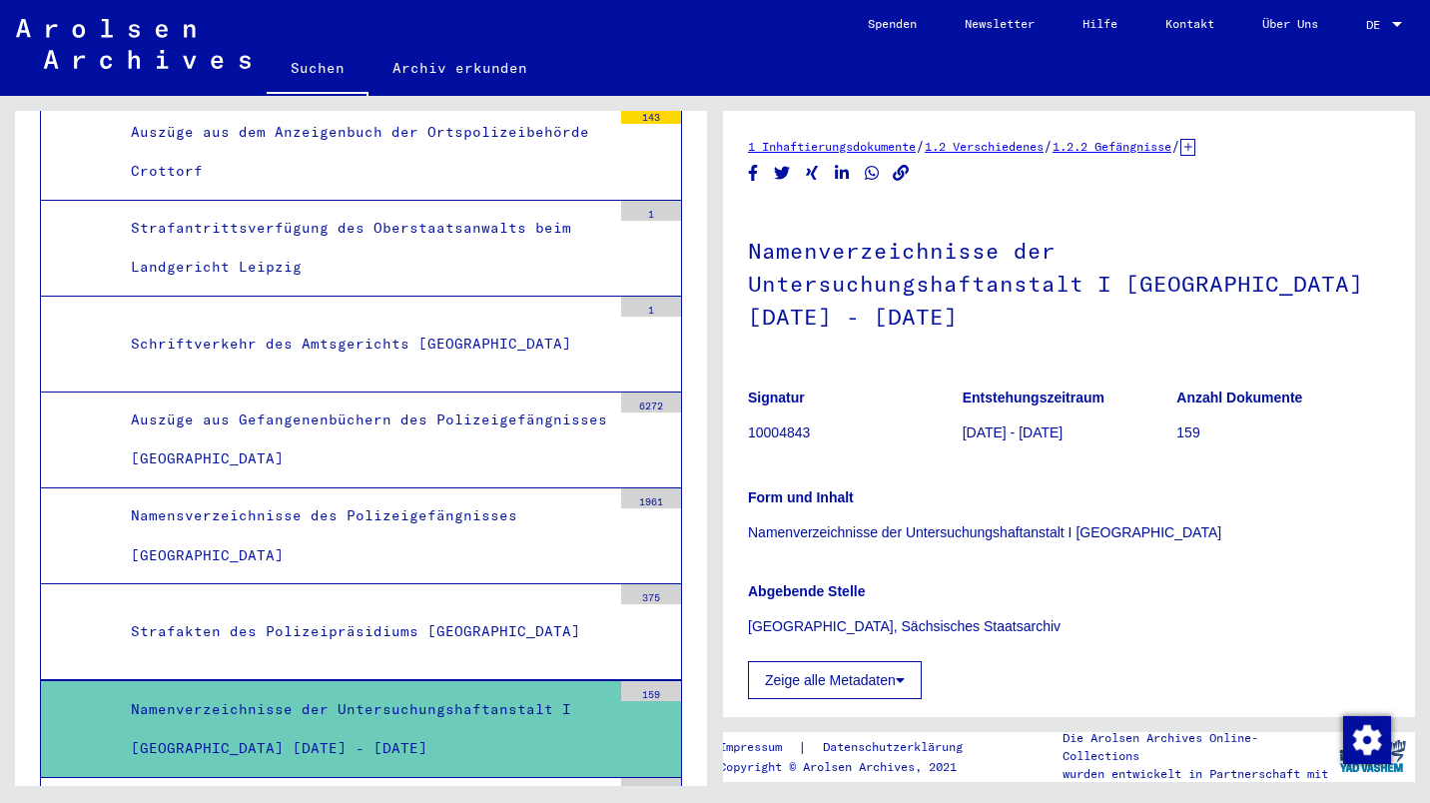
click at [900, 673] on icon at bounding box center [900, 680] width 9 height 14
click at [398, 690] on div "Namenverzeichnisse der Untersuchungshaftanstalt I [GEOGRAPHIC_DATA] [DATE] - [D…" at bounding box center [363, 729] width 495 height 78
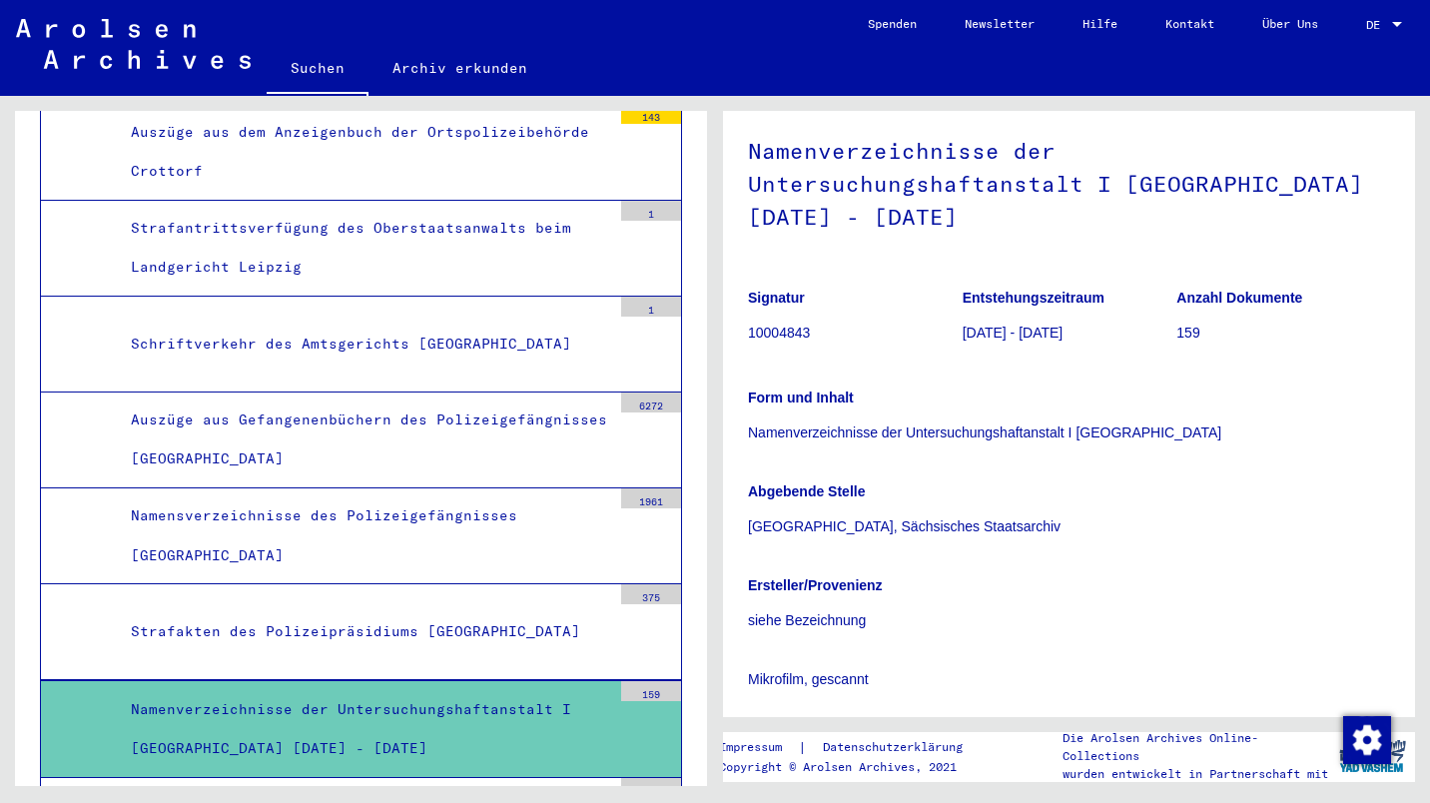
scroll to position [98, 0]
click at [454, 60] on link "Archiv erkunden" at bounding box center [459, 68] width 183 height 48
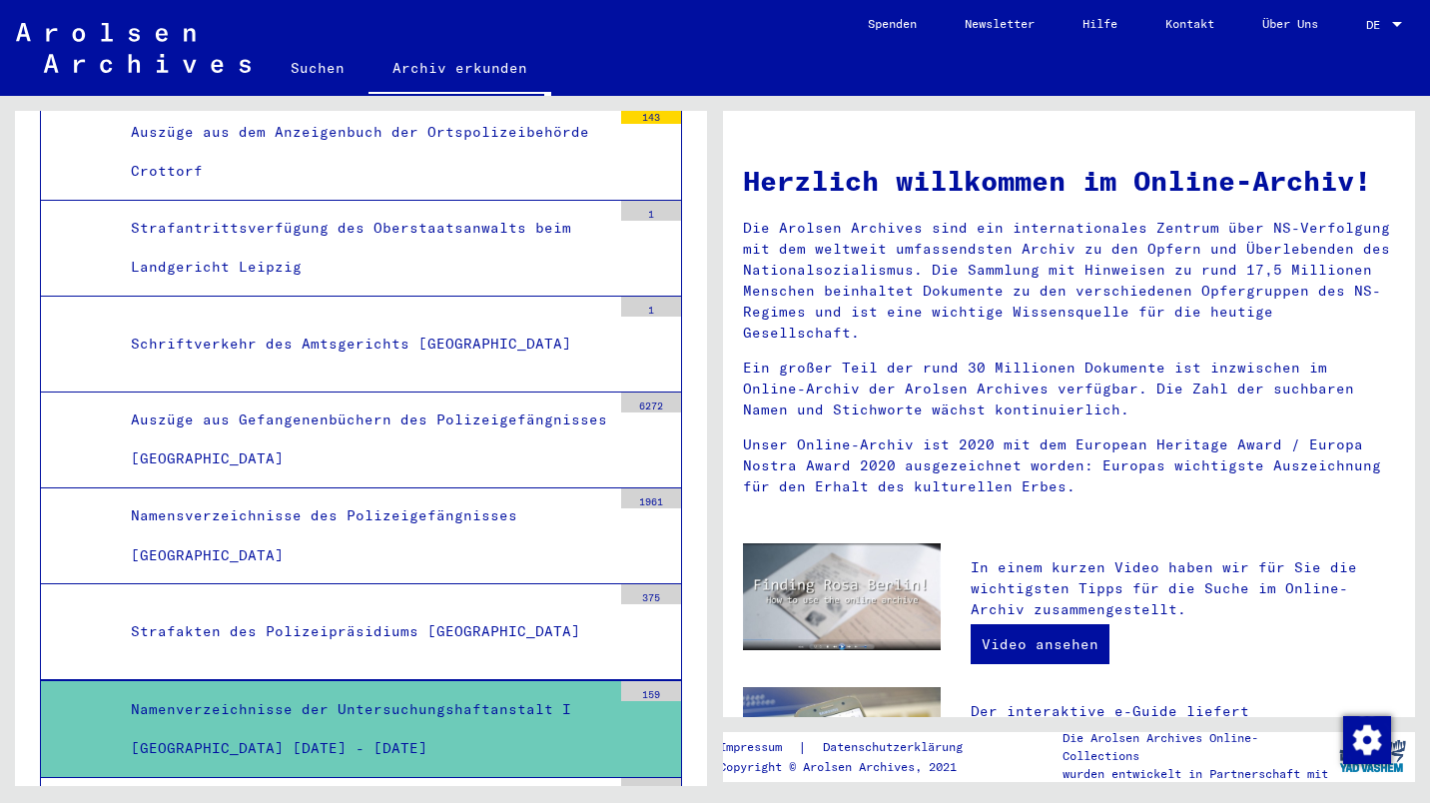
click at [305, 61] on link "Suchen" at bounding box center [318, 68] width 102 height 48
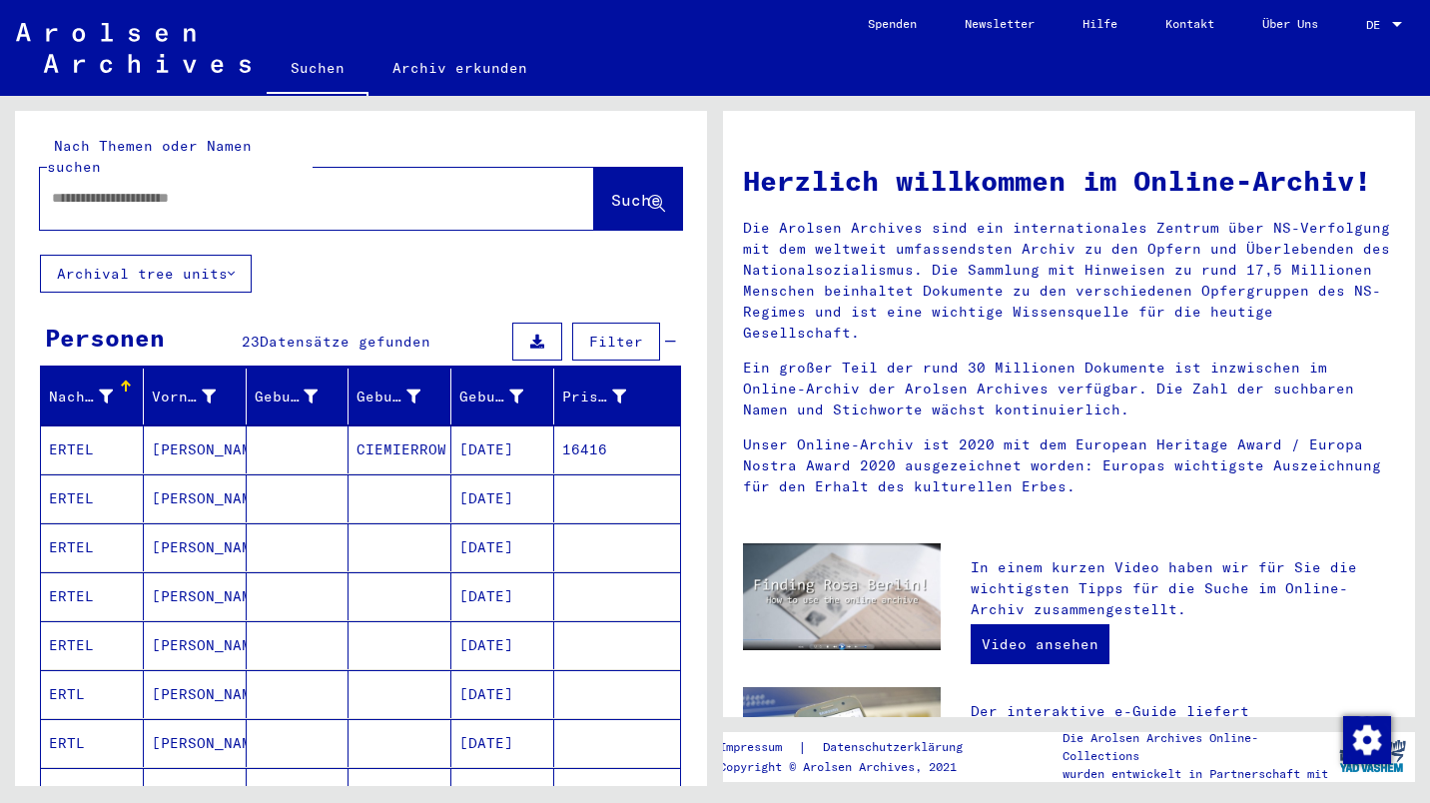
click at [242, 188] on input "text" at bounding box center [293, 198] width 482 height 21
click at [611, 190] on span "Suche" at bounding box center [636, 200] width 50 height 20
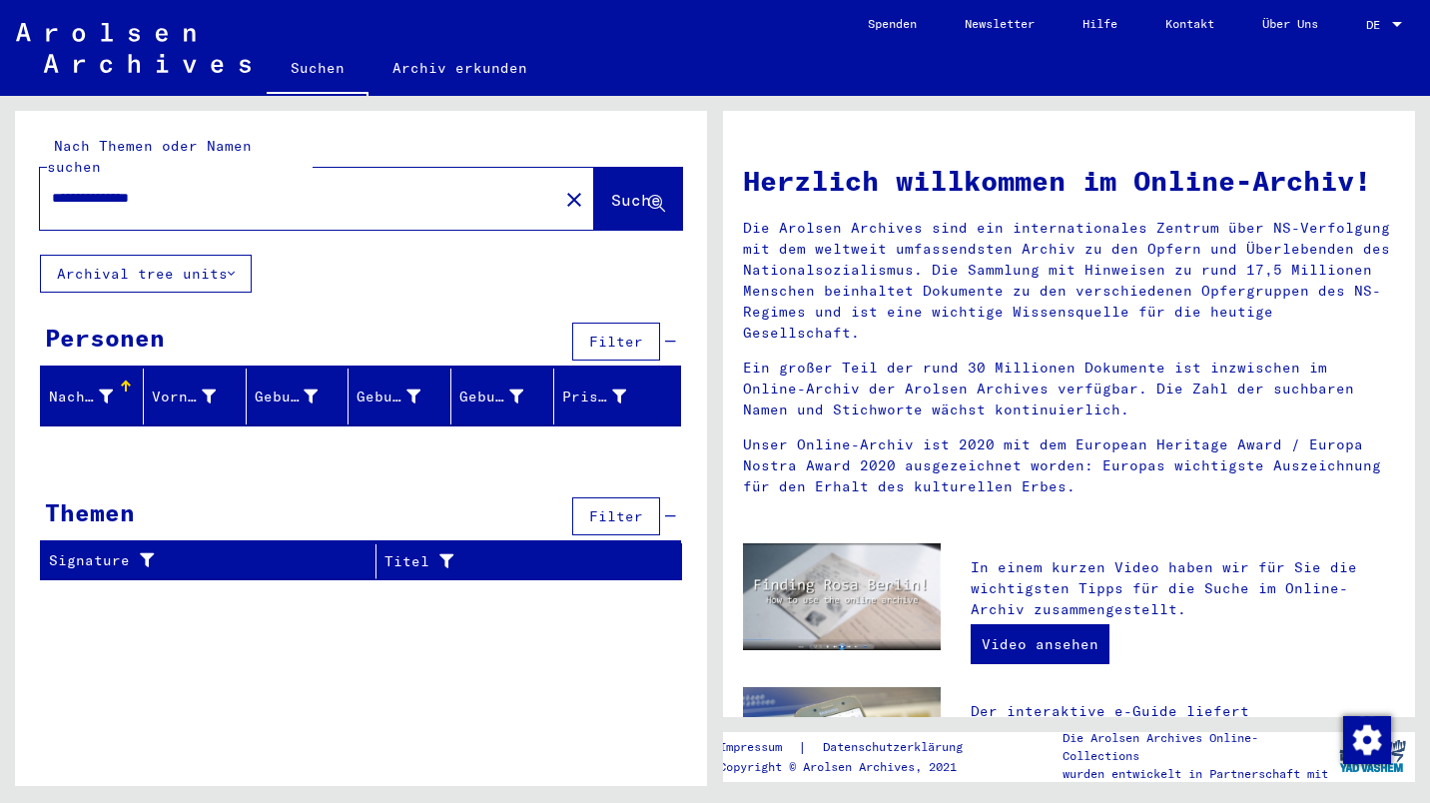
click at [339, 188] on input "**********" at bounding box center [293, 198] width 482 height 21
type input "*********"
click at [623, 168] on button "Suche" at bounding box center [638, 199] width 88 height 62
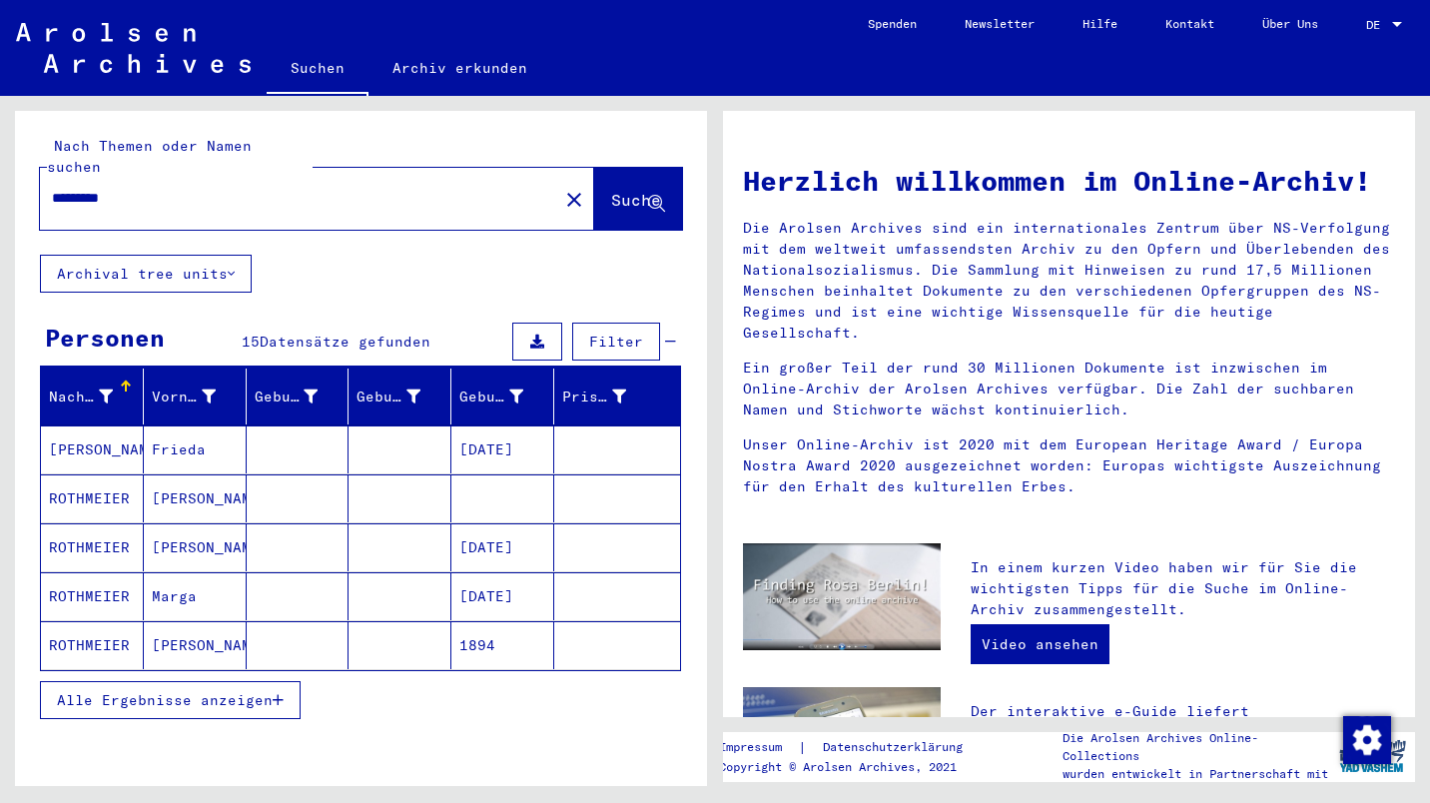
click at [241, 691] on span "Alle Ergebnisse anzeigen" at bounding box center [165, 700] width 216 height 18
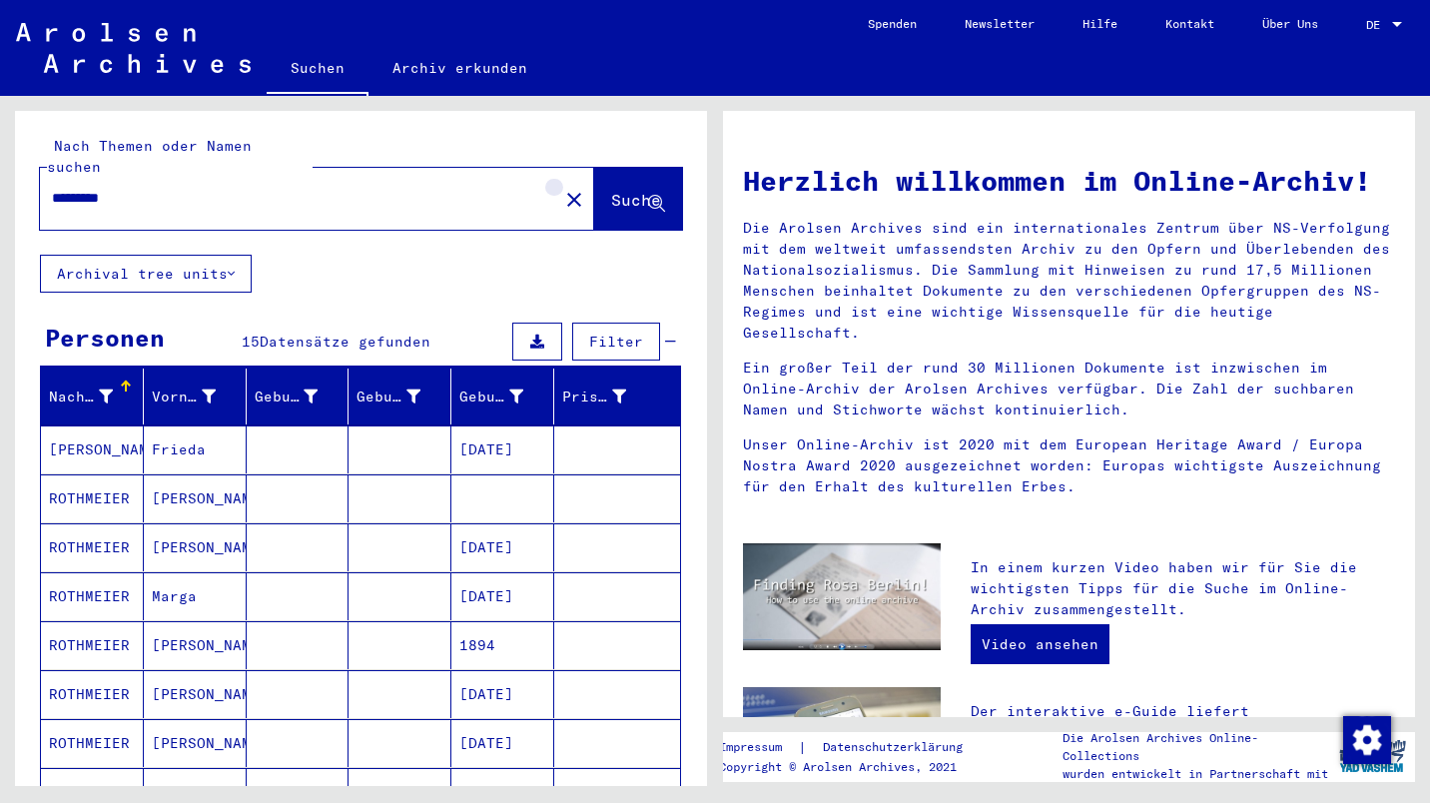
click at [562, 188] on mat-icon "close" at bounding box center [574, 200] width 24 height 24
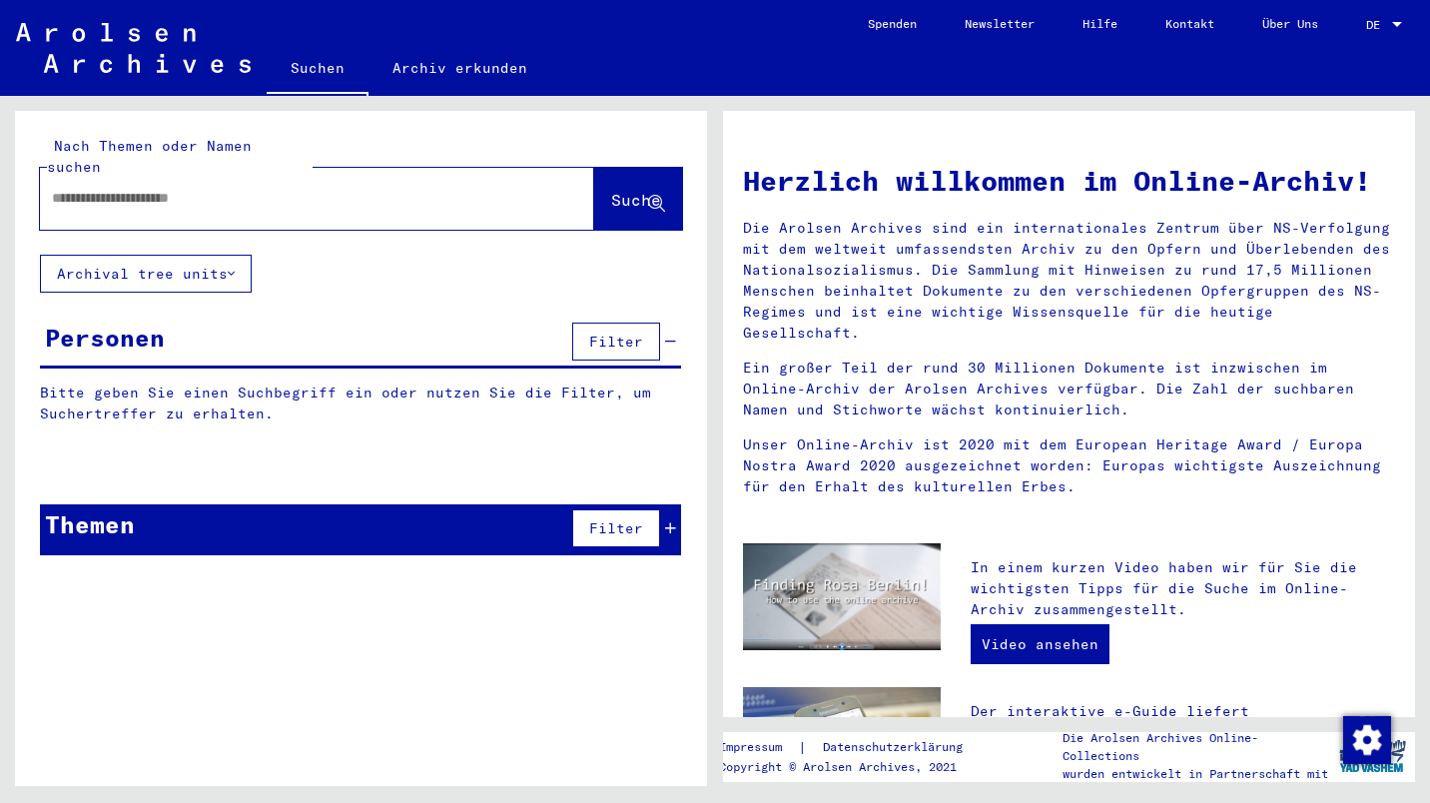
click at [298, 188] on input "text" at bounding box center [293, 198] width 482 height 21
type input "**********"
click at [618, 190] on span "Suche" at bounding box center [636, 200] width 50 height 20
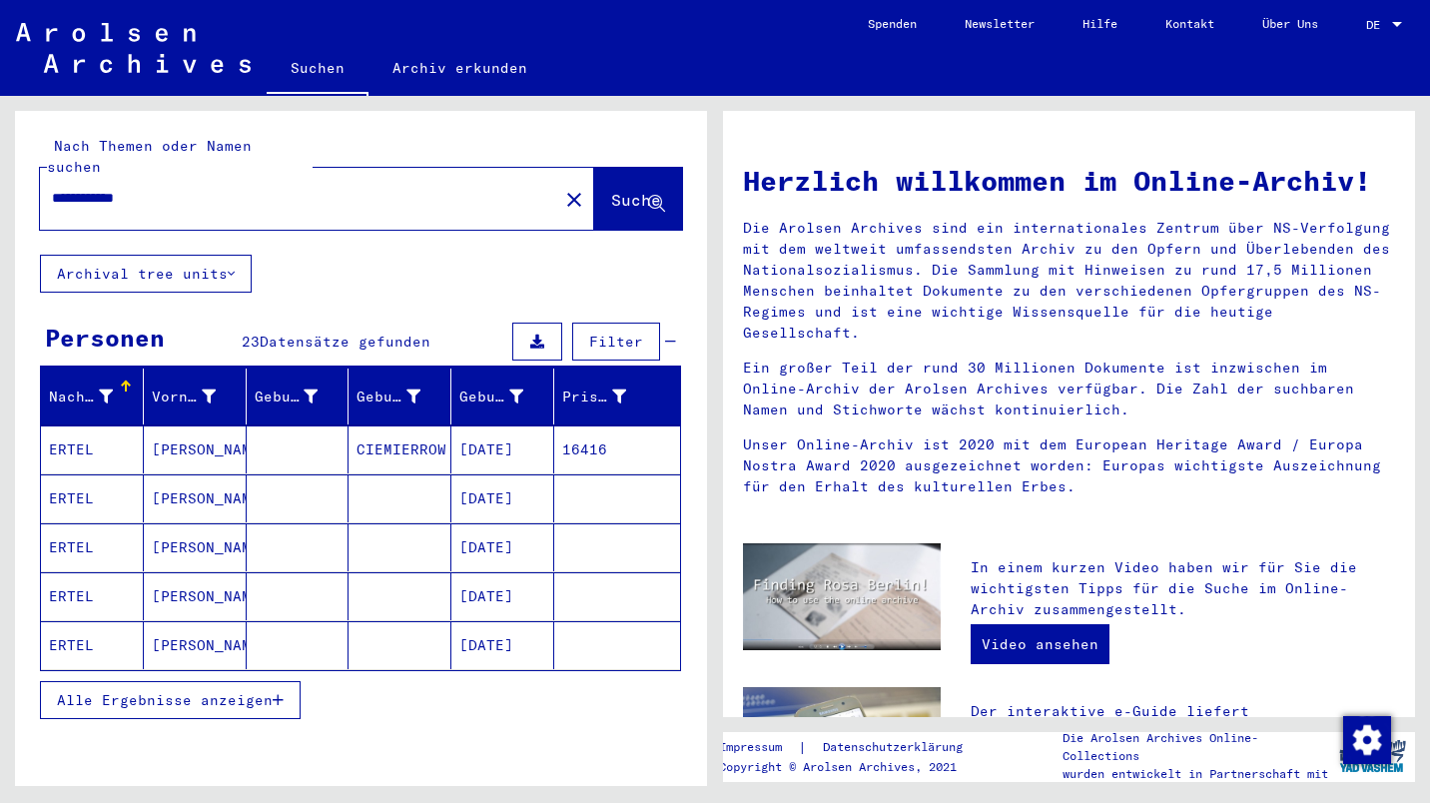
click at [185, 691] on span "Alle Ergebnisse anzeigen" at bounding box center [165, 700] width 216 height 18
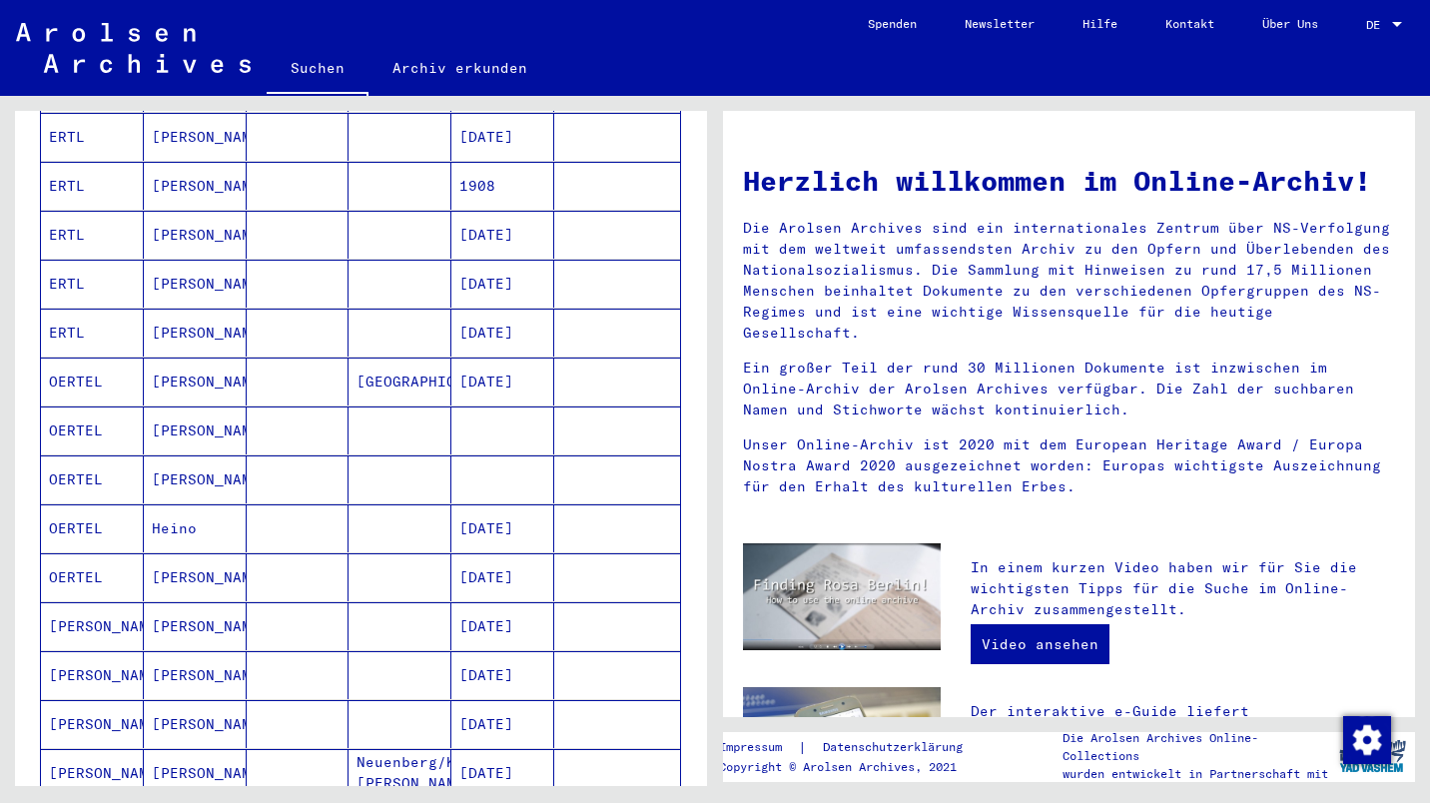
scroll to position [707, 0]
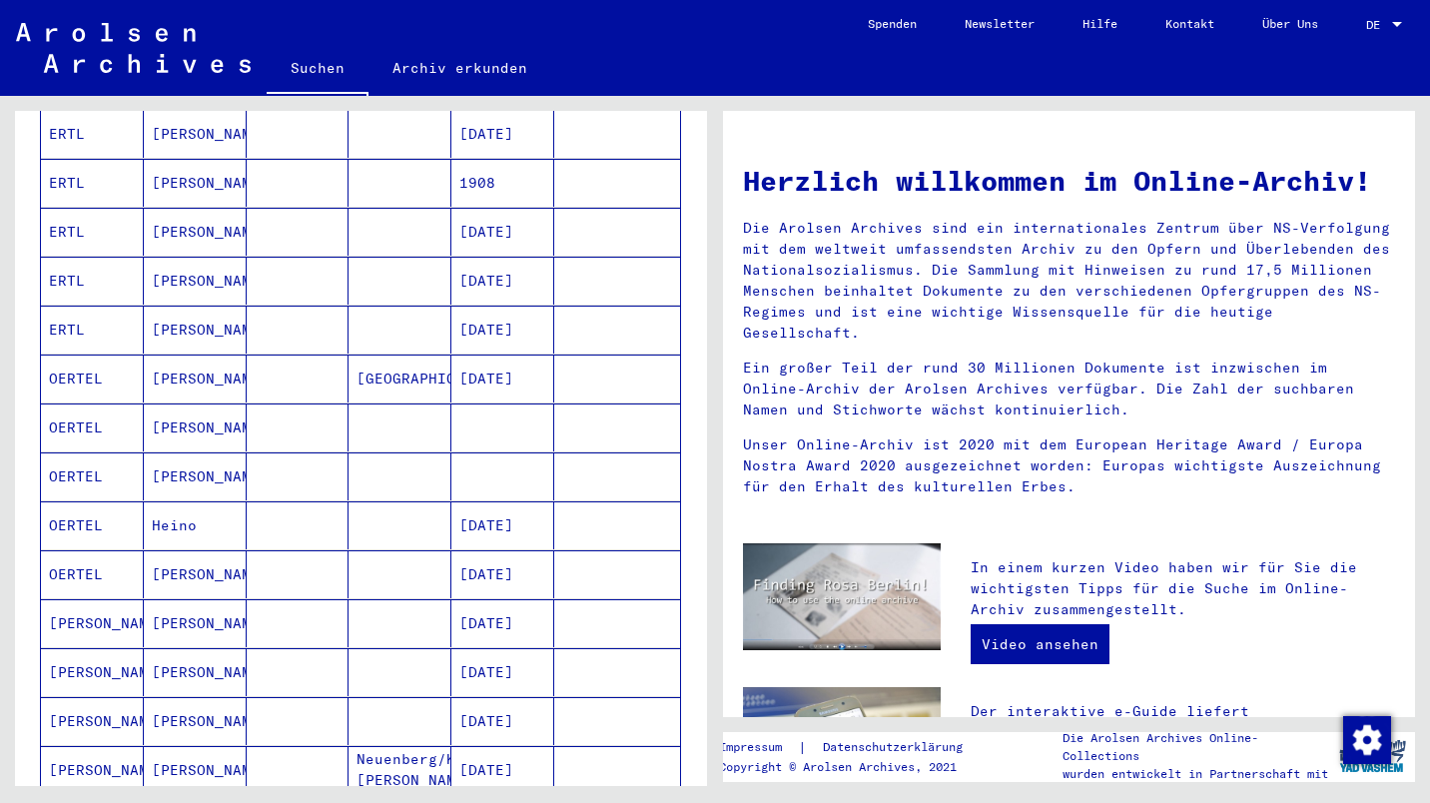
click at [189, 403] on mat-cell "[PERSON_NAME]" at bounding box center [195, 427] width 103 height 48
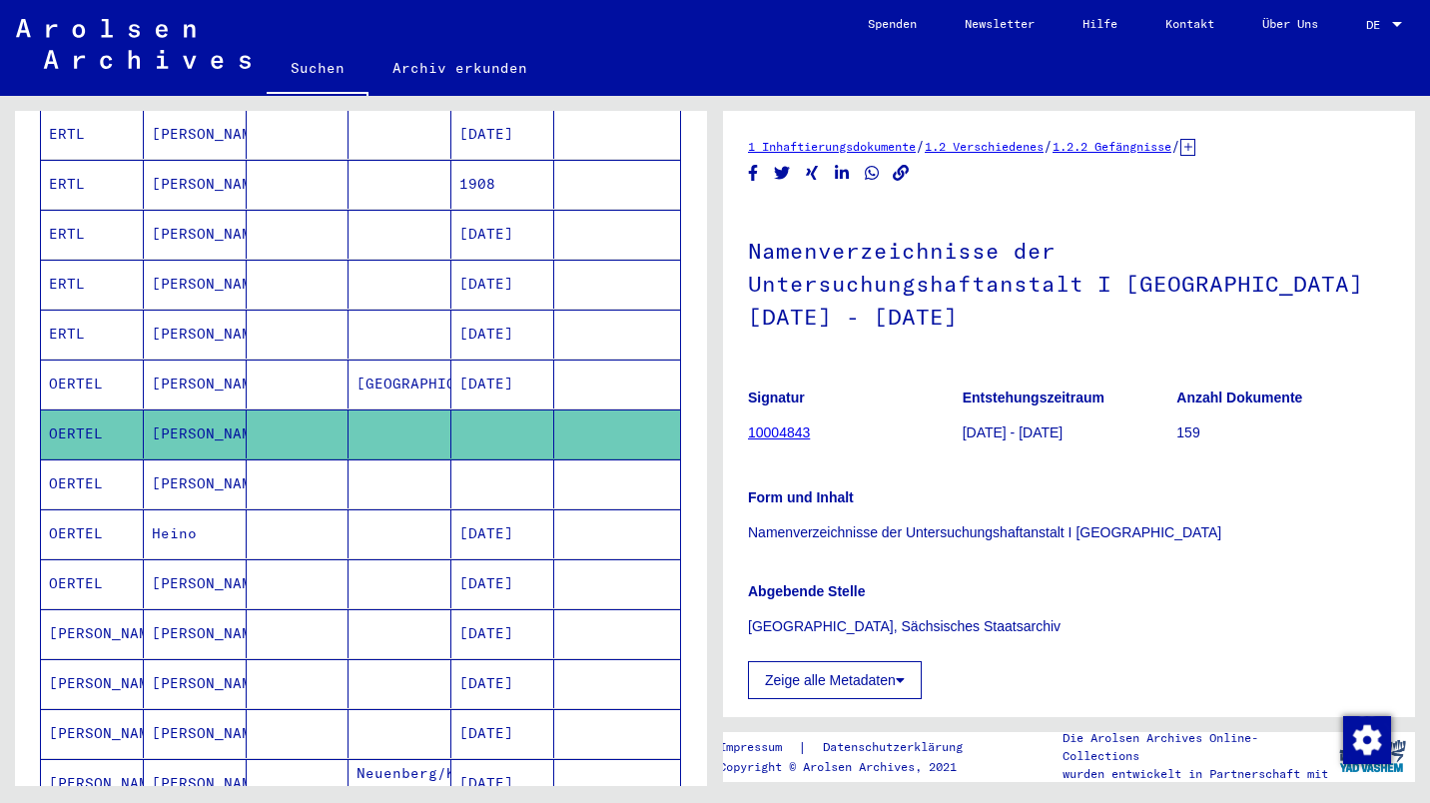
click at [1171, 147] on link "1.2.2 Gefängnisse" at bounding box center [1111, 146] width 119 height 15
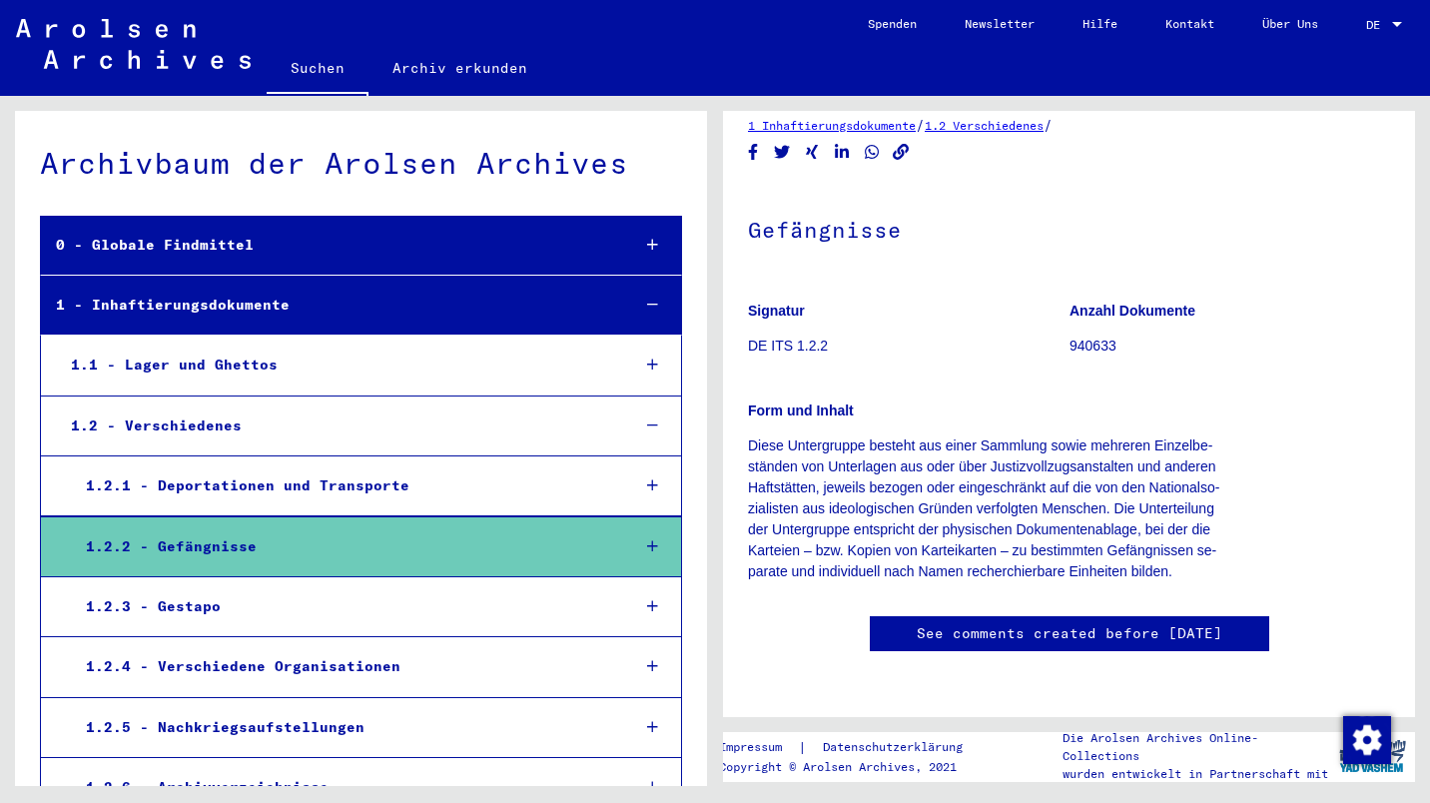
scroll to position [857, 0]
click at [390, 538] on div "1.2.2 - Gefängnisse" at bounding box center [342, 546] width 542 height 39
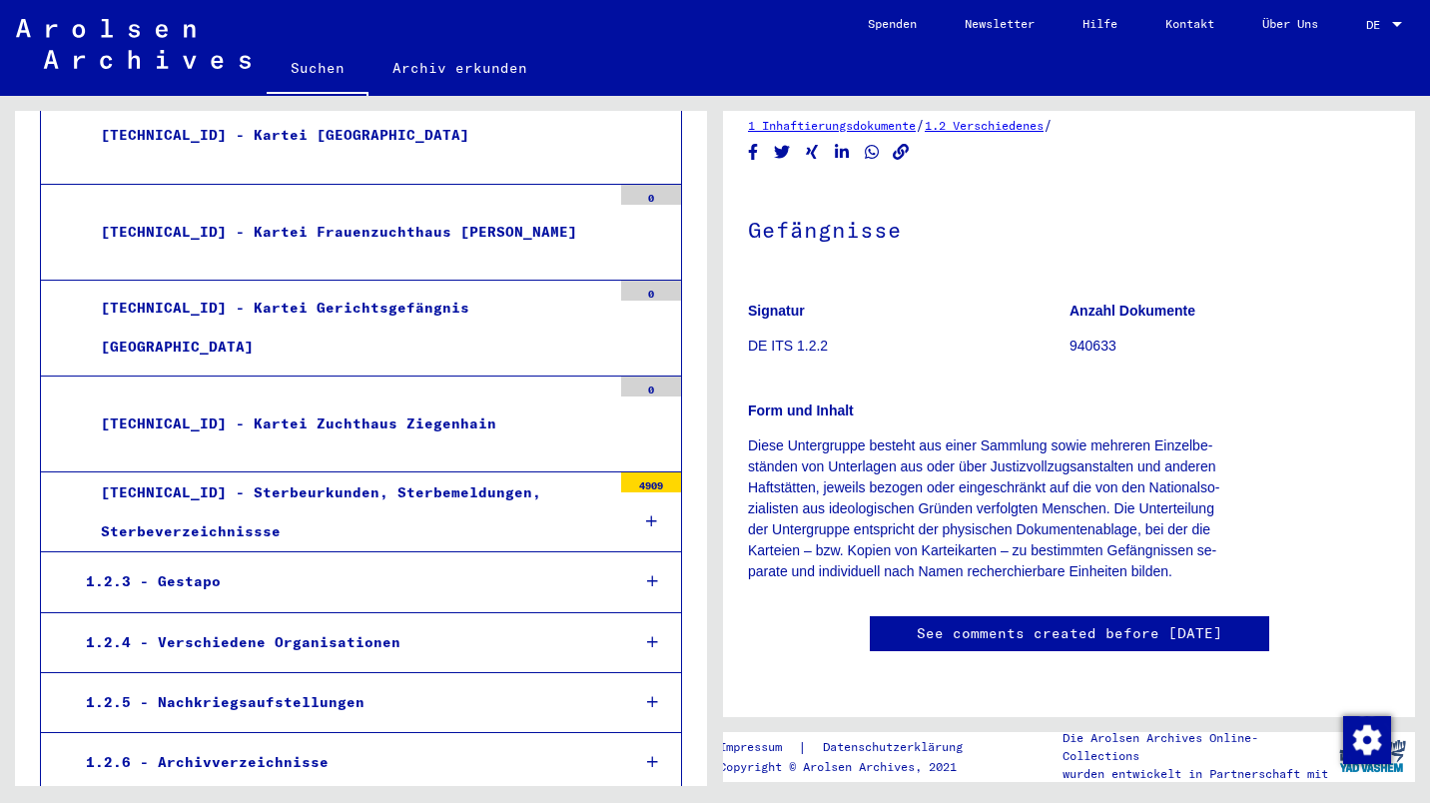
scroll to position [1103, 0]
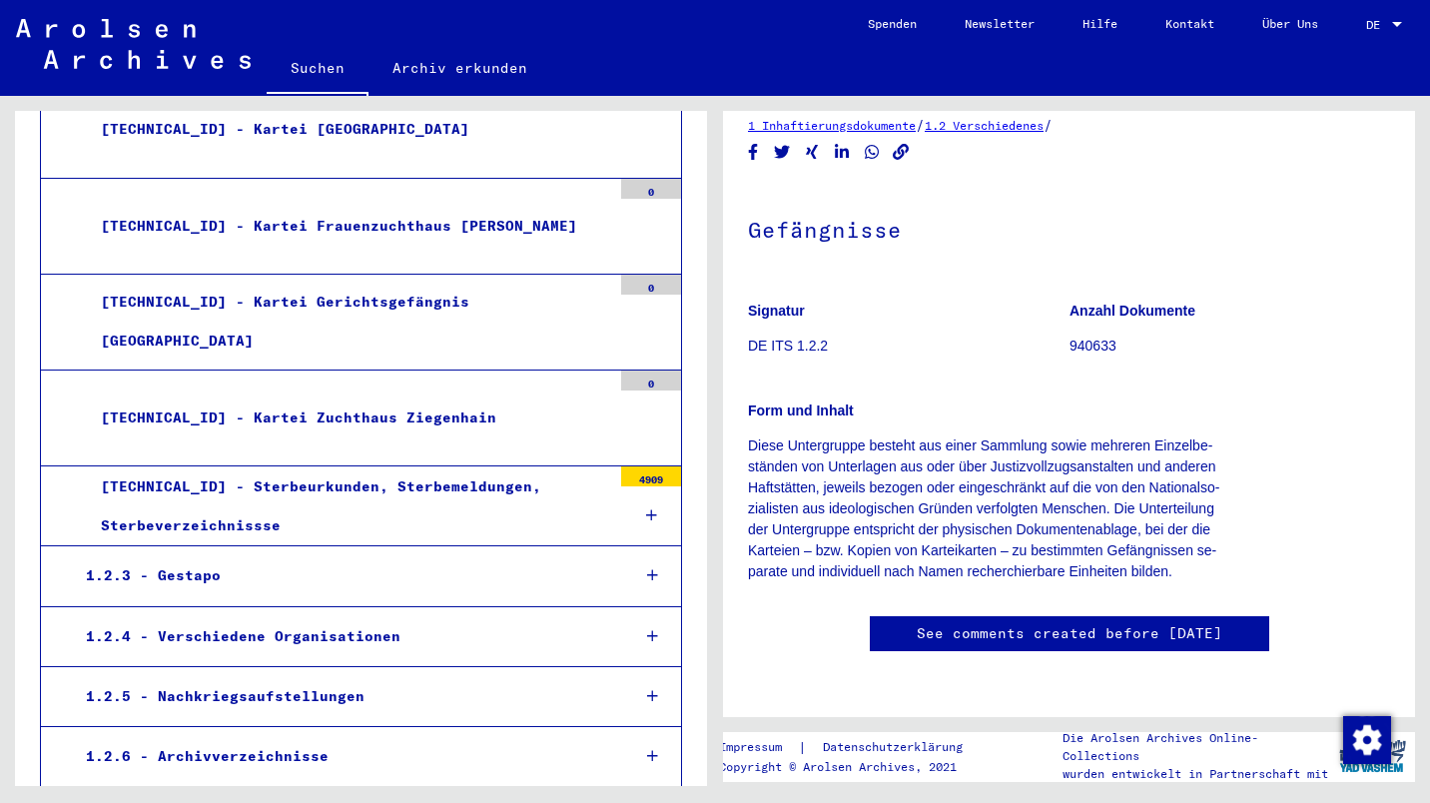
click at [393, 497] on div "[TECHNICAL_ID] - Sterbeurkunden, Sterbemeldungen, Sterbeverzeichnissse" at bounding box center [348, 506] width 525 height 78
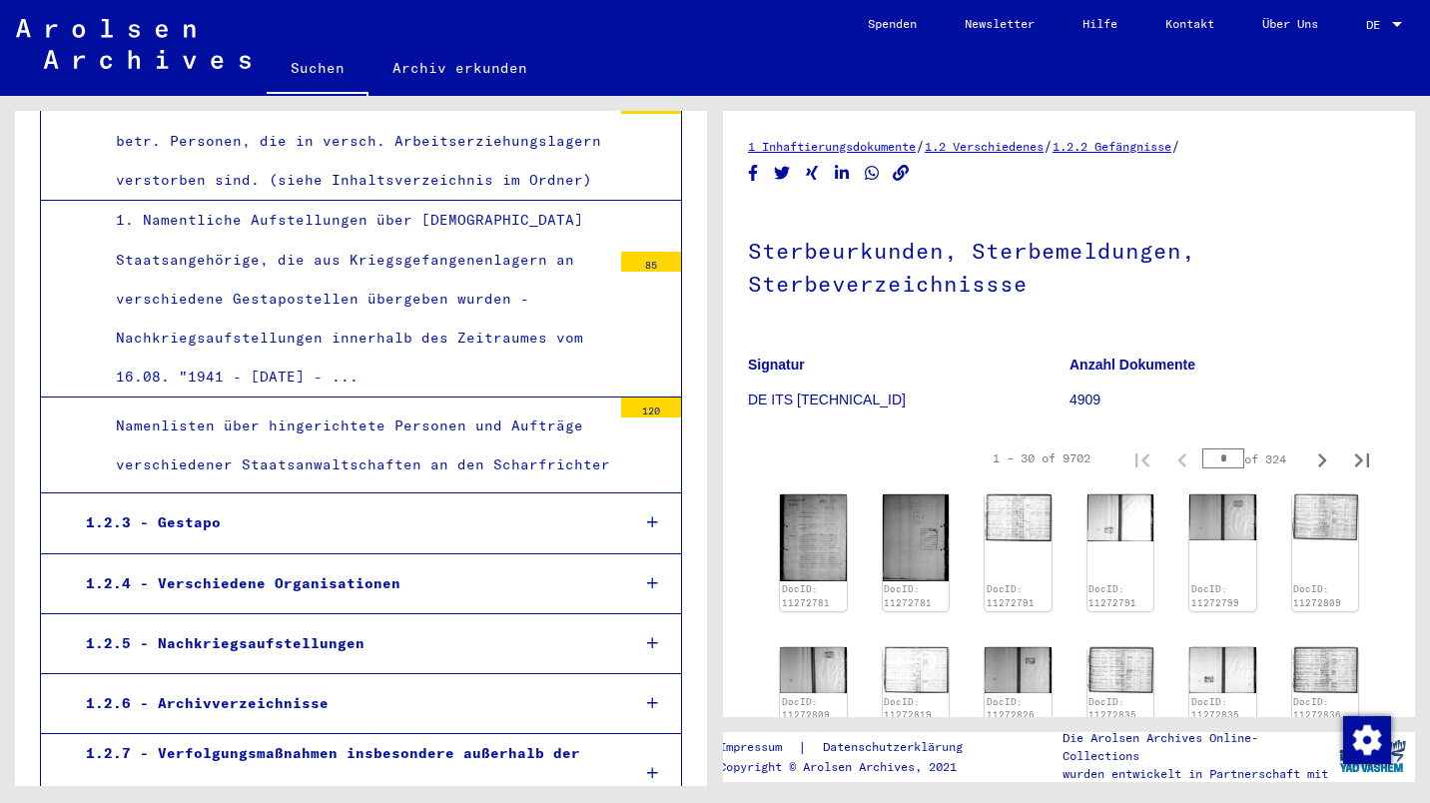
scroll to position [2336, 0]
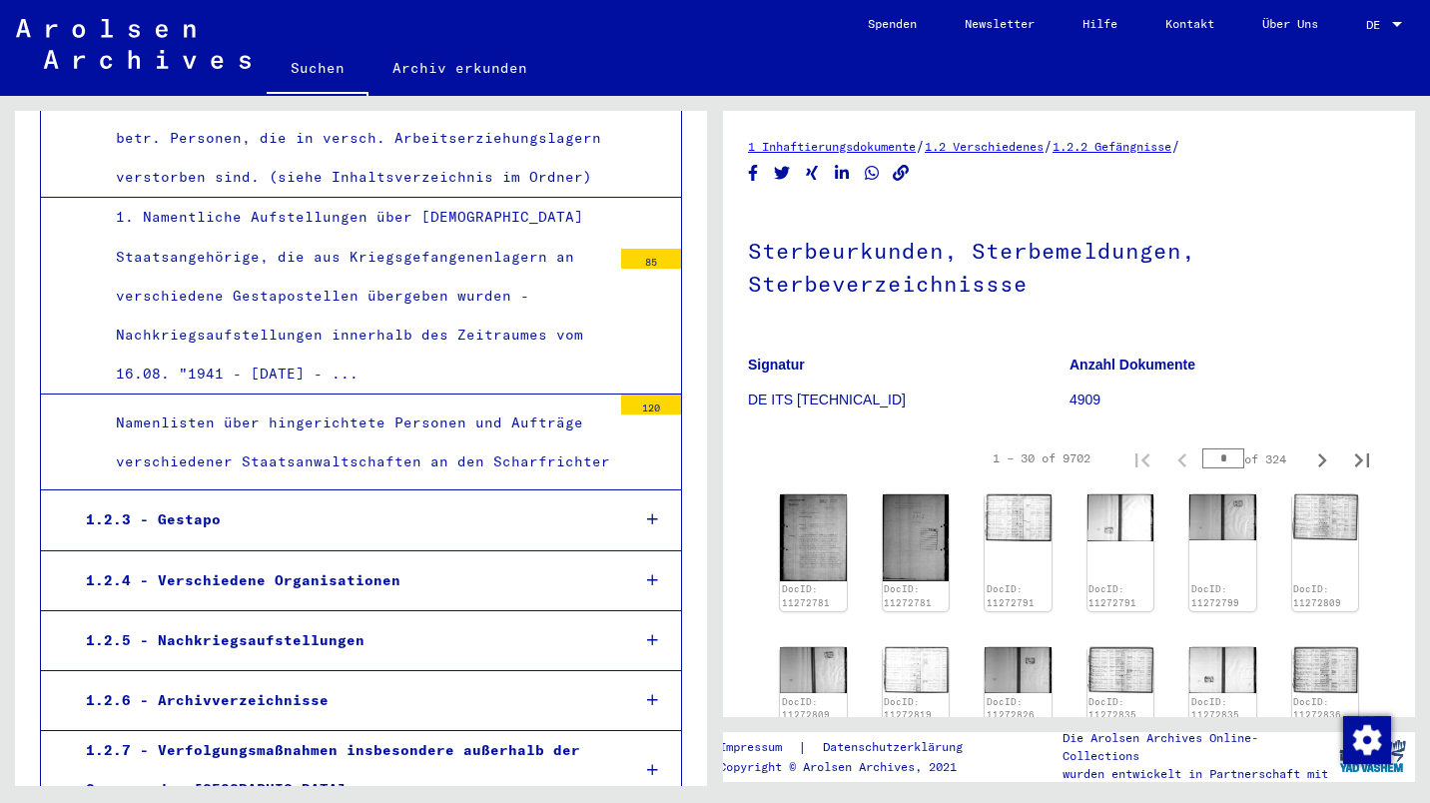
click at [494, 403] on div "Namenlisten über hingerichtete Personen und Aufträge verschiedener Staatsanwalt…" at bounding box center [356, 442] width 510 height 78
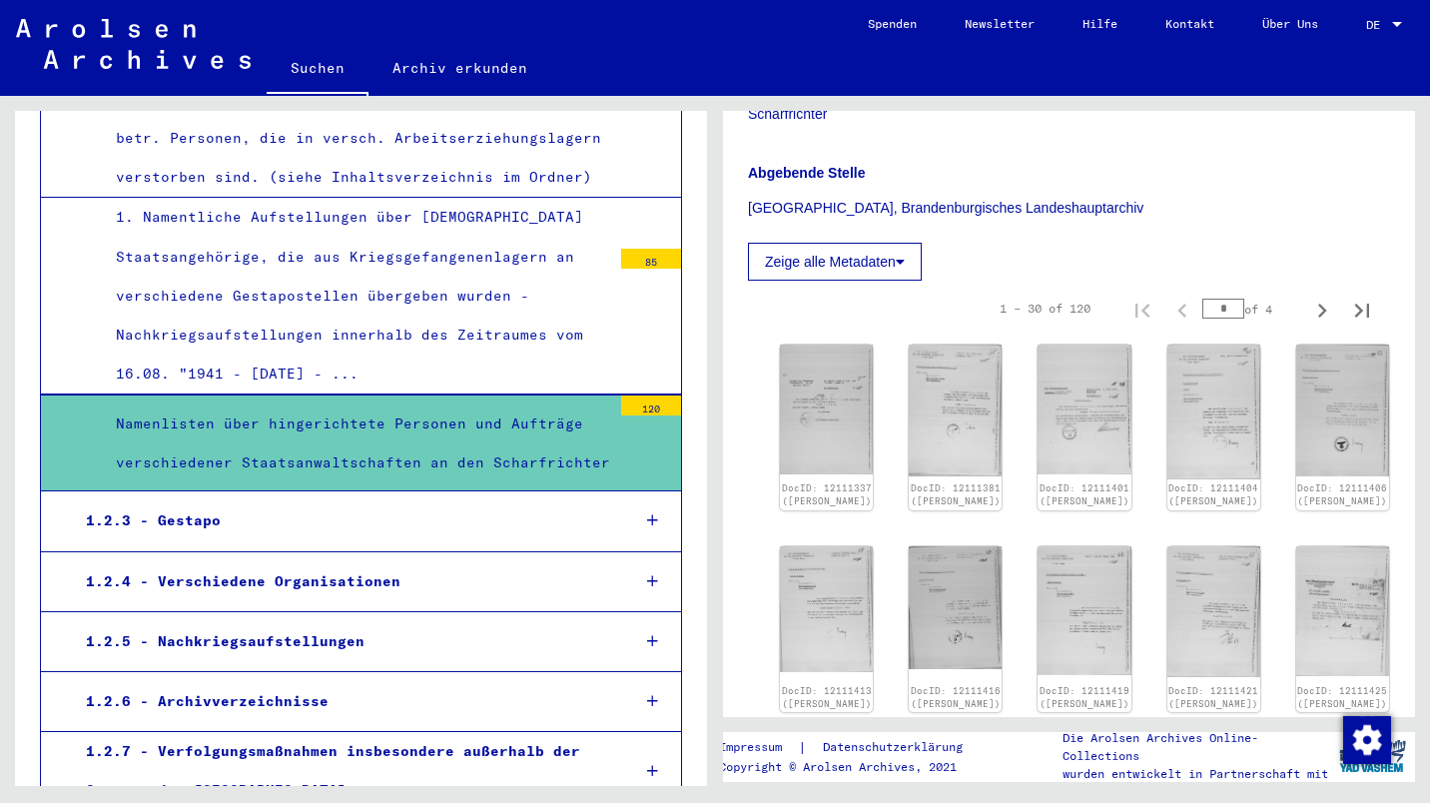
scroll to position [441, 0]
click at [807, 385] on img at bounding box center [827, 406] width 98 height 136
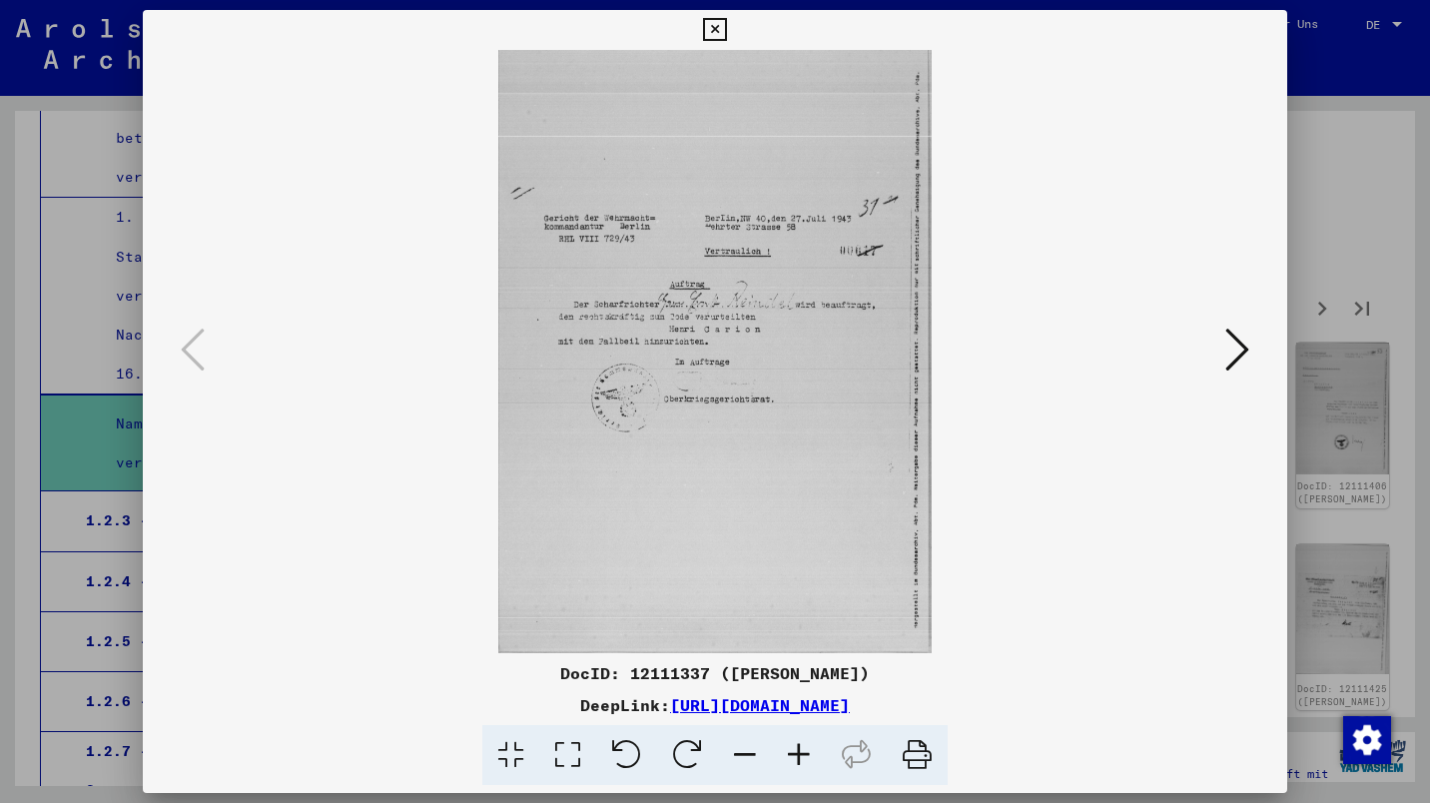
click at [1230, 357] on icon at bounding box center [1237, 350] width 24 height 48
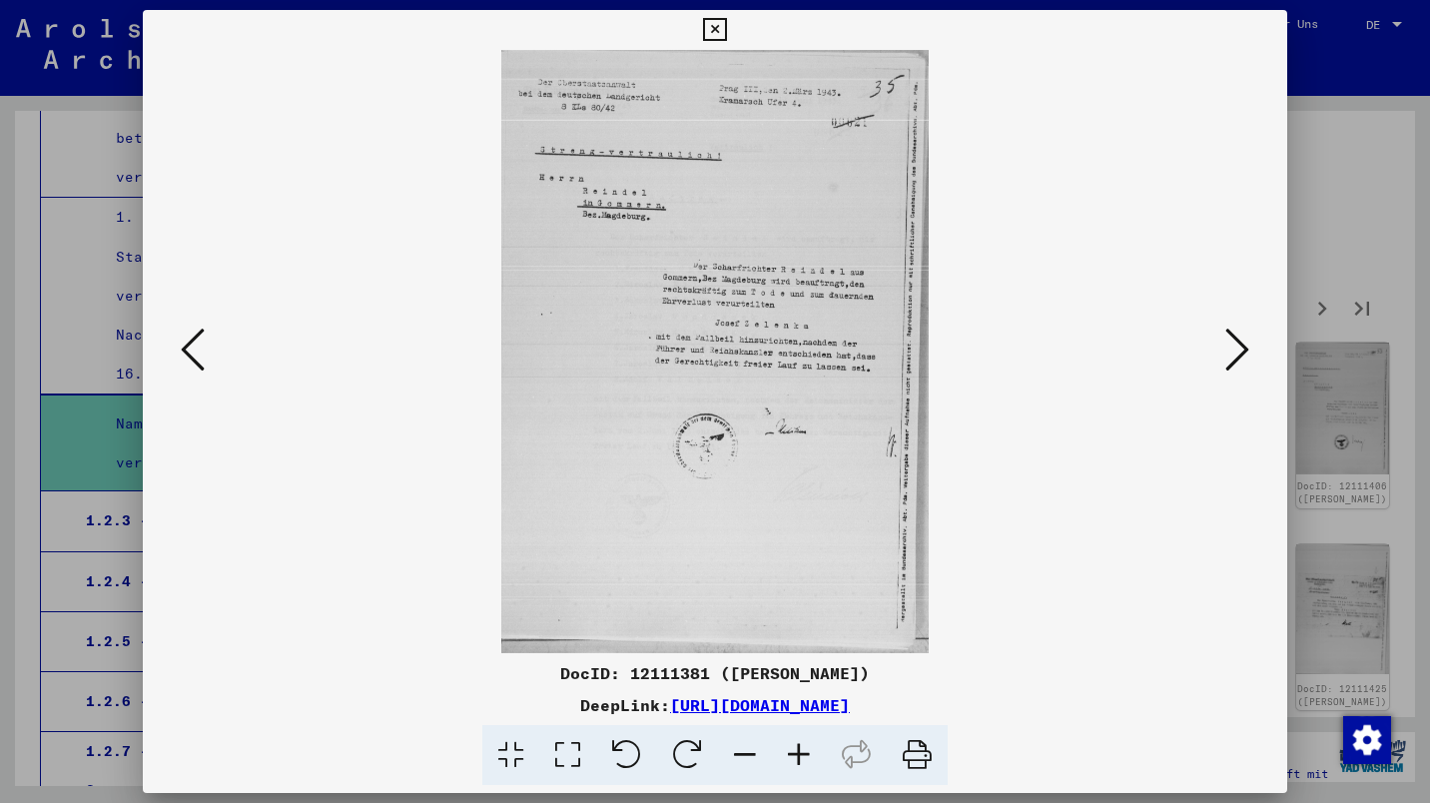
click at [1230, 356] on icon at bounding box center [1237, 350] width 24 height 48
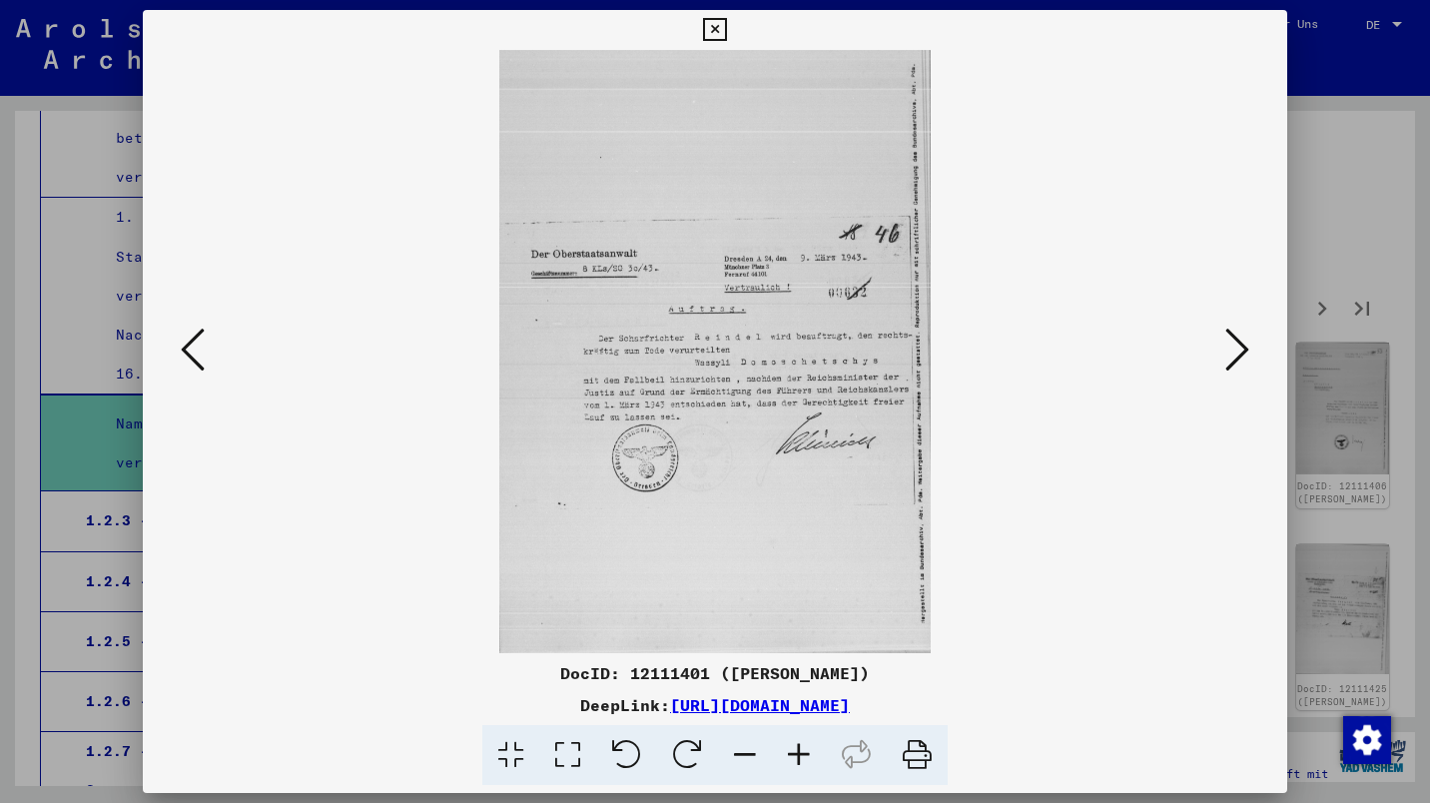
click at [1231, 353] on icon at bounding box center [1237, 350] width 24 height 48
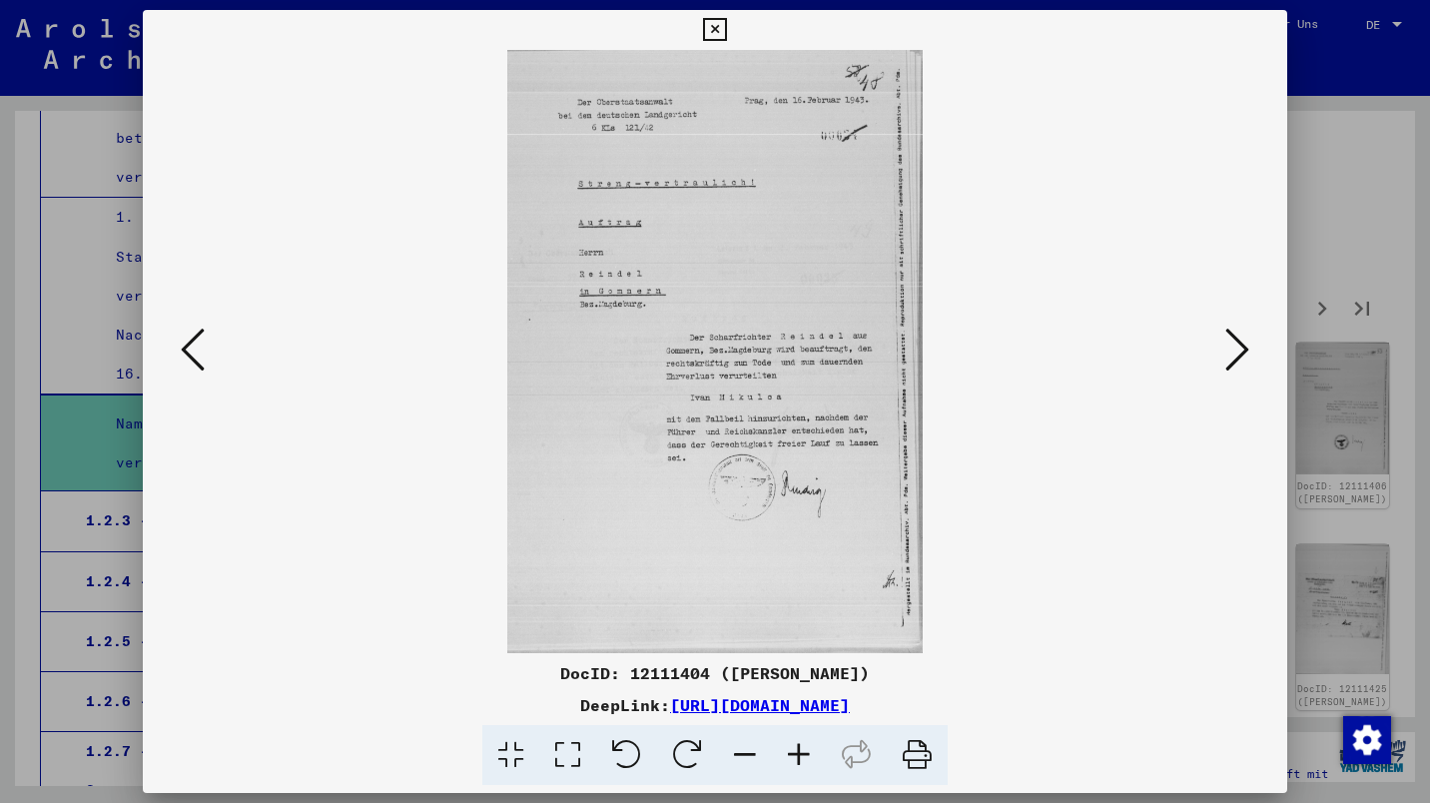
click at [1229, 354] on icon at bounding box center [1237, 350] width 24 height 48
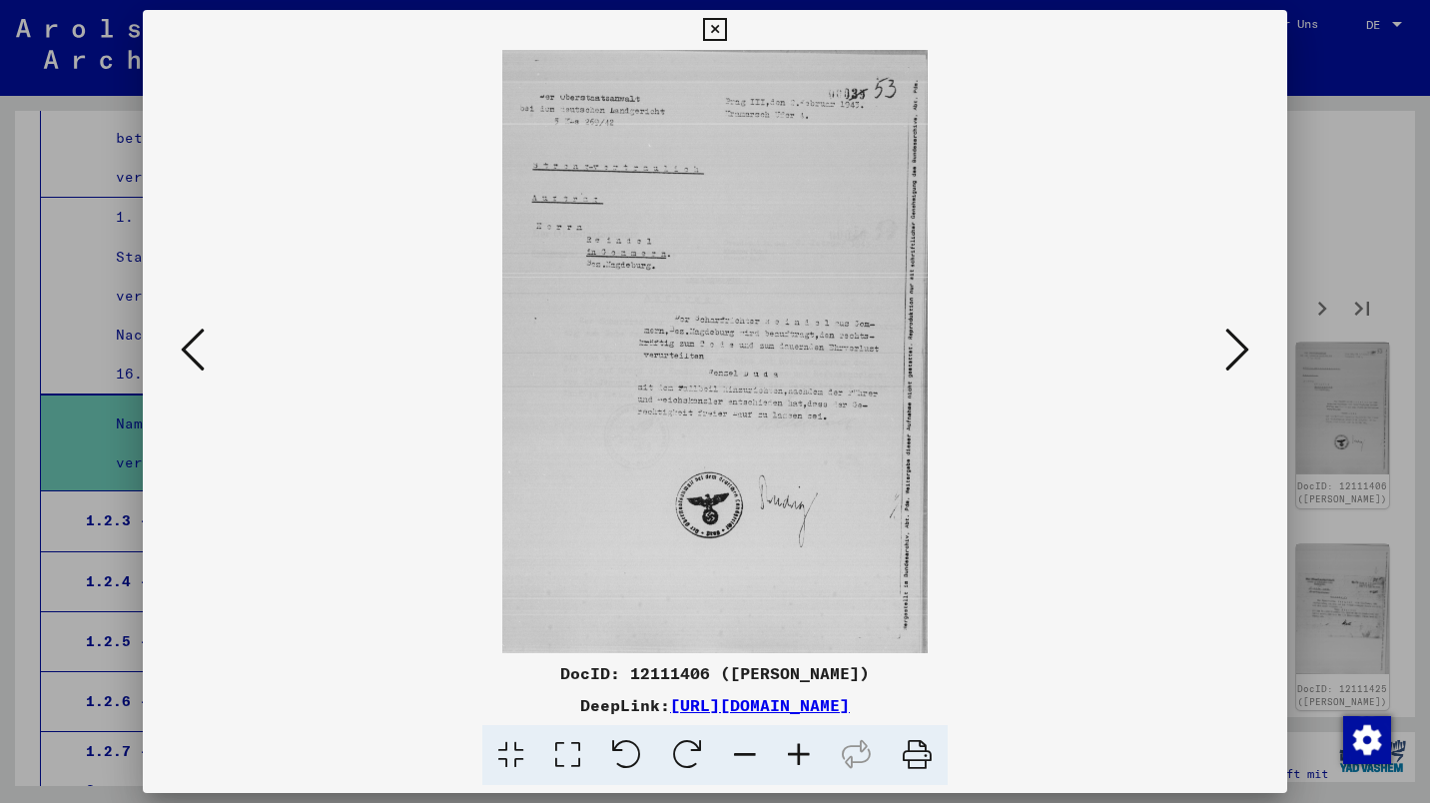
click at [1224, 353] on button at bounding box center [1237, 351] width 36 height 57
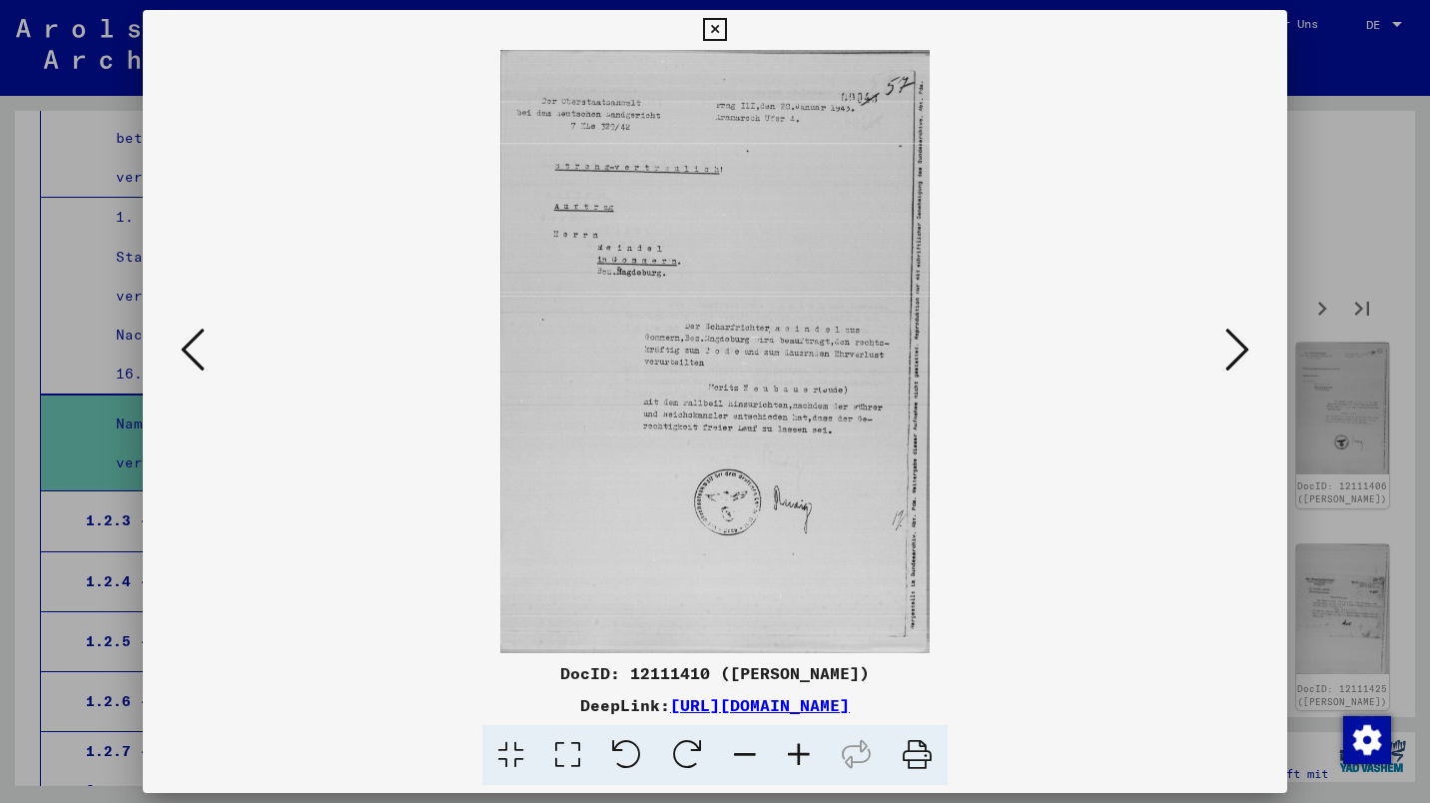
click at [1225, 361] on icon at bounding box center [1237, 350] width 24 height 48
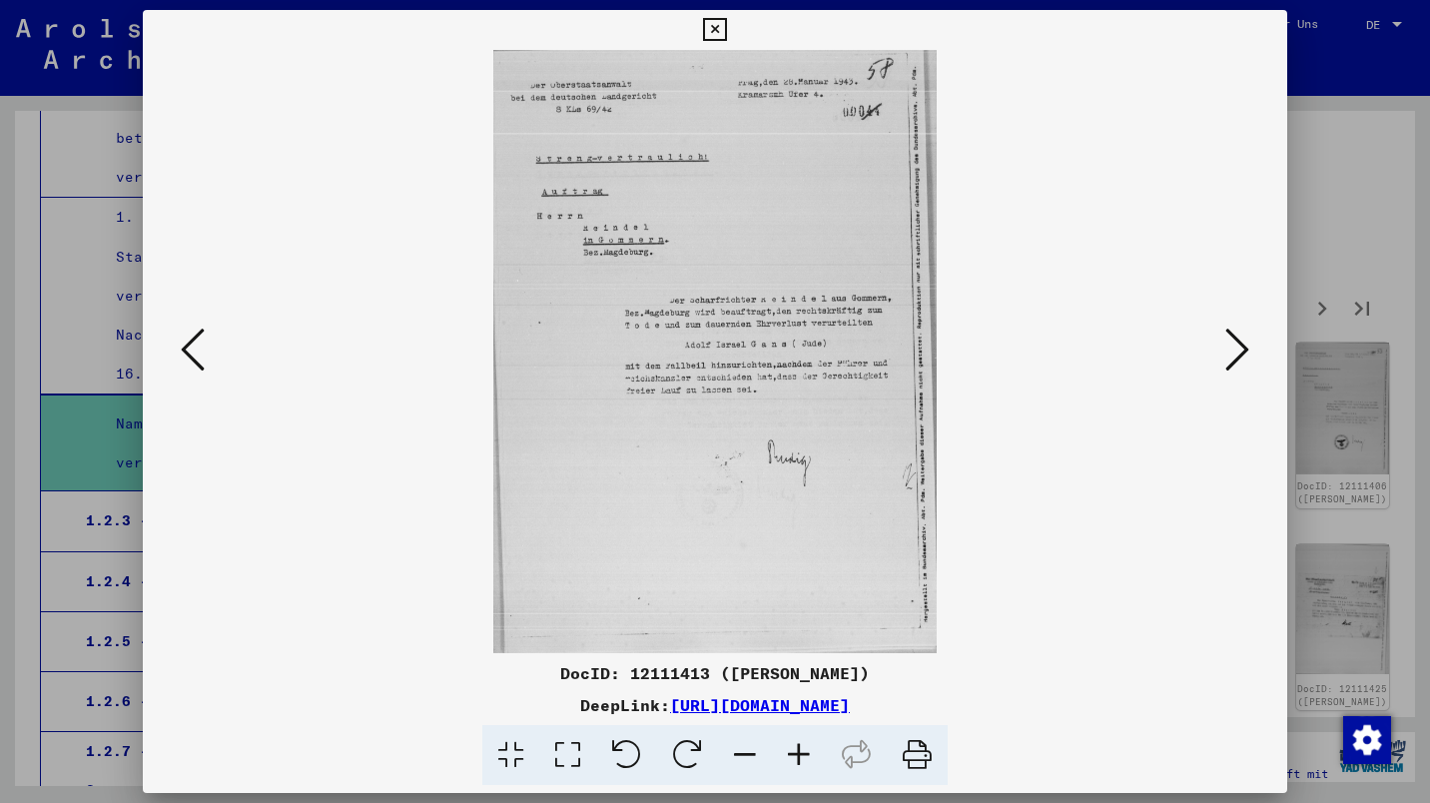
click at [1229, 360] on icon at bounding box center [1237, 350] width 24 height 48
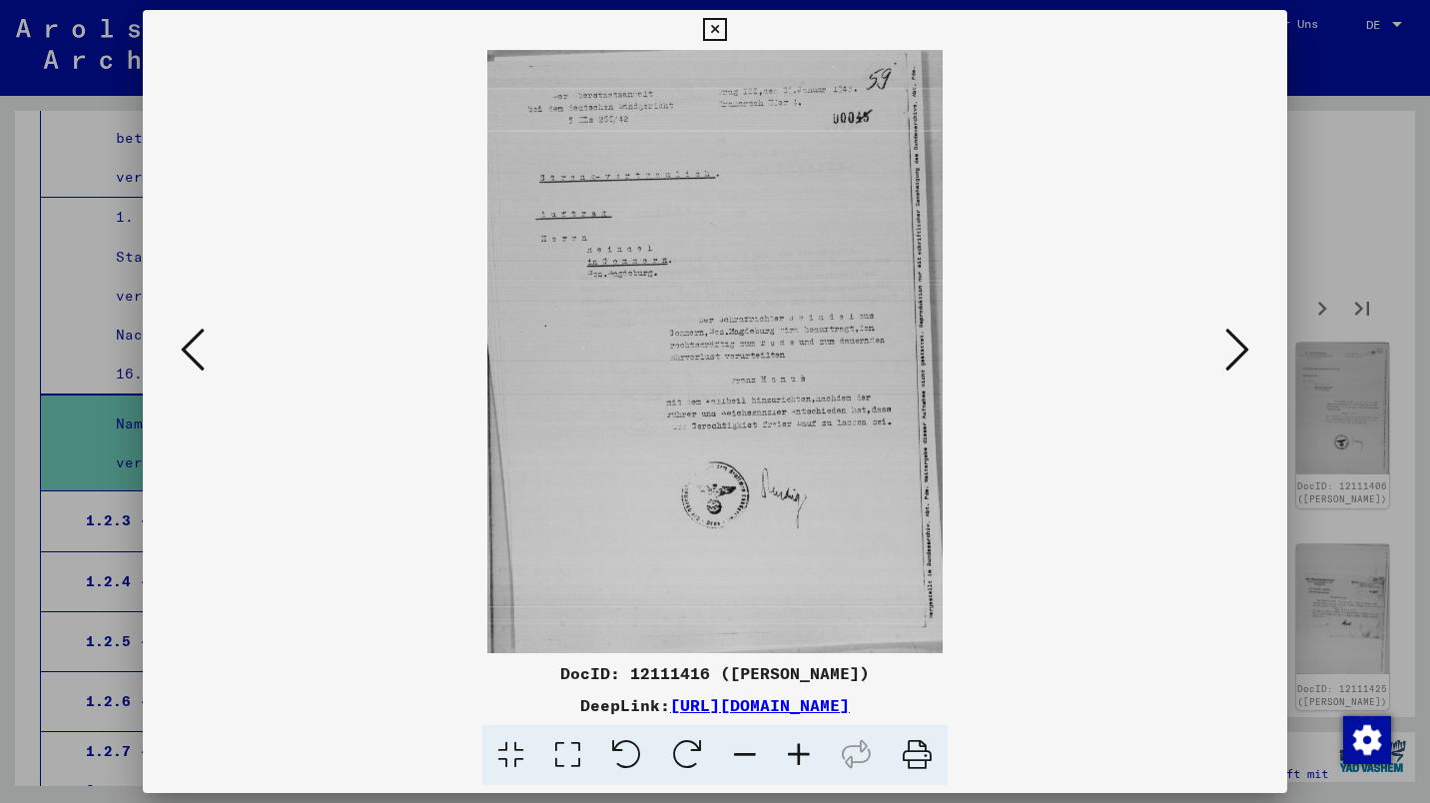
click at [1231, 351] on icon at bounding box center [1237, 350] width 24 height 48
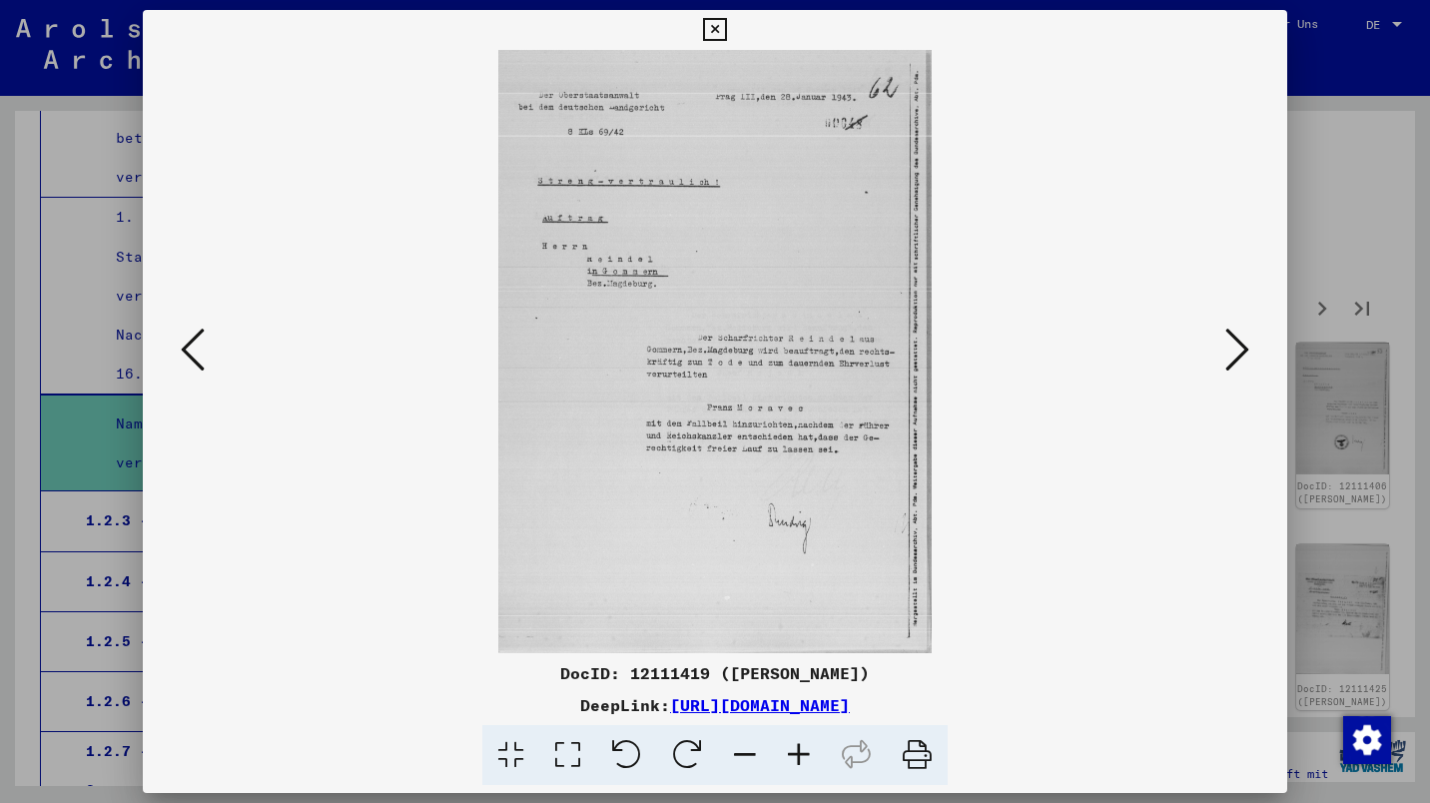
click at [1230, 356] on icon at bounding box center [1237, 350] width 24 height 48
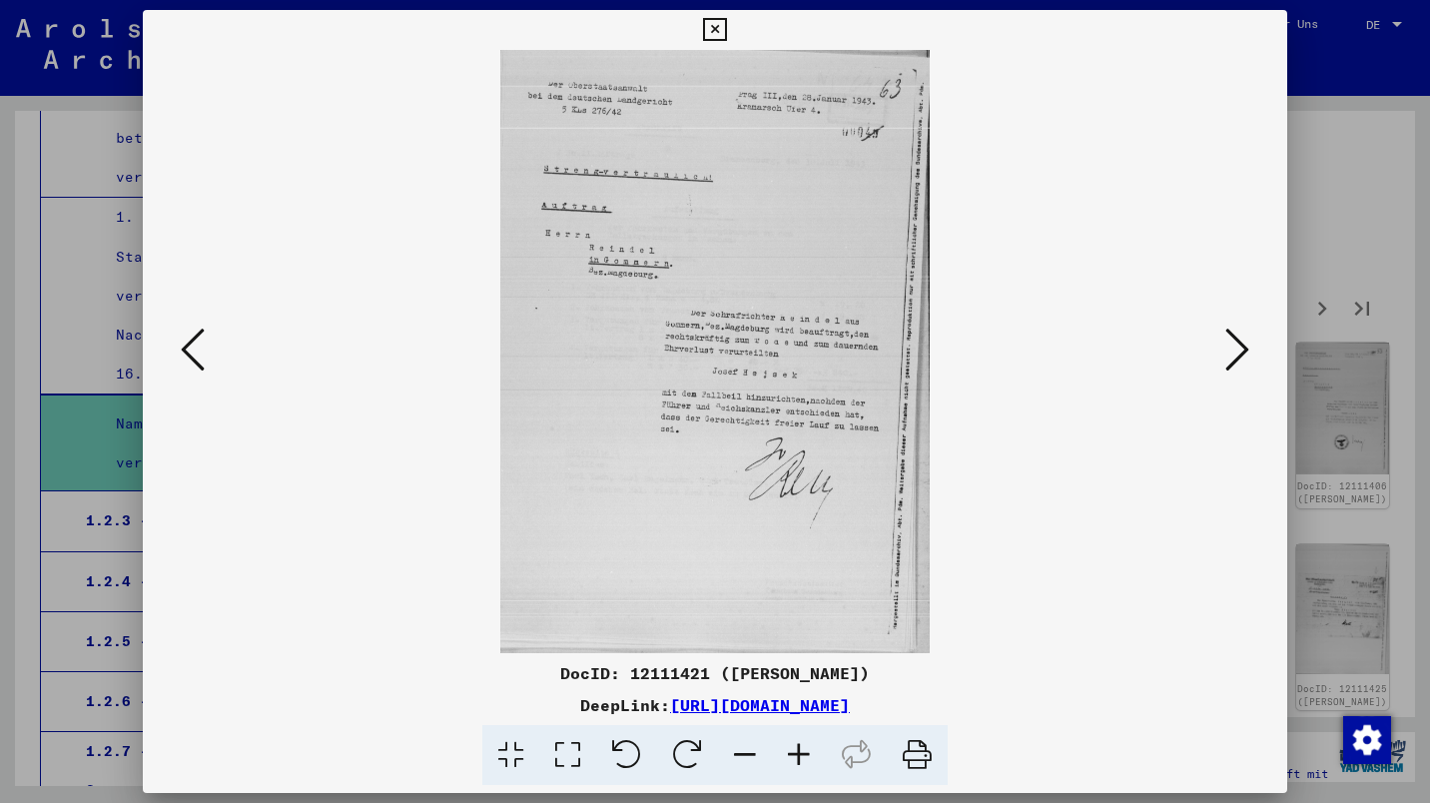
click at [1235, 354] on icon at bounding box center [1237, 350] width 24 height 48
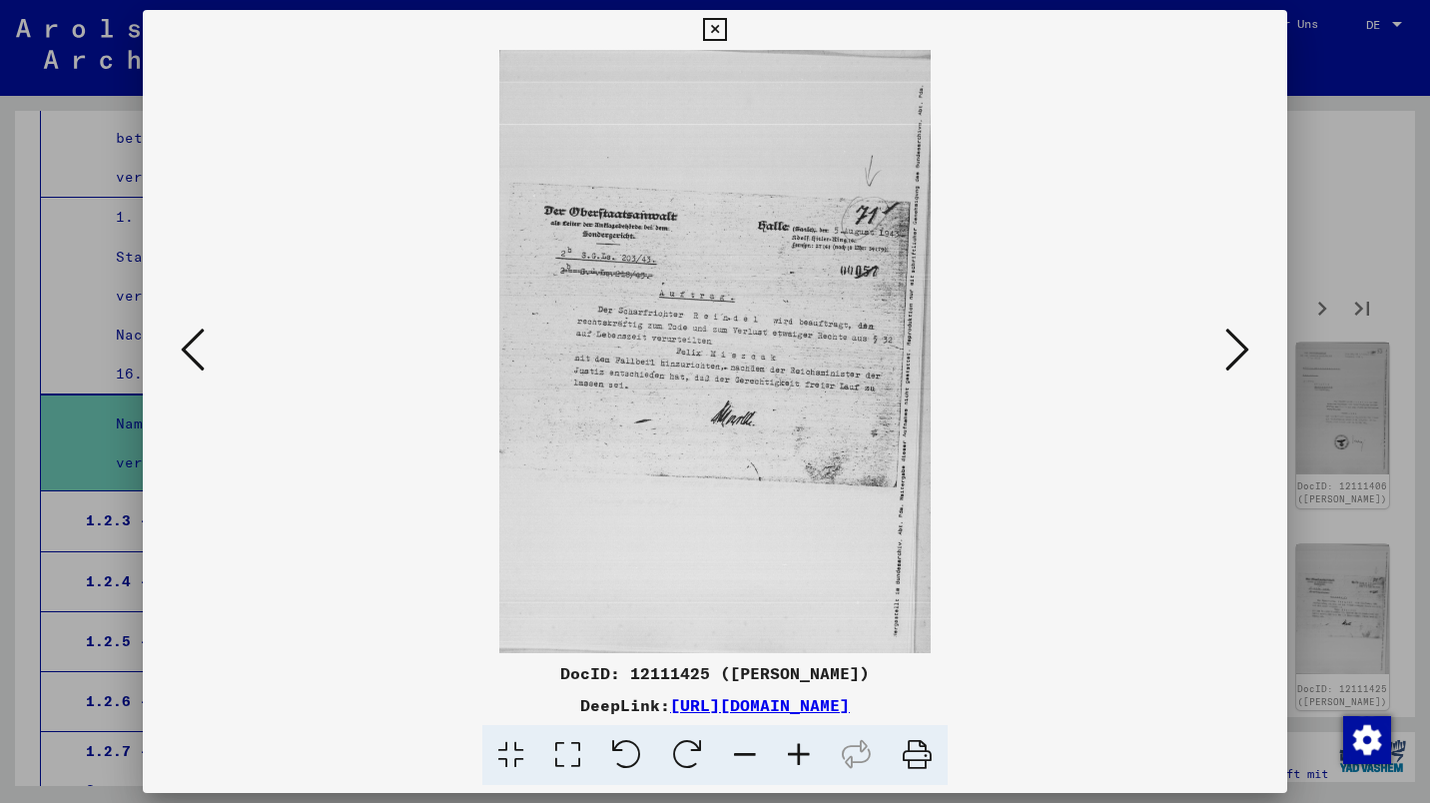
click at [1232, 361] on icon at bounding box center [1237, 350] width 24 height 48
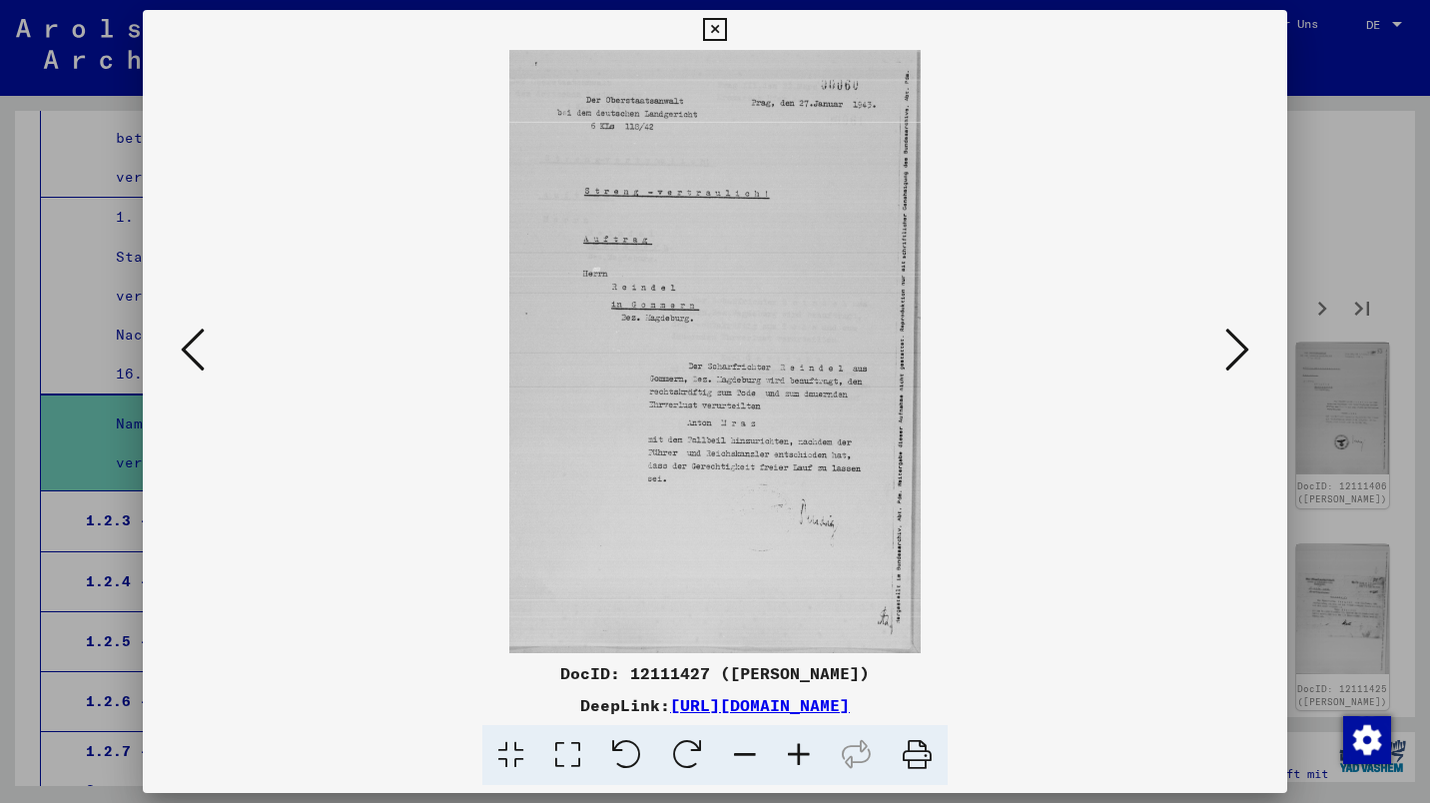
click at [1230, 361] on icon at bounding box center [1237, 350] width 24 height 48
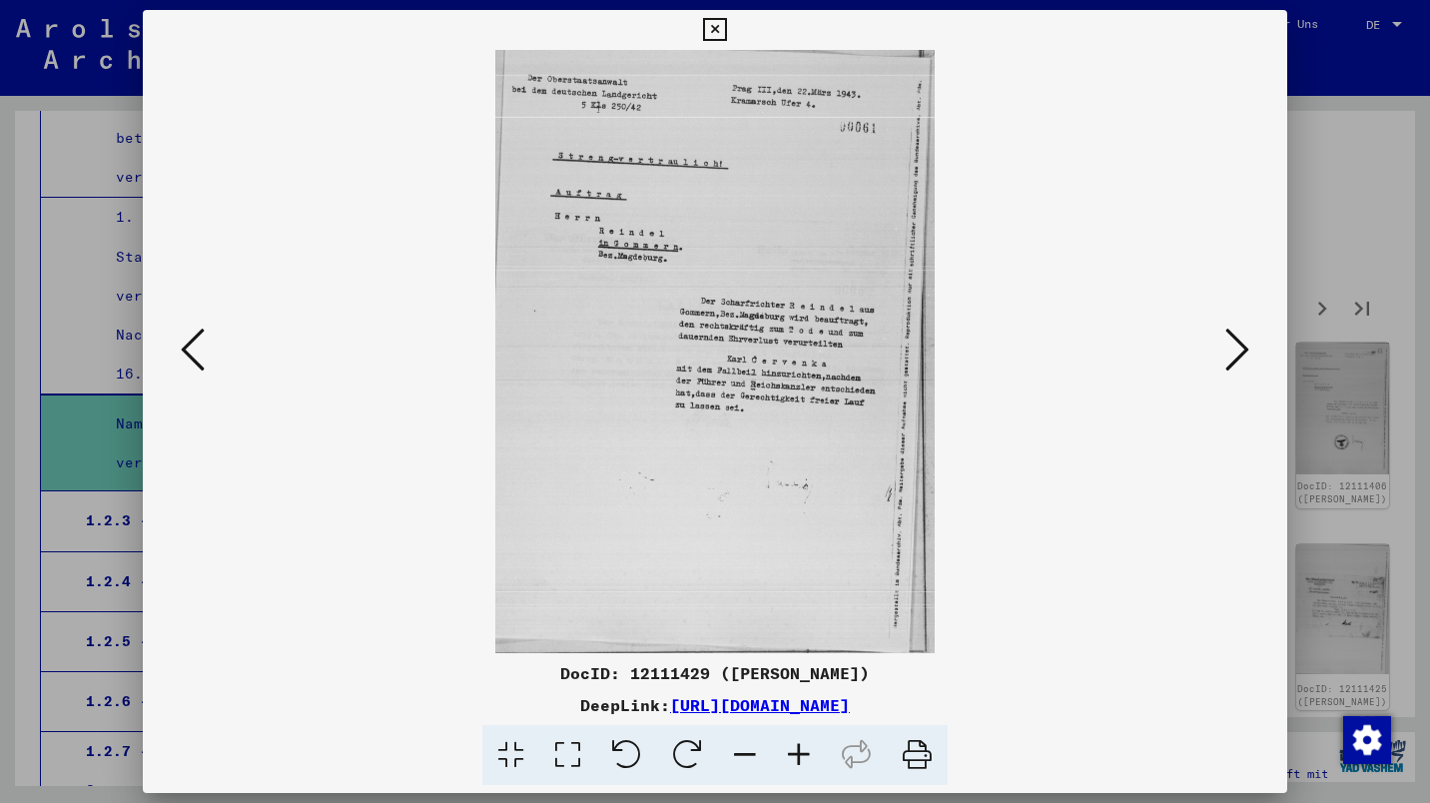
click at [1236, 353] on icon at bounding box center [1237, 350] width 24 height 48
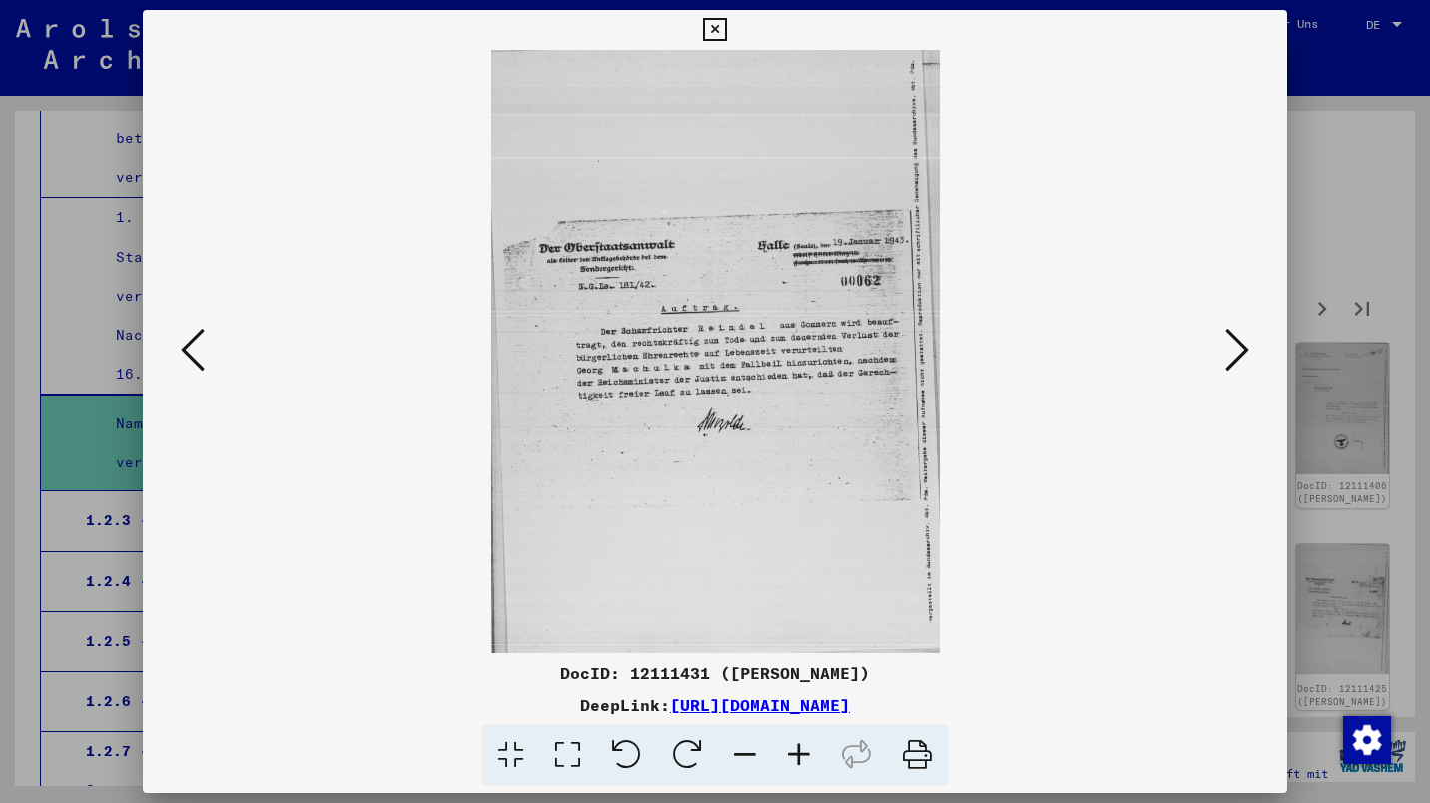
click at [1236, 355] on icon at bounding box center [1237, 350] width 24 height 48
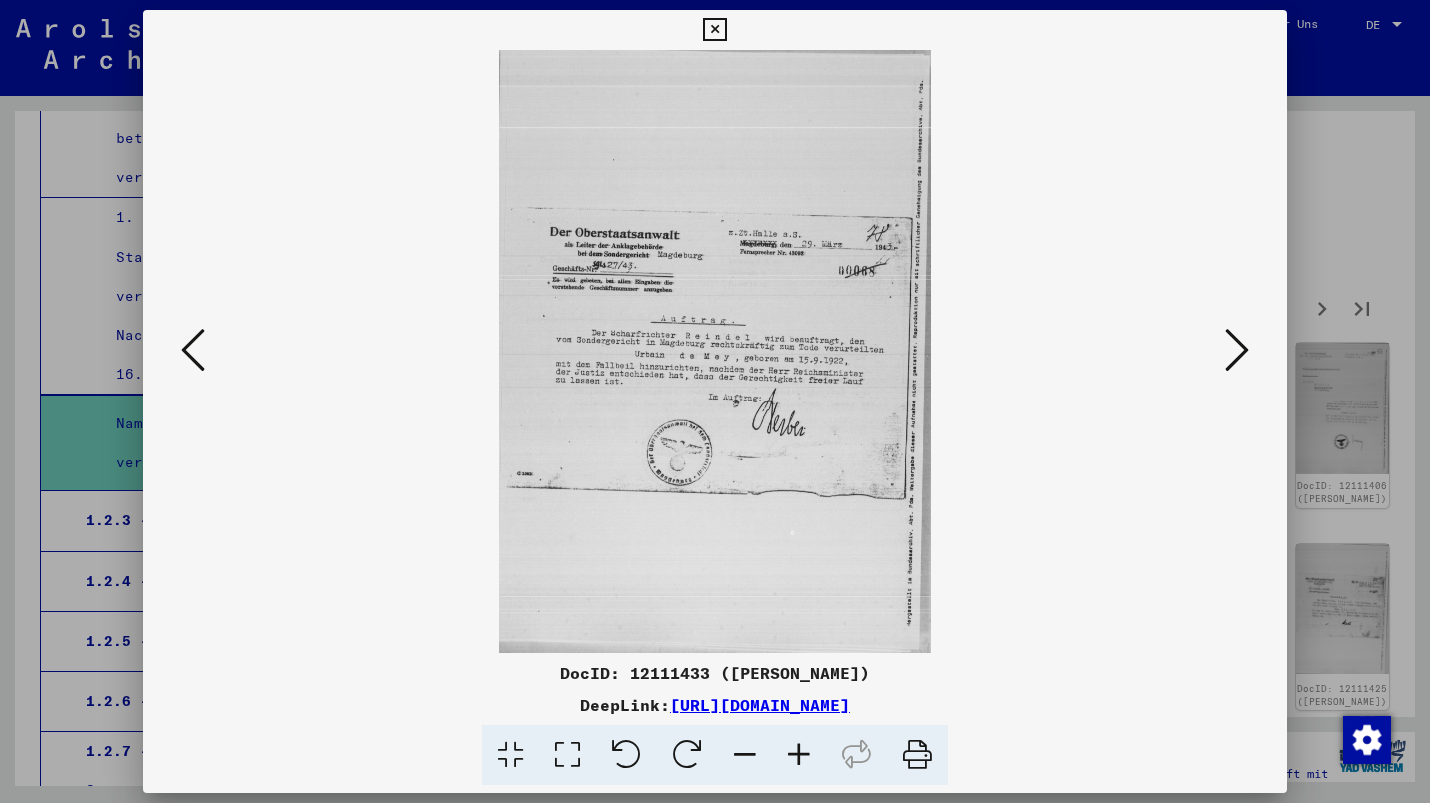
click at [1232, 359] on icon at bounding box center [1237, 350] width 24 height 48
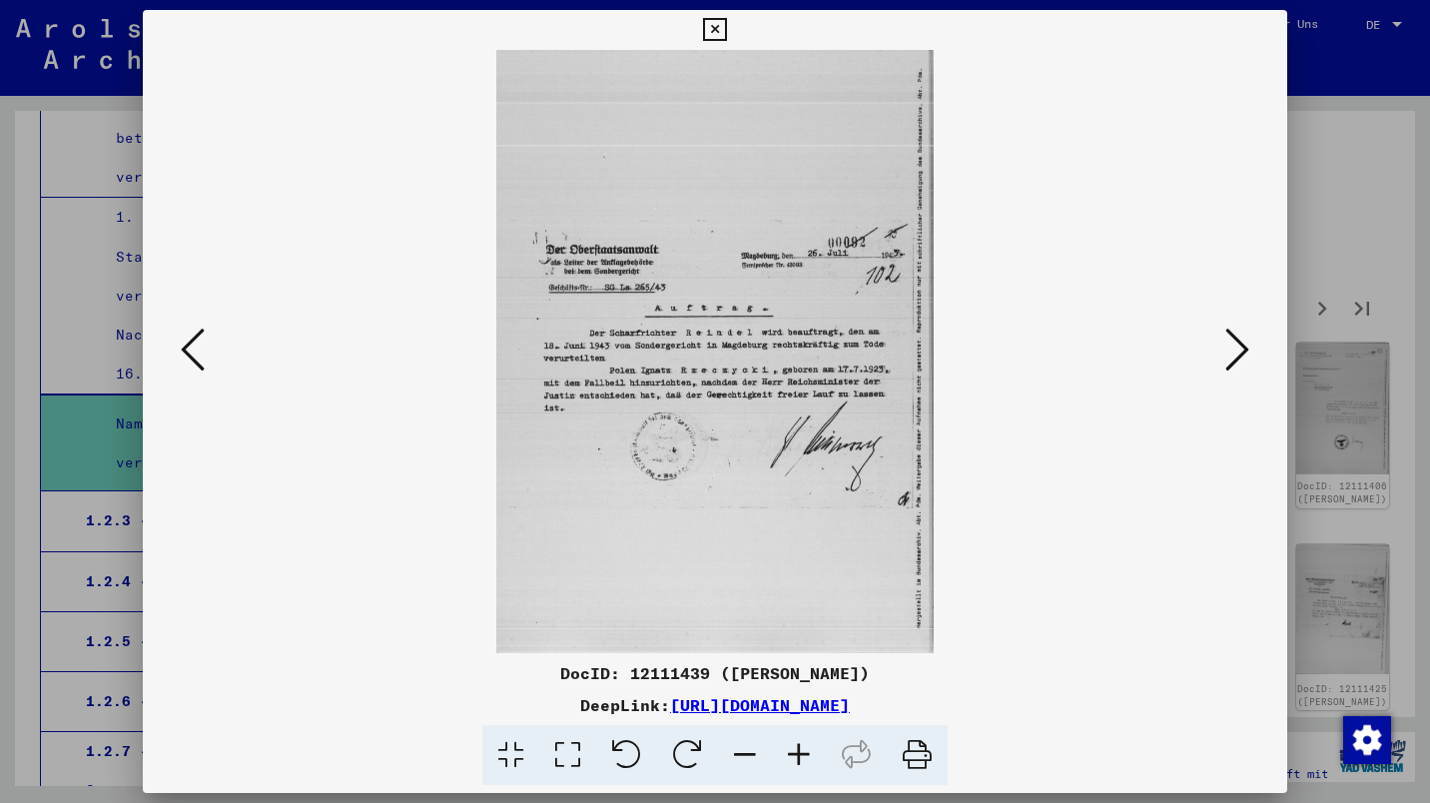
click at [1228, 359] on icon at bounding box center [1237, 350] width 24 height 48
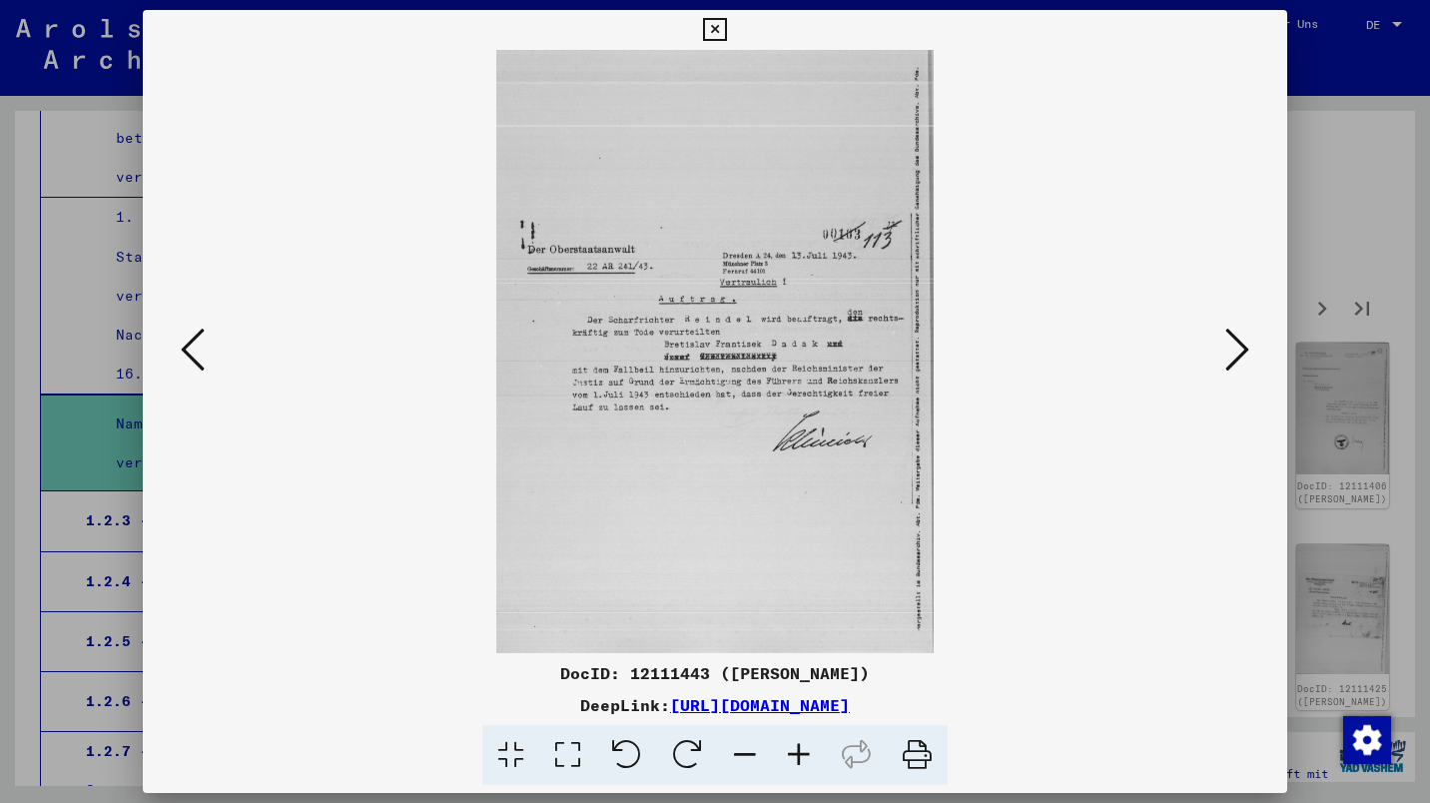
click at [1238, 350] on icon at bounding box center [1237, 350] width 24 height 48
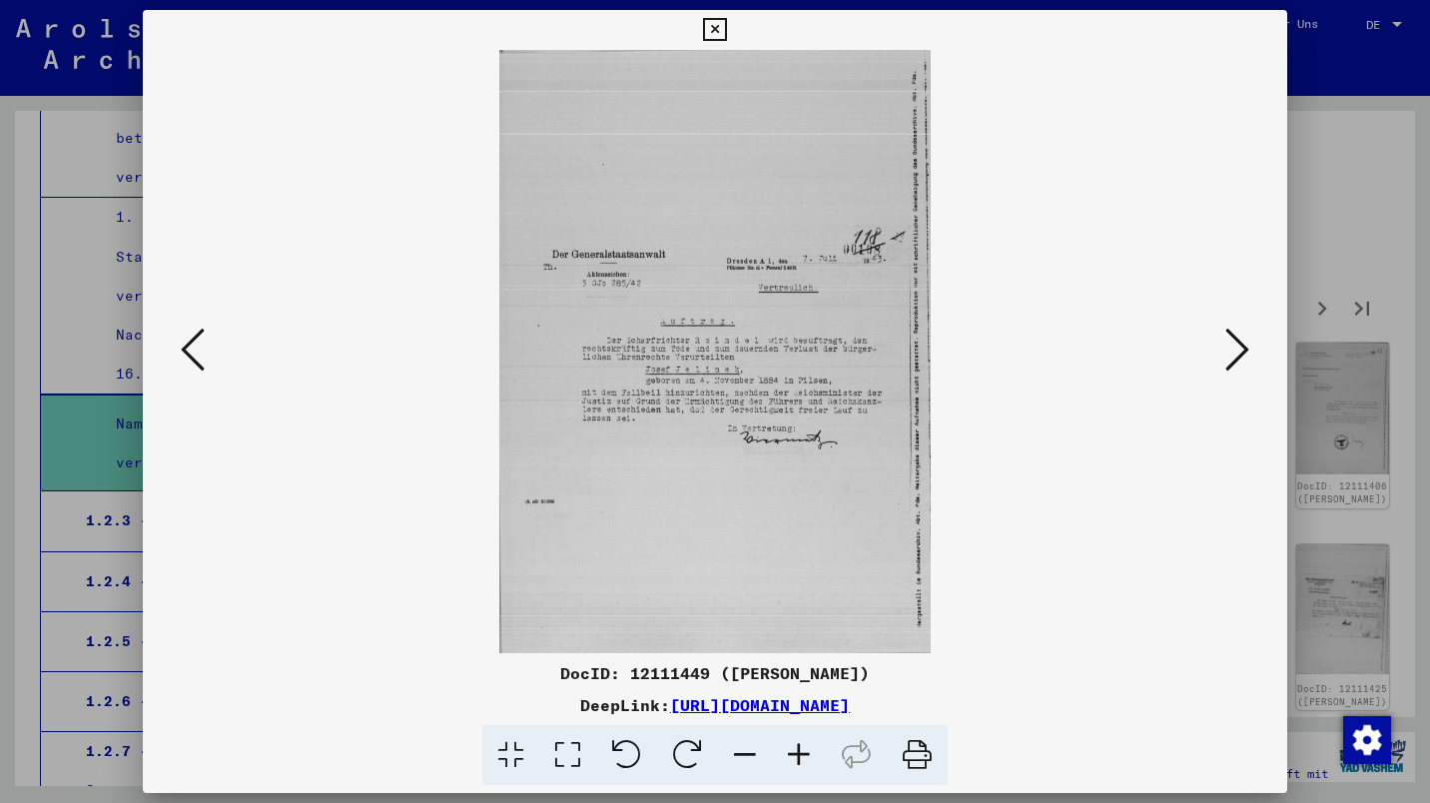
click at [1231, 357] on icon at bounding box center [1237, 350] width 24 height 48
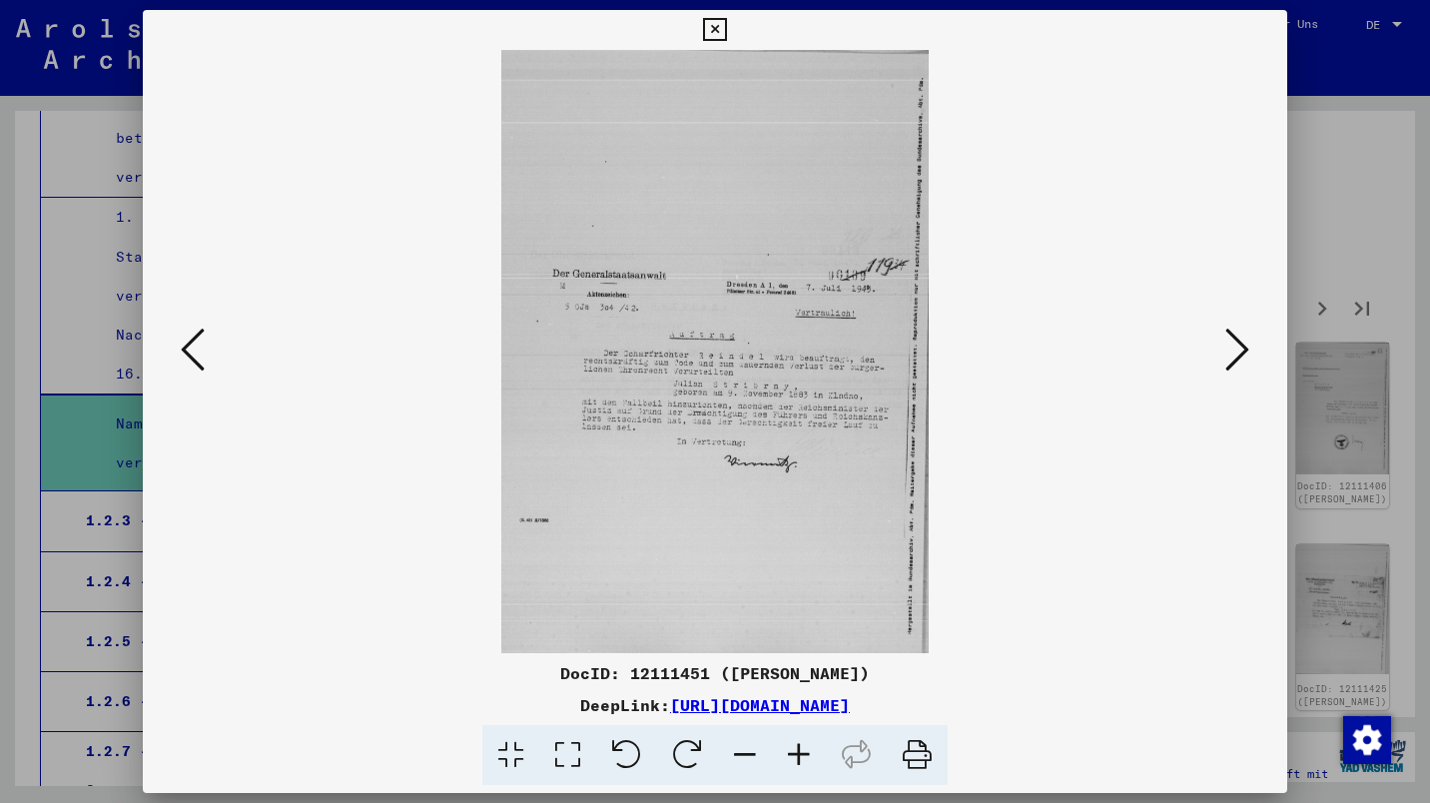
click at [1231, 362] on icon at bounding box center [1237, 350] width 24 height 48
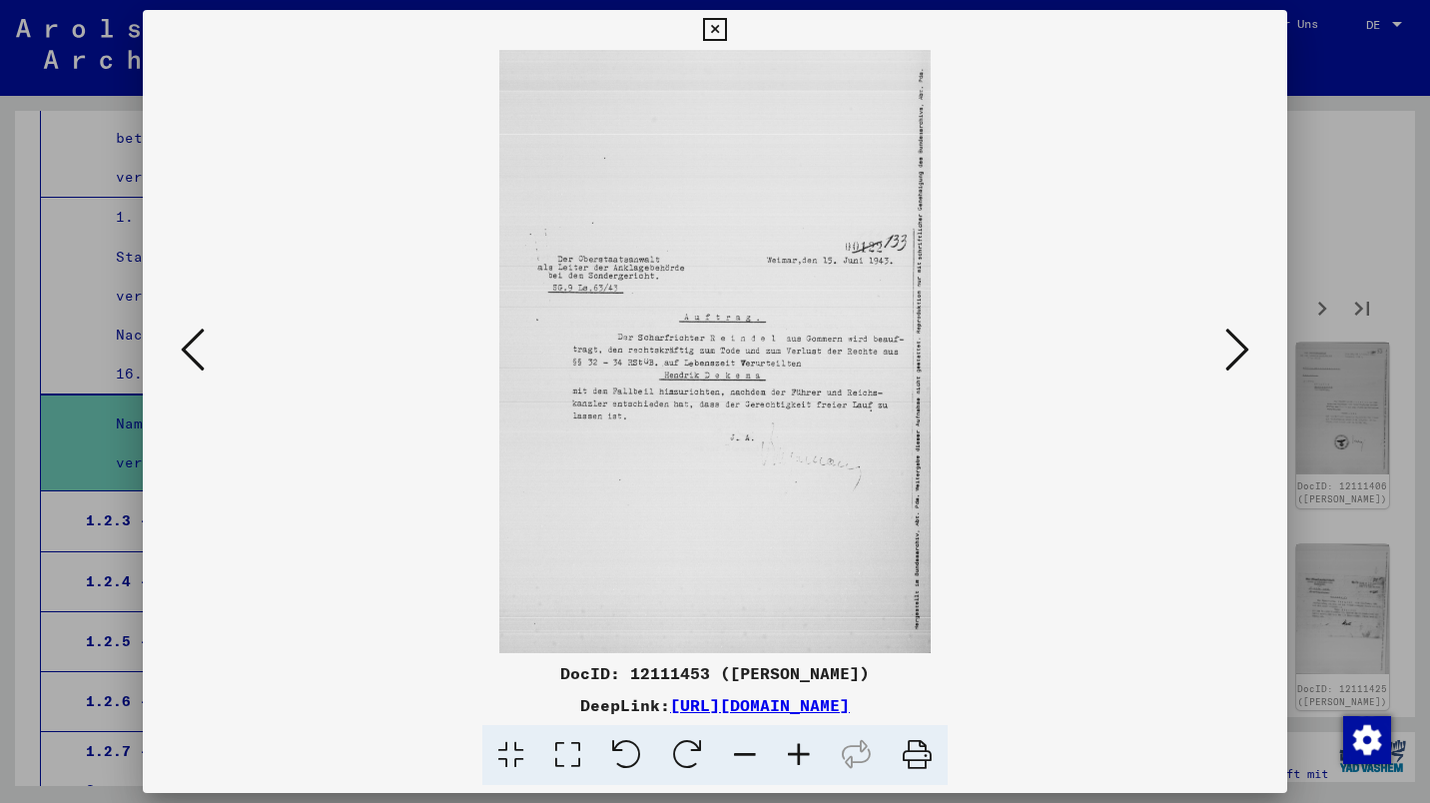
click at [1232, 357] on icon at bounding box center [1237, 350] width 24 height 48
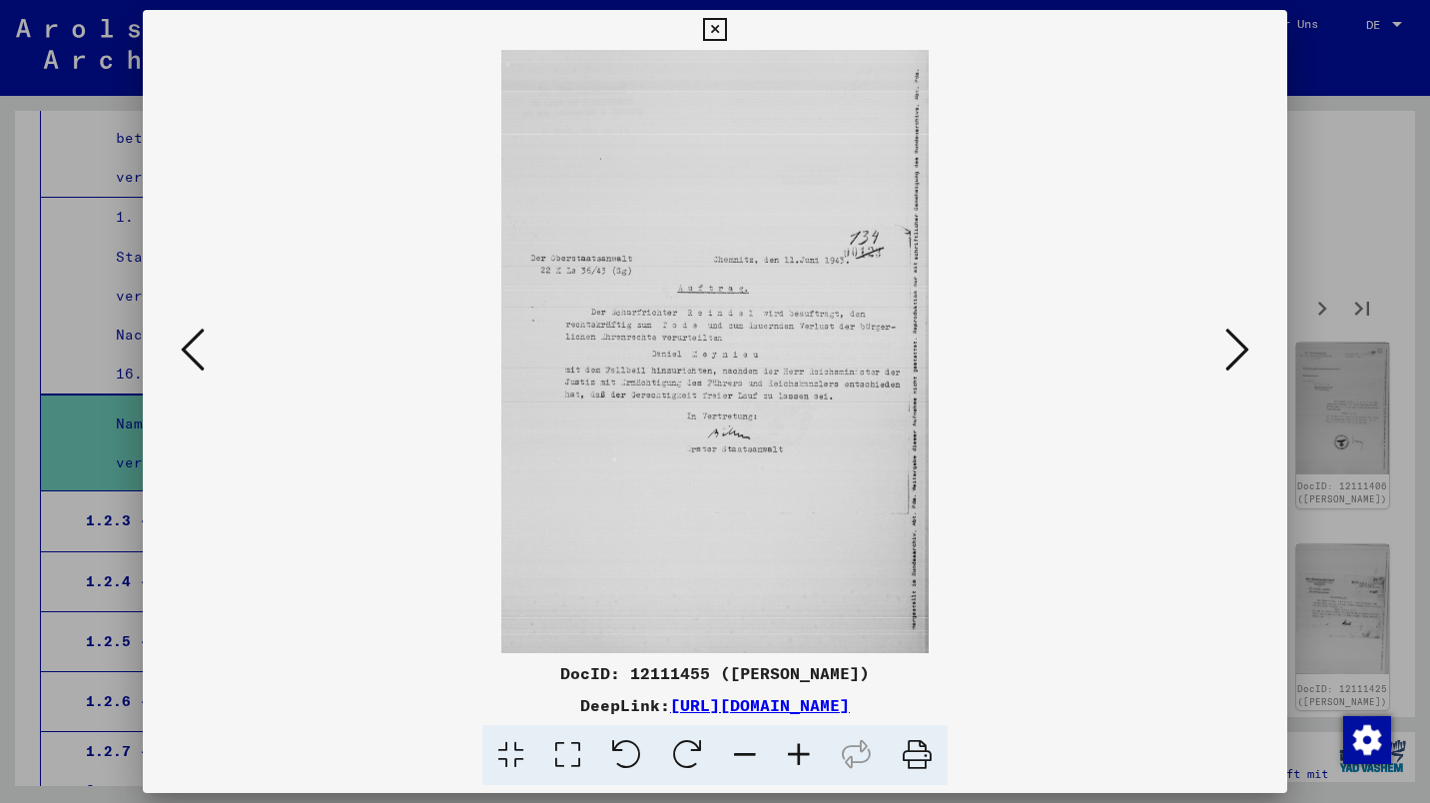
click at [1231, 361] on icon at bounding box center [1237, 350] width 24 height 48
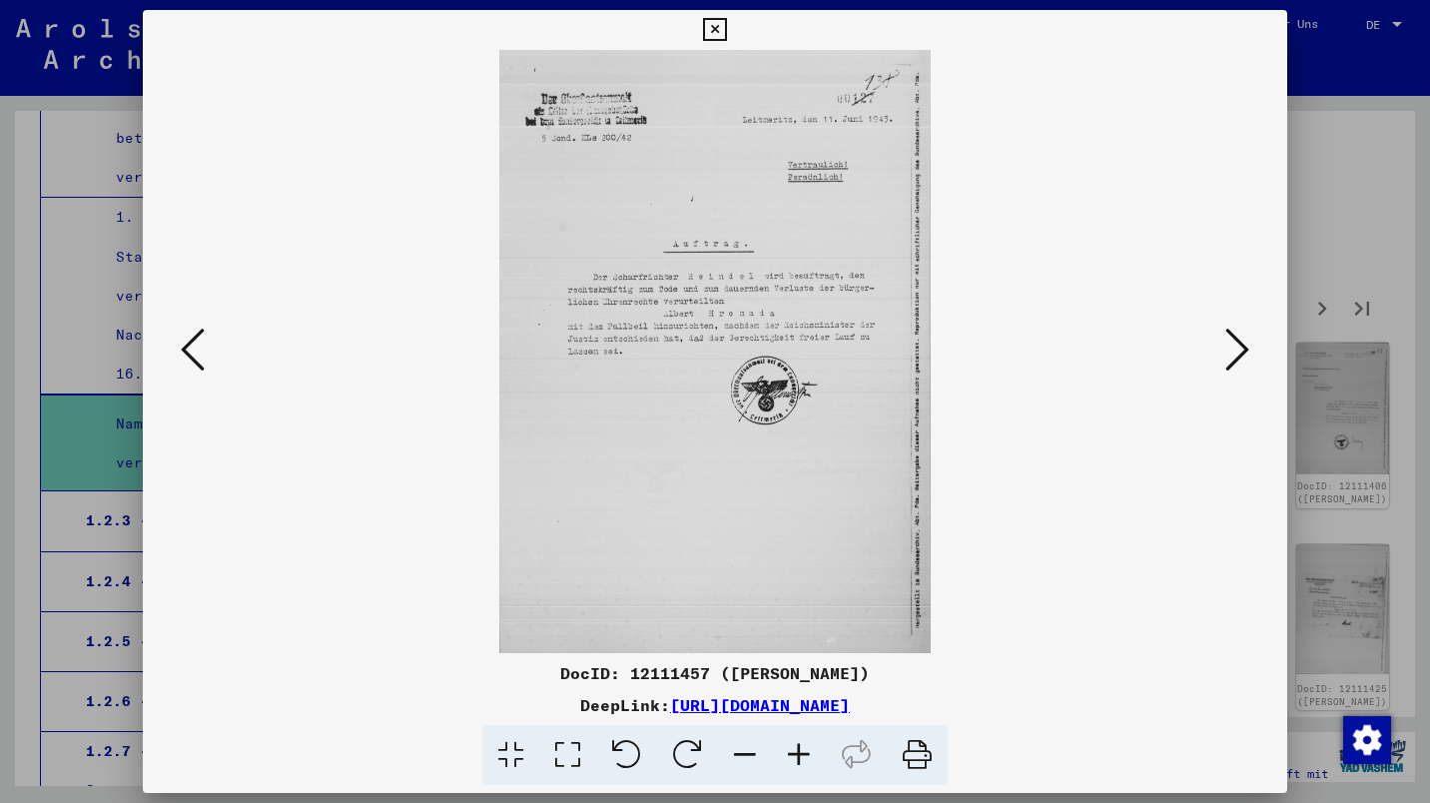
click at [1232, 361] on icon at bounding box center [1237, 350] width 24 height 48
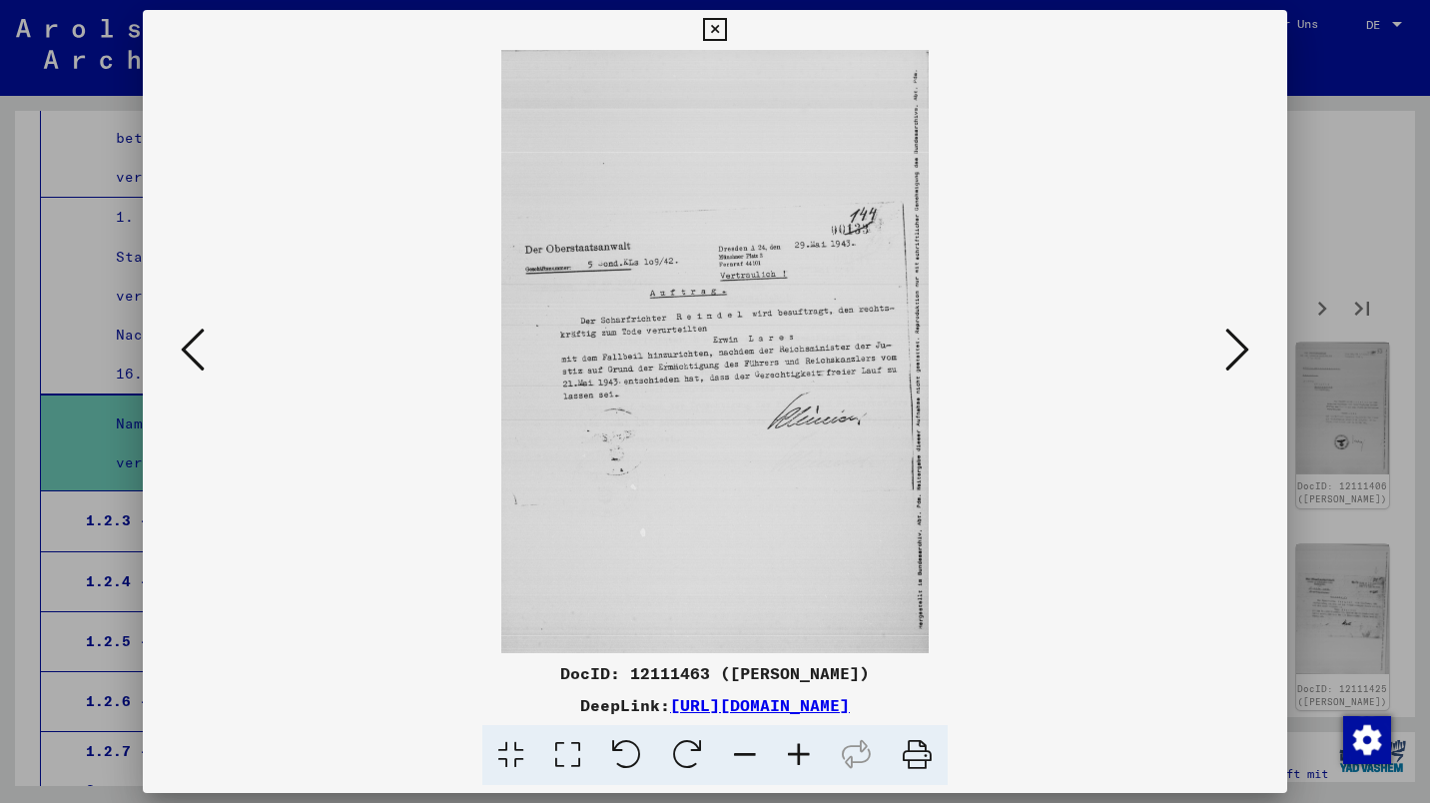
click at [1236, 360] on icon at bounding box center [1237, 350] width 24 height 48
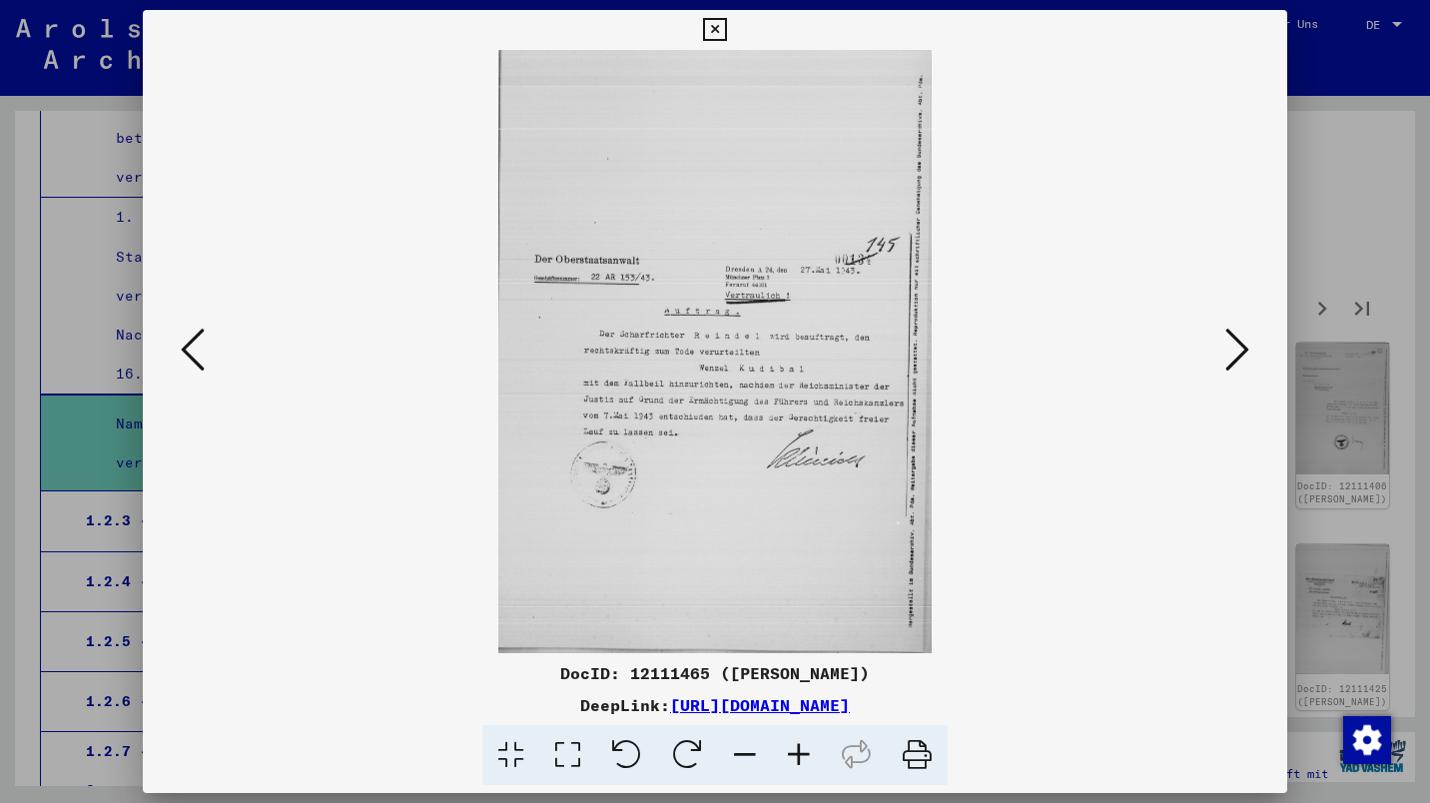
click at [1232, 362] on icon at bounding box center [1237, 350] width 24 height 48
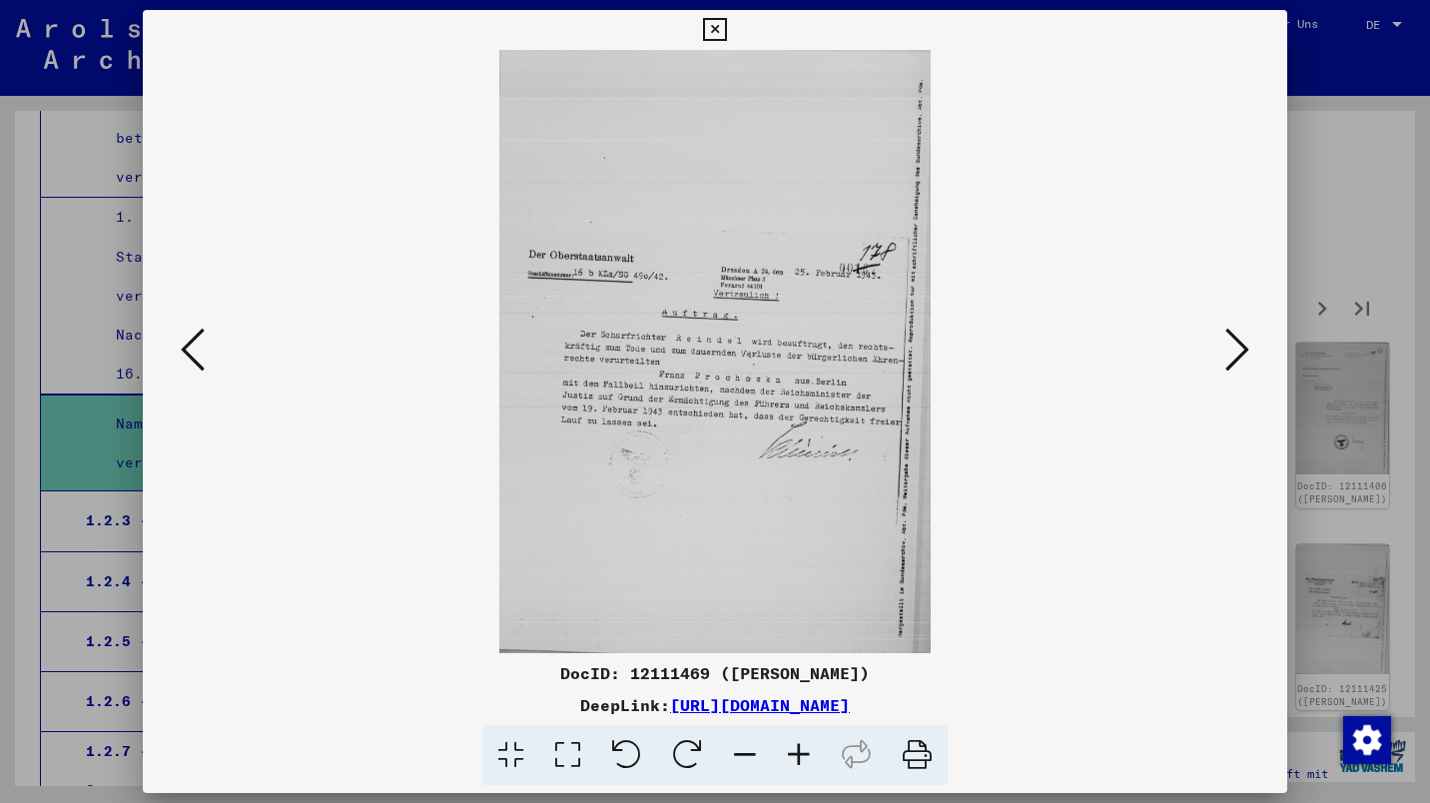
click at [1230, 364] on icon at bounding box center [1237, 350] width 24 height 48
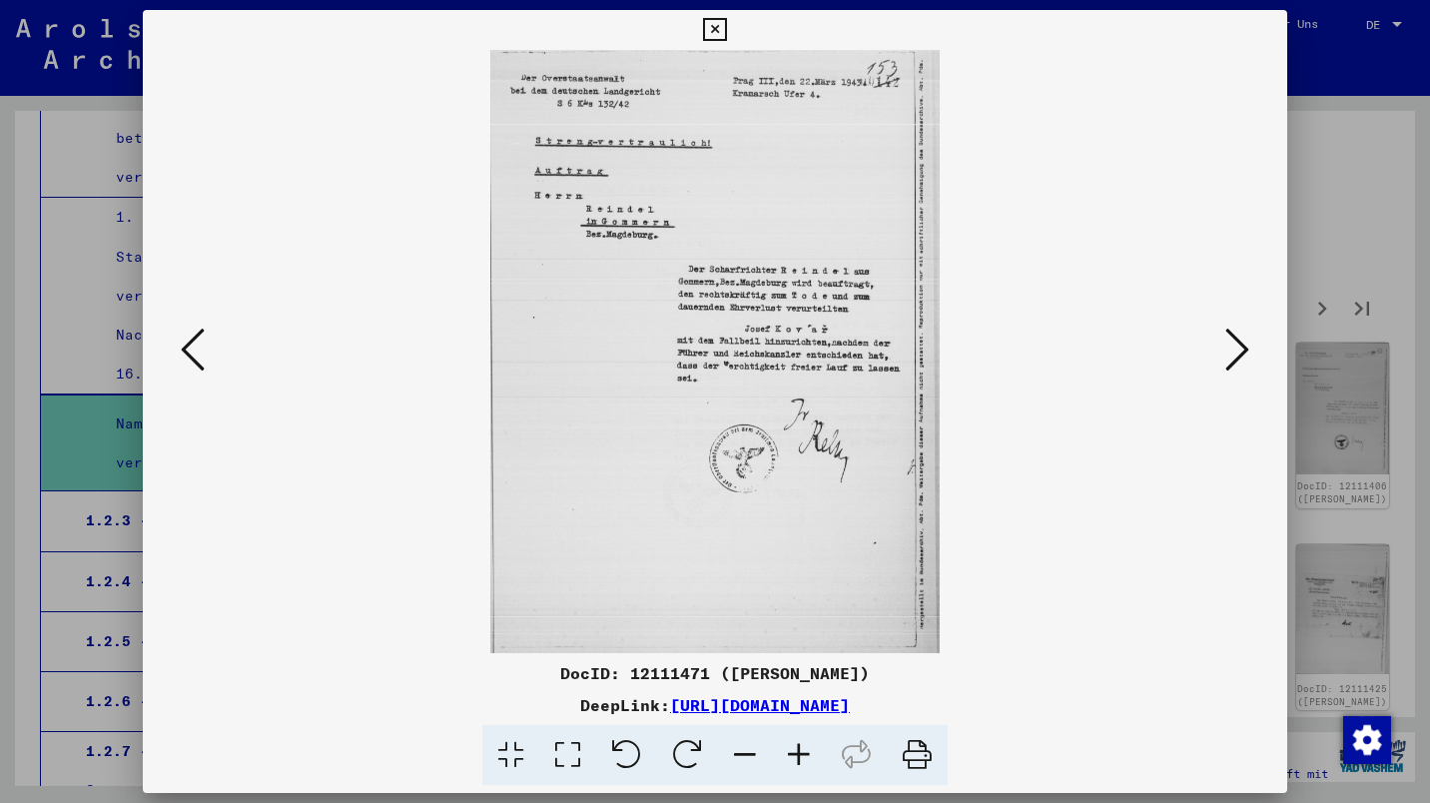
click at [1230, 365] on icon at bounding box center [1237, 350] width 24 height 48
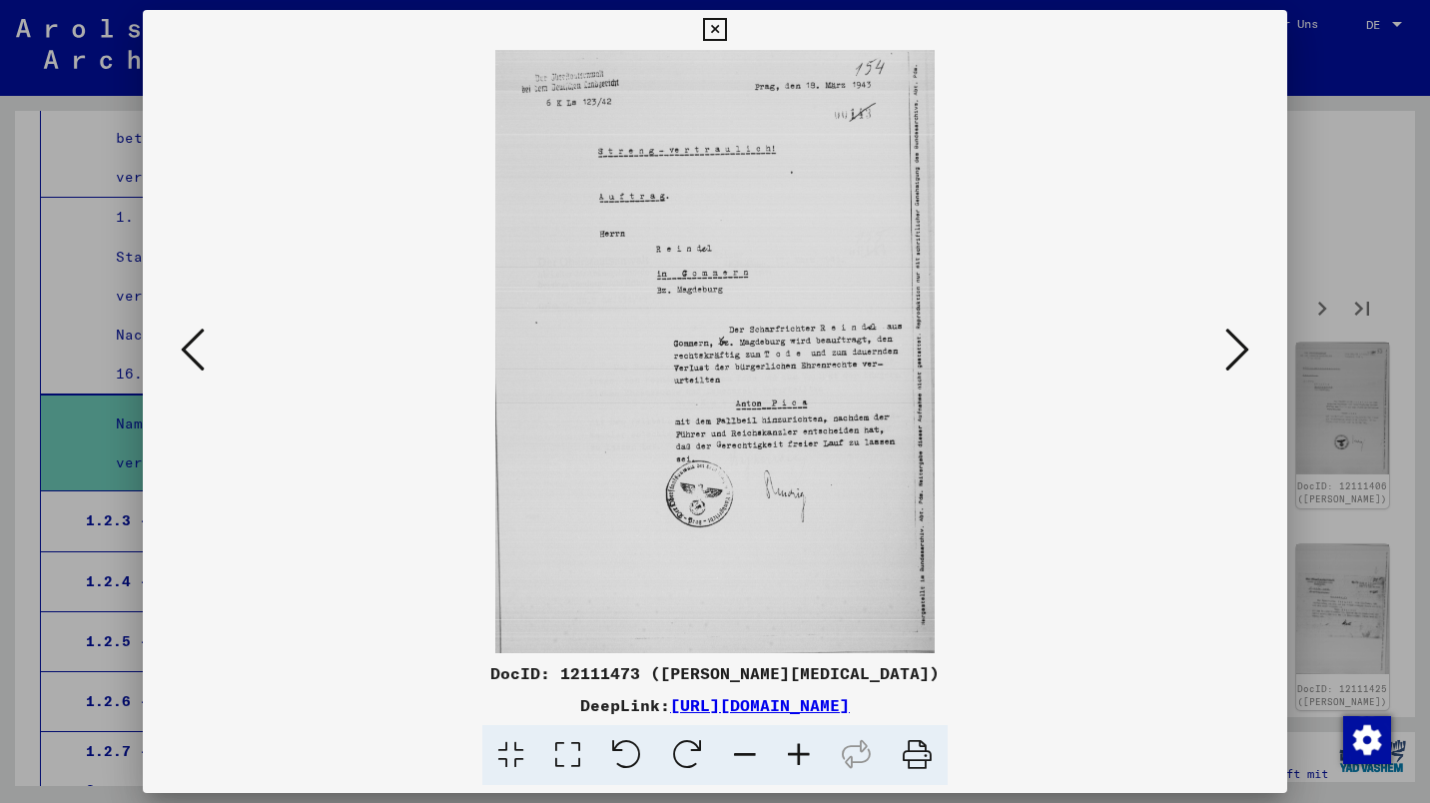
click at [1235, 363] on icon at bounding box center [1237, 350] width 24 height 48
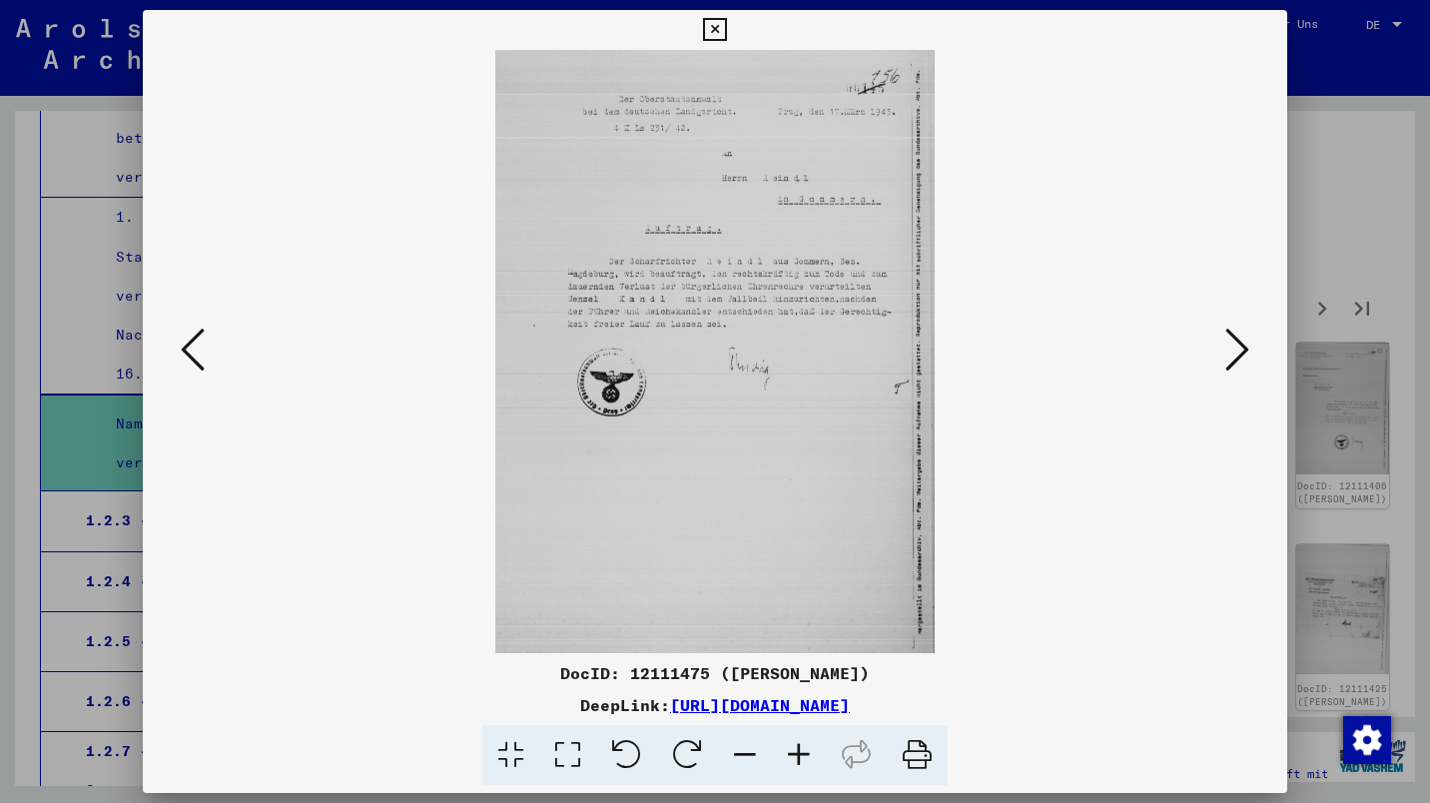
click at [1231, 365] on icon at bounding box center [1237, 350] width 24 height 48
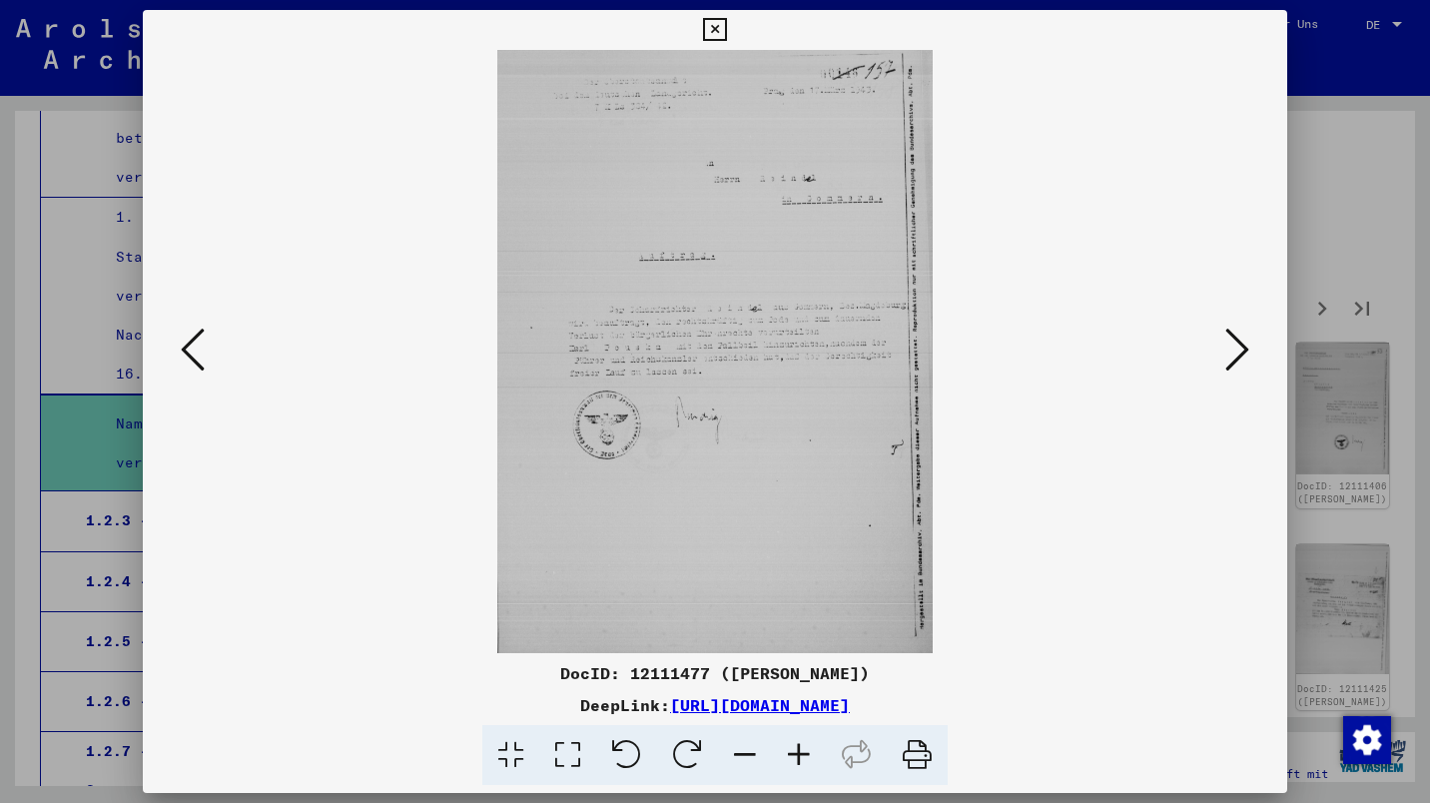
click at [1226, 370] on icon at bounding box center [1237, 350] width 24 height 48
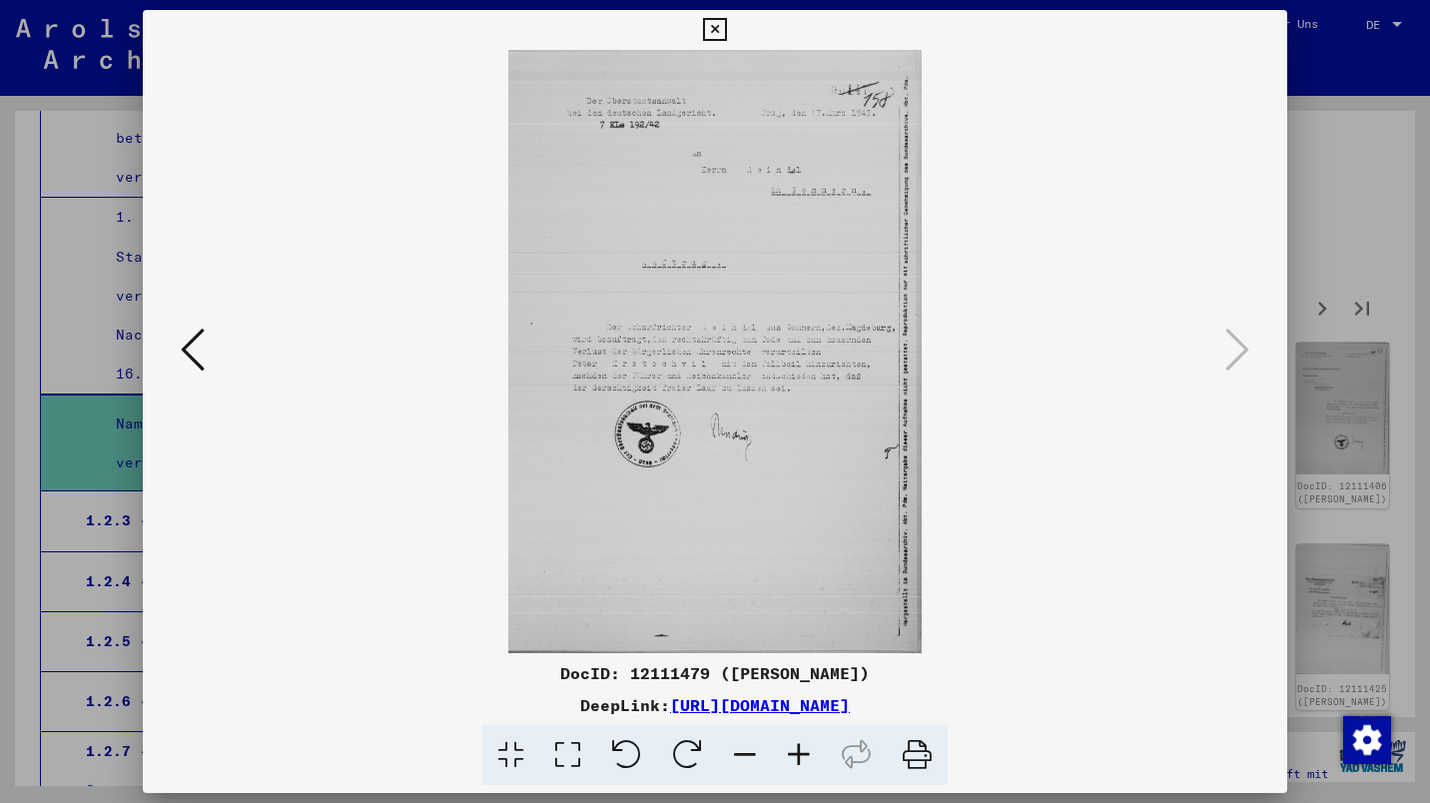
click at [715, 29] on icon at bounding box center [714, 30] width 23 height 24
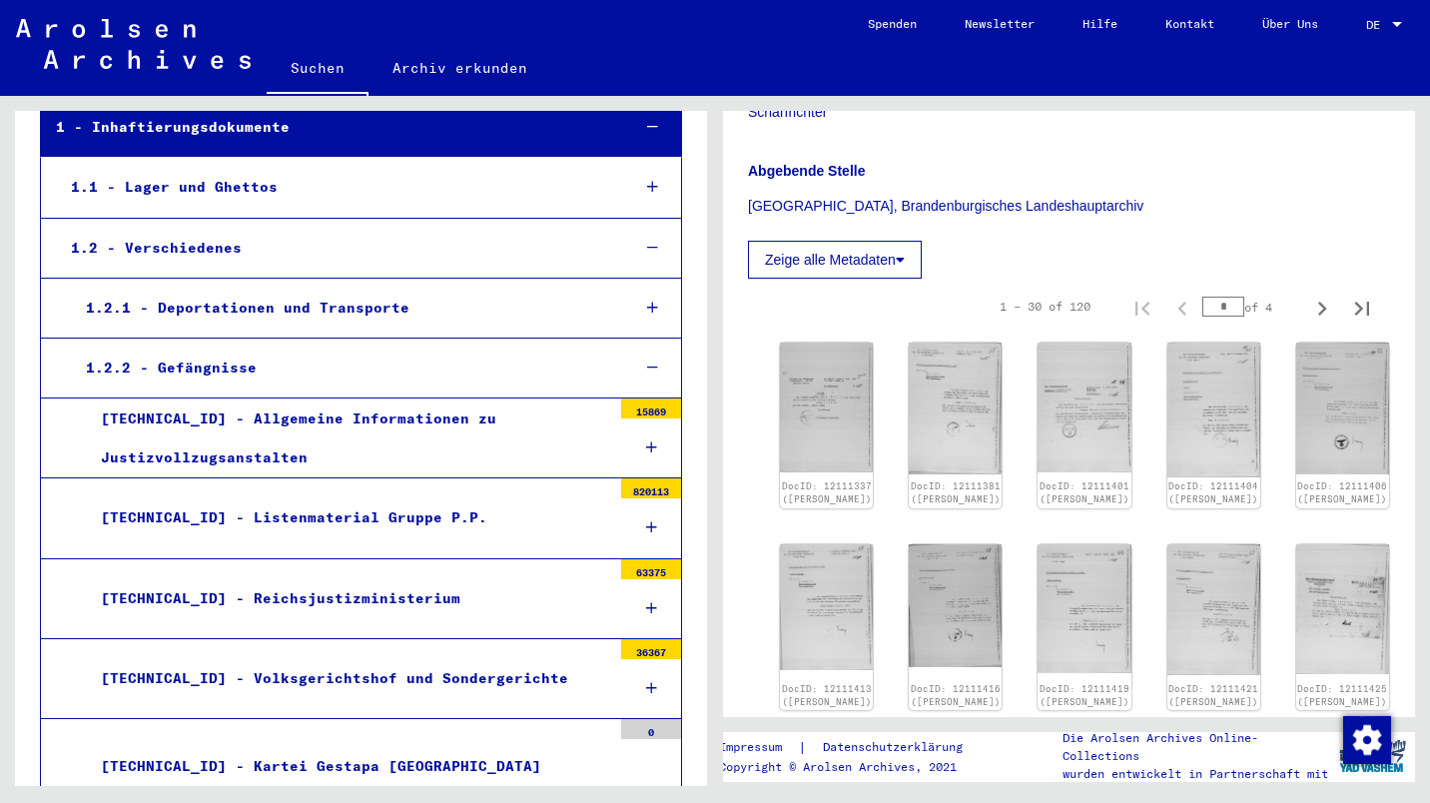
scroll to position [0, 0]
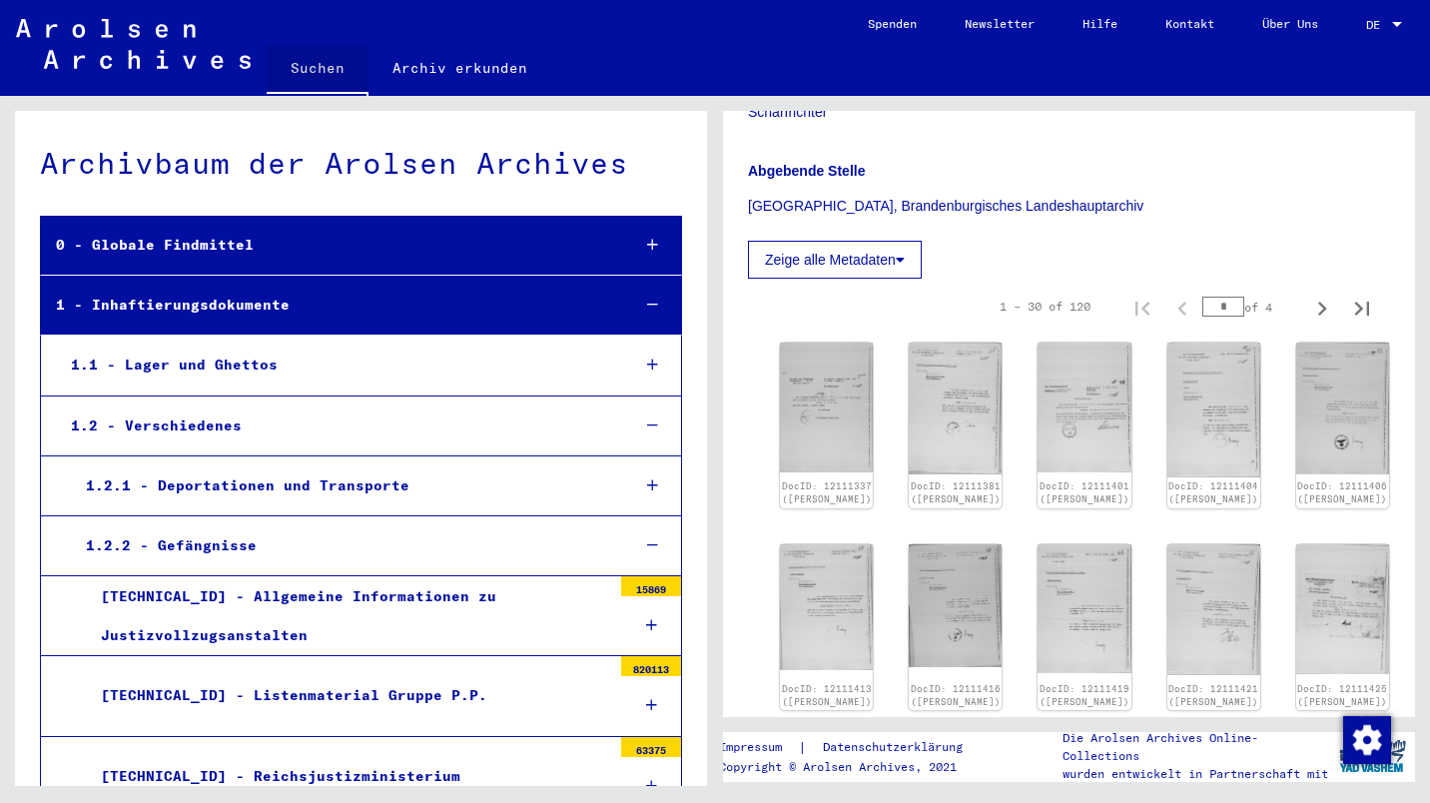
click at [310, 61] on link "Suchen" at bounding box center [318, 70] width 102 height 52
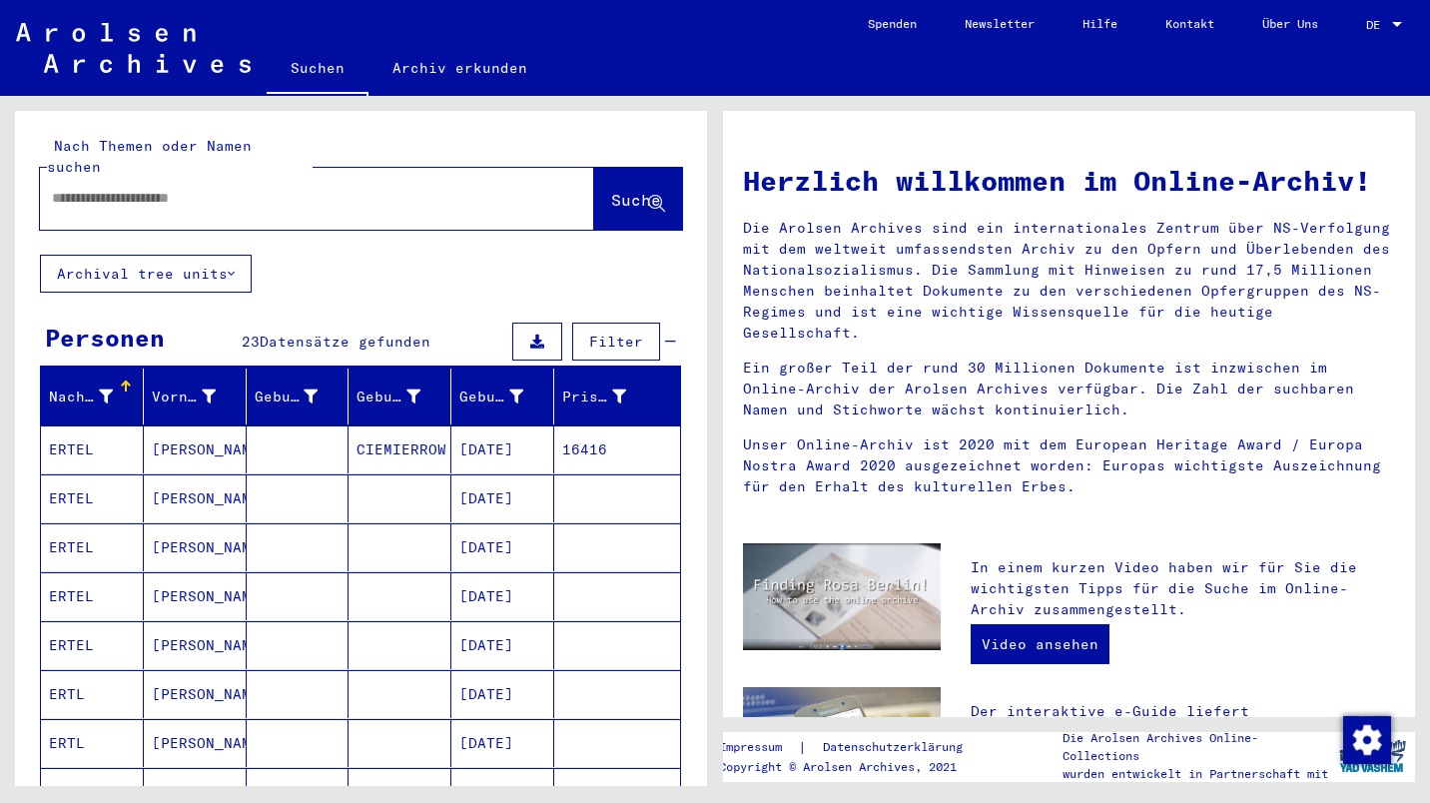
click at [308, 188] on input "text" at bounding box center [293, 198] width 482 height 21
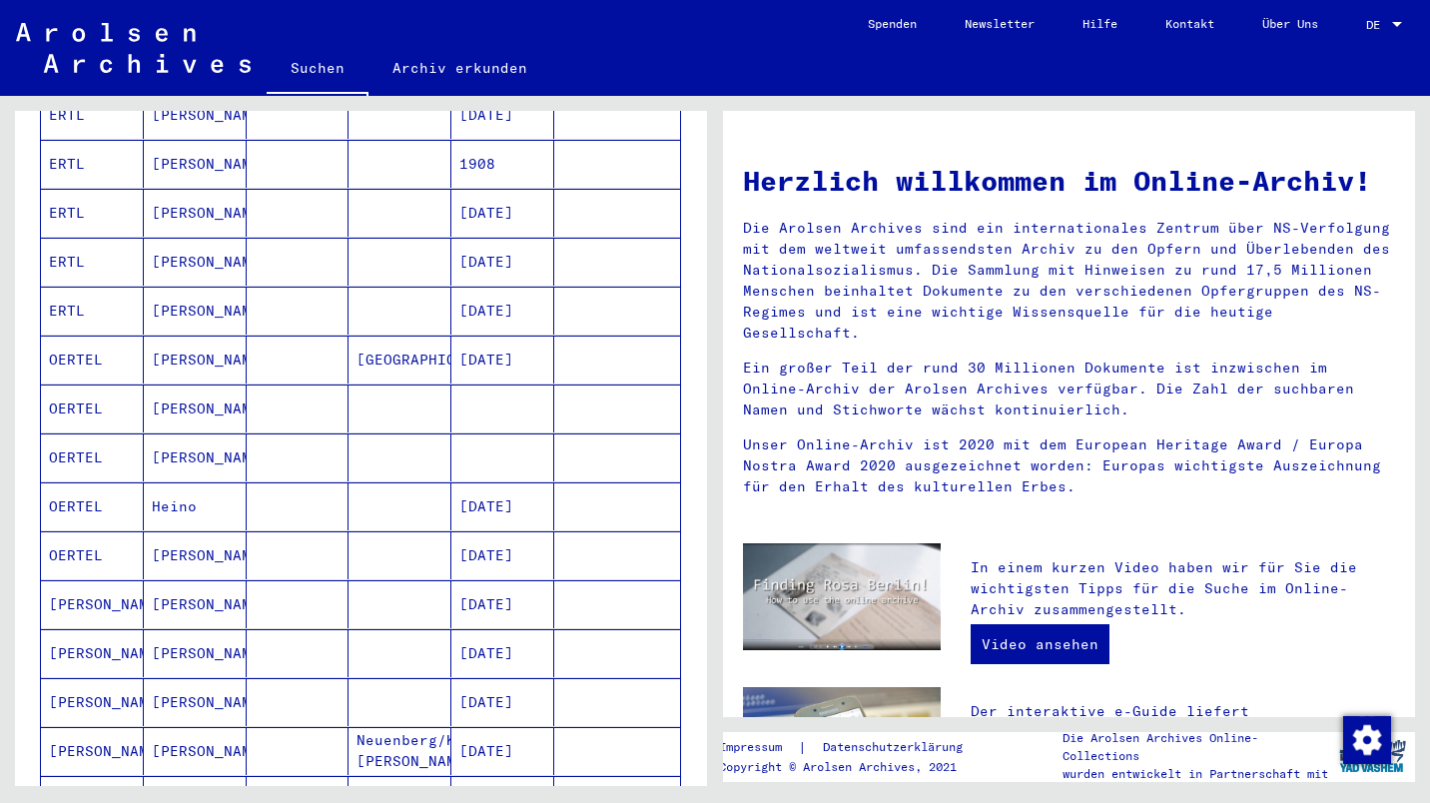
scroll to position [766, 0]
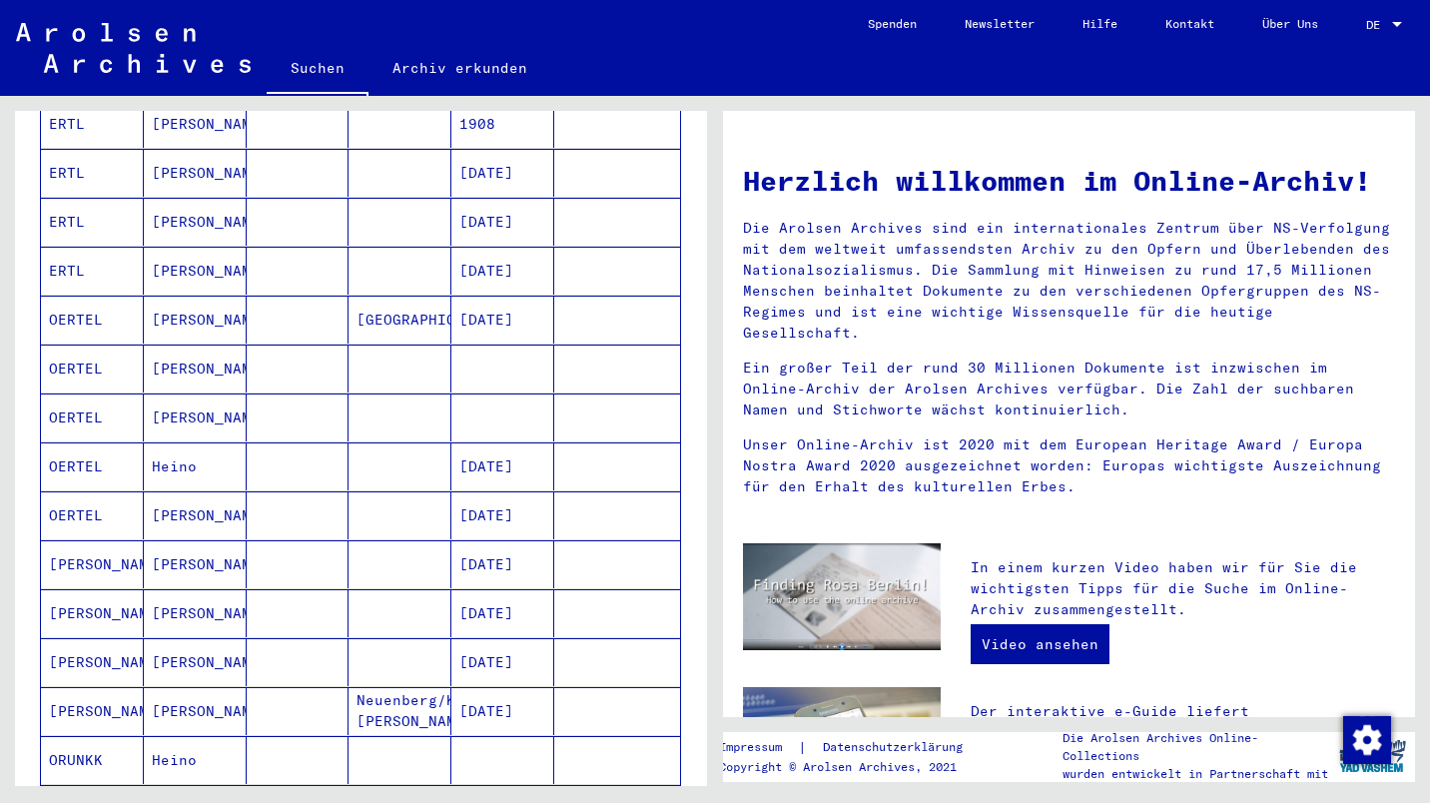
click at [182, 344] on mat-cell "[PERSON_NAME]" at bounding box center [195, 368] width 103 height 48
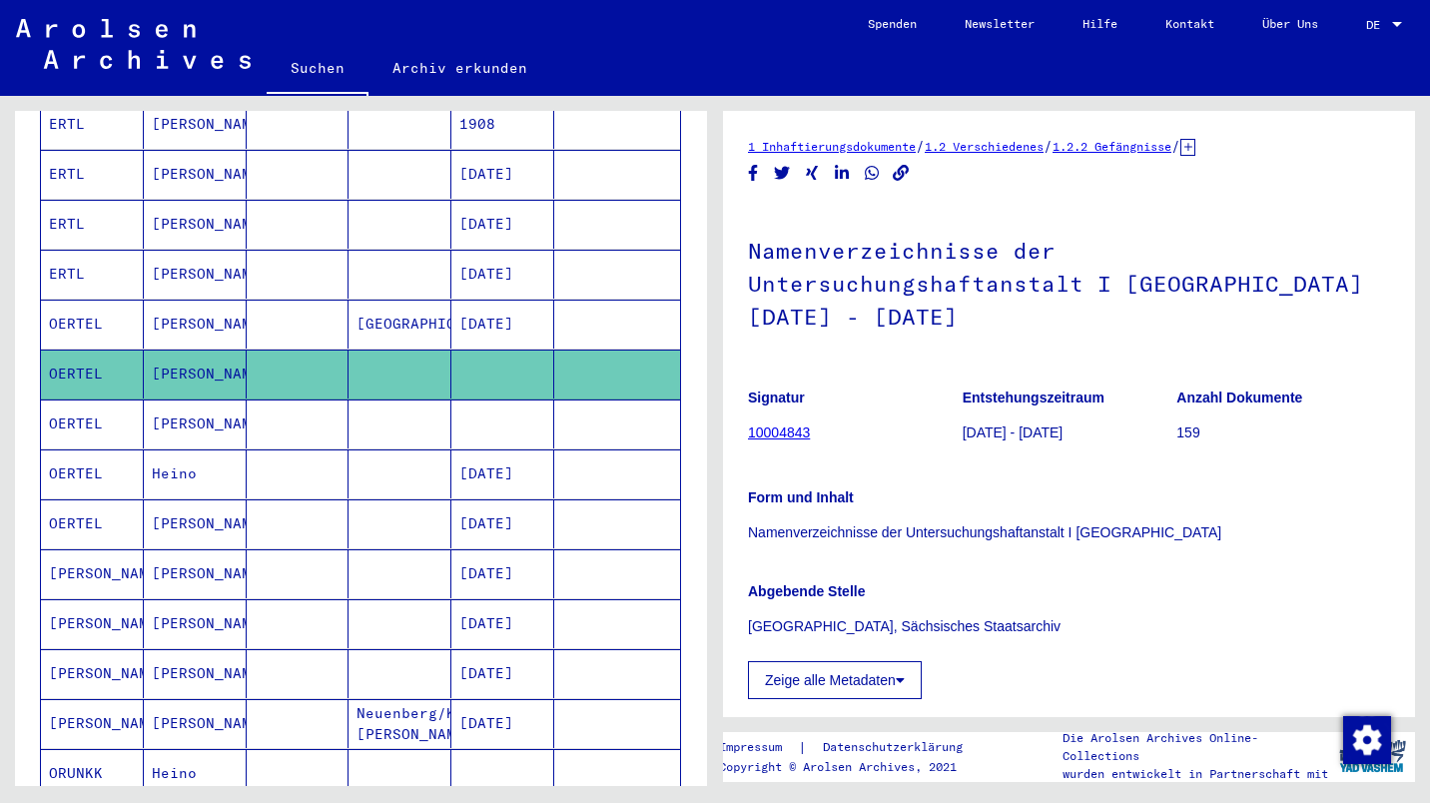
click at [898, 616] on p "[GEOGRAPHIC_DATA], Sächsisches Staatsarchiv" at bounding box center [1069, 626] width 642 height 21
click at [905, 673] on icon at bounding box center [900, 680] width 9 height 14
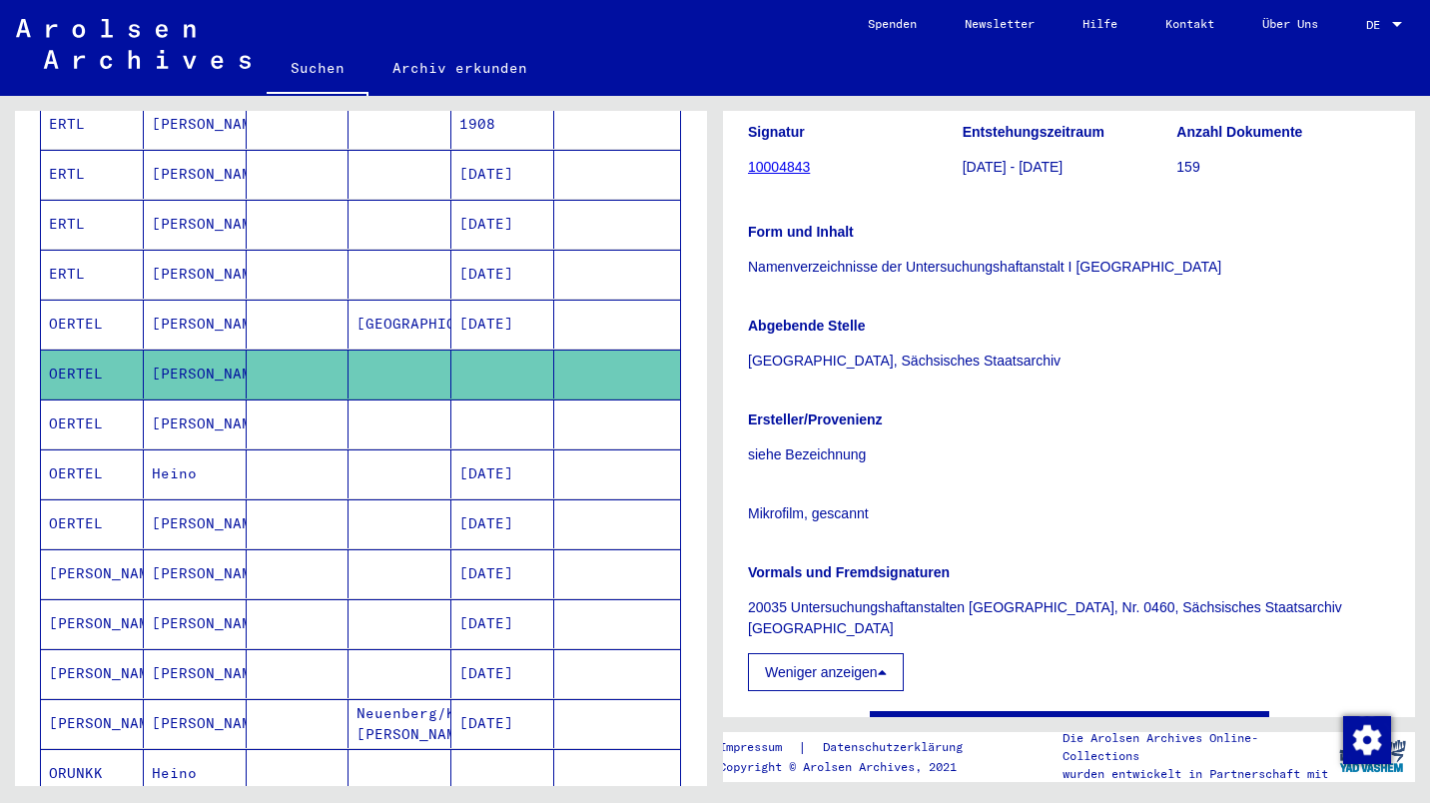
scroll to position [267, 0]
click at [951, 588] on div "Ersteller/Provenienz siehe Bezeichnung Mikrofilm, gescannt Vormals und Fremdsig…" at bounding box center [1069, 537] width 642 height 306
click at [971, 596] on p "20035 Untersuchungshaftanstalten [GEOGRAPHIC_DATA], Nr. 0460, Sächsisches Staat…" at bounding box center [1069, 617] width 642 height 42
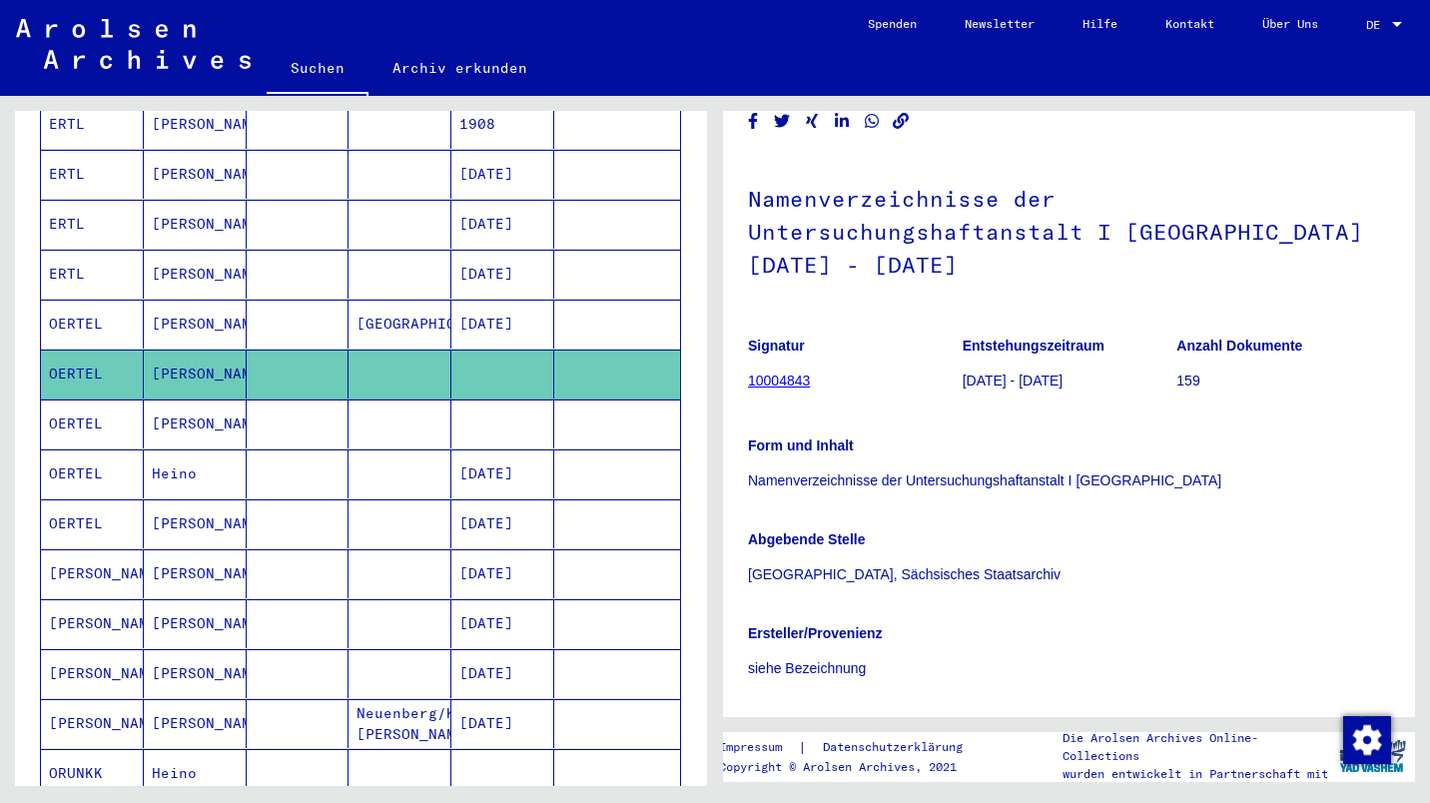
scroll to position [0, 0]
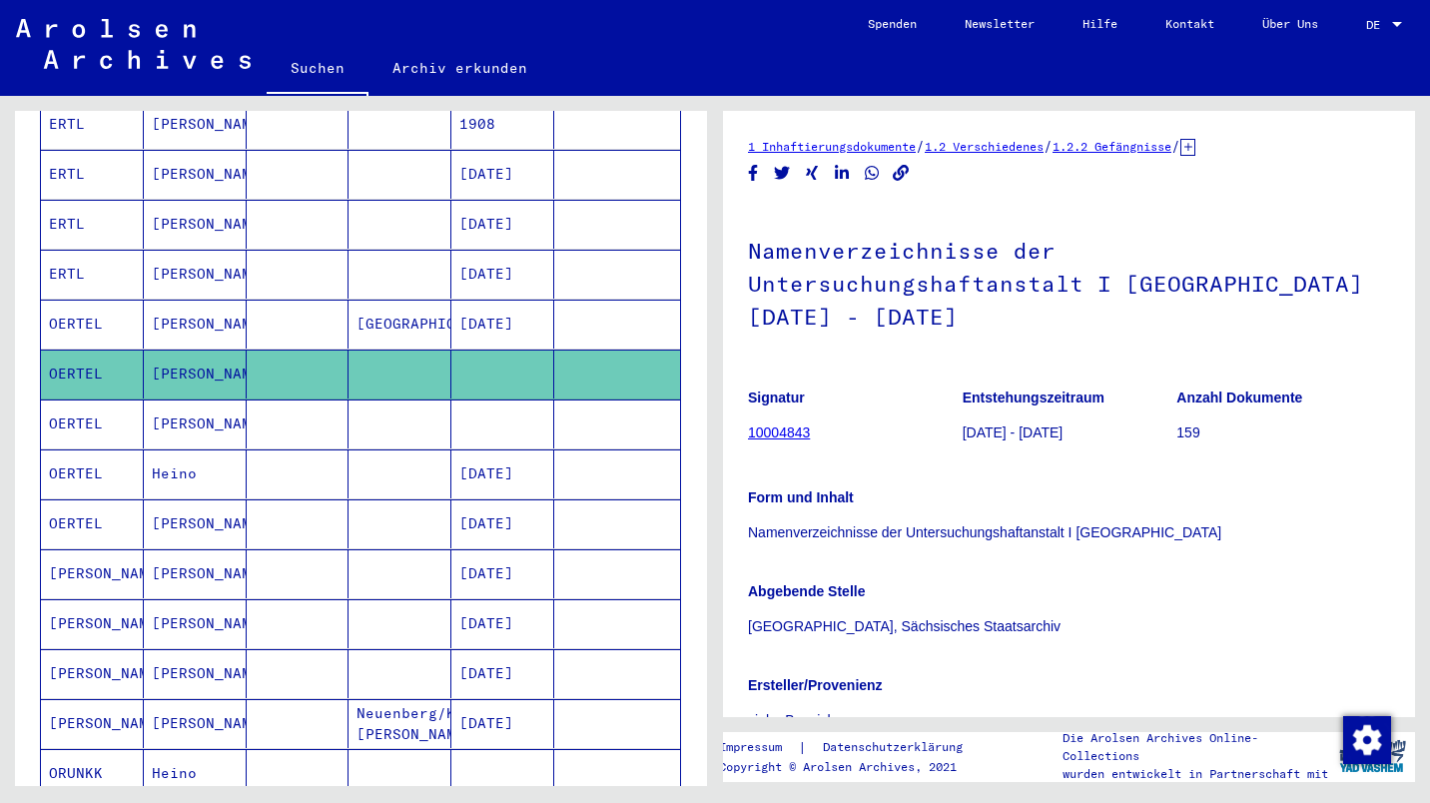
click at [770, 424] on link "10004843" at bounding box center [779, 432] width 62 height 16
click at [178, 354] on mat-cell "[PERSON_NAME]" at bounding box center [195, 373] width 103 height 49
click at [1195, 144] on icon at bounding box center [1187, 147] width 15 height 17
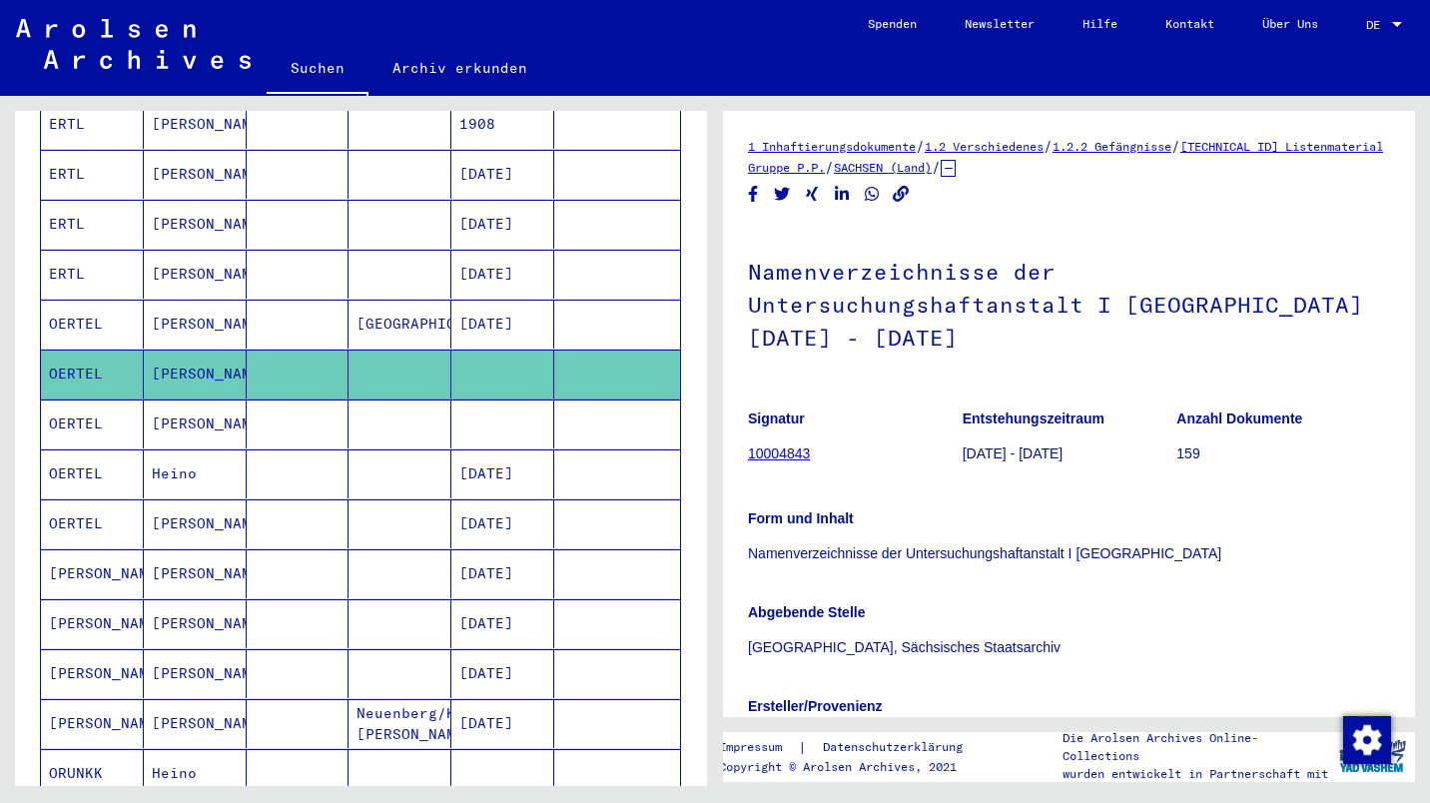
click at [932, 170] on link "SACHSEN (Land)" at bounding box center [883, 167] width 98 height 15
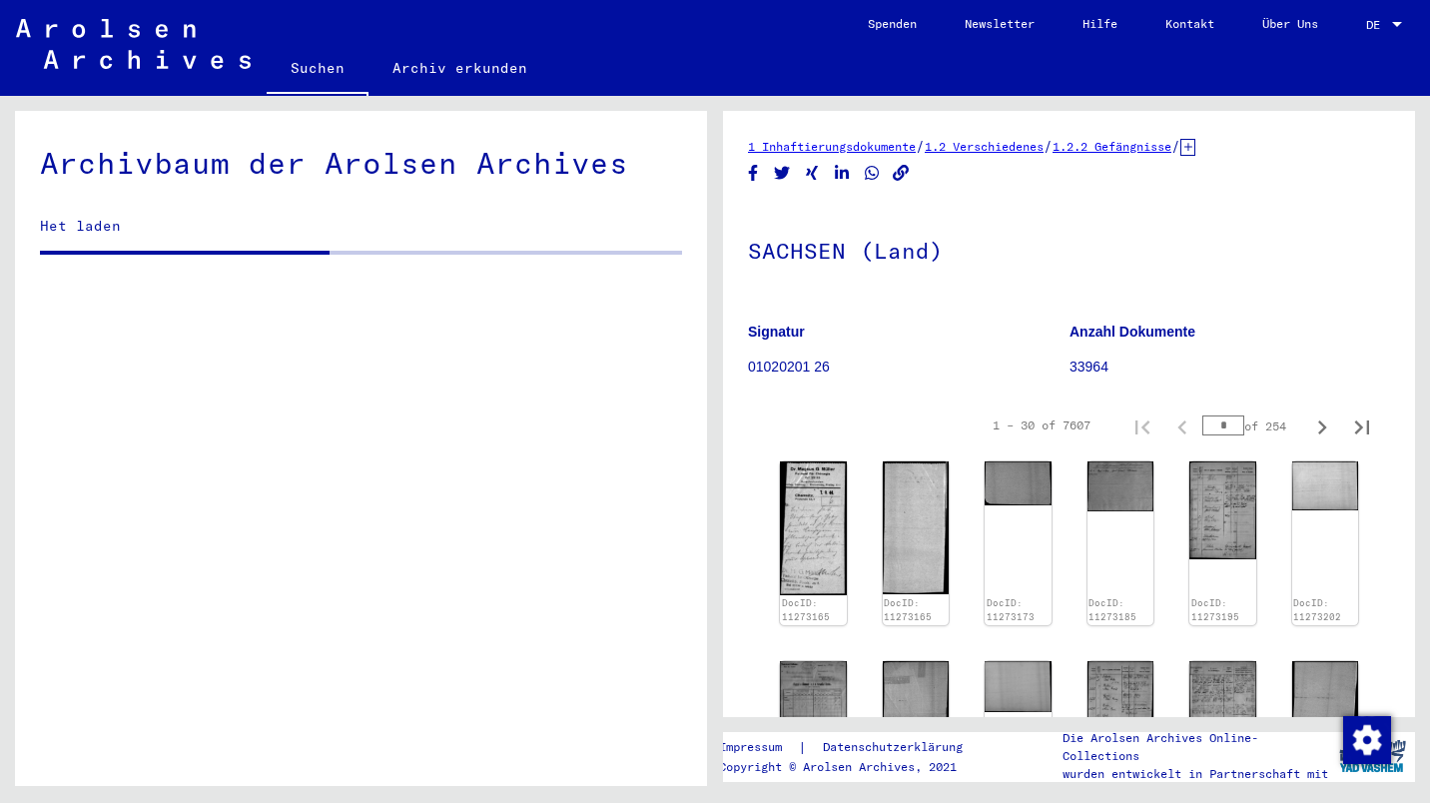
scroll to position [2305, 0]
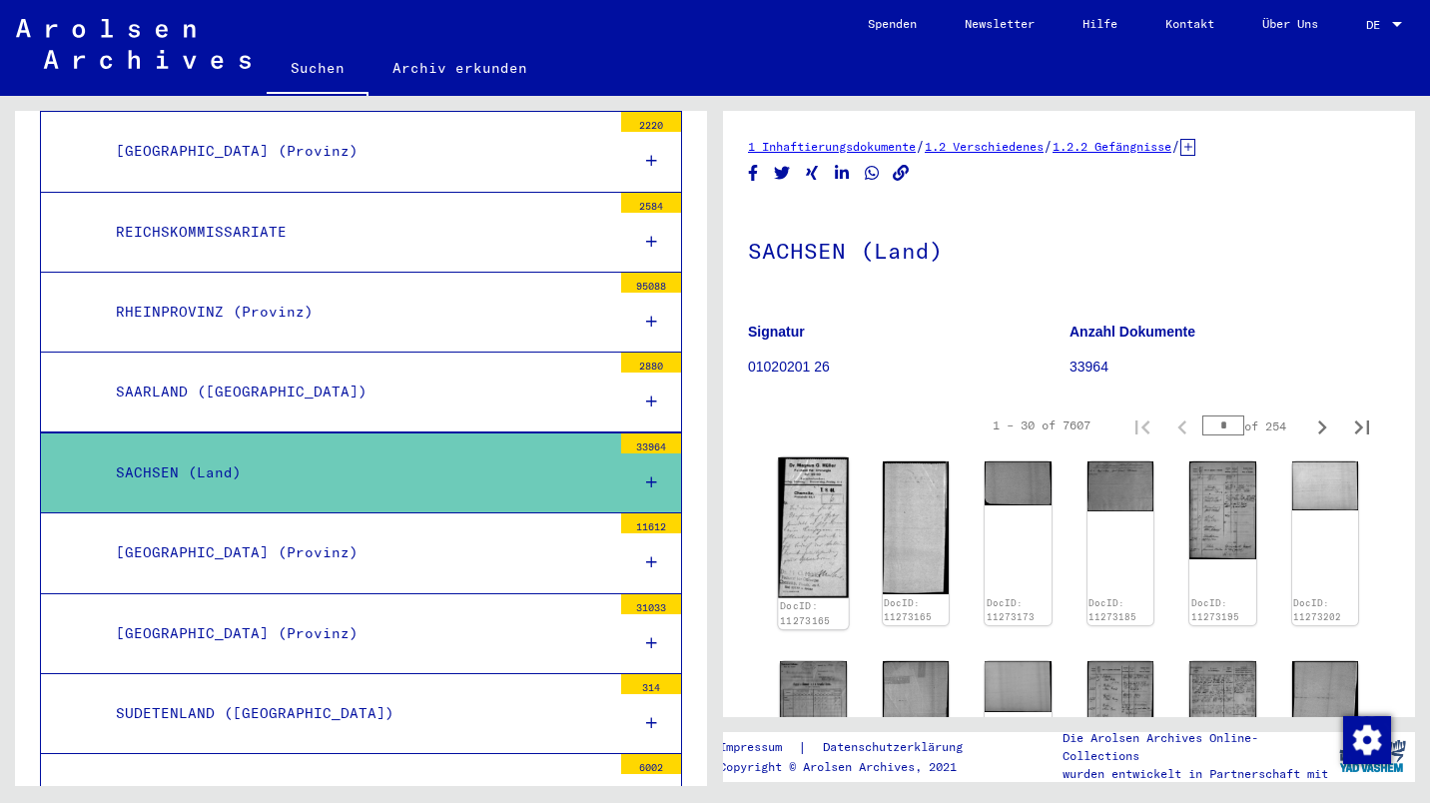
click at [809, 538] on img at bounding box center [813, 527] width 70 height 140
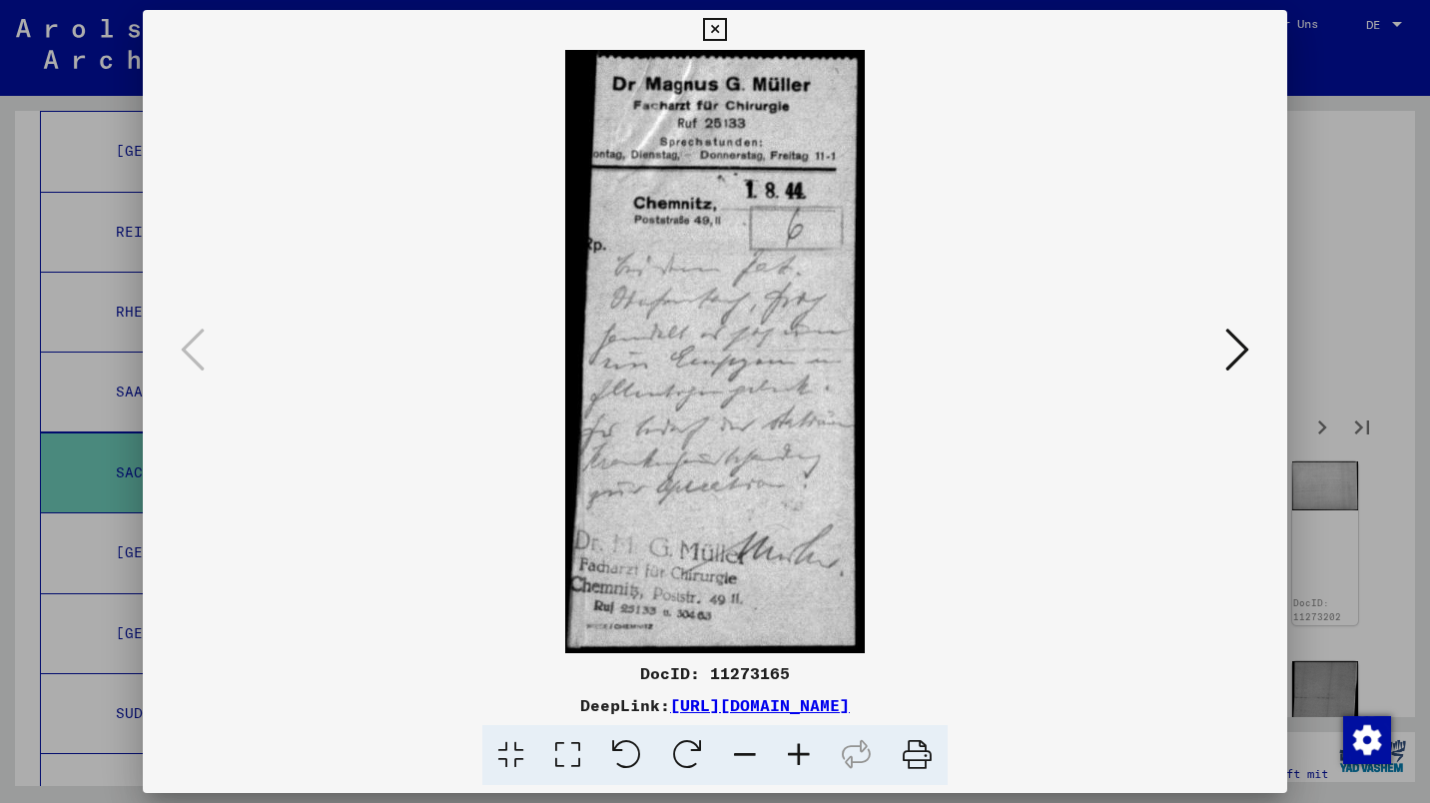
click at [1235, 352] on icon at bounding box center [1237, 350] width 24 height 48
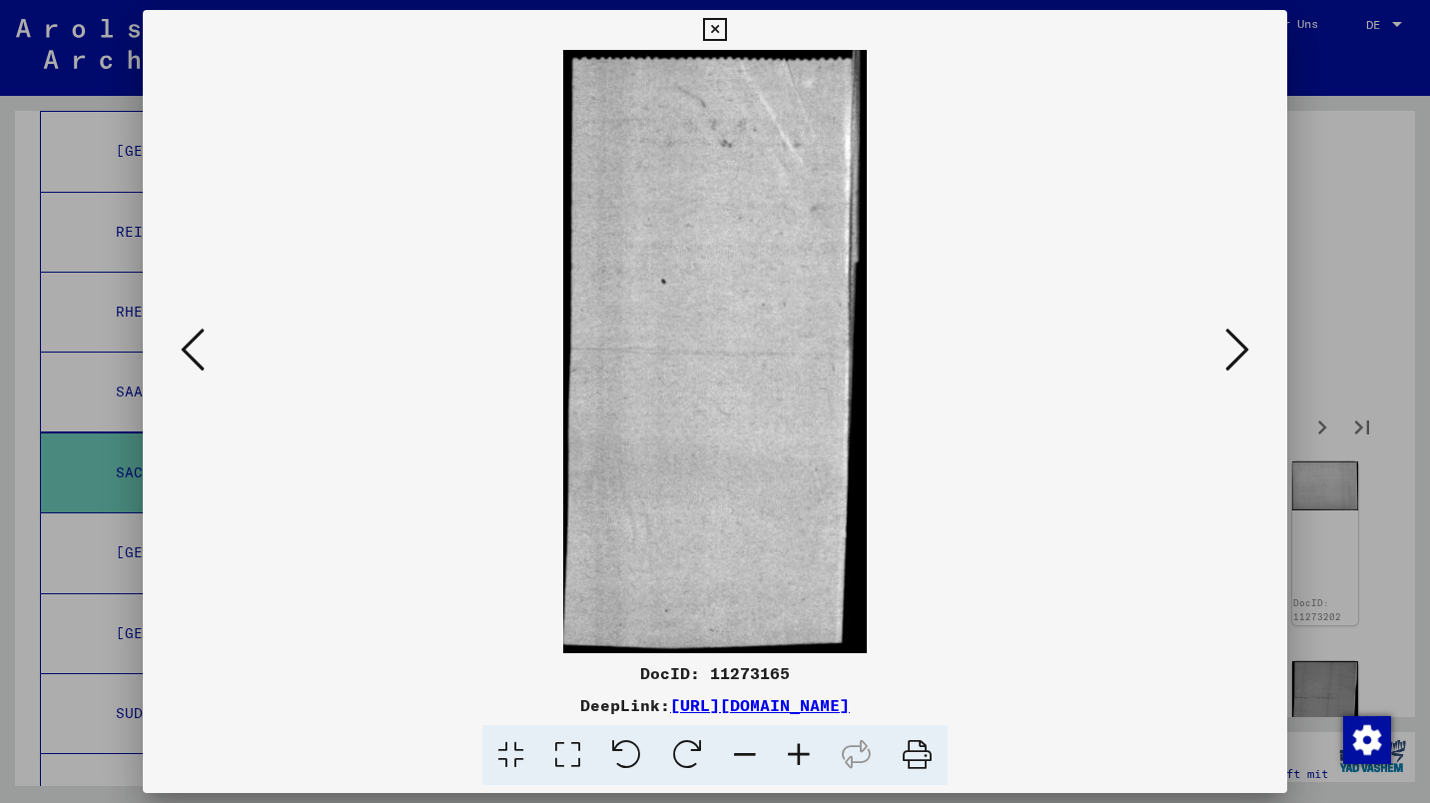
click at [1234, 352] on icon at bounding box center [1237, 350] width 24 height 48
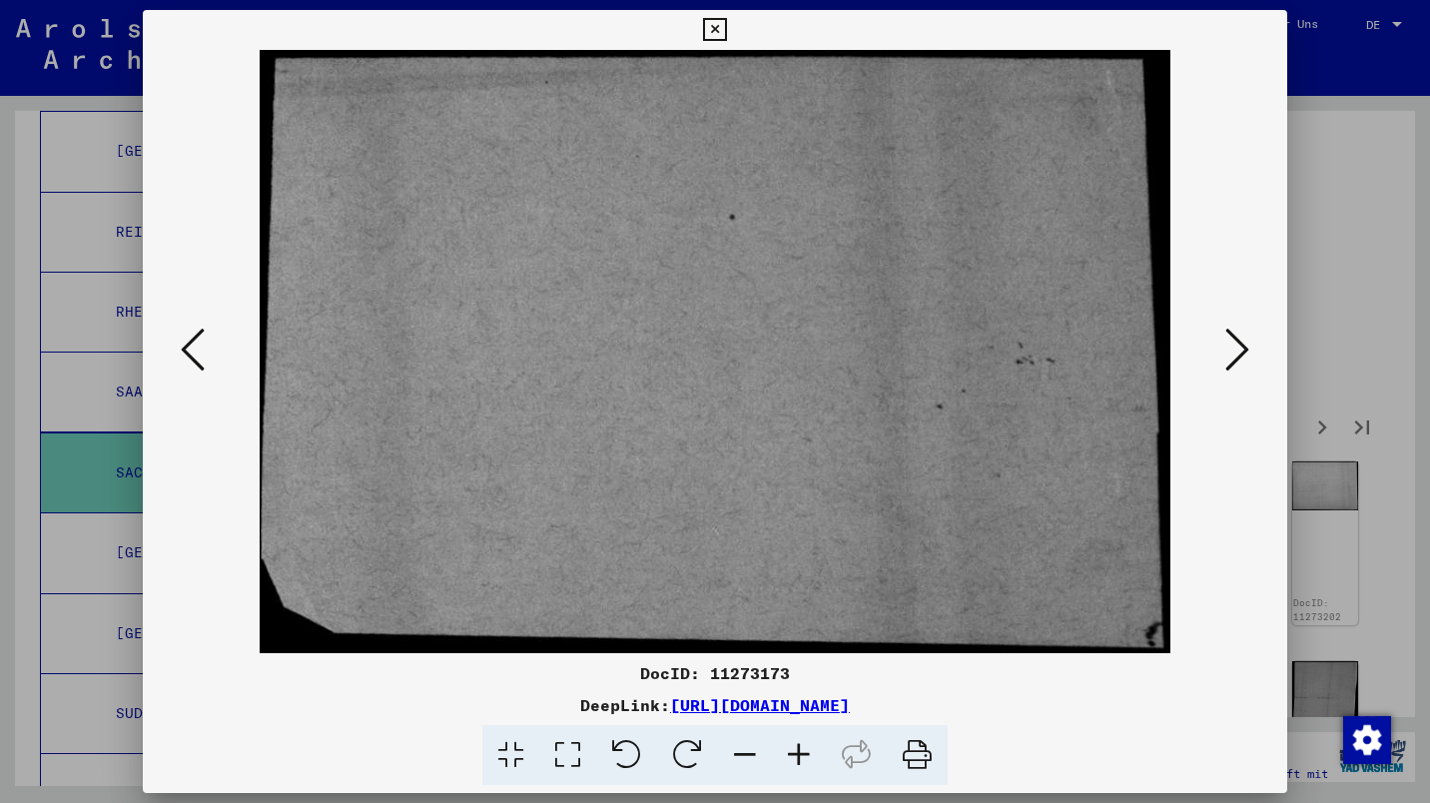
click at [1223, 350] on button at bounding box center [1237, 351] width 36 height 57
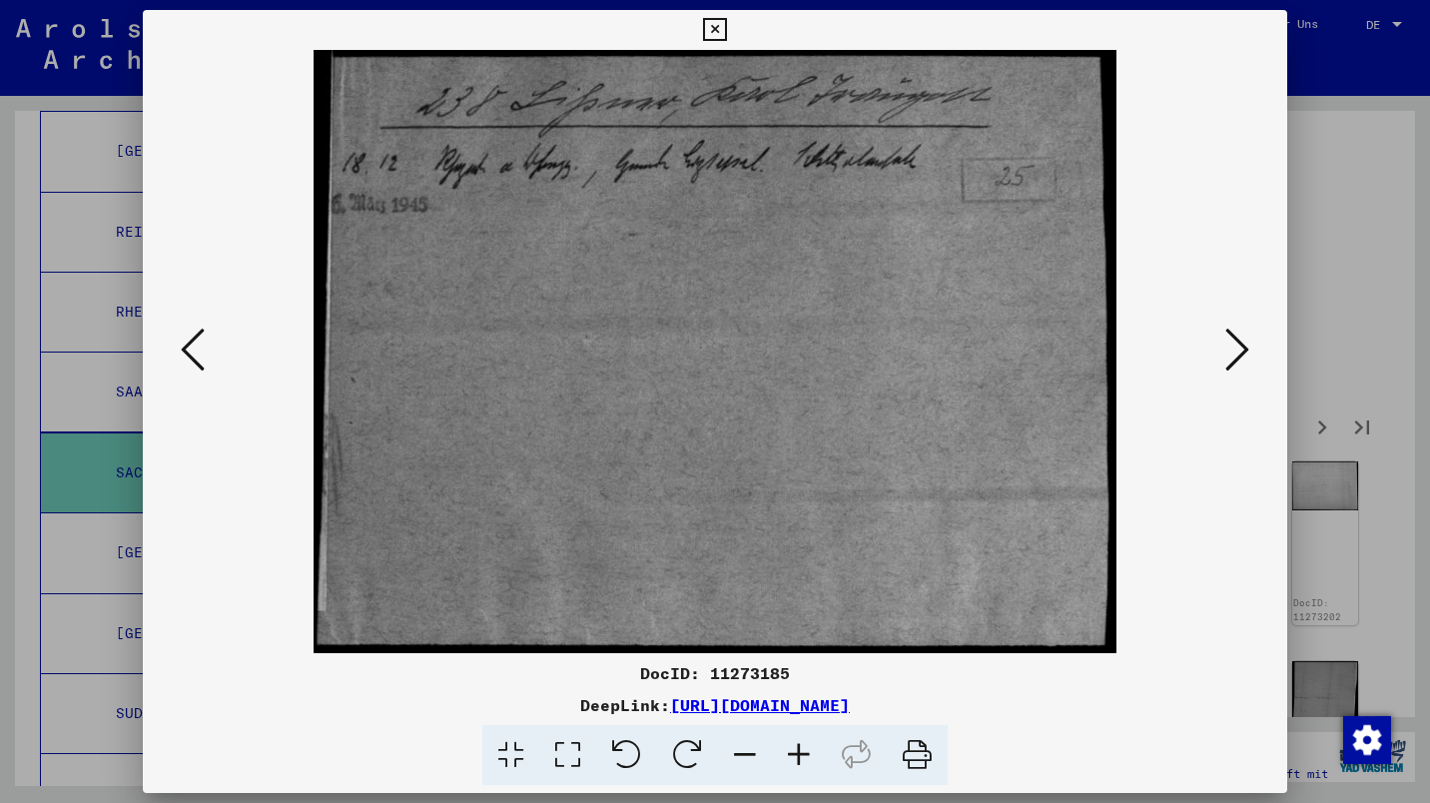
click at [1227, 349] on icon at bounding box center [1237, 350] width 24 height 48
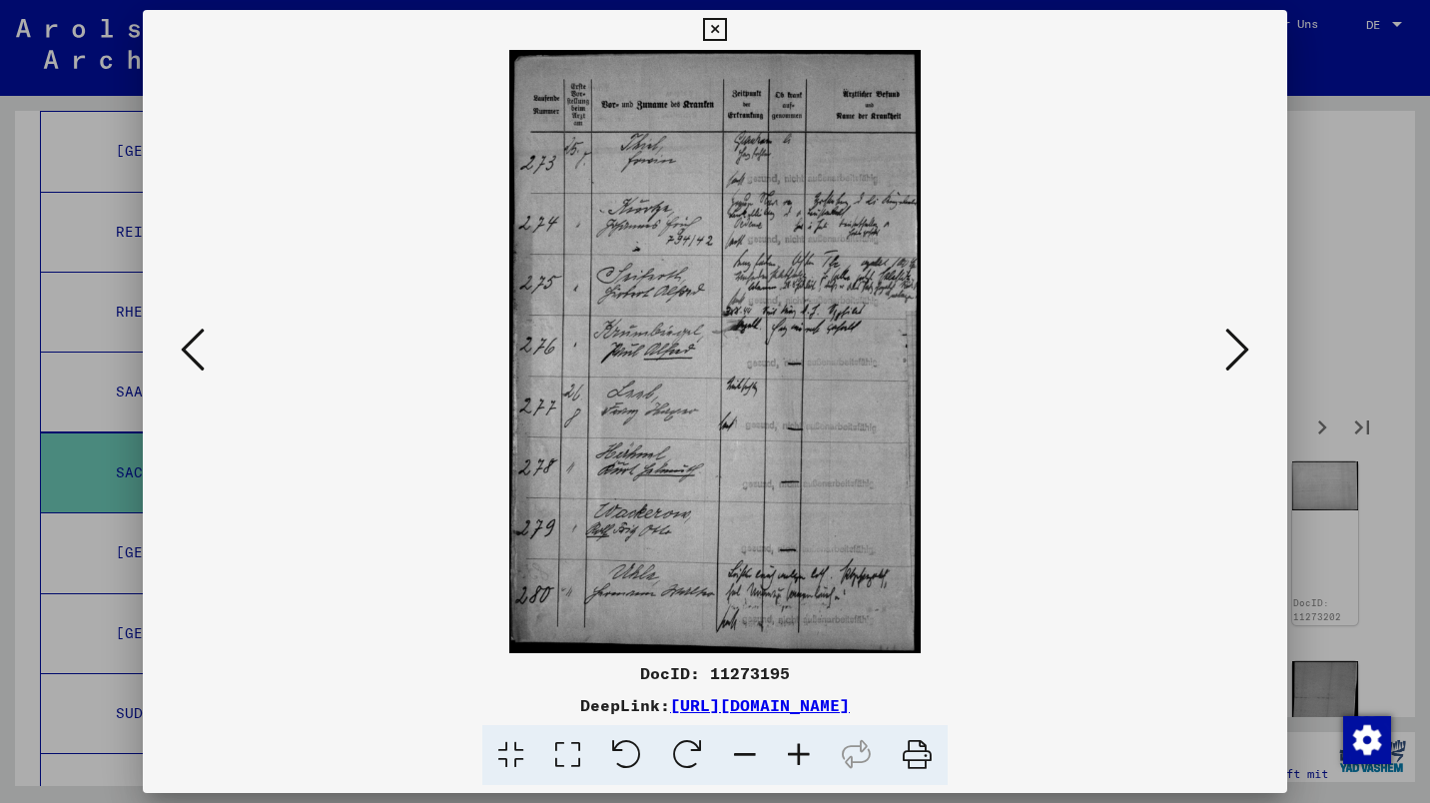
click at [1244, 346] on icon at bounding box center [1237, 350] width 24 height 48
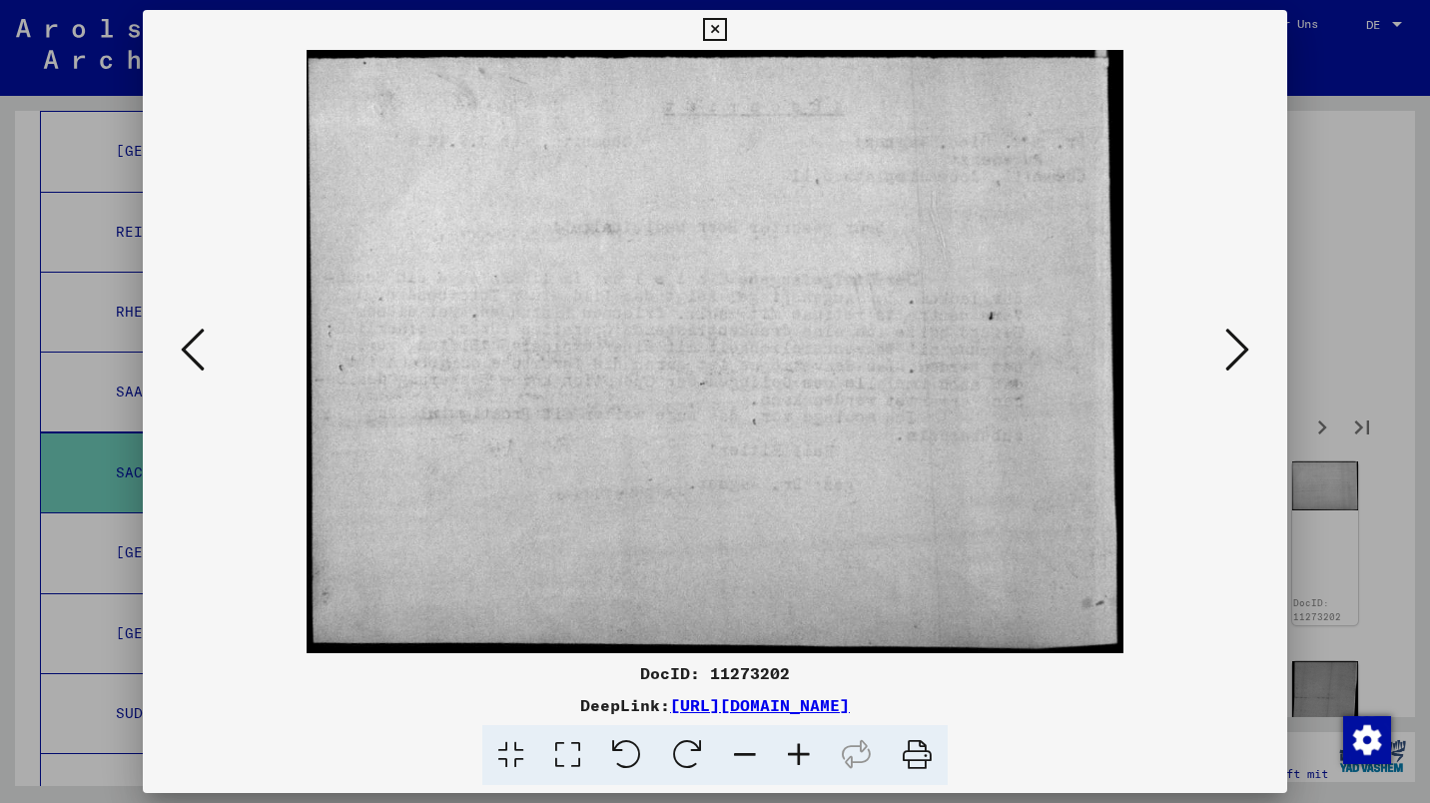
click at [1249, 346] on button at bounding box center [1237, 351] width 36 height 57
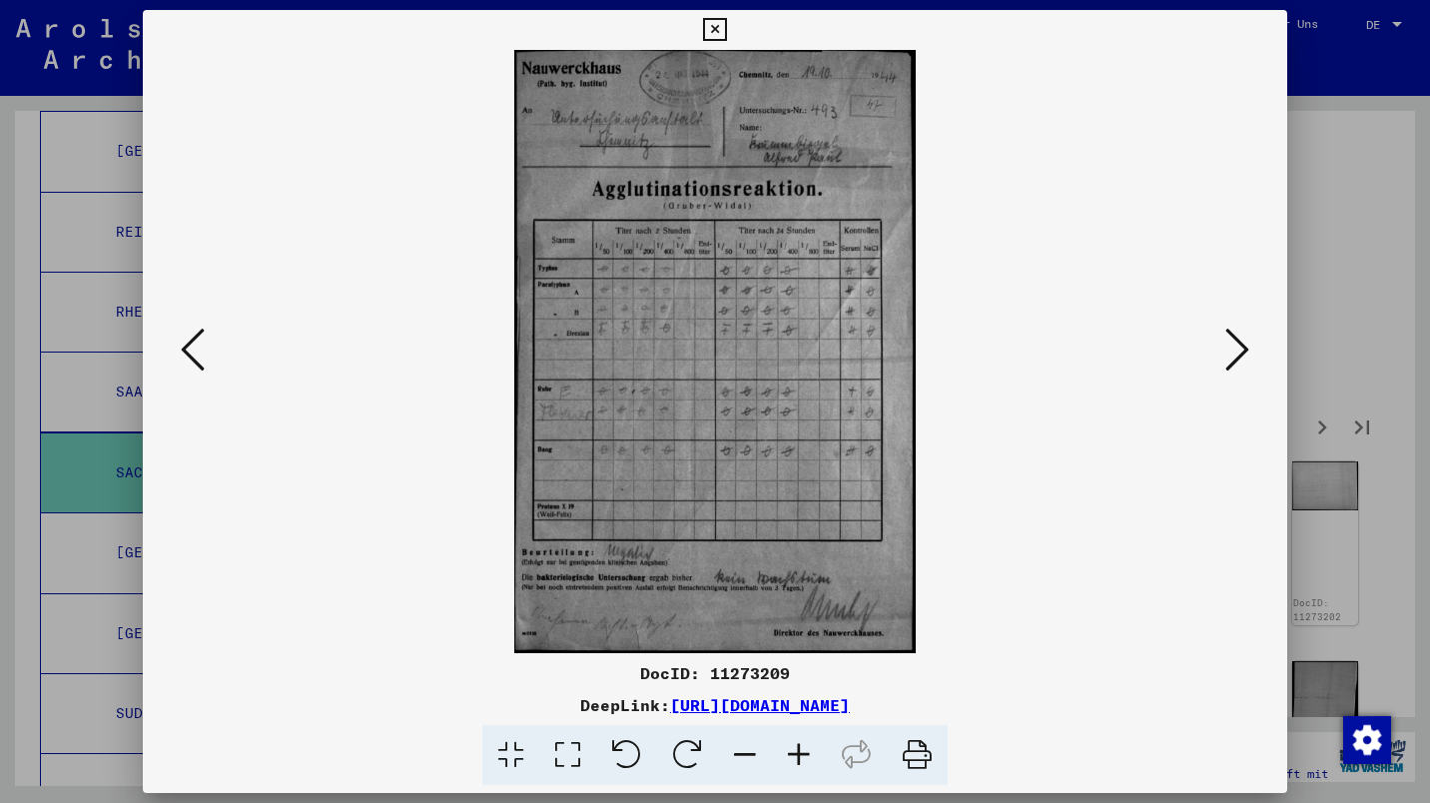
click at [1233, 361] on icon at bounding box center [1237, 350] width 24 height 48
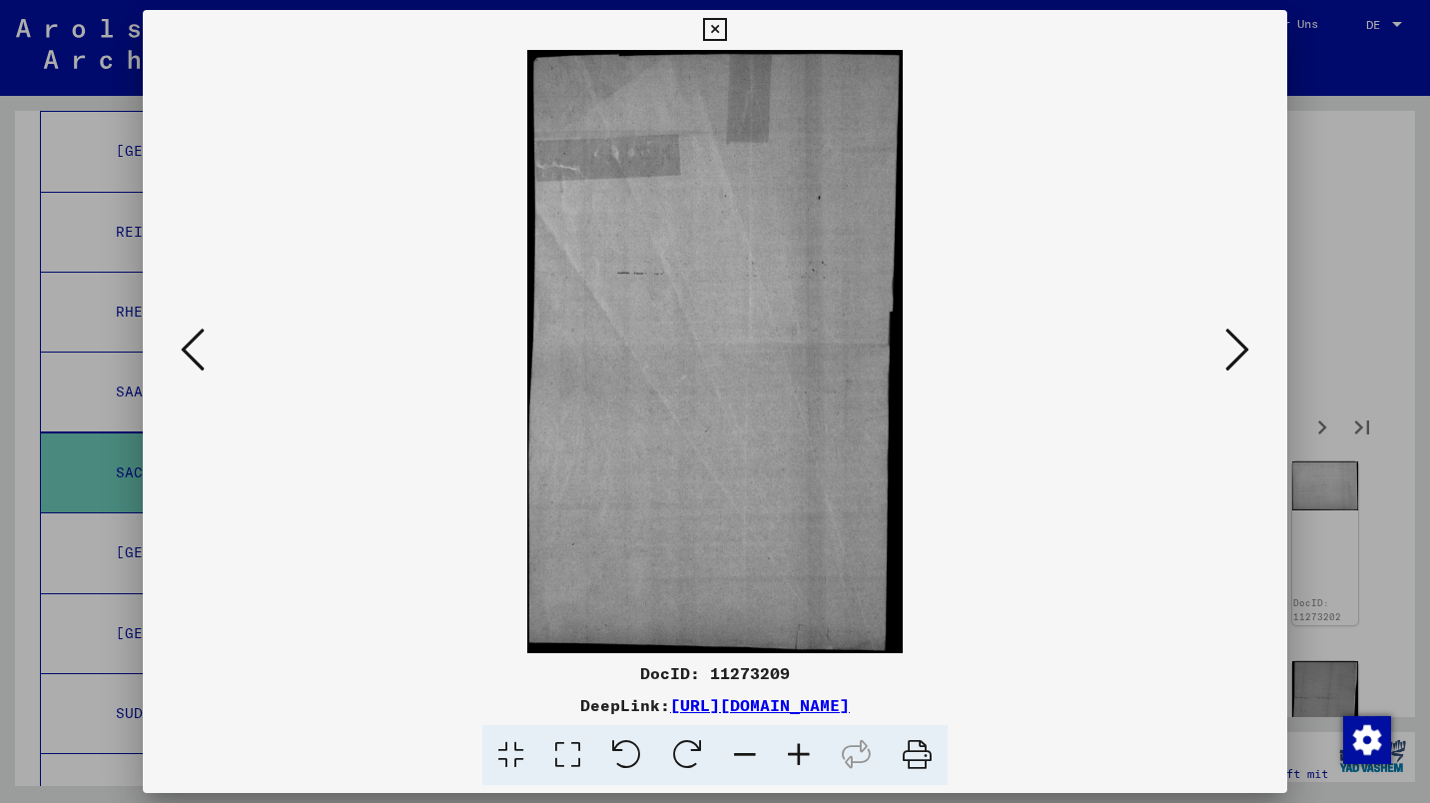
click at [1235, 351] on icon at bounding box center [1237, 350] width 24 height 48
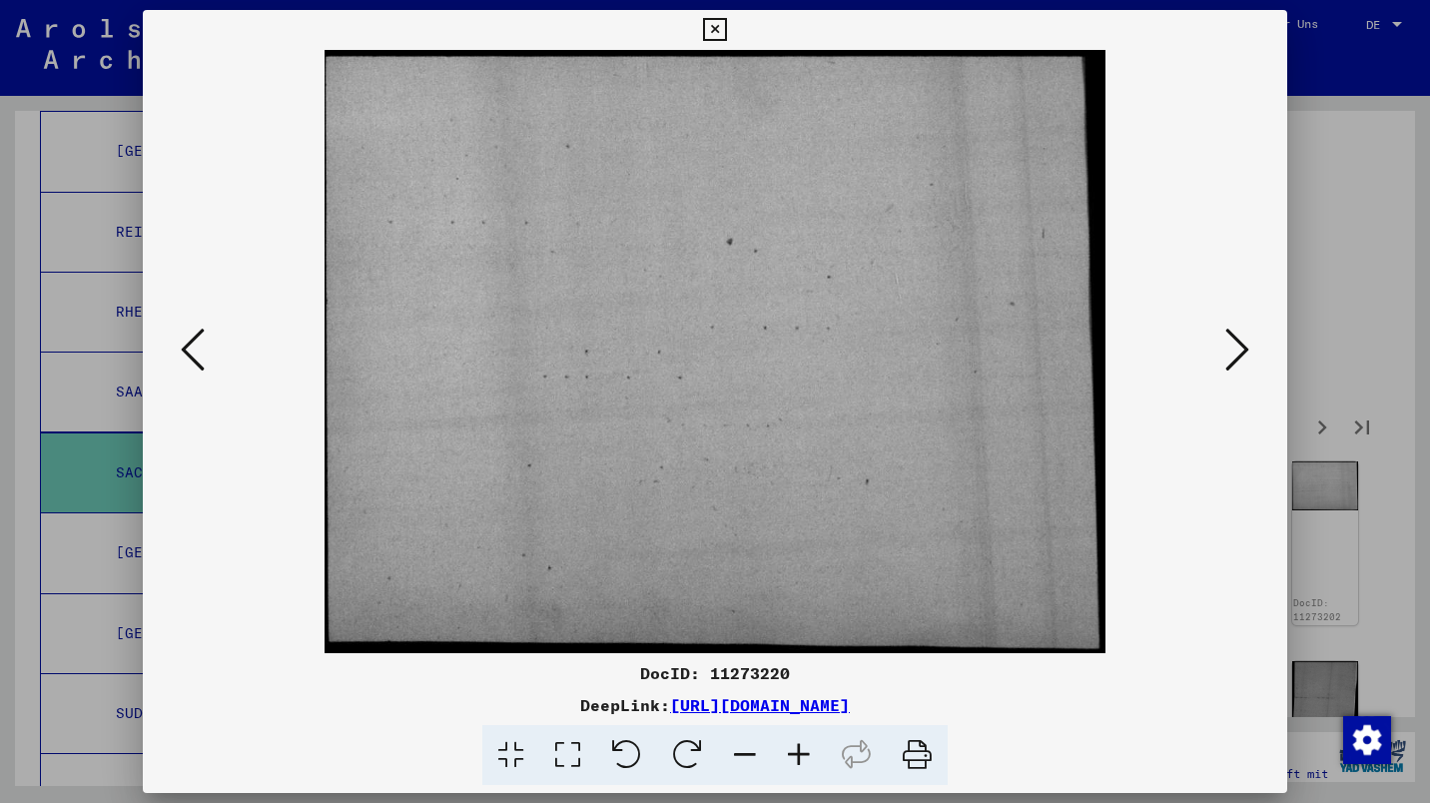
click at [1243, 354] on icon at bounding box center [1237, 350] width 24 height 48
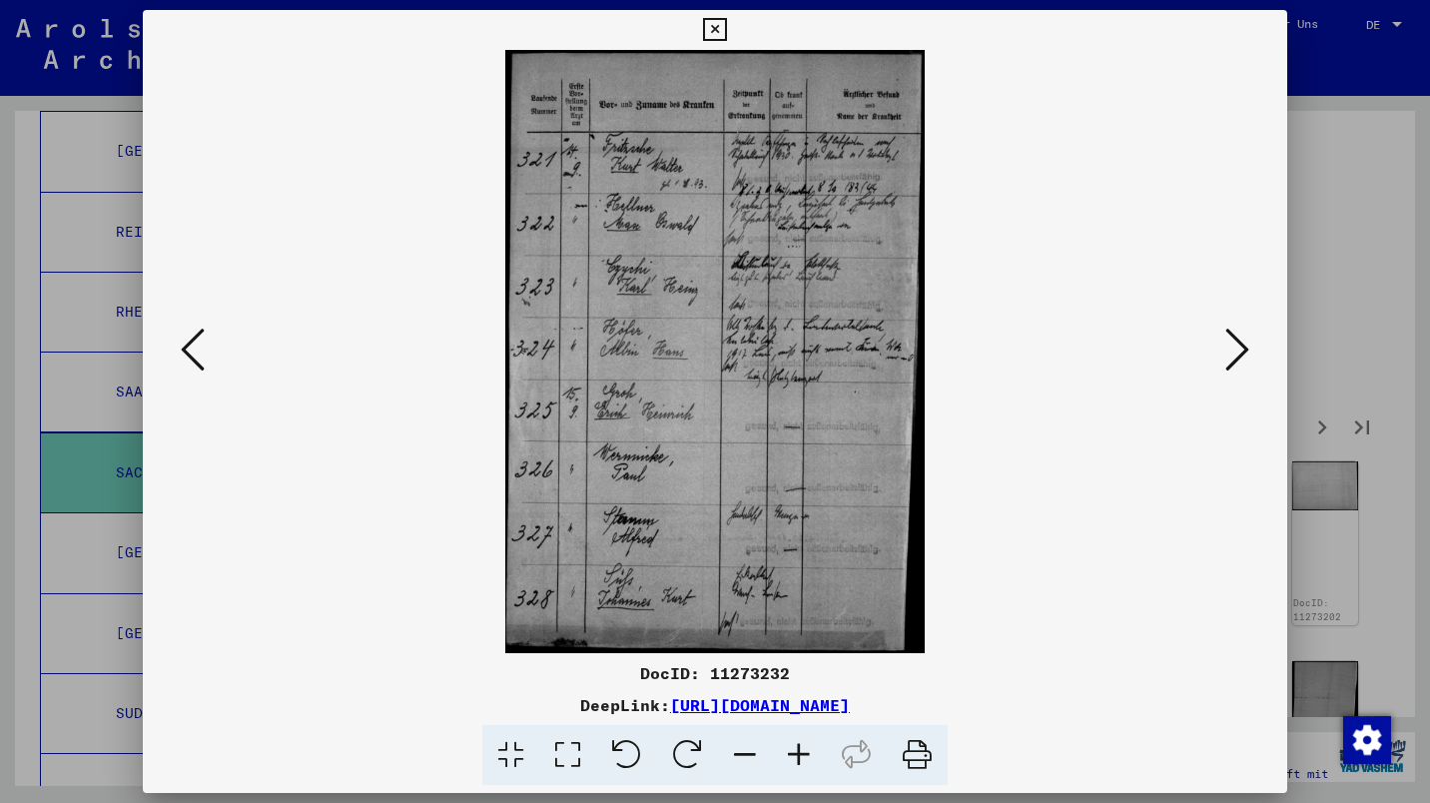
click at [1249, 351] on button at bounding box center [1237, 351] width 36 height 57
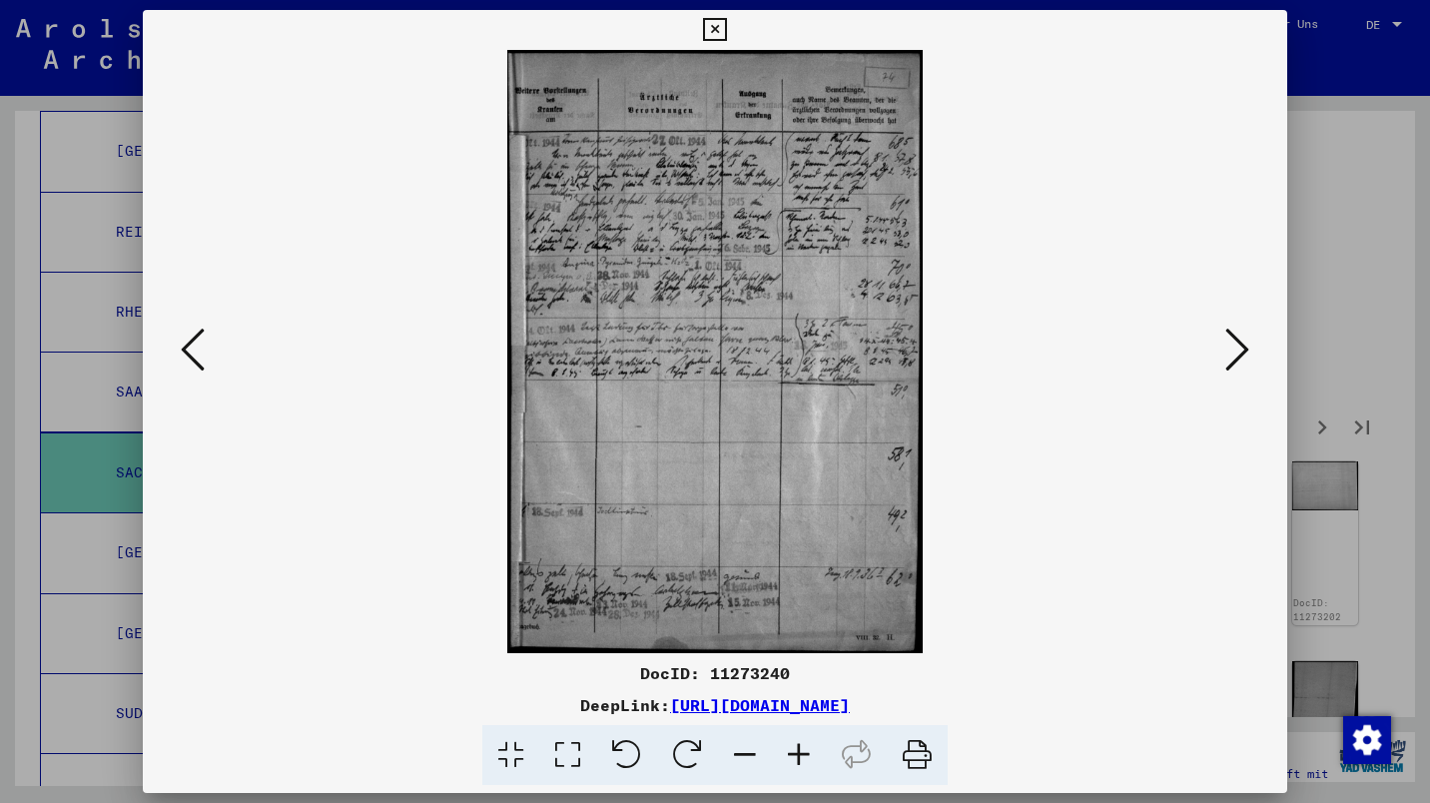
click at [1243, 351] on icon at bounding box center [1237, 350] width 24 height 48
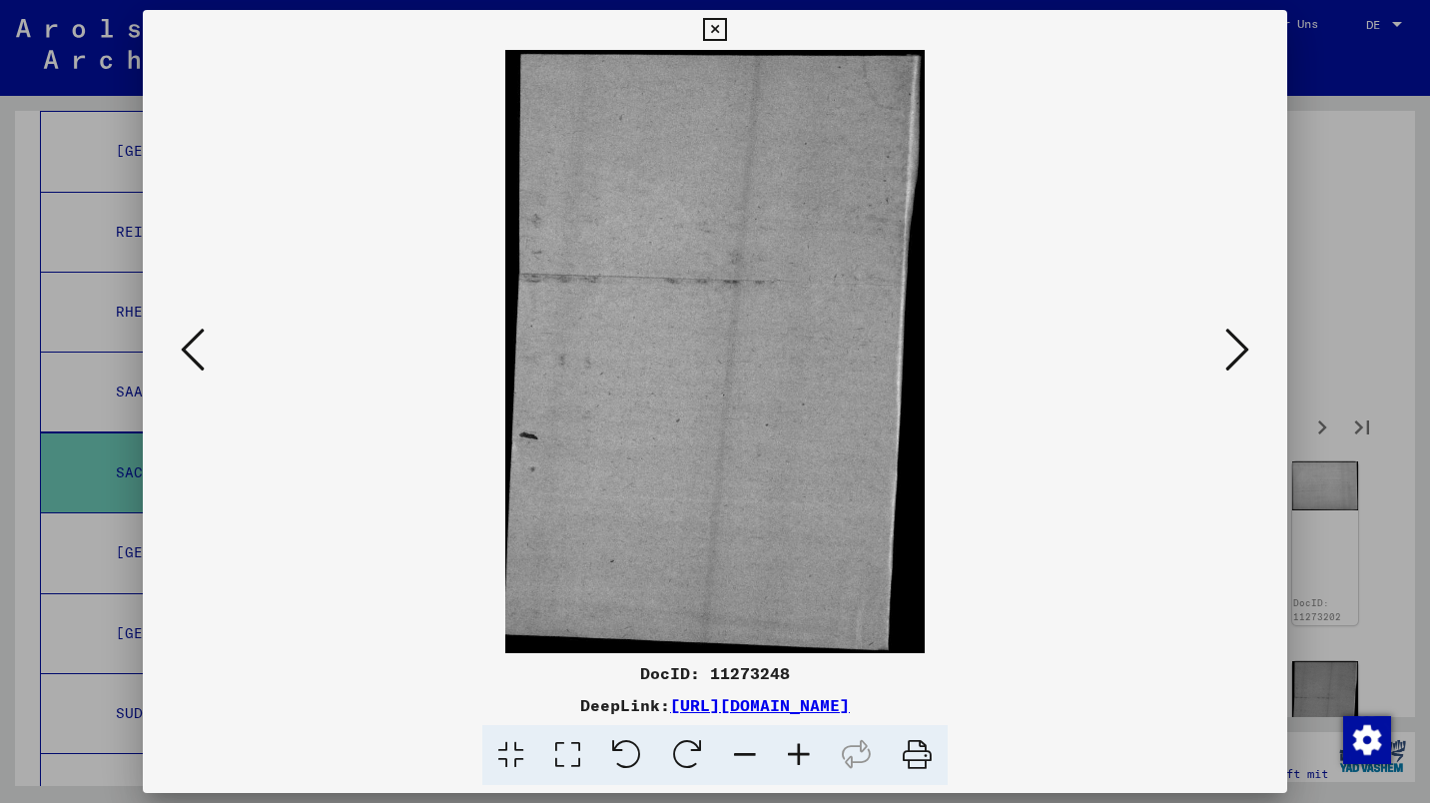
click at [1245, 354] on icon at bounding box center [1237, 350] width 24 height 48
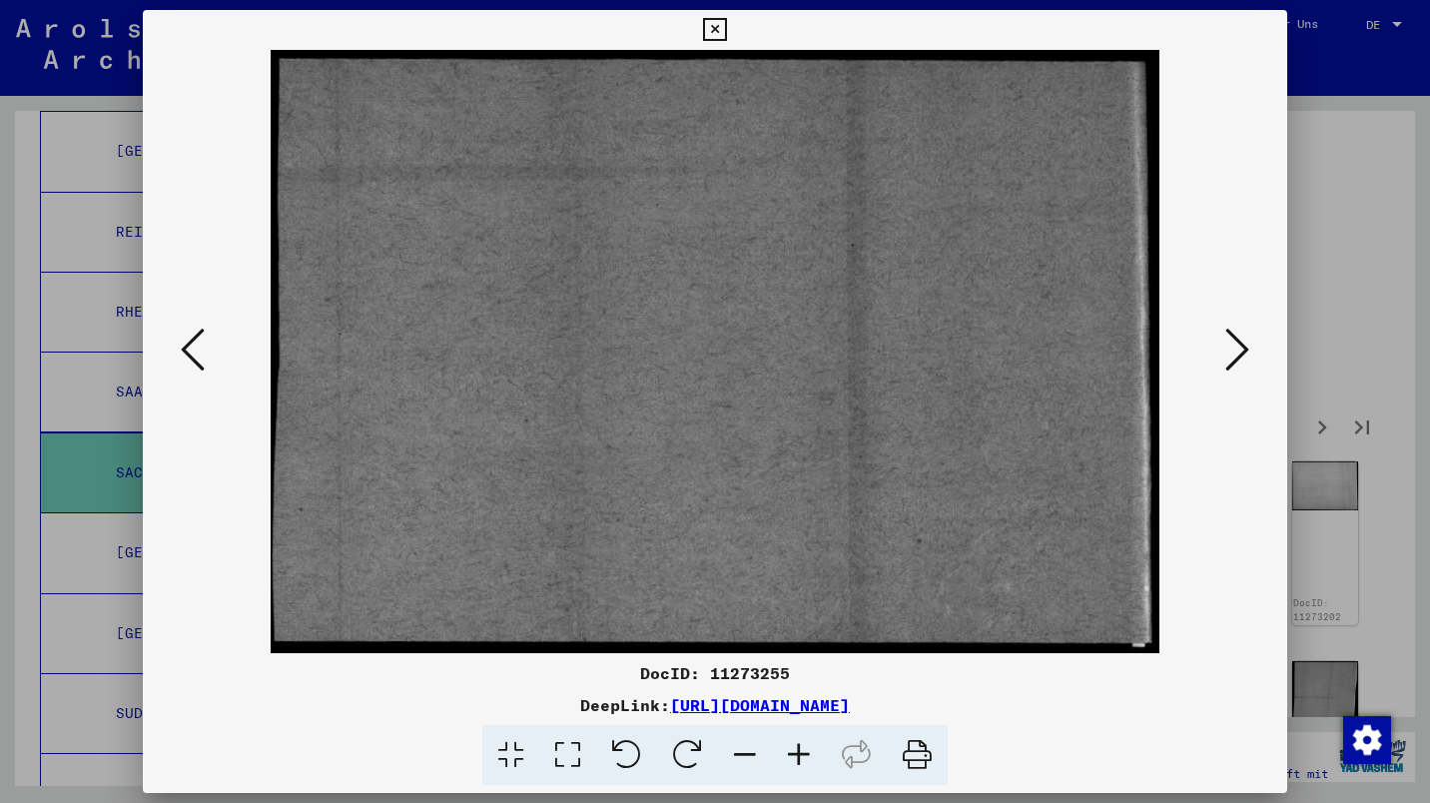
click at [1246, 357] on icon at bounding box center [1237, 350] width 24 height 48
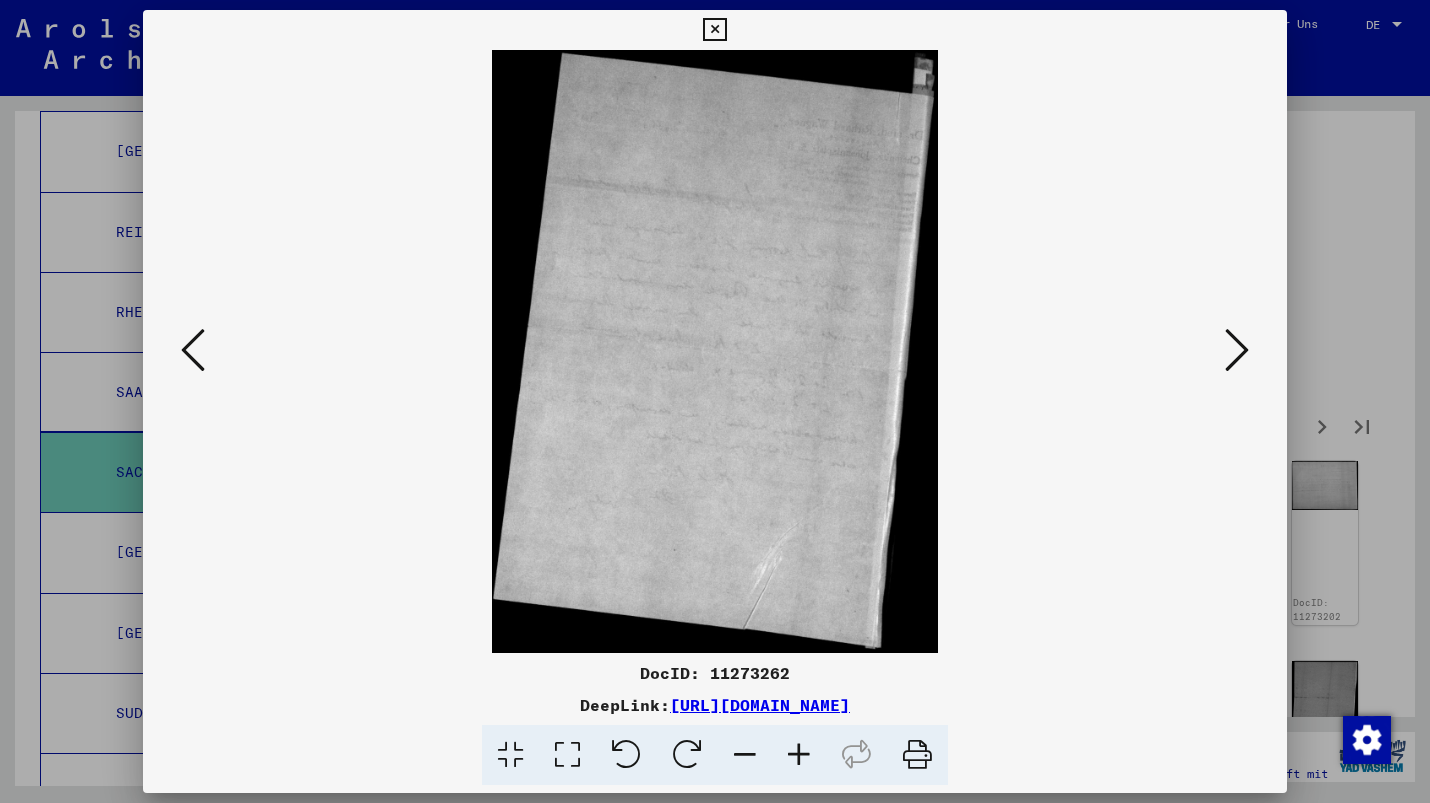
click at [1241, 357] on icon at bounding box center [1237, 350] width 24 height 48
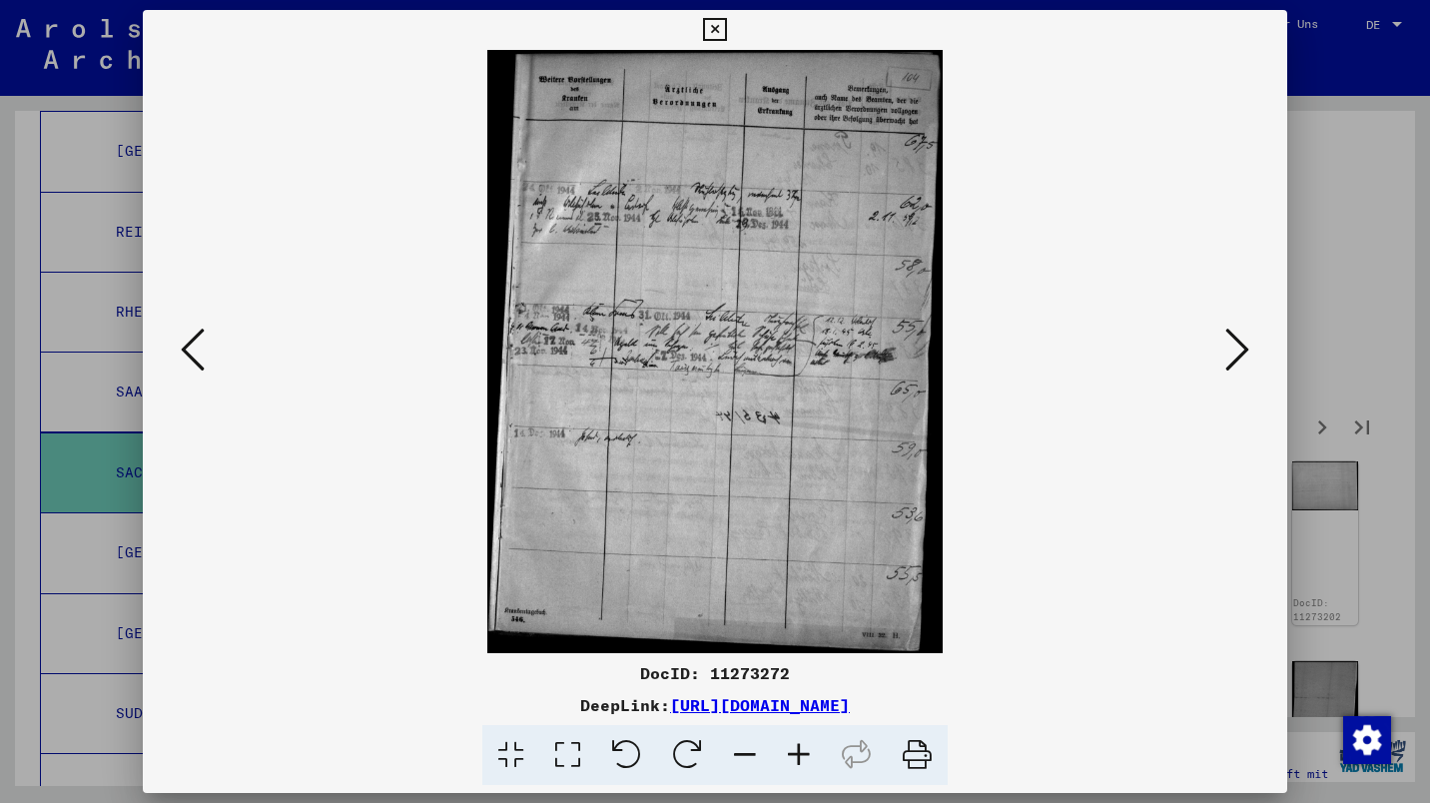
click at [1233, 351] on icon at bounding box center [1237, 350] width 24 height 48
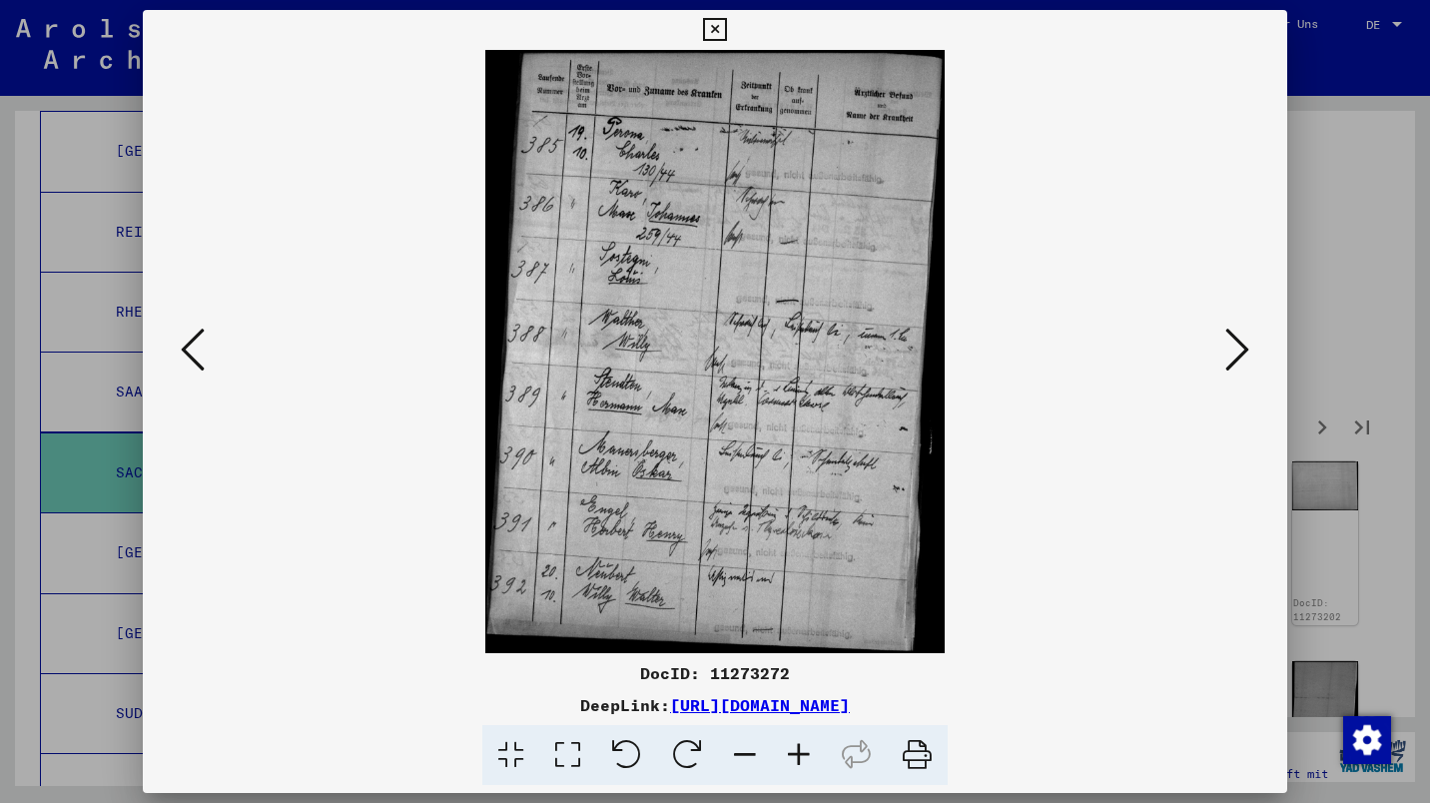
click at [1242, 352] on icon at bounding box center [1237, 350] width 24 height 48
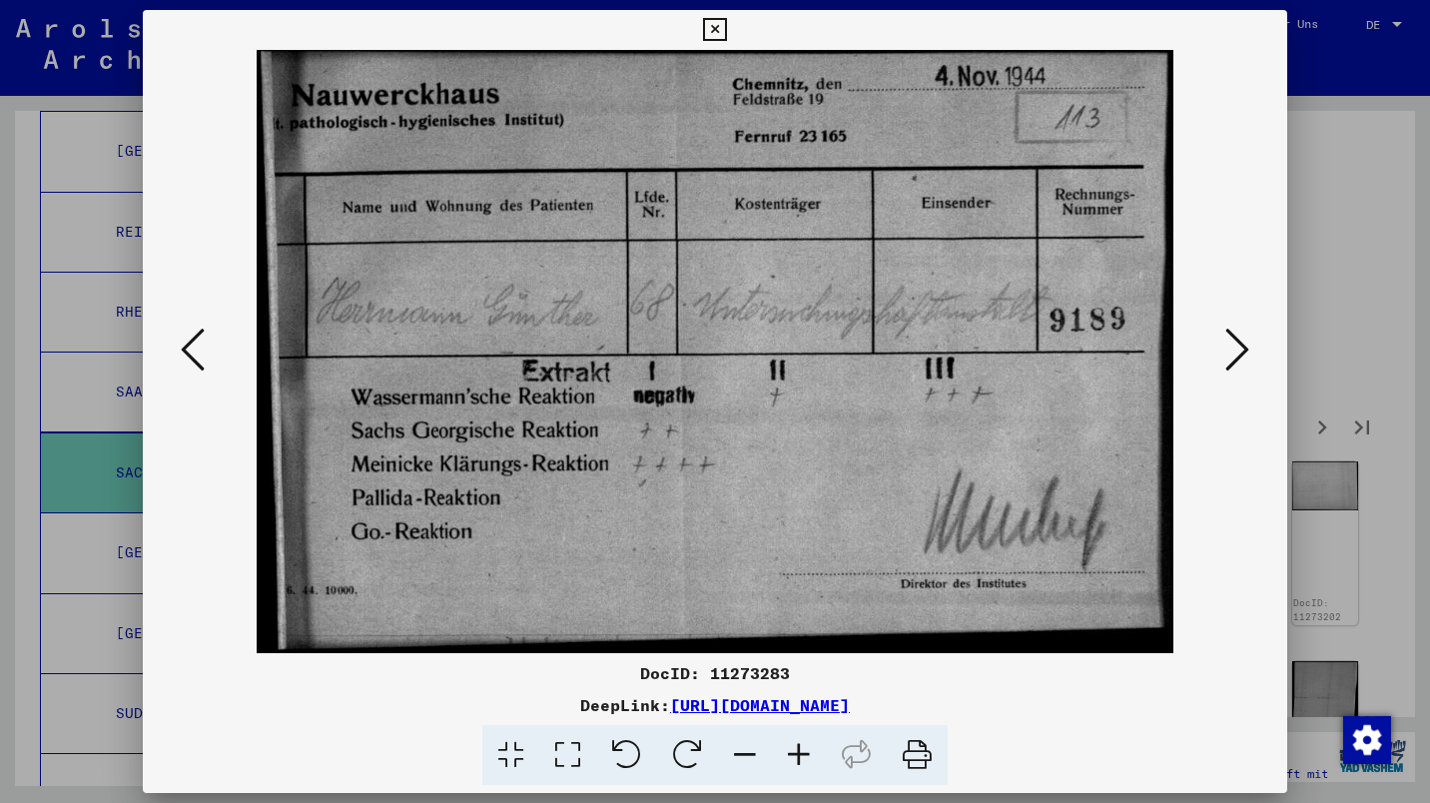
click at [1238, 352] on icon at bounding box center [1237, 350] width 24 height 48
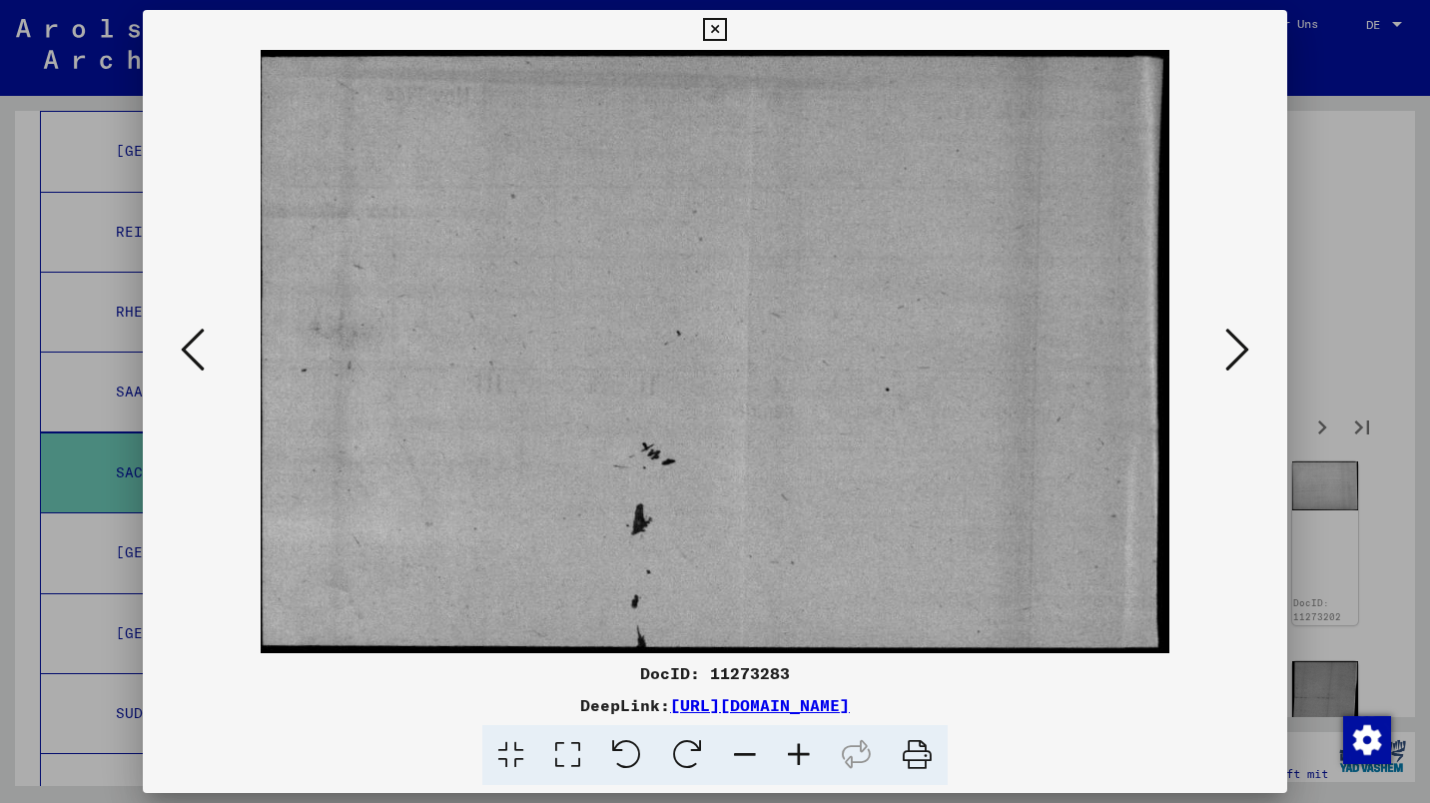
click at [1237, 349] on icon at bounding box center [1237, 350] width 24 height 48
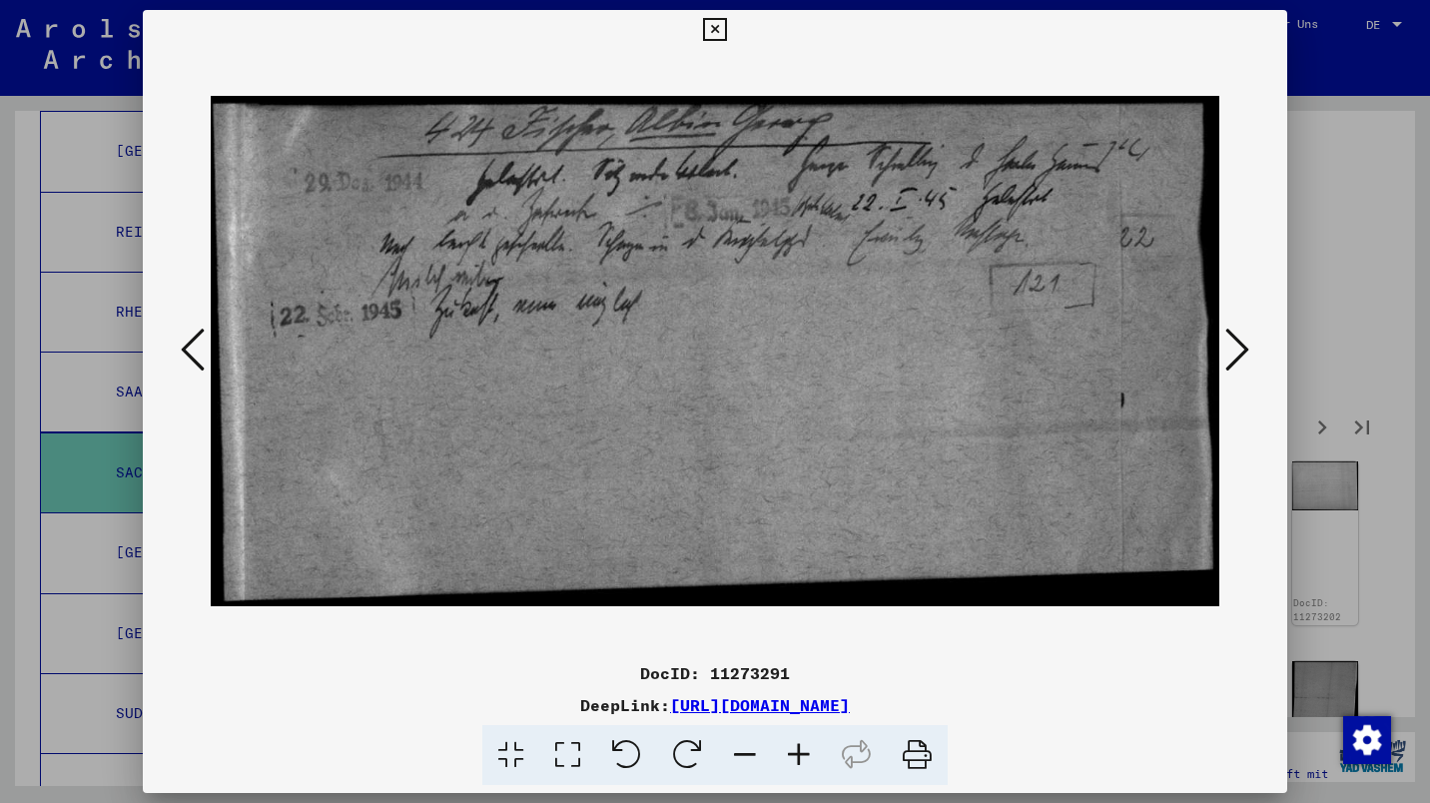
click at [1238, 352] on icon at bounding box center [1237, 350] width 24 height 48
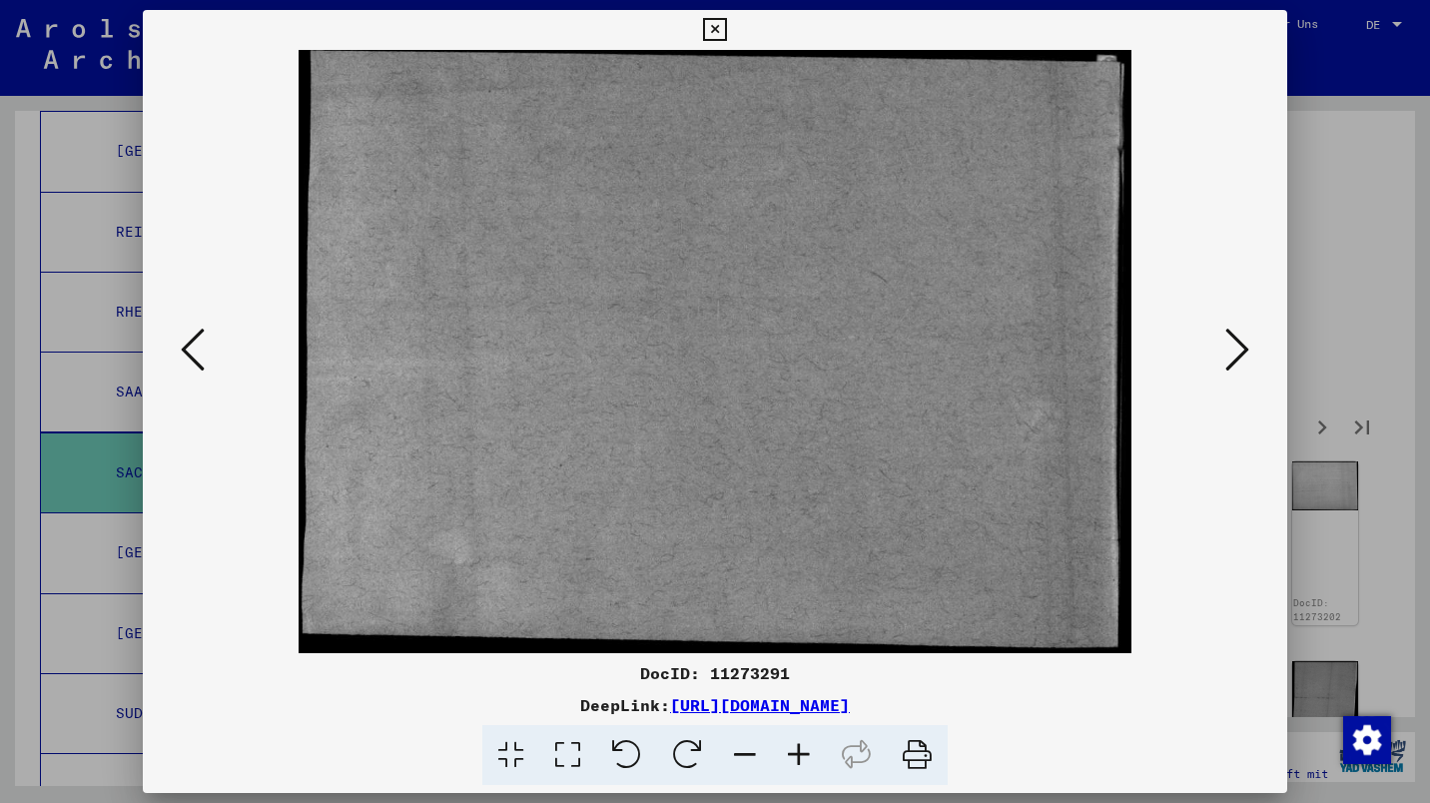
click at [1234, 349] on icon at bounding box center [1237, 350] width 24 height 48
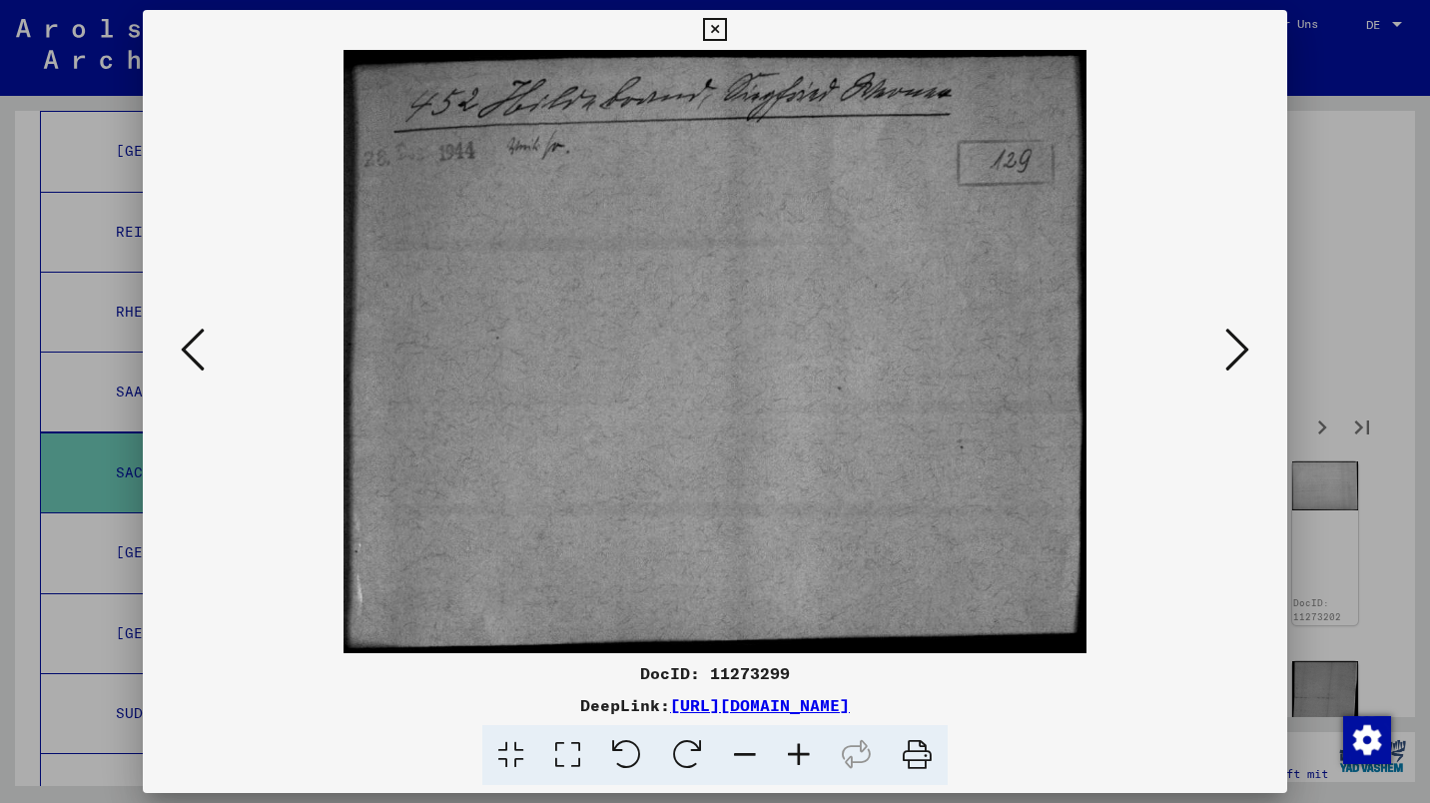
click at [1248, 345] on icon at bounding box center [1237, 350] width 24 height 48
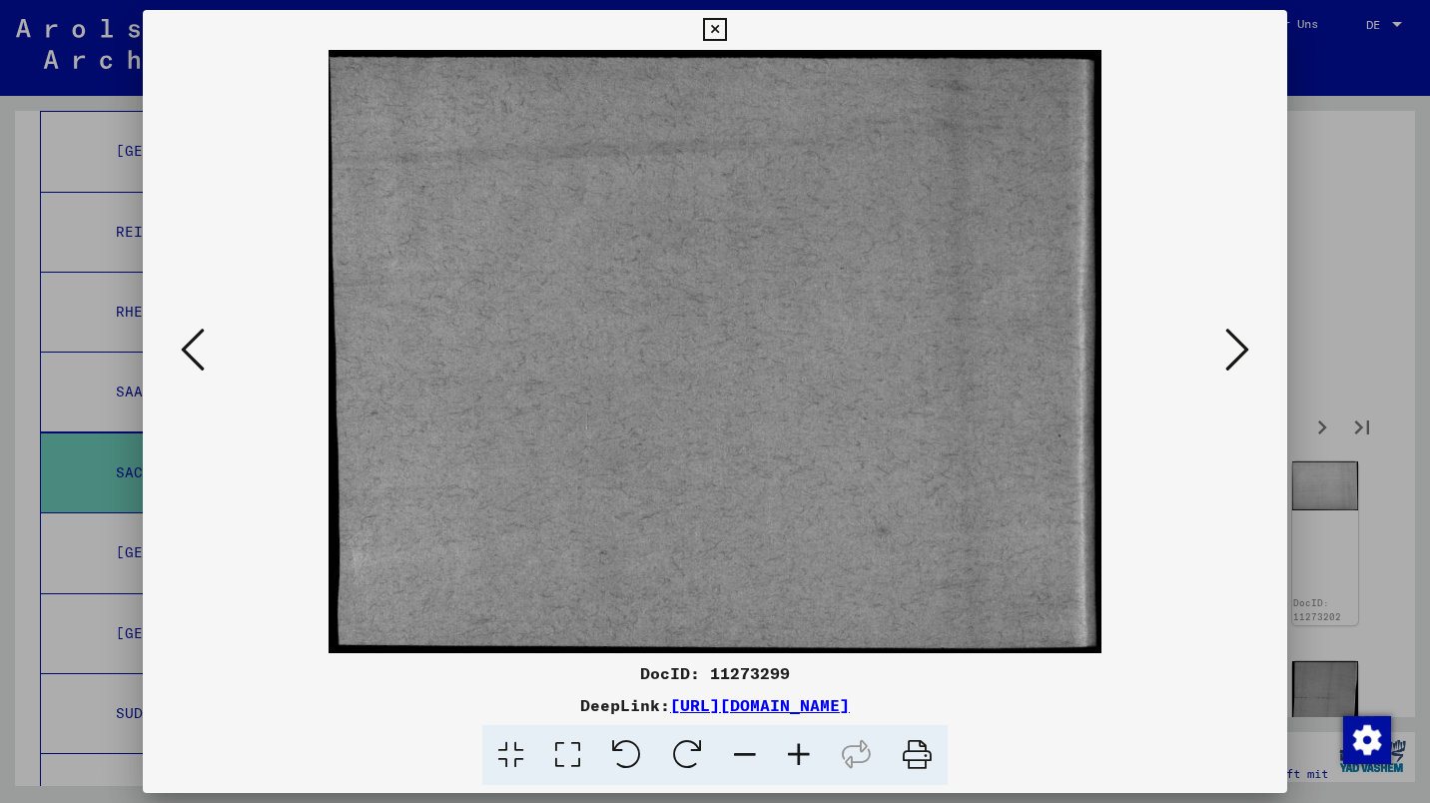
click at [1237, 352] on icon at bounding box center [1237, 350] width 24 height 48
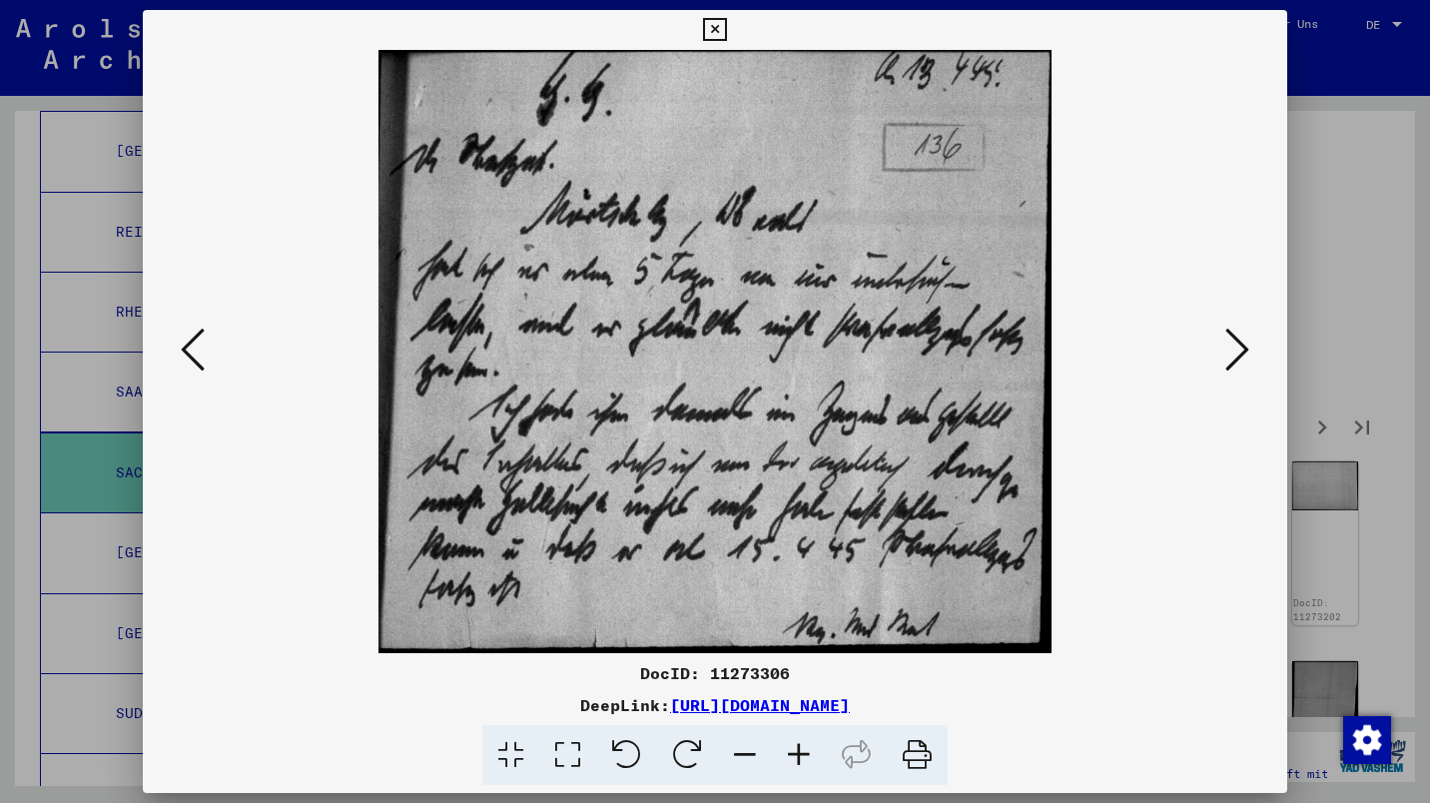
click at [1234, 349] on icon at bounding box center [1237, 350] width 24 height 48
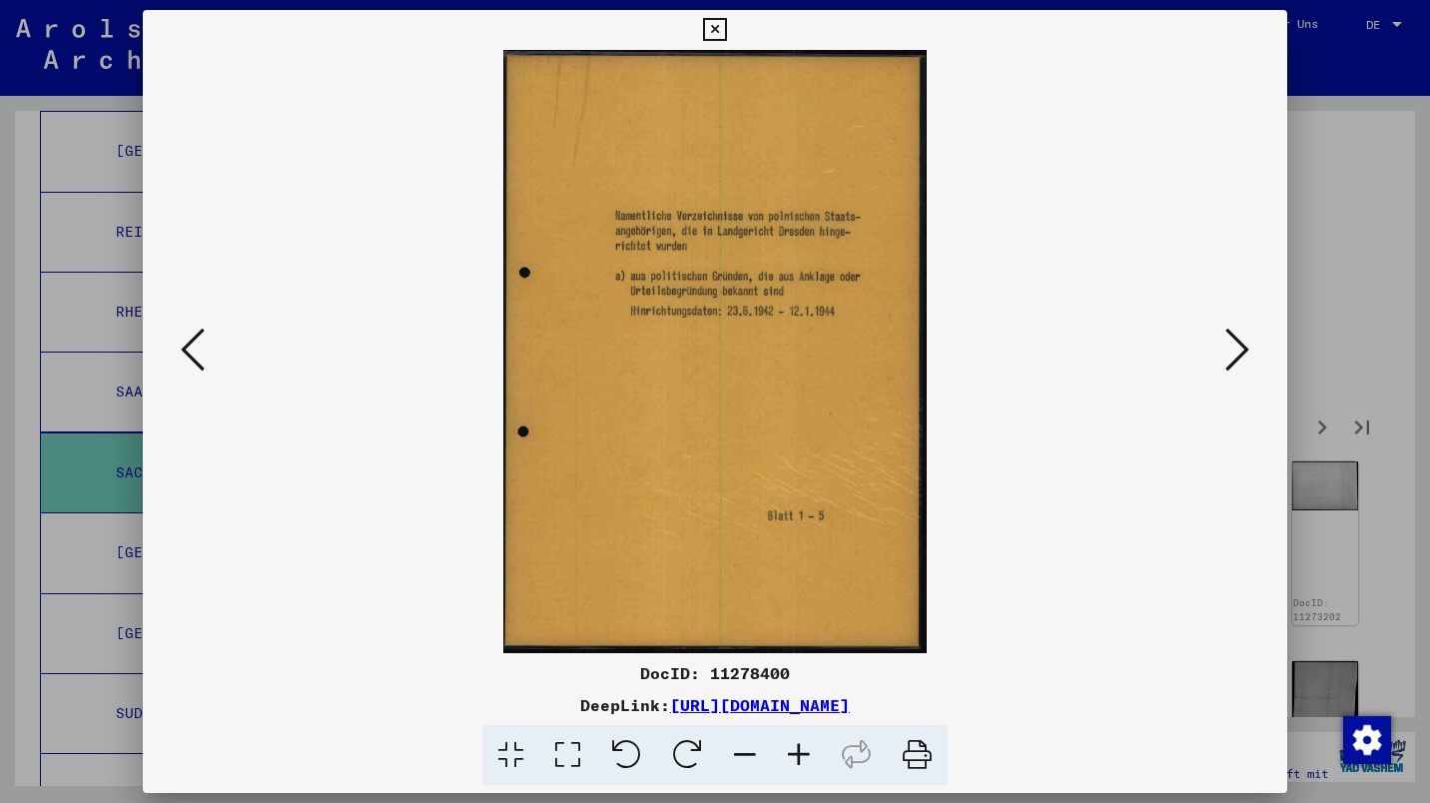
click at [1239, 348] on icon at bounding box center [1237, 350] width 24 height 48
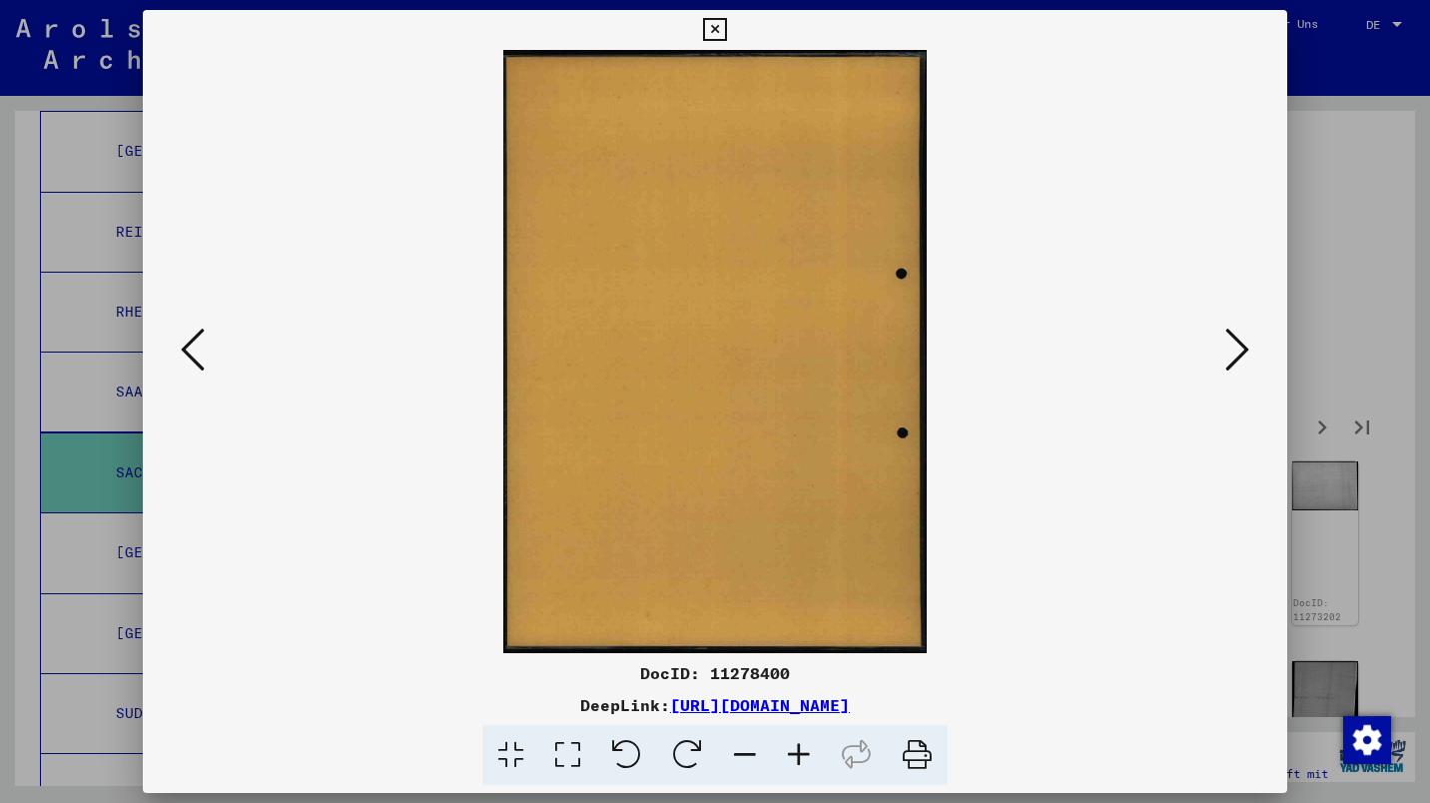
click at [1238, 349] on icon at bounding box center [1237, 350] width 24 height 48
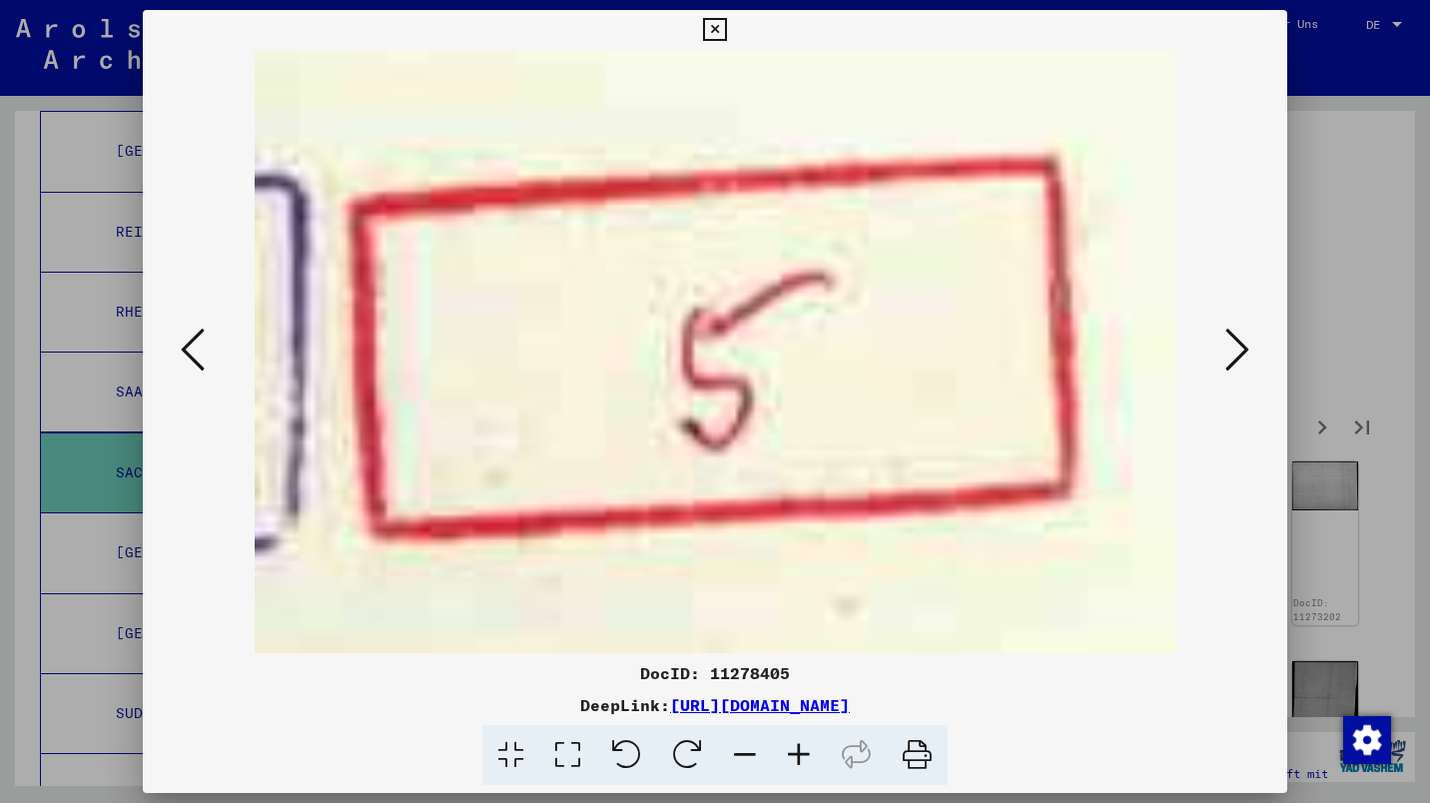
click at [1236, 353] on icon at bounding box center [1237, 350] width 24 height 48
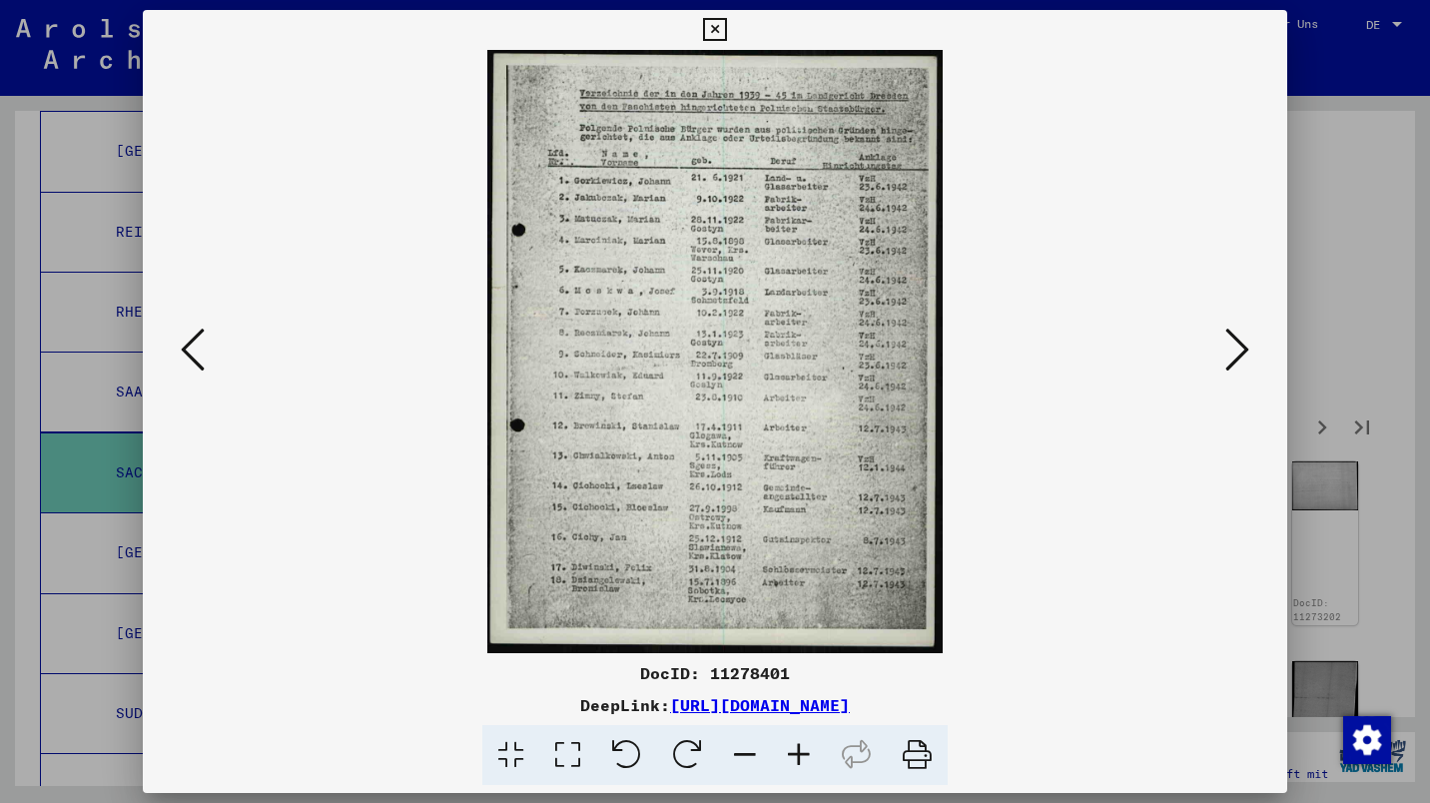
click at [1241, 347] on icon at bounding box center [1237, 350] width 24 height 48
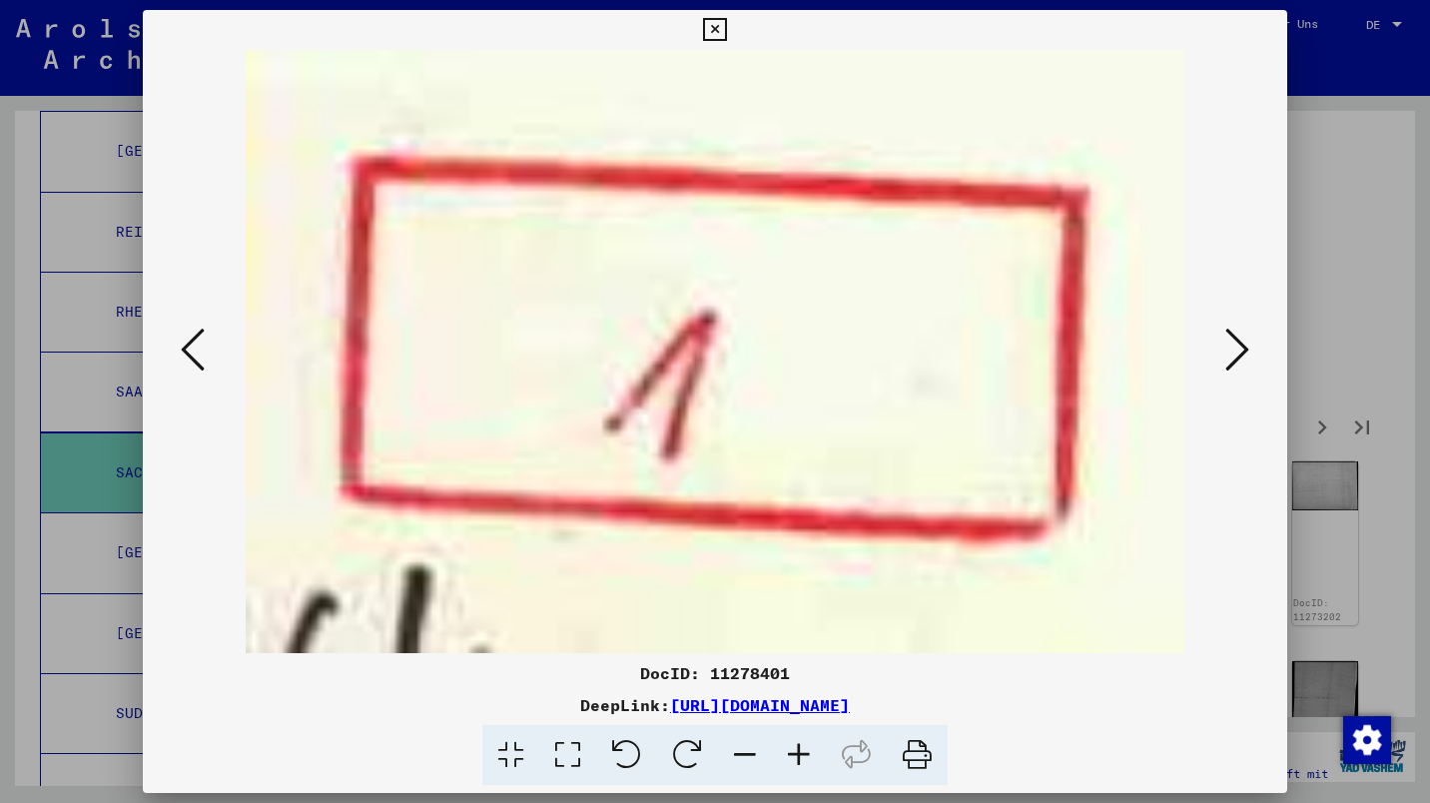
click at [1237, 350] on icon at bounding box center [1237, 350] width 24 height 48
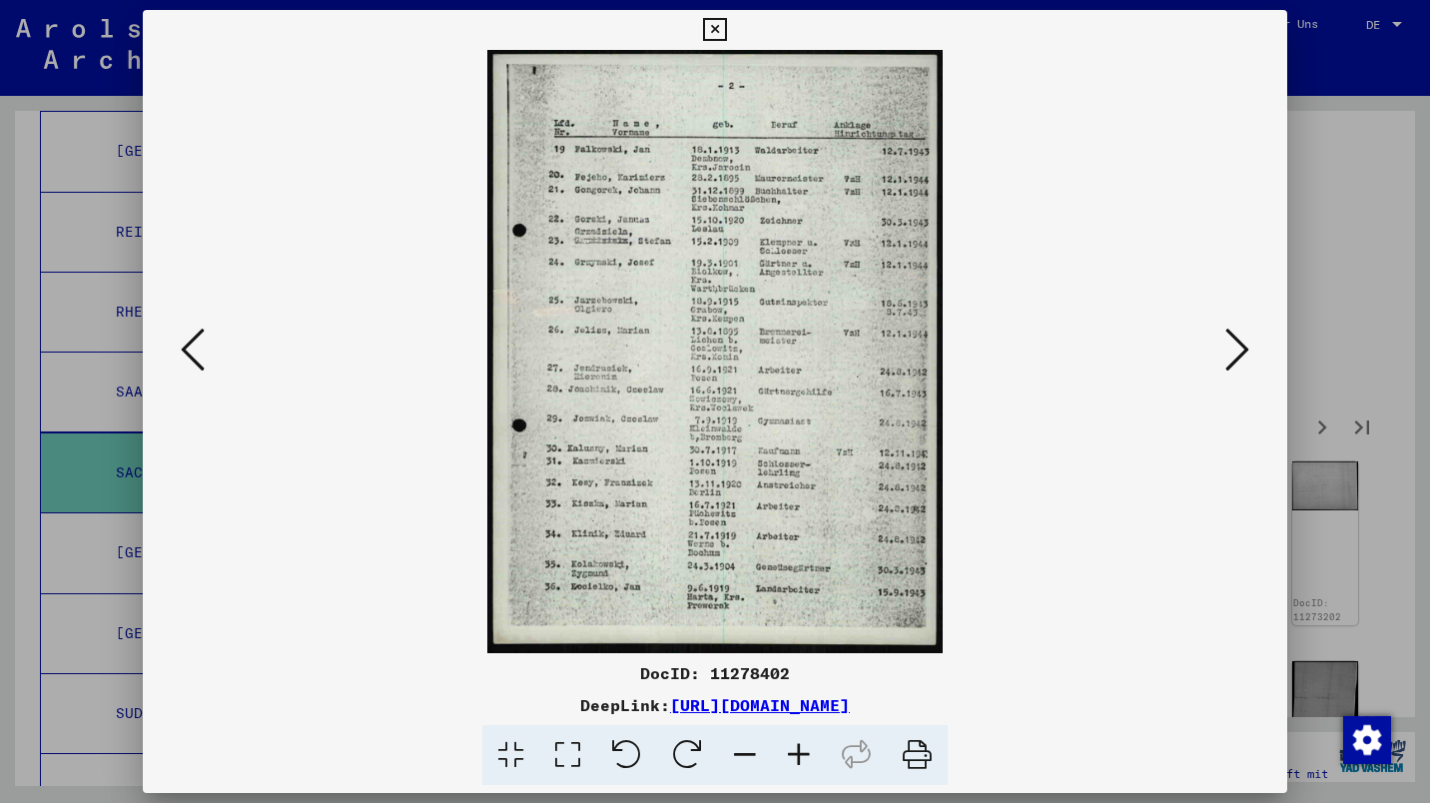
click at [1237, 351] on icon at bounding box center [1237, 350] width 24 height 48
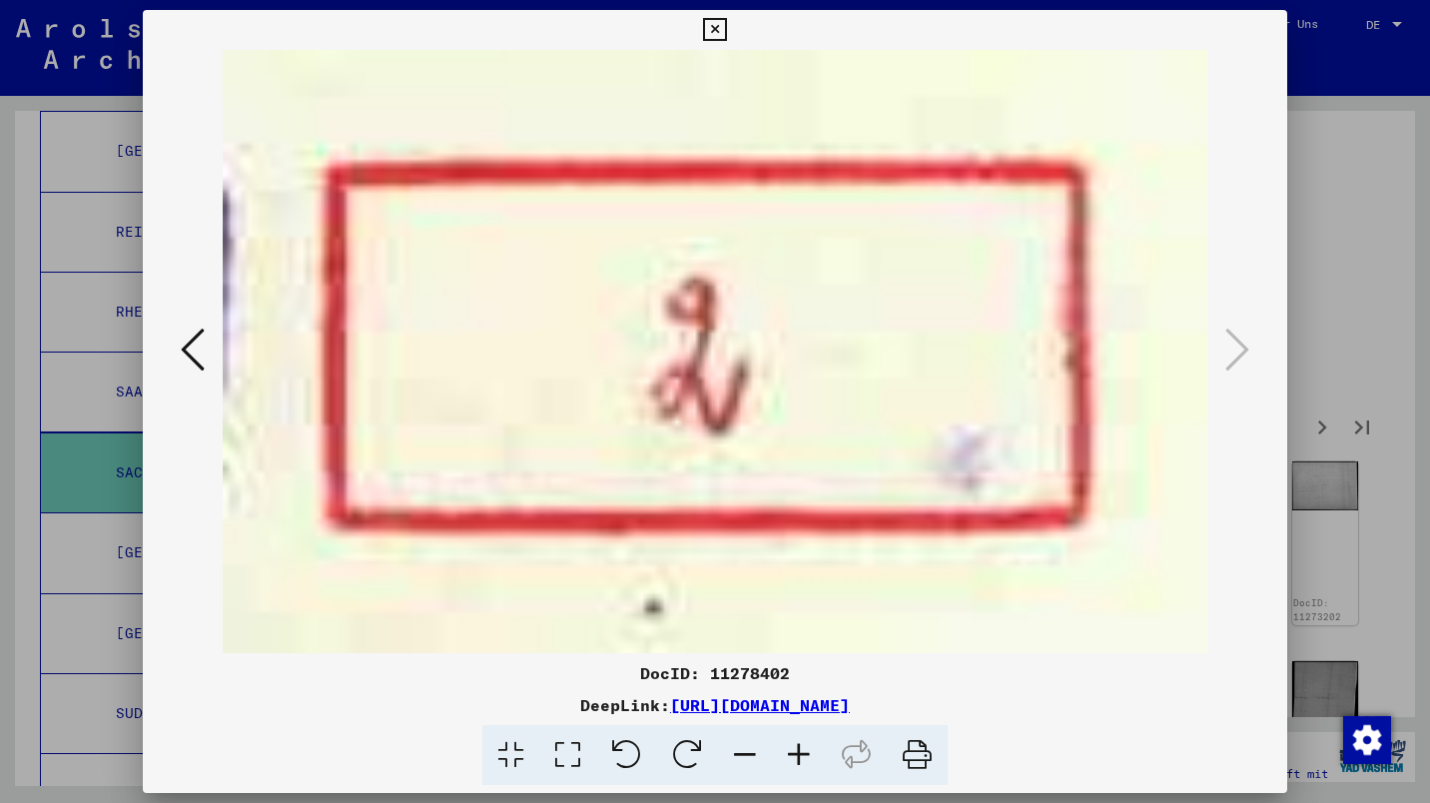
click at [718, 25] on icon at bounding box center [714, 30] width 23 height 24
